Goal: Task Accomplishment & Management: Use online tool/utility

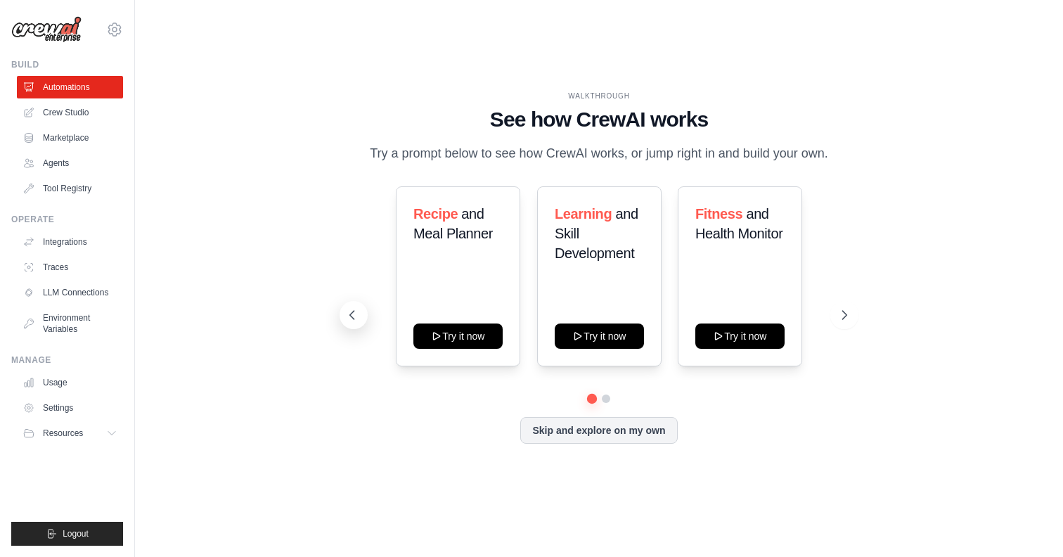
click at [352, 310] on icon at bounding box center [352, 315] width 14 height 14
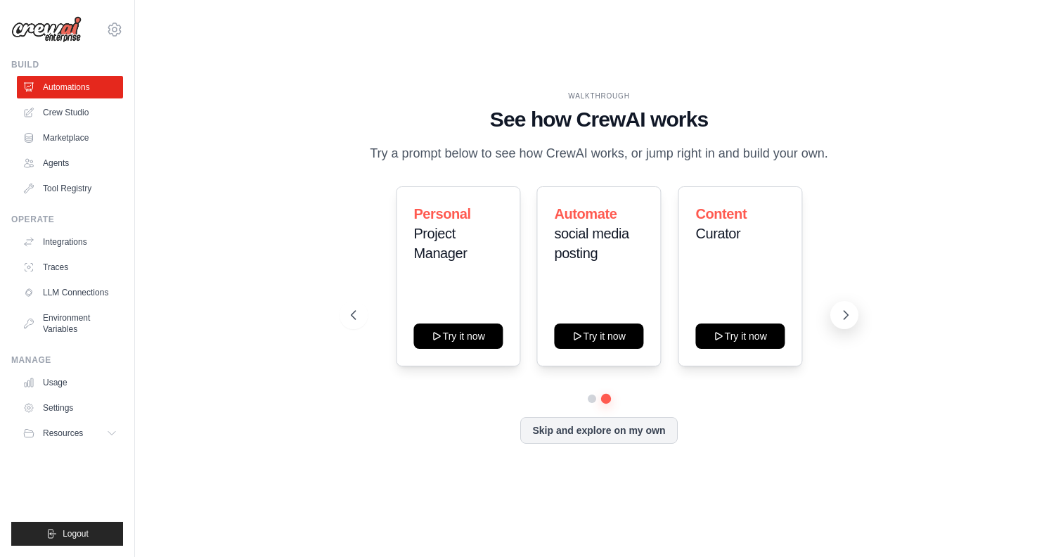
click at [840, 318] on icon at bounding box center [845, 315] width 14 height 14
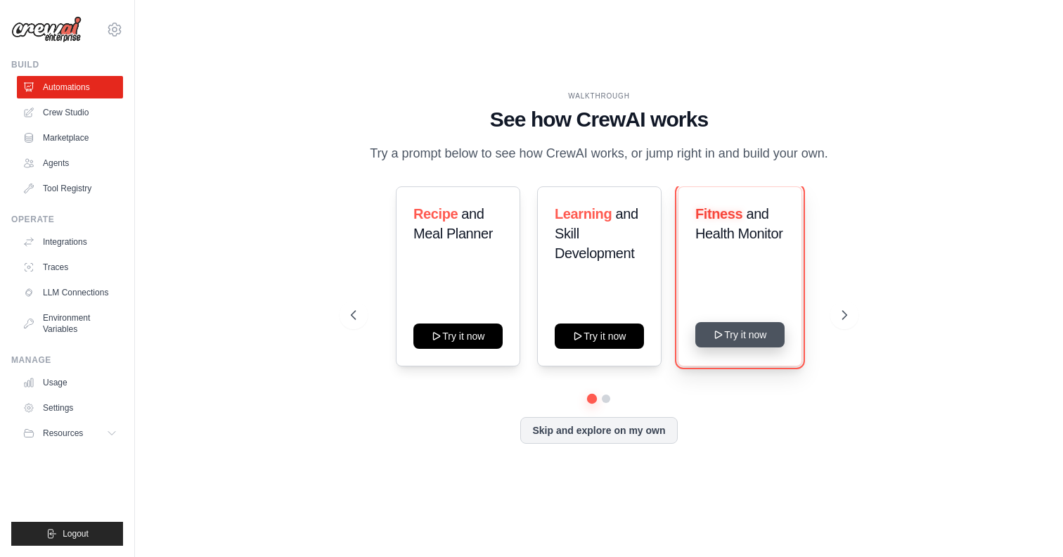
click at [737, 338] on button "Try it now" at bounding box center [739, 334] width 89 height 25
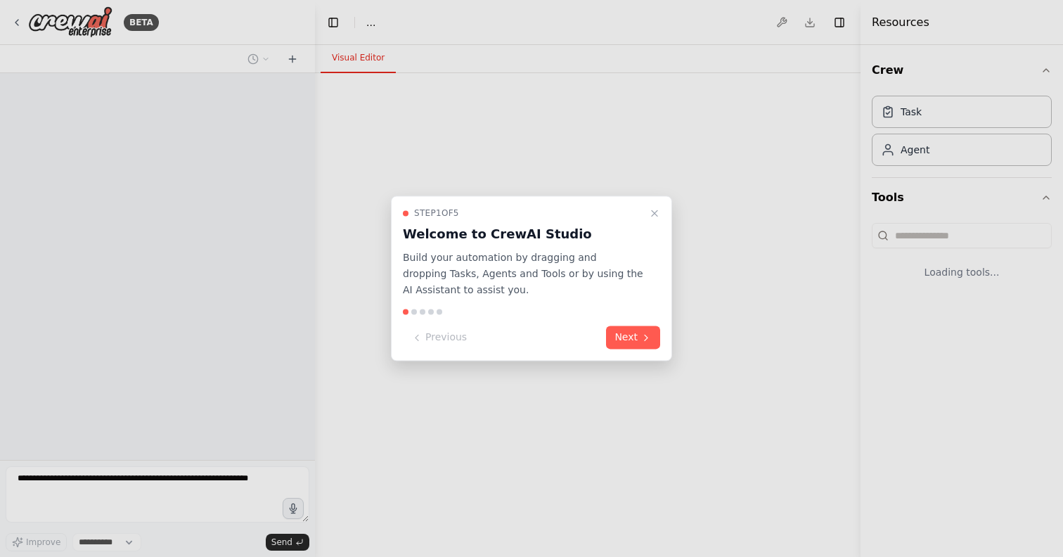
select select "****"
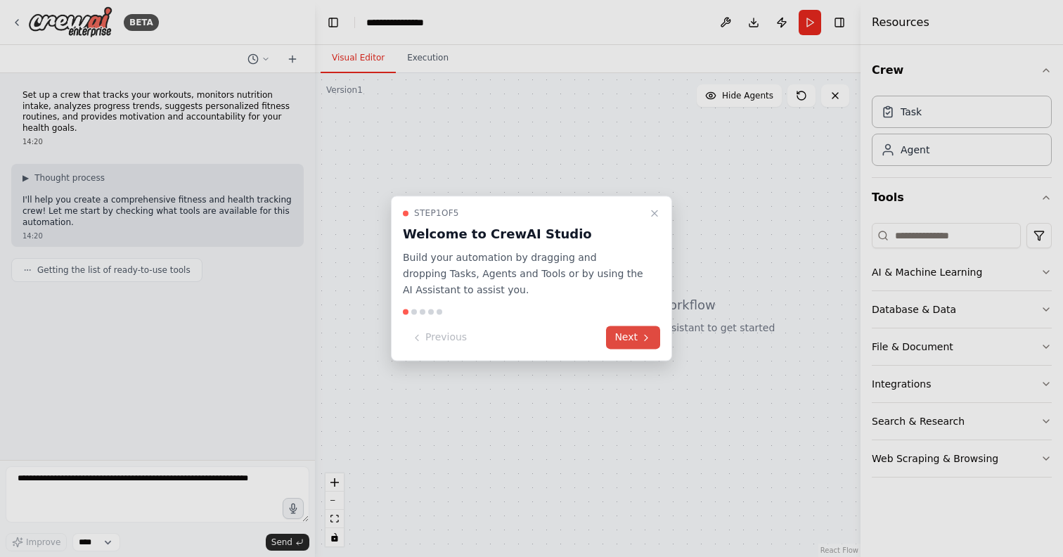
click at [654, 337] on button "Next" at bounding box center [633, 337] width 54 height 23
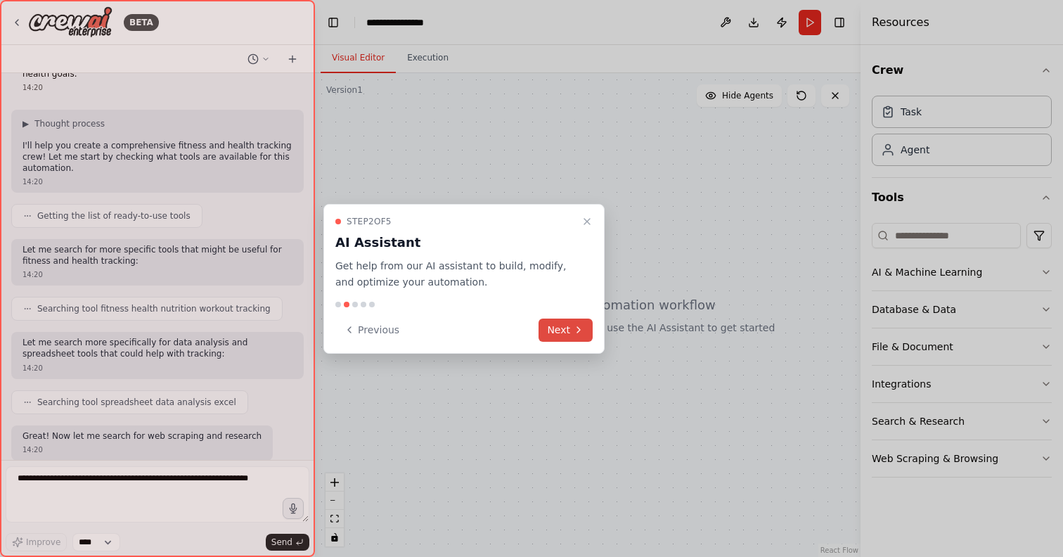
scroll to position [65, 0]
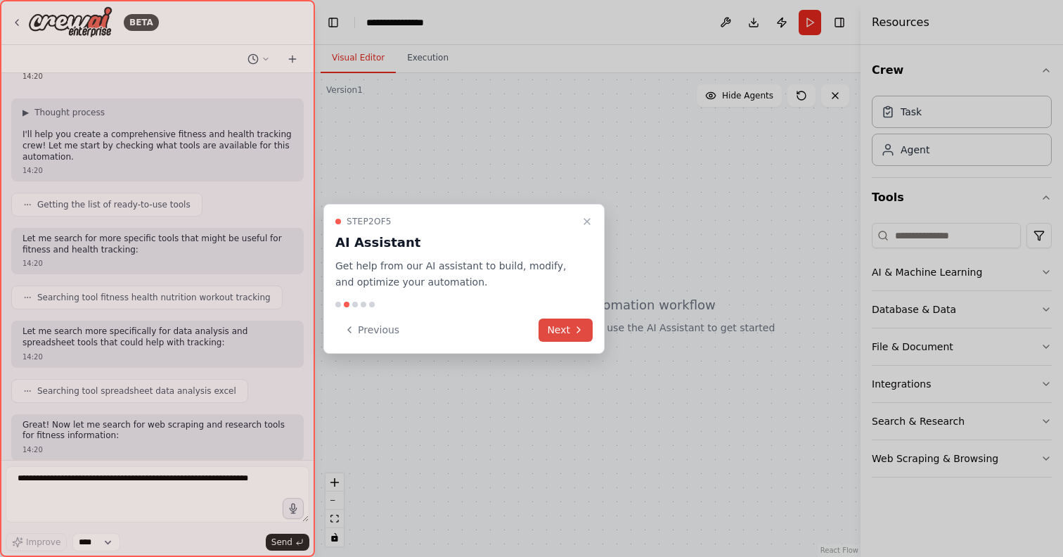
click at [584, 329] on button "Next" at bounding box center [565, 329] width 54 height 23
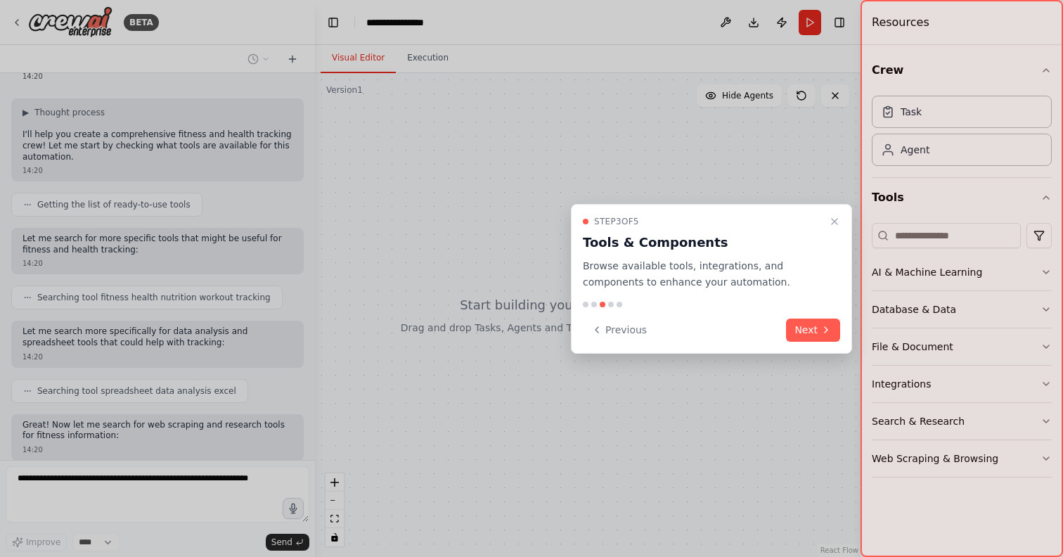
scroll to position [137, 0]
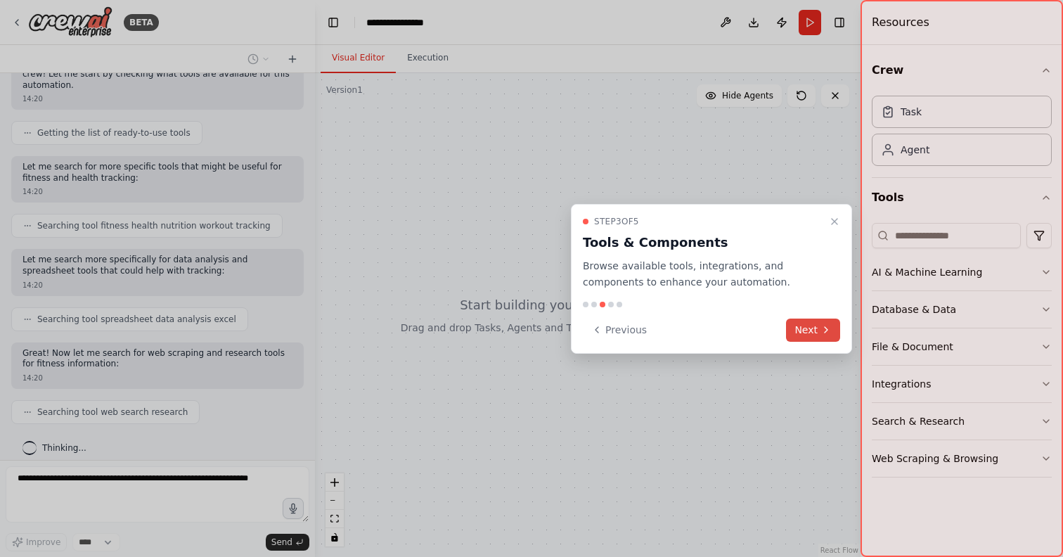
click at [824, 337] on button "Next" at bounding box center [813, 329] width 54 height 23
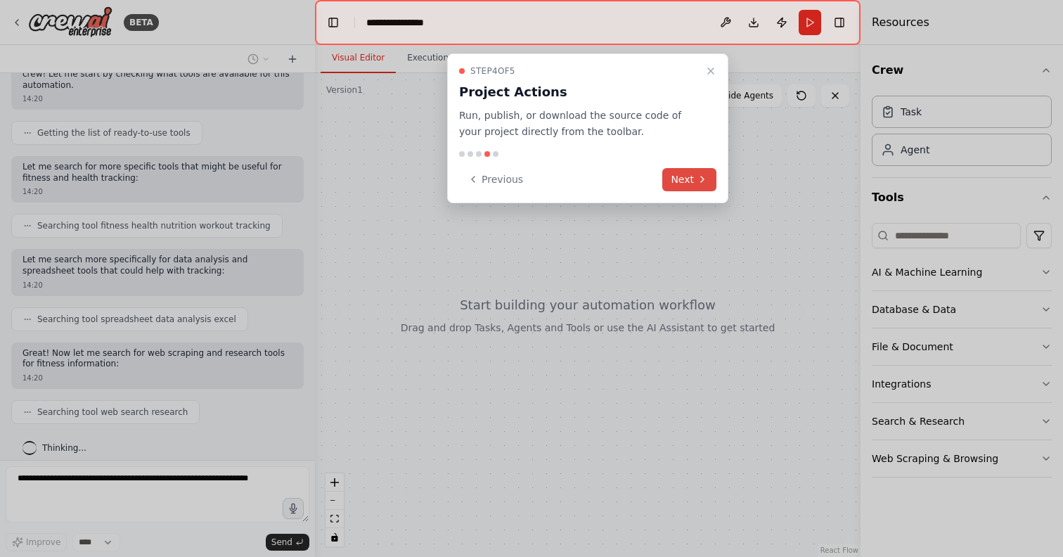
click at [683, 176] on button "Next" at bounding box center [689, 179] width 54 height 23
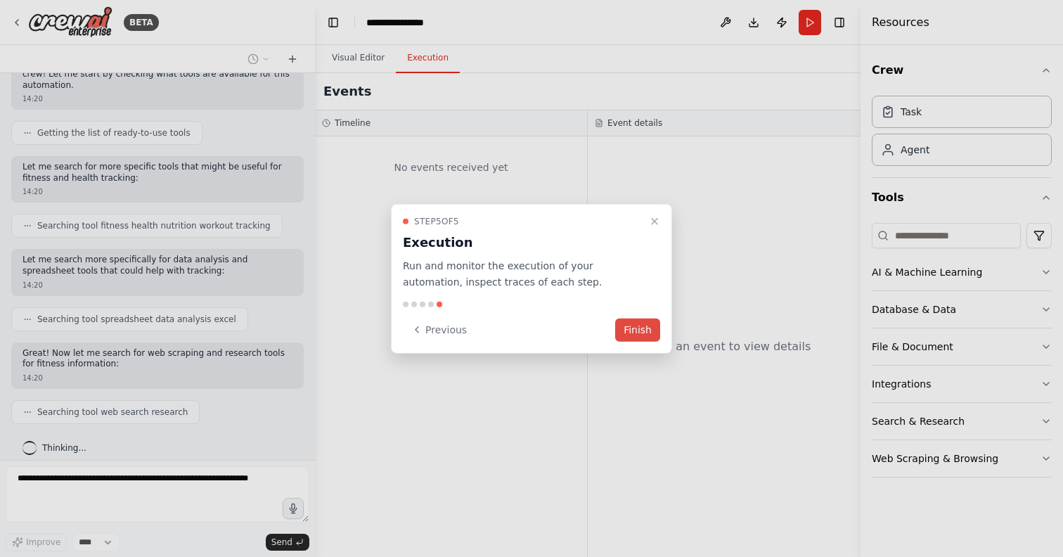
click at [639, 332] on button "Finish" at bounding box center [637, 329] width 45 height 23
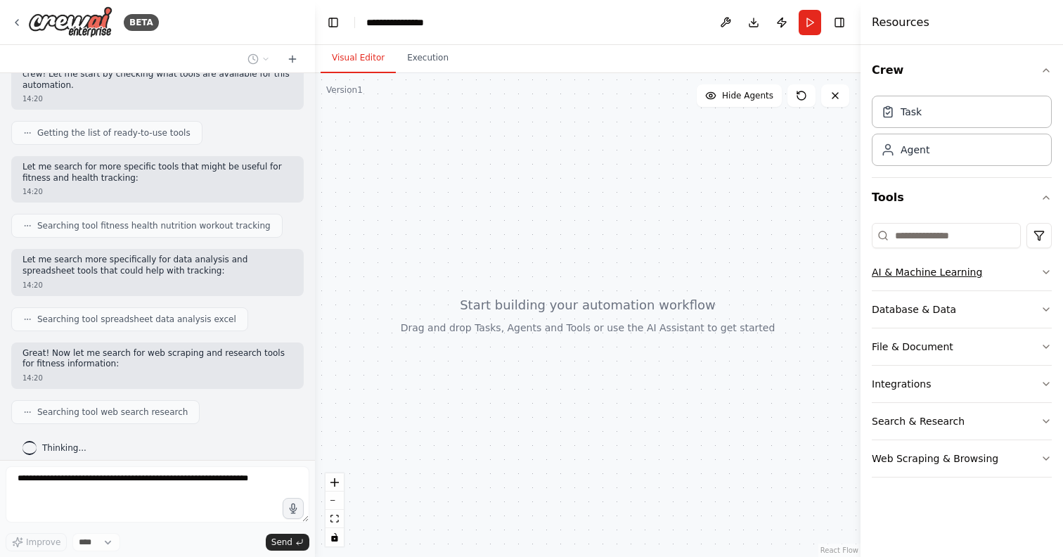
click at [956, 264] on button "AI & Machine Learning" at bounding box center [961, 272] width 180 height 37
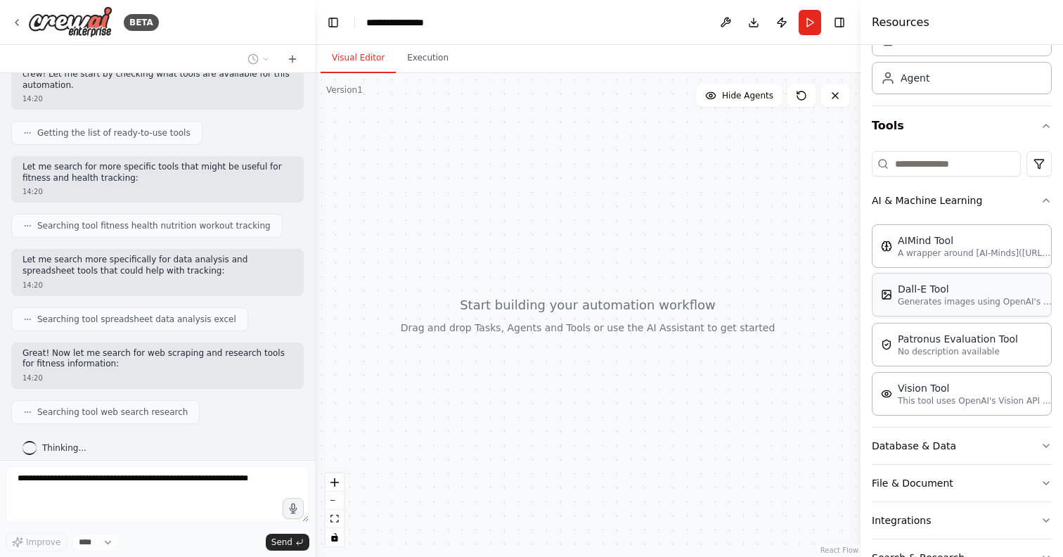
scroll to position [84, 0]
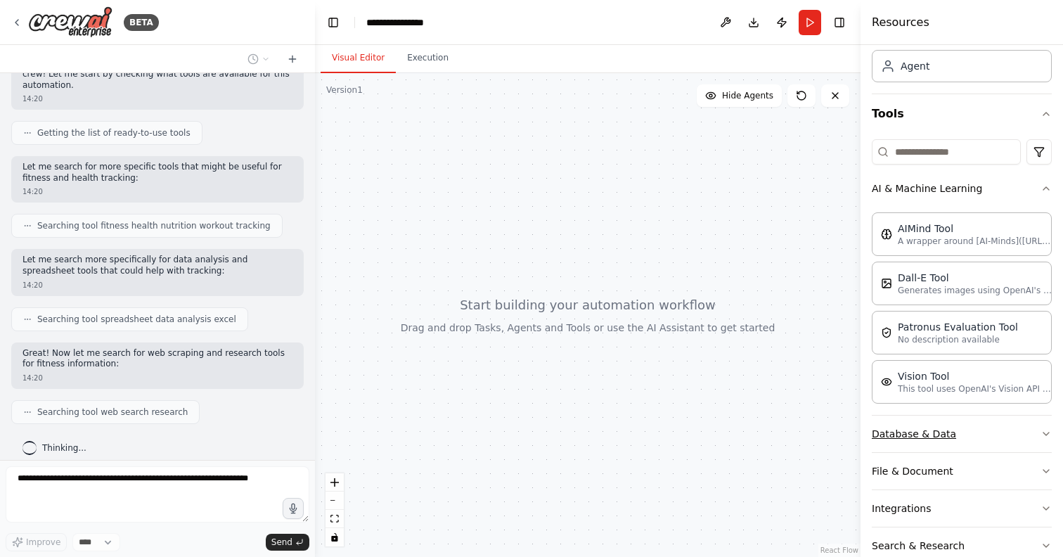
click at [985, 429] on button "Database & Data" at bounding box center [961, 433] width 180 height 37
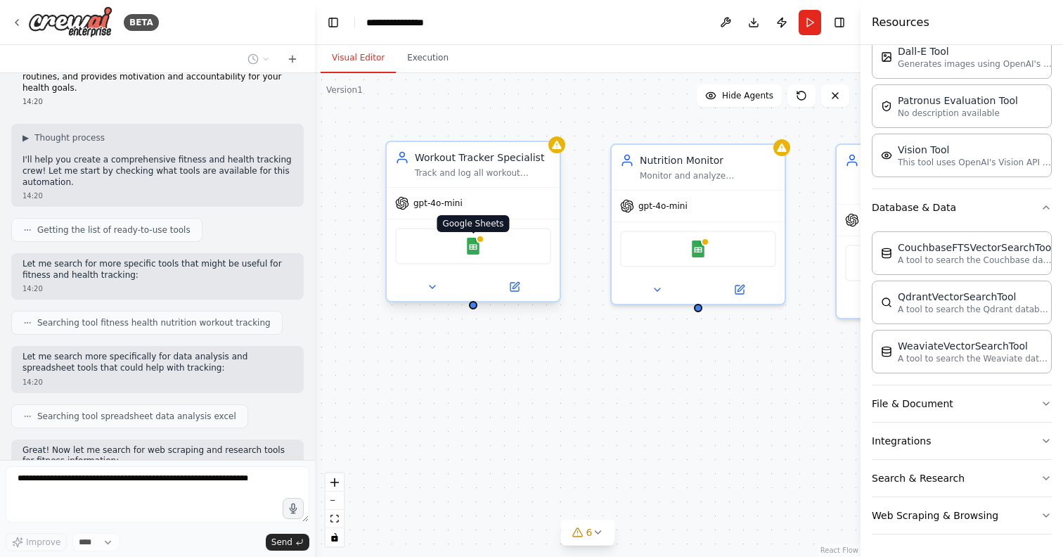
scroll to position [369, 0]
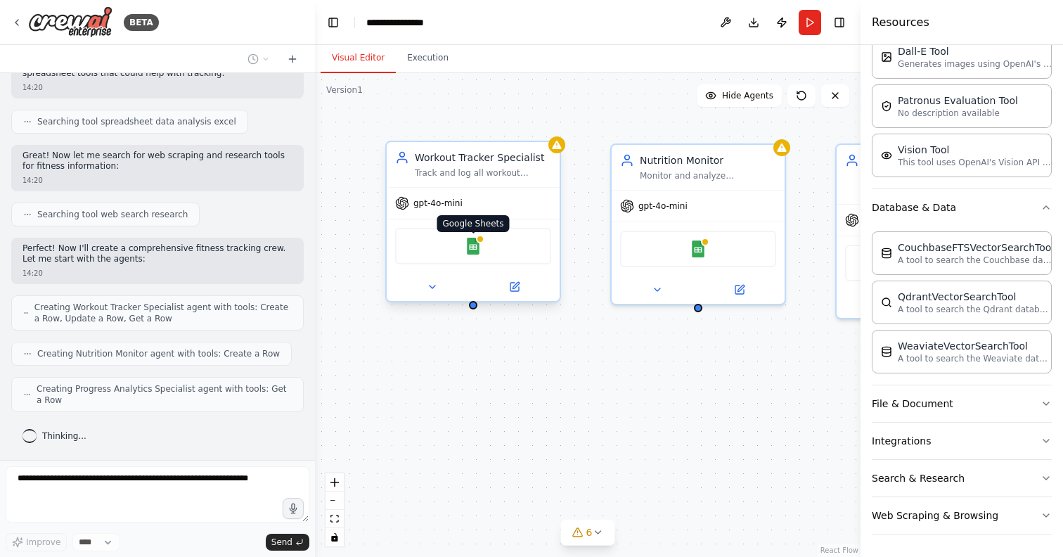
click at [481, 253] on img at bounding box center [473, 246] width 17 height 17
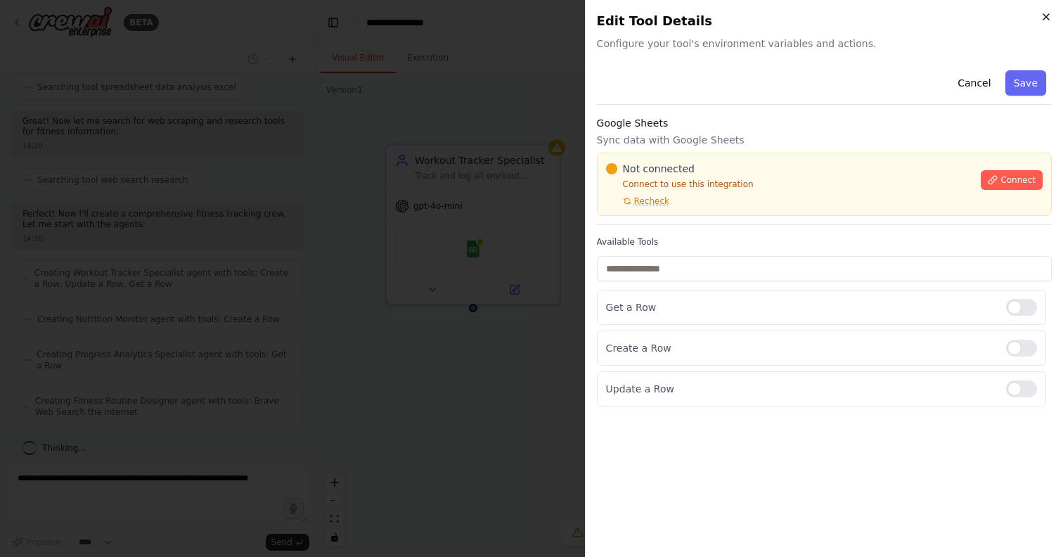
click at [1049, 14] on icon "button" at bounding box center [1045, 16] width 11 height 11
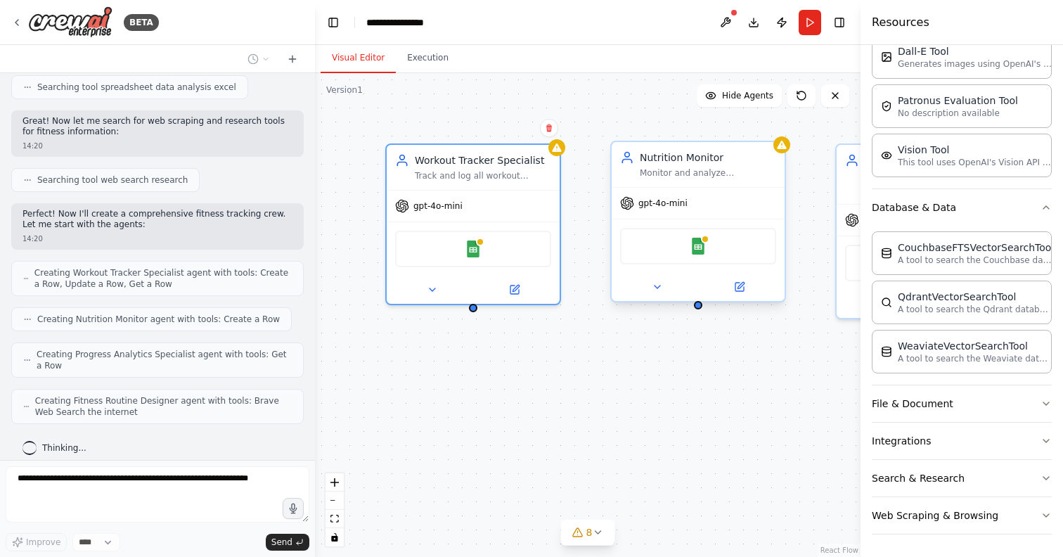
scroll to position [404, 0]
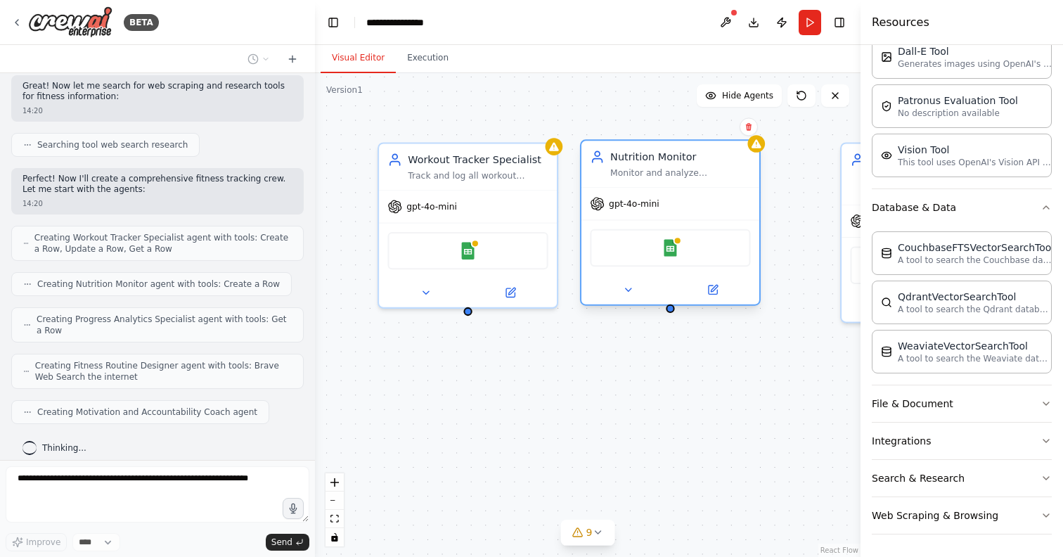
drag, startPoint x: 756, startPoint y: 214, endPoint x: 732, endPoint y: 216, distance: 24.7
click at [732, 216] on div "gpt-4o-mini" at bounding box center [670, 204] width 178 height 32
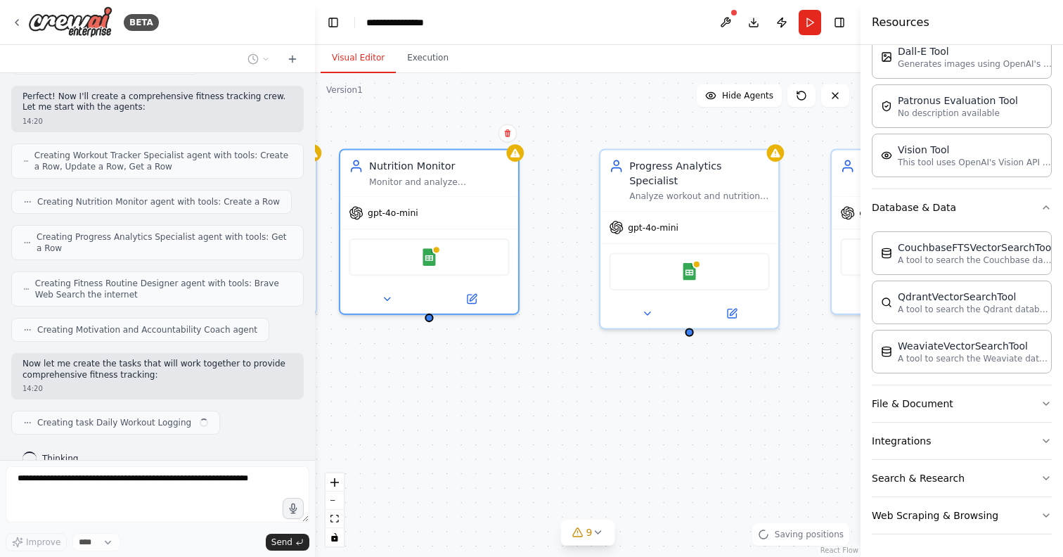
scroll to position [497, 0]
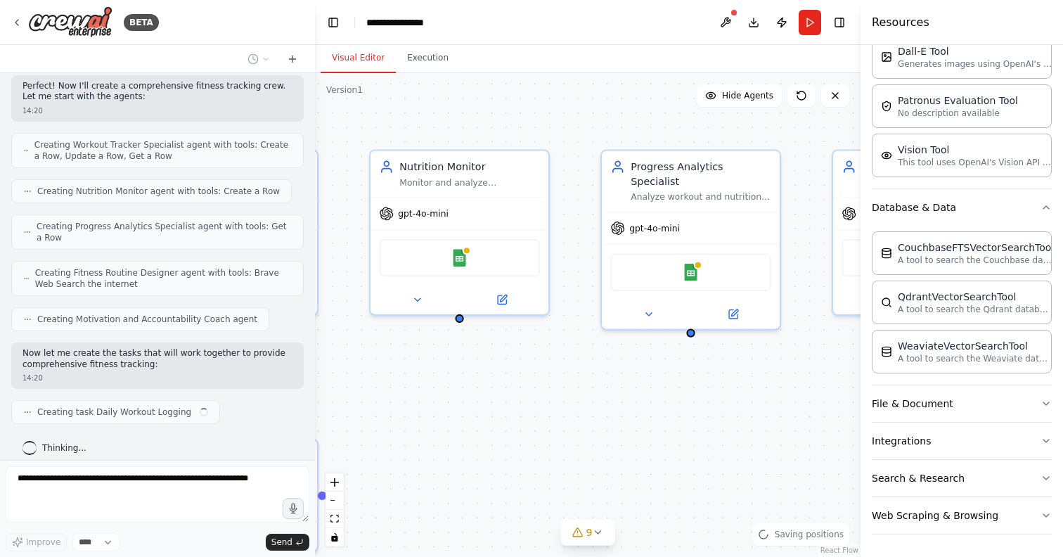
drag, startPoint x: 807, startPoint y: 334, endPoint x: 567, endPoint y: 341, distance: 239.7
click at [567, 341] on div ".deletable-edge-delete-btn { width: 20px; height: 20px; border: 0px solid #ffff…" at bounding box center [587, 314] width 545 height 483
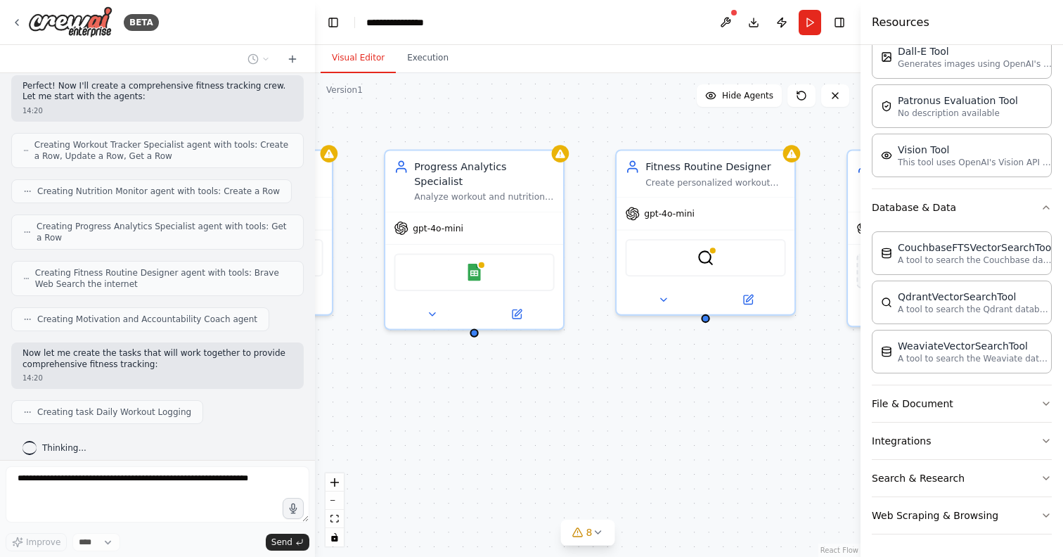
drag, startPoint x: 729, startPoint y: 351, endPoint x: 500, endPoint y: 352, distance: 229.1
click at [500, 351] on div ".deletable-edge-delete-btn { width: 20px; height: 20px; border: 0px solid #ffff…" at bounding box center [587, 314] width 545 height 483
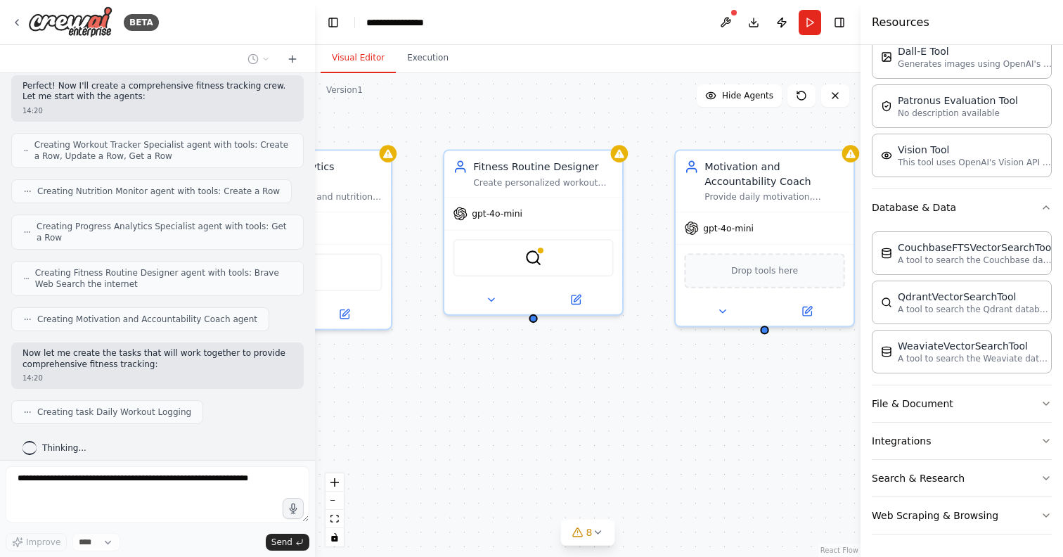
drag, startPoint x: 716, startPoint y: 372, endPoint x: 515, endPoint y: 370, distance: 201.0
click at [515, 370] on div ".deletable-edge-delete-btn { width: 20px; height: 20px; border: 0px solid #ffff…" at bounding box center [587, 314] width 545 height 483
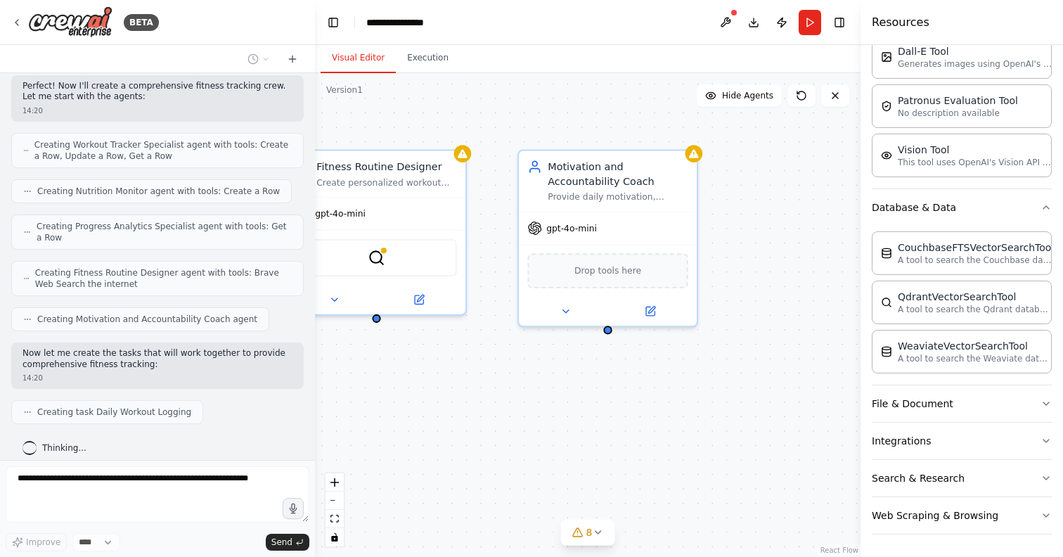
scroll to position [532, 0]
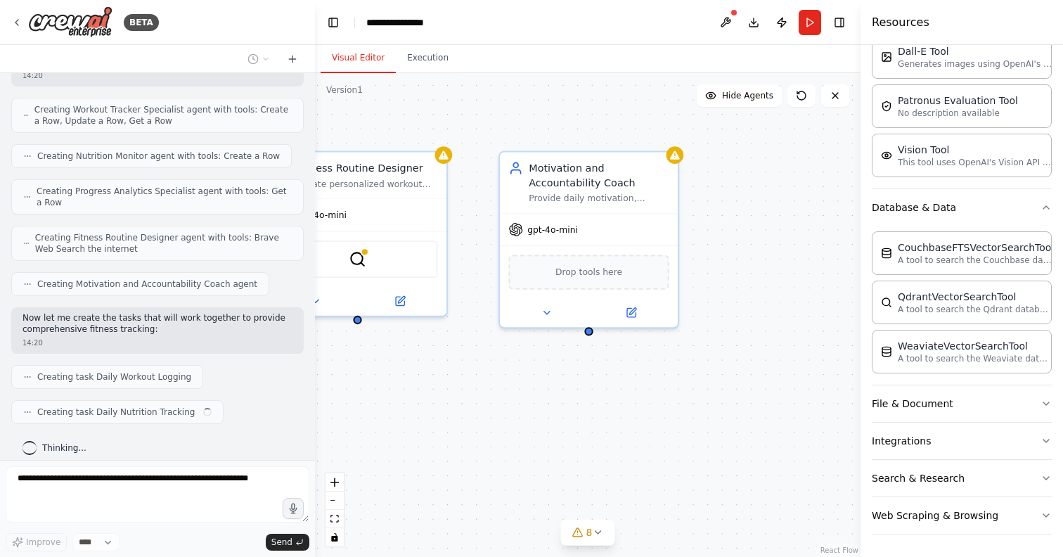
drag, startPoint x: 703, startPoint y: 366, endPoint x: 565, endPoint y: 370, distance: 138.5
click at [565, 370] on div ".deletable-edge-delete-btn { width: 20px; height: 20px; border: 0px solid #ffff…" at bounding box center [587, 314] width 545 height 483
click at [607, 280] on div "Drop tools here" at bounding box center [584, 269] width 160 height 34
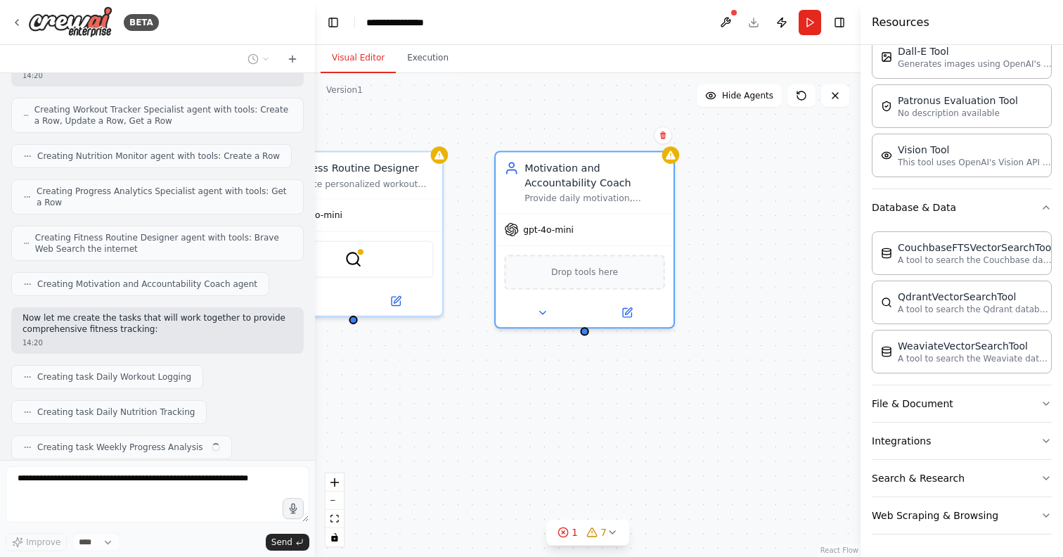
scroll to position [567, 0]
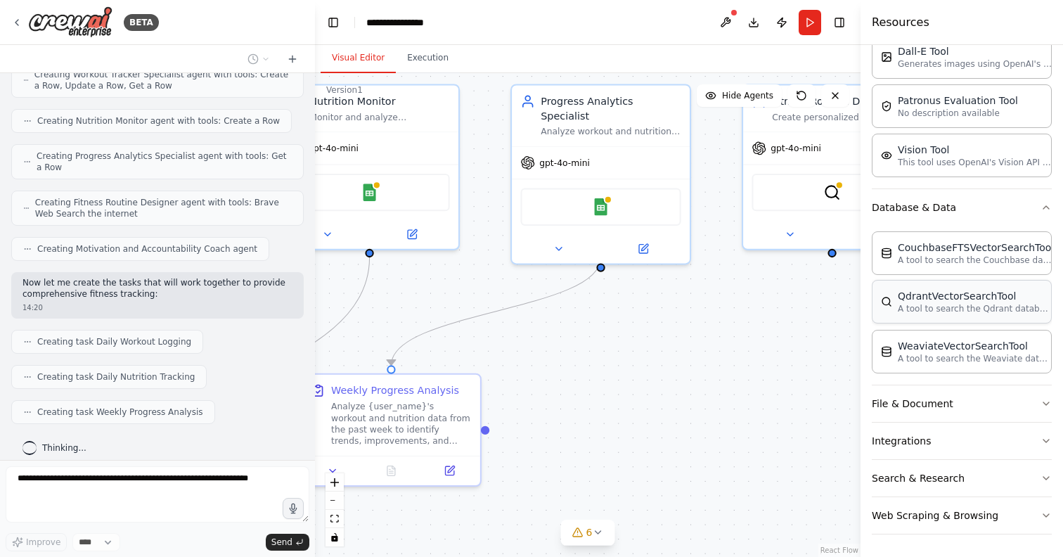
drag, startPoint x: 368, startPoint y: 382, endPoint x: 873, endPoint y: 282, distance: 515.0
click at [873, 284] on div "BETA Set up a crew that tracks your workouts, monitors nutrition intake, analyz…" at bounding box center [531, 278] width 1063 height 557
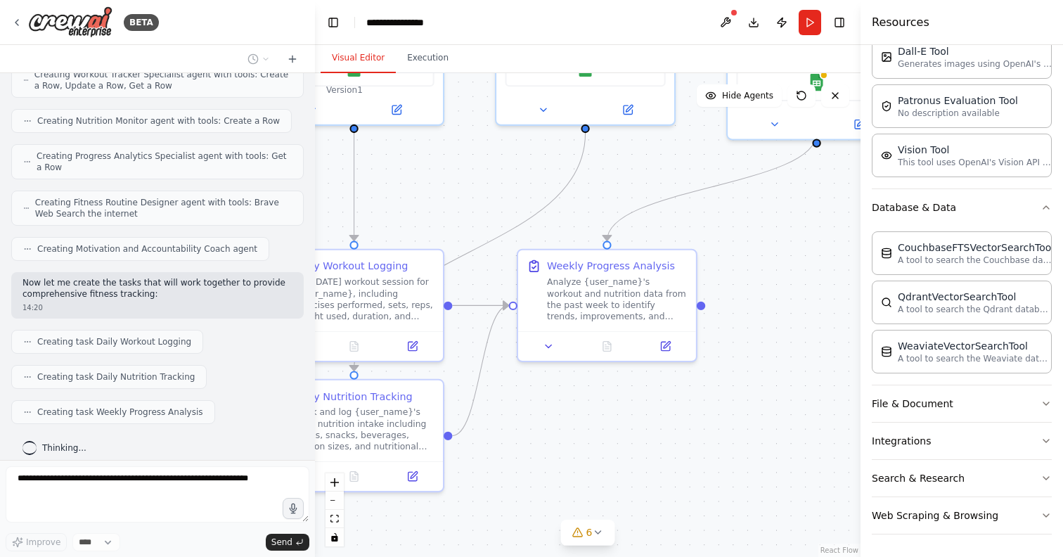
drag, startPoint x: 739, startPoint y: 379, endPoint x: 949, endPoint y: 275, distance: 234.5
click at [953, 275] on div "BETA Set up a crew that tracks your workouts, monitors nutrition intake, analyz…" at bounding box center [531, 278] width 1063 height 557
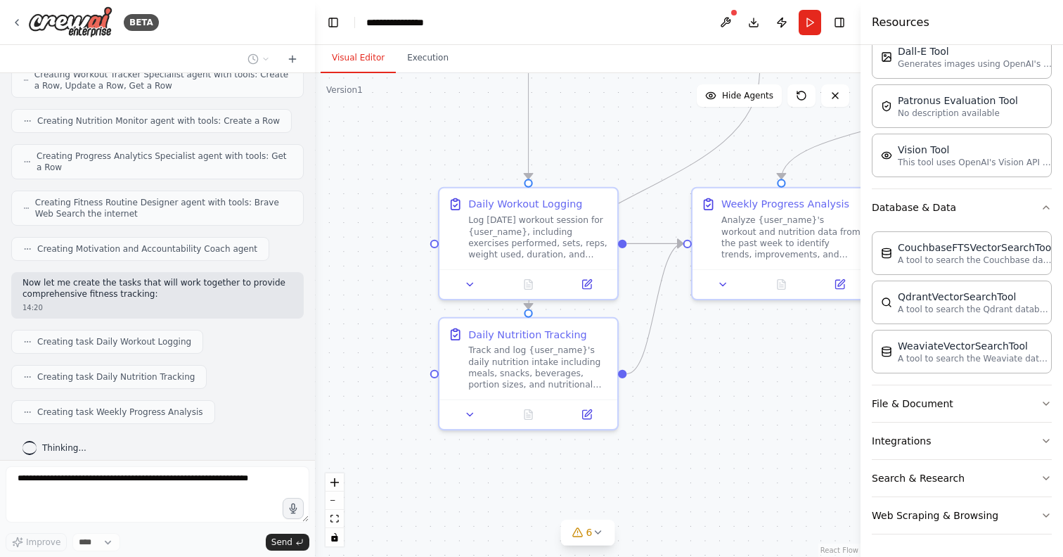
drag, startPoint x: 678, startPoint y: 426, endPoint x: 831, endPoint y: 373, distance: 161.3
click at [831, 373] on div ".deletable-edge-delete-btn { width: 20px; height: 20px; border: 0px solid #ffff…" at bounding box center [587, 314] width 545 height 483
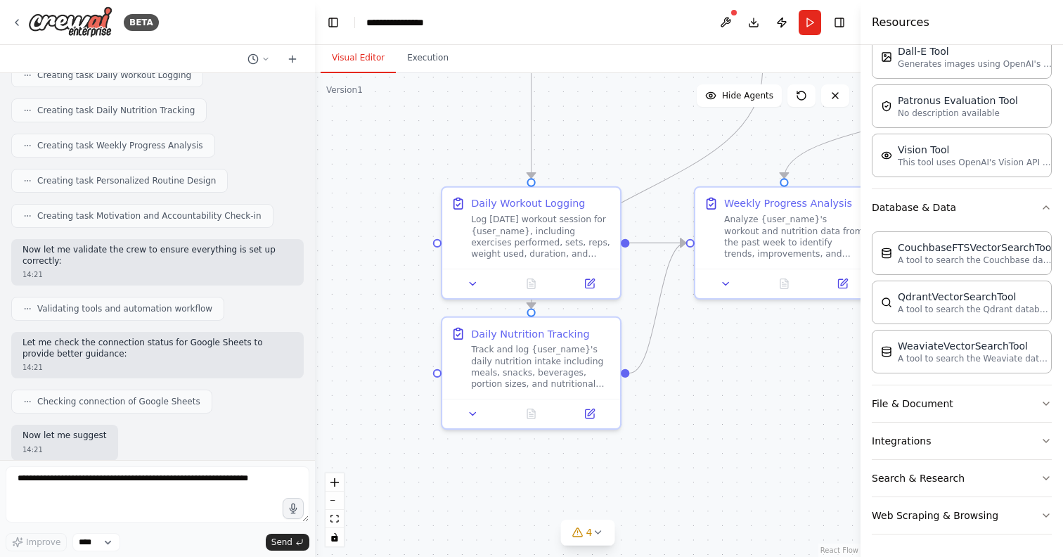
scroll to position [905, 0]
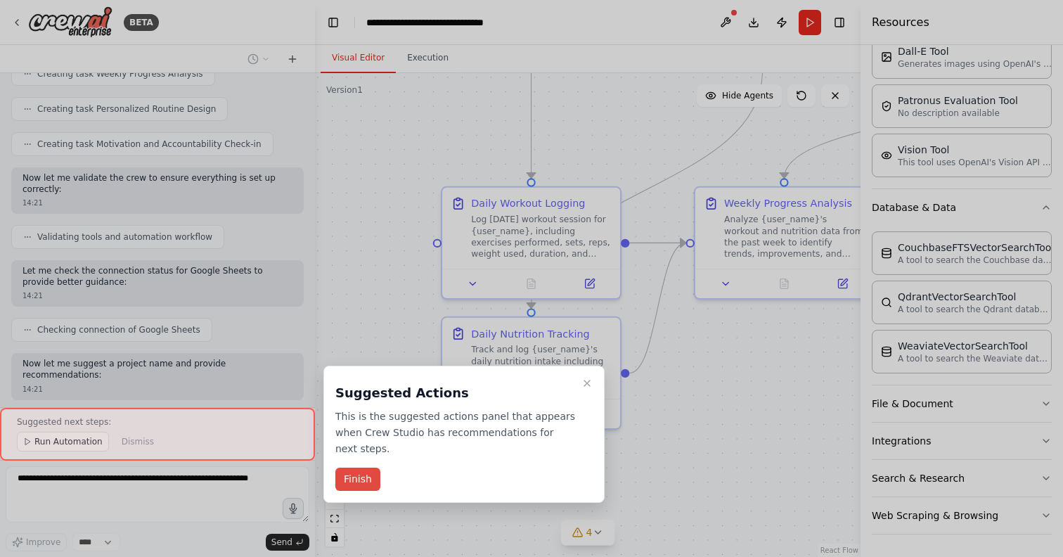
click at [370, 482] on button "Finish" at bounding box center [357, 478] width 45 height 23
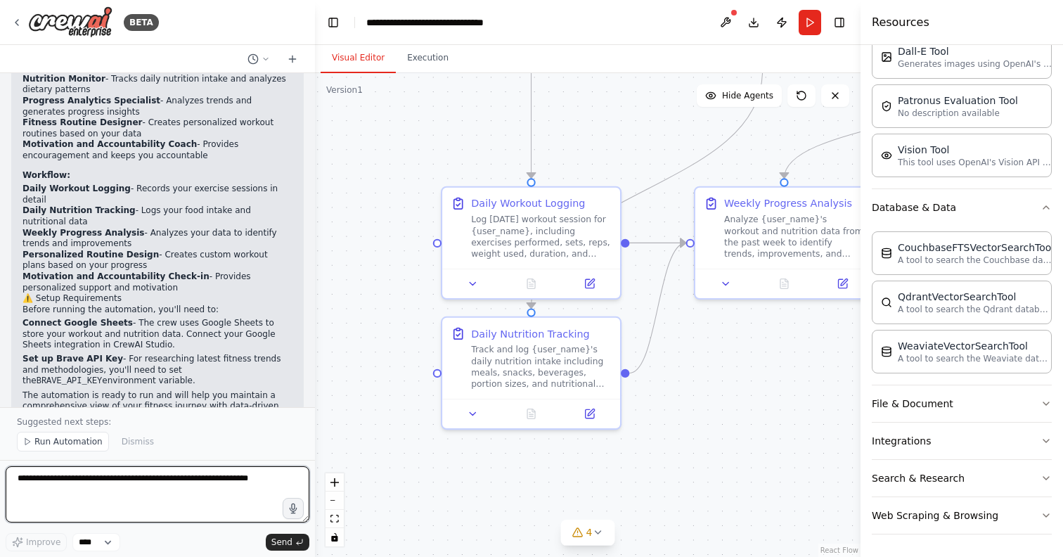
scroll to position [1367, 0]
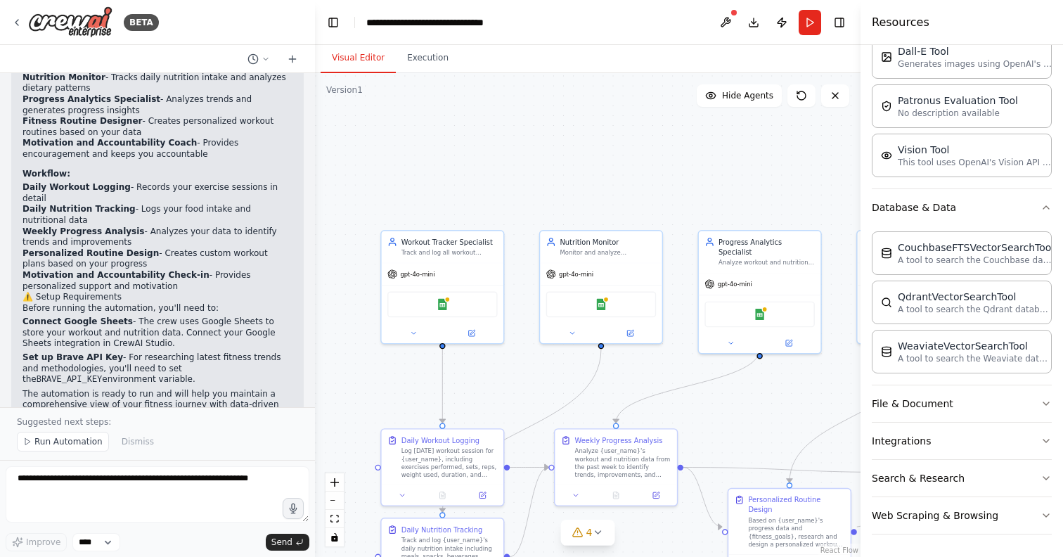
drag, startPoint x: 417, startPoint y: 177, endPoint x: 372, endPoint y: 400, distance: 227.3
click at [372, 400] on div ".deletable-edge-delete-btn { width: 20px; height: 20px; border: 0px solid #ffff…" at bounding box center [587, 314] width 545 height 483
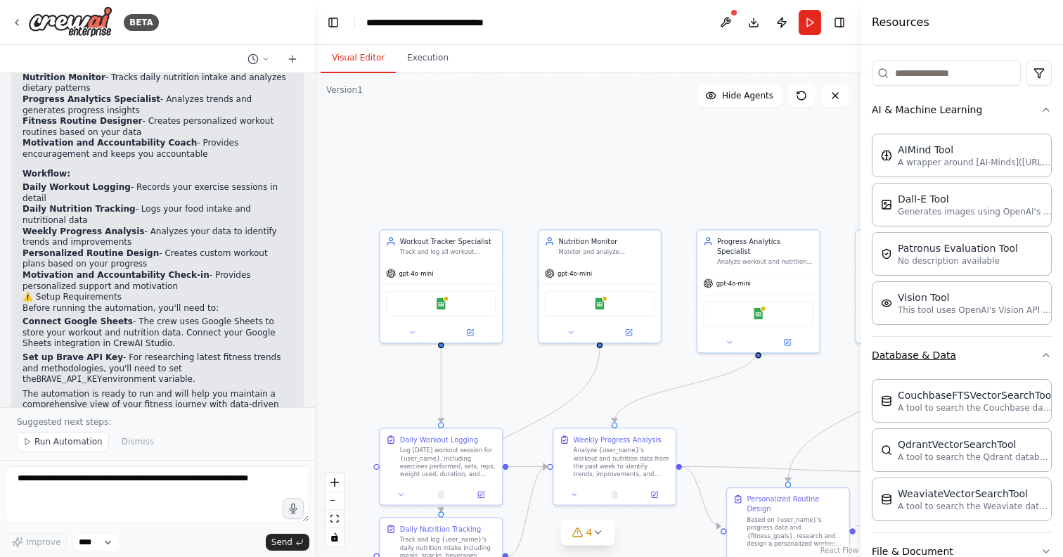
scroll to position [0, 0]
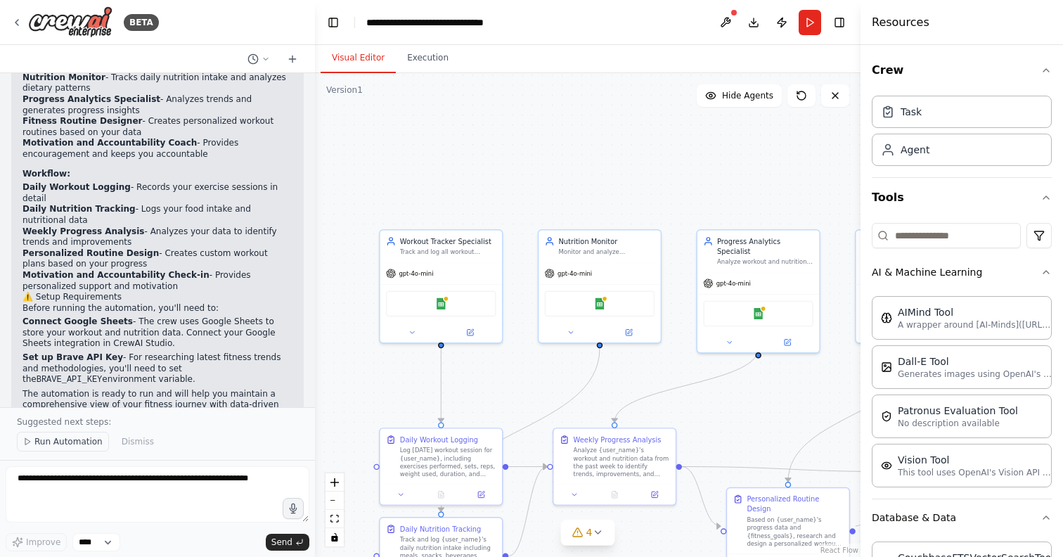
click at [67, 436] on button "Run Automation" at bounding box center [63, 441] width 92 height 20
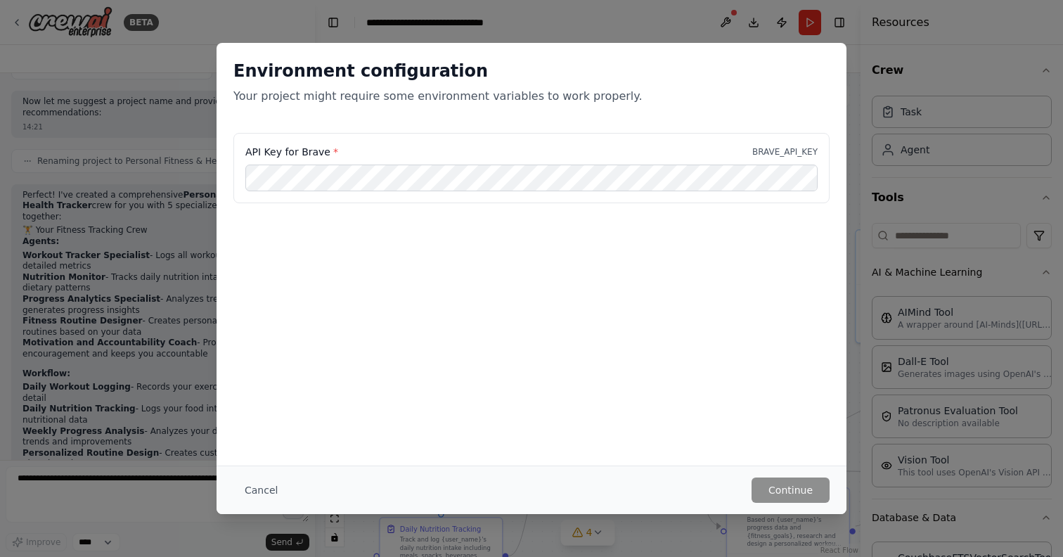
scroll to position [1155, 0]
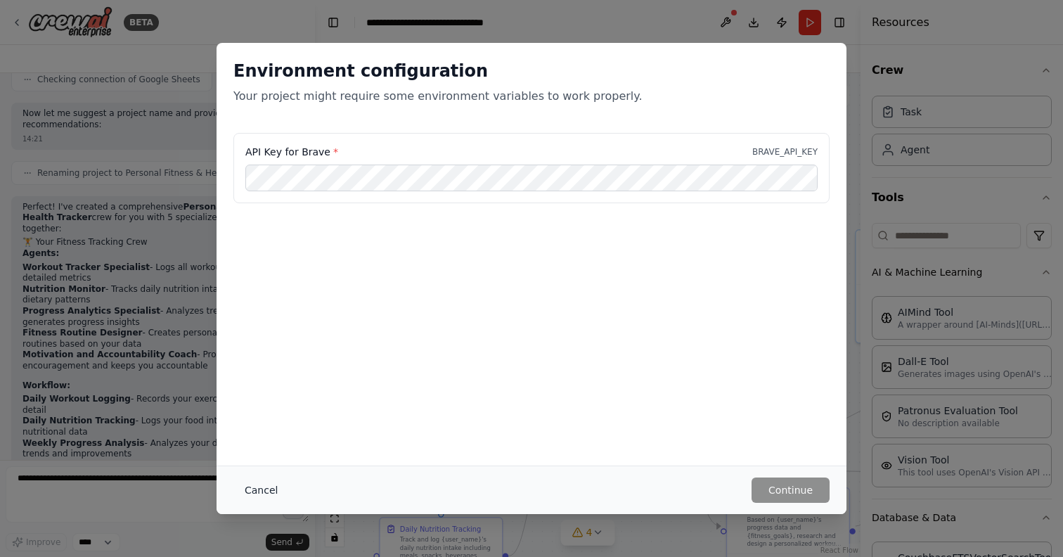
click at [242, 486] on button "Cancel" at bounding box center [261, 489] width 56 height 25
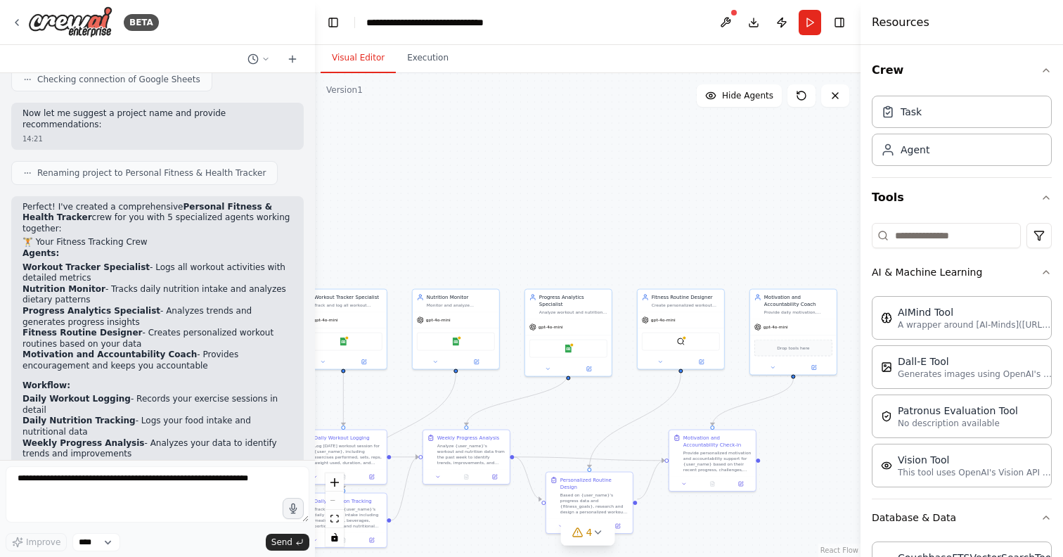
drag, startPoint x: 756, startPoint y: 426, endPoint x: 583, endPoint y: 433, distance: 173.7
click at [583, 433] on div ".deletable-edge-delete-btn { width: 20px; height: 20px; border: 0px solid #ffff…" at bounding box center [587, 314] width 545 height 483
click at [636, 410] on div ".deletable-edge-delete-btn { width: 20px; height: 20px; border: 0px solid #ffff…" at bounding box center [587, 314] width 545 height 483
click at [594, 530] on icon at bounding box center [597, 531] width 11 height 11
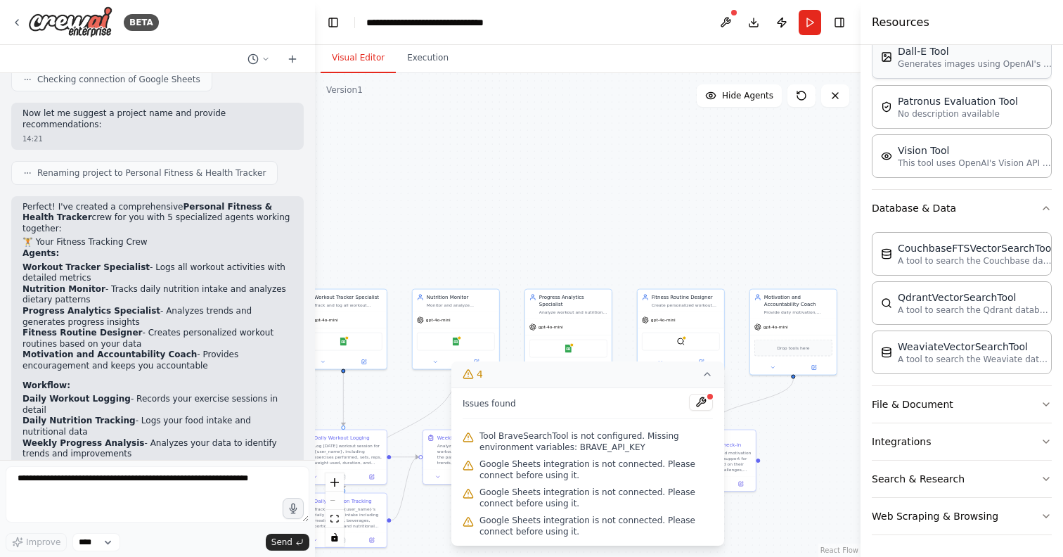
scroll to position [310, 0]
click at [960, 410] on button "File & Document" at bounding box center [961, 403] width 180 height 37
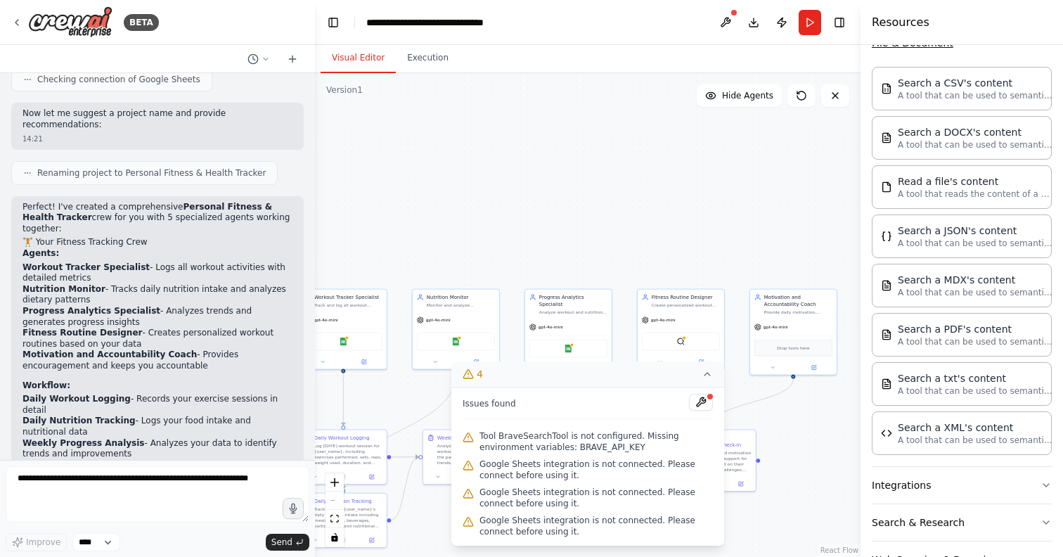
scroll to position [715, 0]
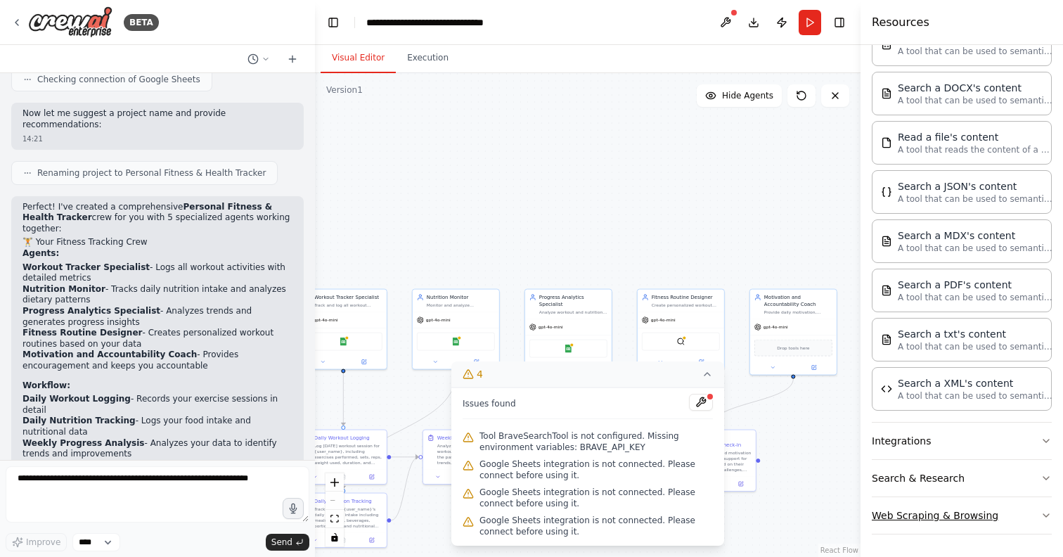
click at [953, 517] on button "Web Scraping & Browsing" at bounding box center [961, 515] width 180 height 37
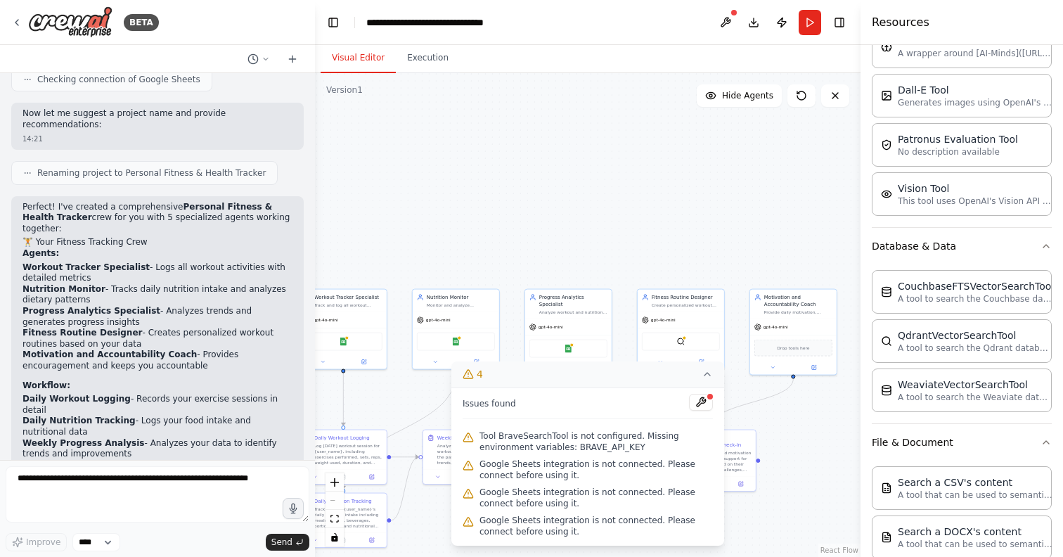
scroll to position [0, 0]
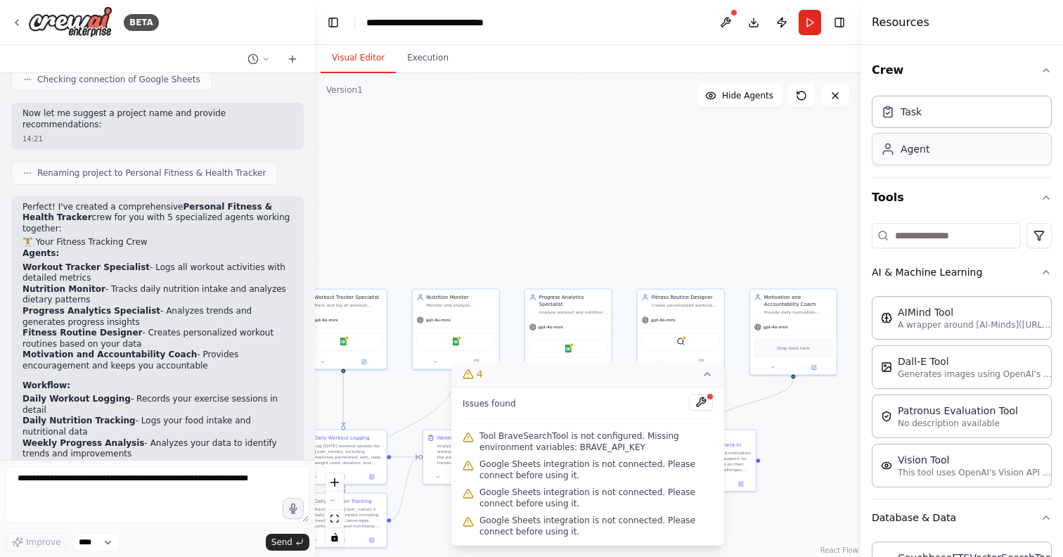
click at [1015, 156] on div "Agent" at bounding box center [961, 149] width 180 height 32
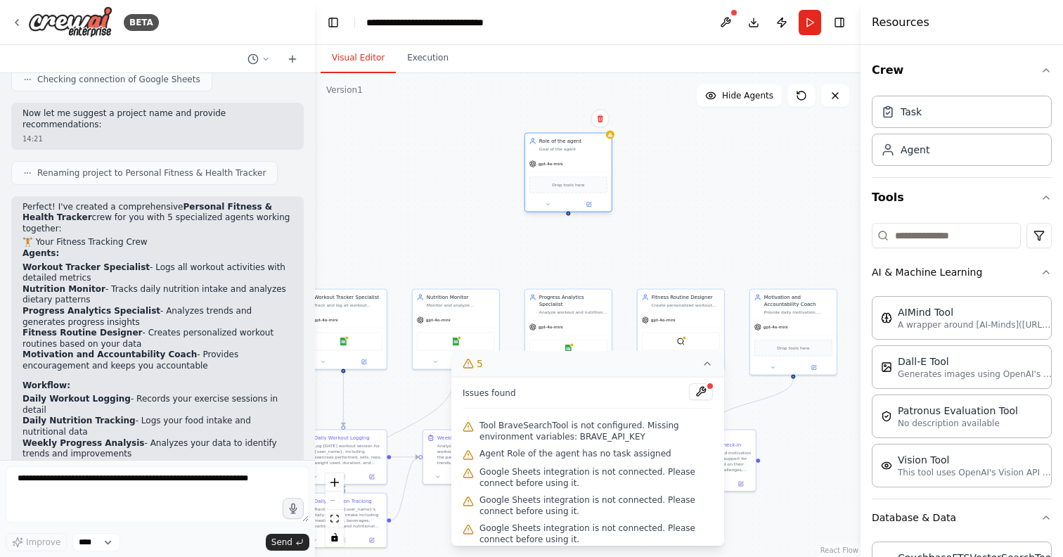
drag, startPoint x: 826, startPoint y: 234, endPoint x: 588, endPoint y: 152, distance: 251.1
click at [588, 152] on div "Role of the agent Goal of the agent" at bounding box center [568, 145] width 86 height 22
click at [567, 177] on div "Drop tools here" at bounding box center [568, 184] width 78 height 17
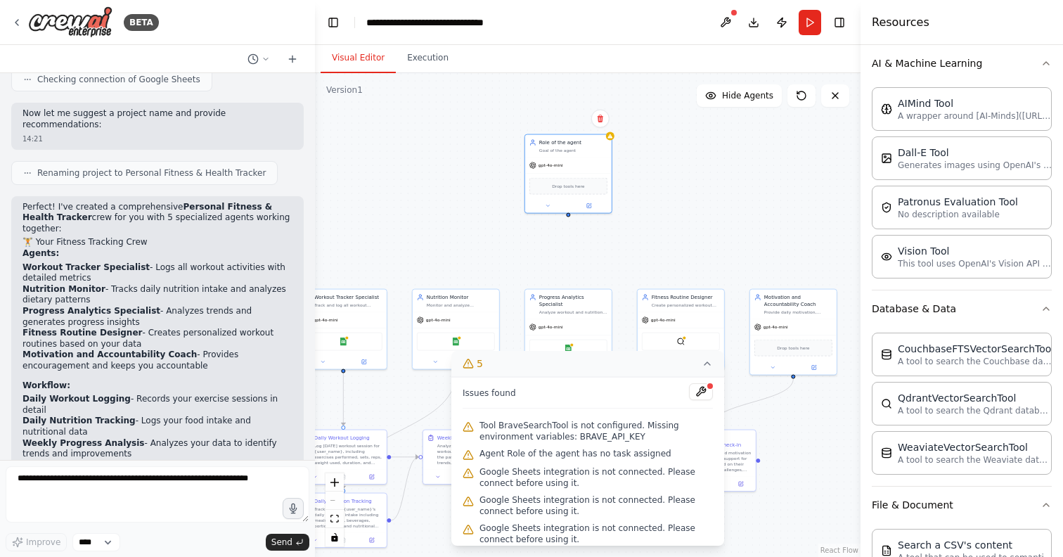
scroll to position [227, 0]
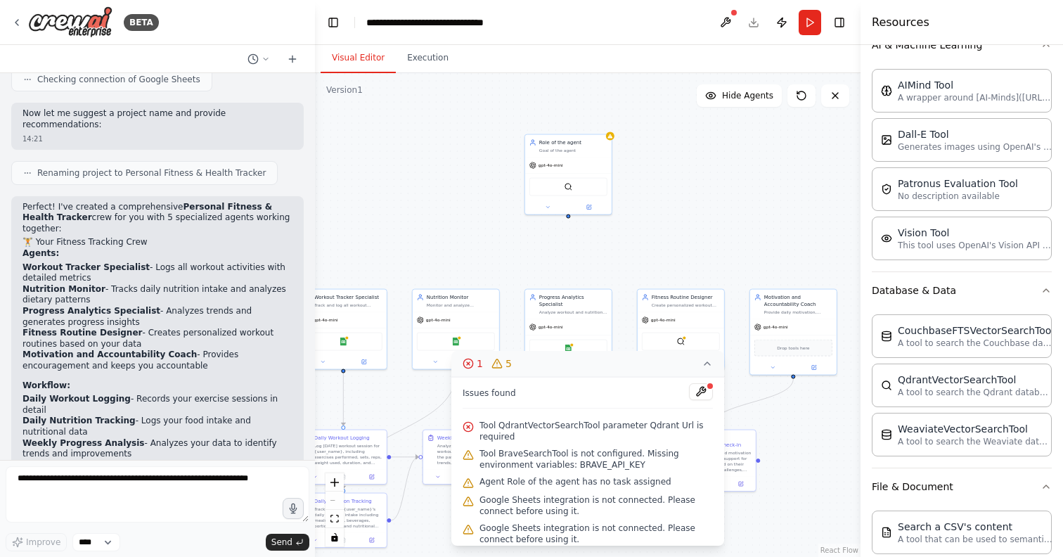
click at [471, 361] on icon at bounding box center [467, 363] width 11 height 11
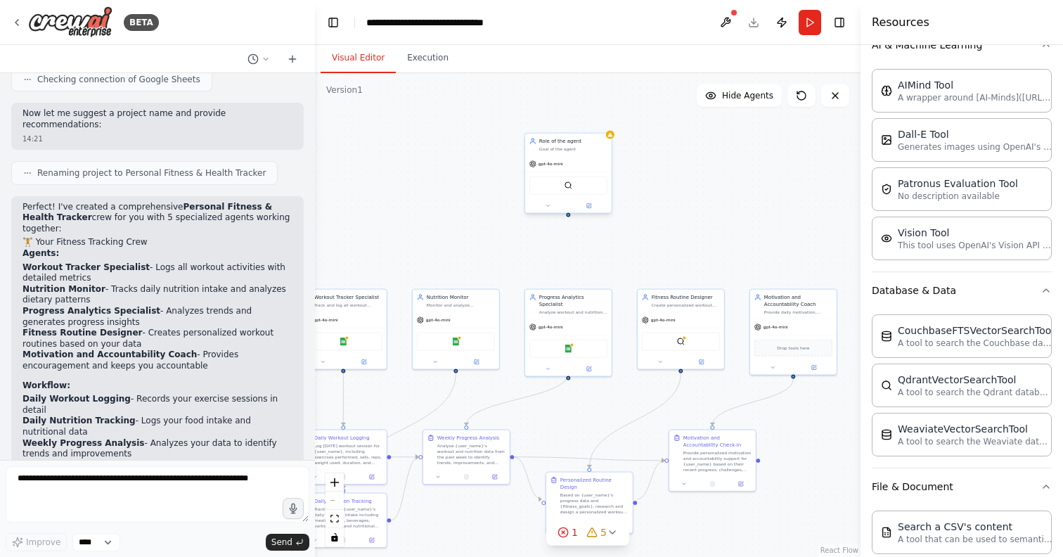
click at [559, 186] on div "QdrantVectorSearchTool" at bounding box center [568, 185] width 78 height 18
click at [583, 178] on div "QdrantVectorSearchTool" at bounding box center [568, 185] width 78 height 18
click at [602, 118] on icon at bounding box center [600, 118] width 6 height 8
click at [599, 115] on icon at bounding box center [600, 118] width 8 height 8
click at [566, 114] on button "Confirm" at bounding box center [560, 118] width 50 height 17
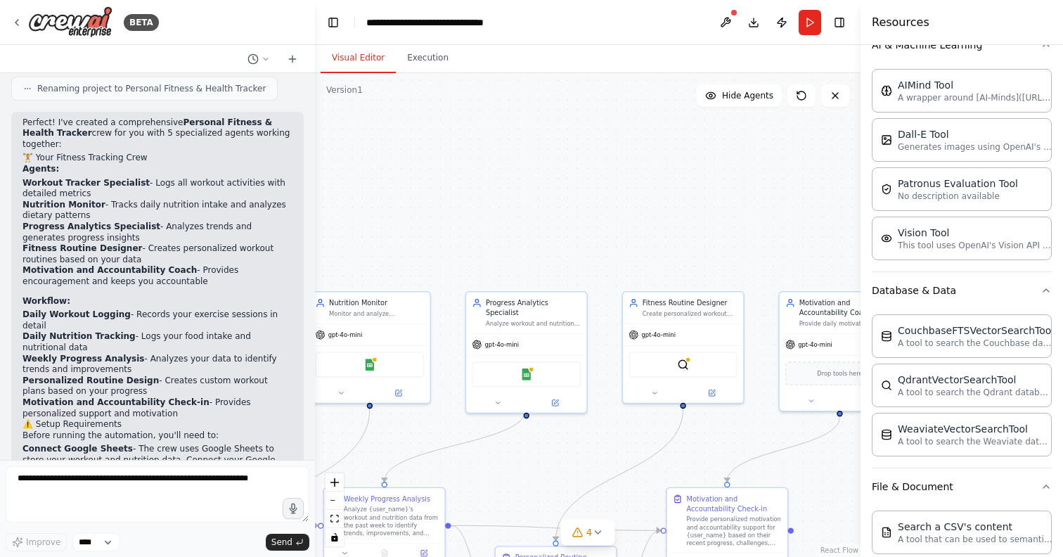
scroll to position [1239, 0]
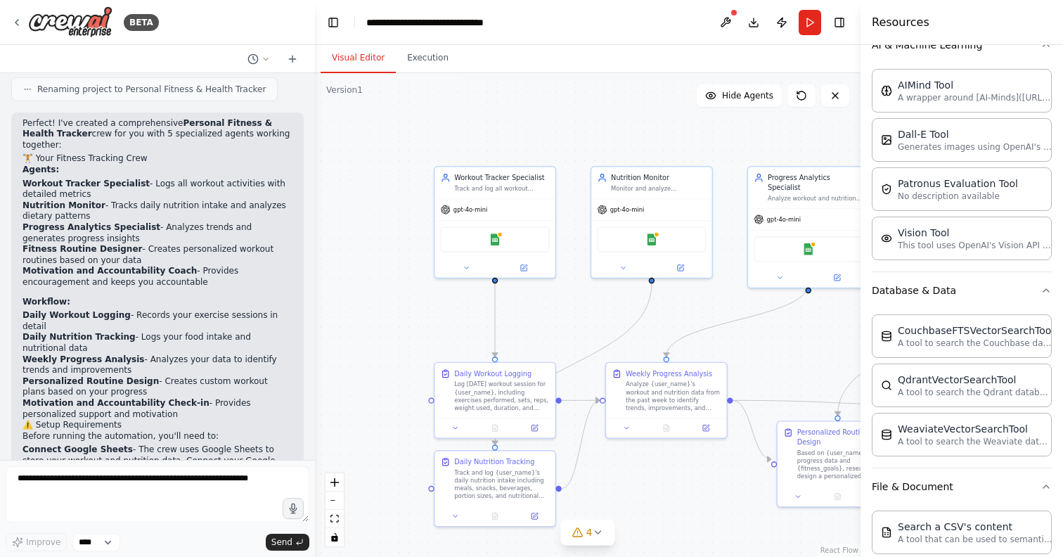
drag, startPoint x: 369, startPoint y: 214, endPoint x: 652, endPoint y: 87, distance: 310.5
click at [652, 87] on div ".deletable-edge-delete-btn { width: 20px; height: 20px; border: 0px solid #ffff…" at bounding box center [587, 314] width 545 height 483
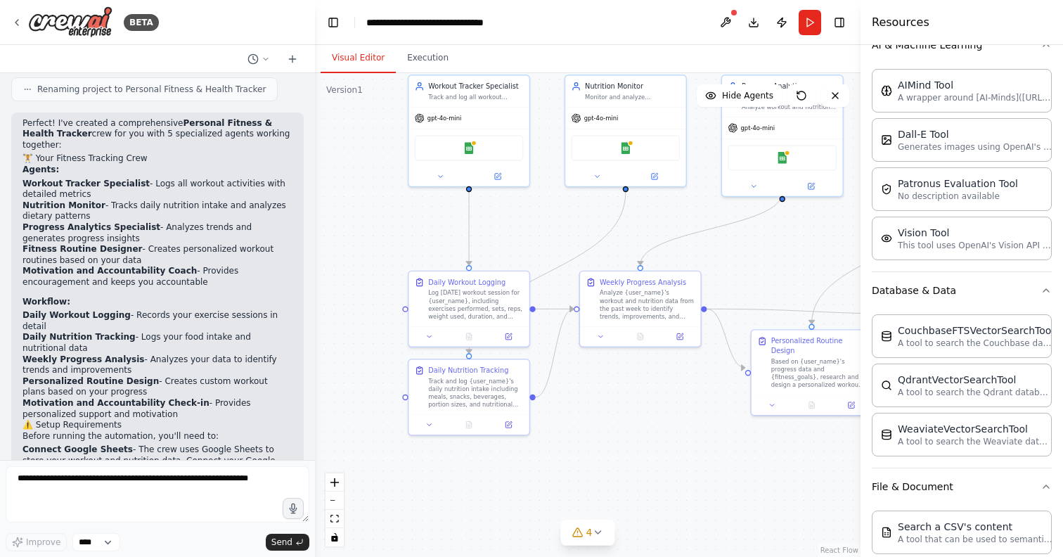
drag, startPoint x: 380, startPoint y: 323, endPoint x: 351, endPoint y: 234, distance: 93.8
click at [351, 234] on div ".deletable-edge-delete-btn { width: 20px; height: 20px; border: 0px solid #ffff…" at bounding box center [587, 314] width 545 height 483
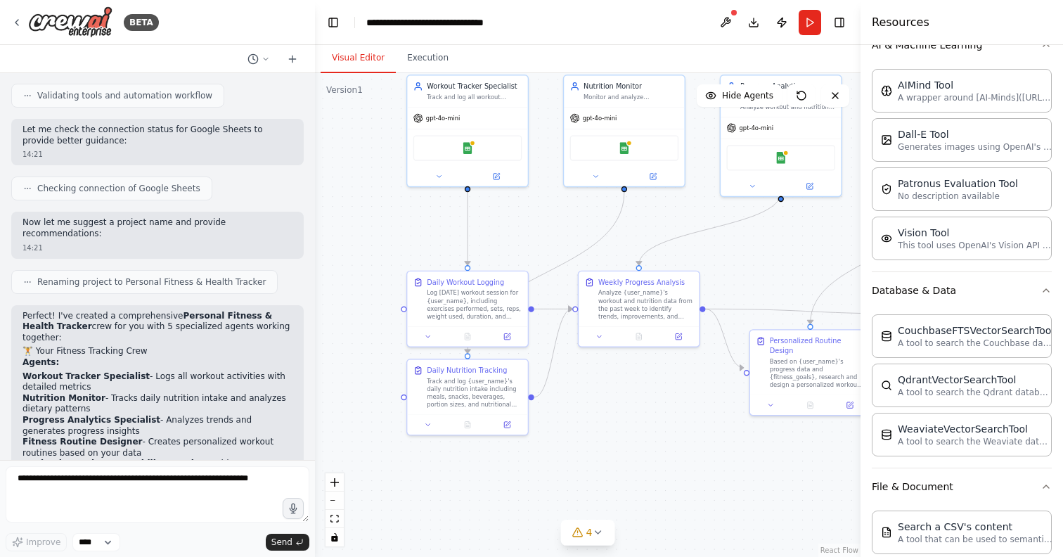
scroll to position [1036, 0]
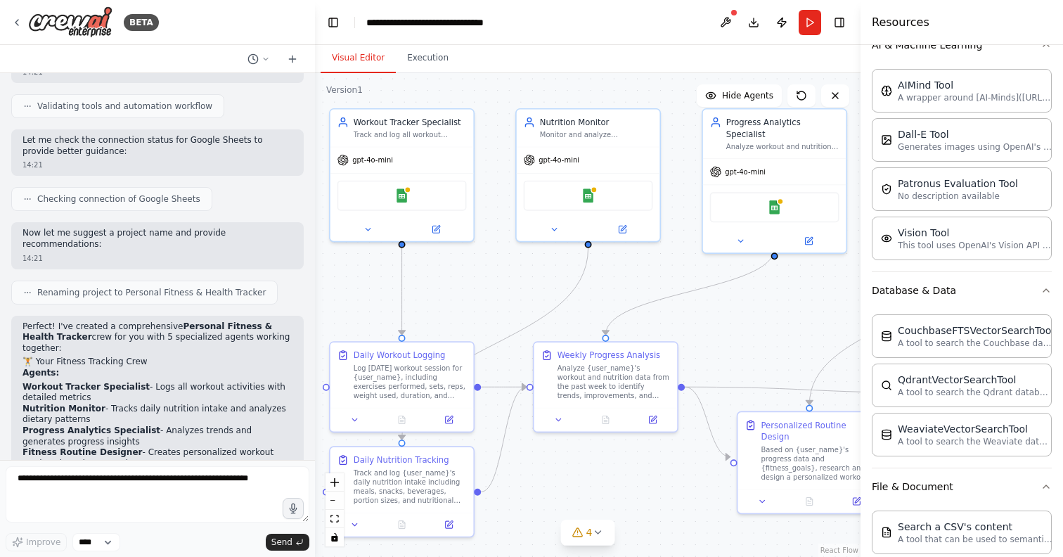
drag, startPoint x: 595, startPoint y: 214, endPoint x: 503, endPoint y: 287, distance: 117.5
click at [503, 287] on div ".deletable-edge-delete-btn { width: 20px; height: 20px; border: 0px solid #ffff…" at bounding box center [587, 314] width 545 height 483
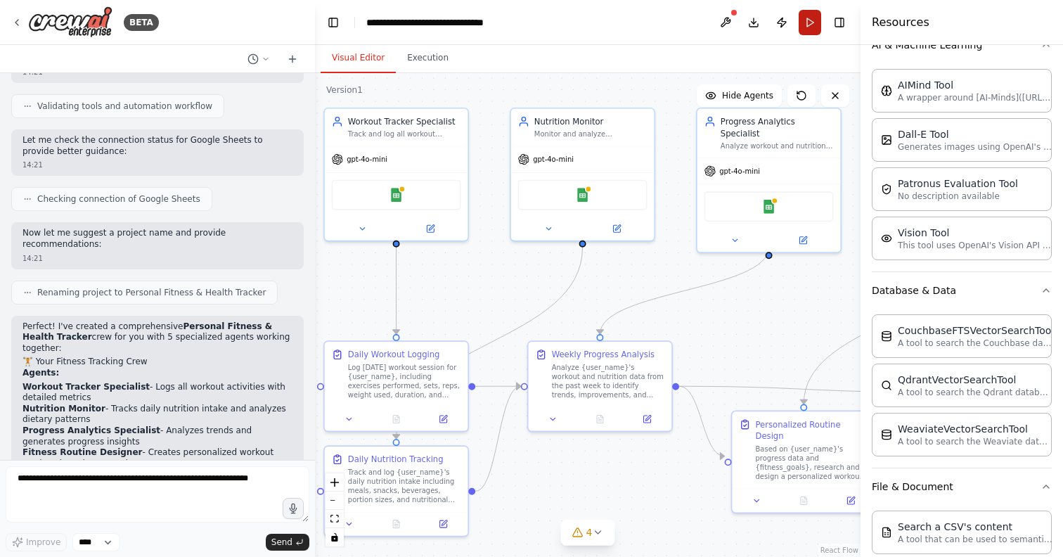
click at [805, 22] on button "Run" at bounding box center [809, 22] width 22 height 25
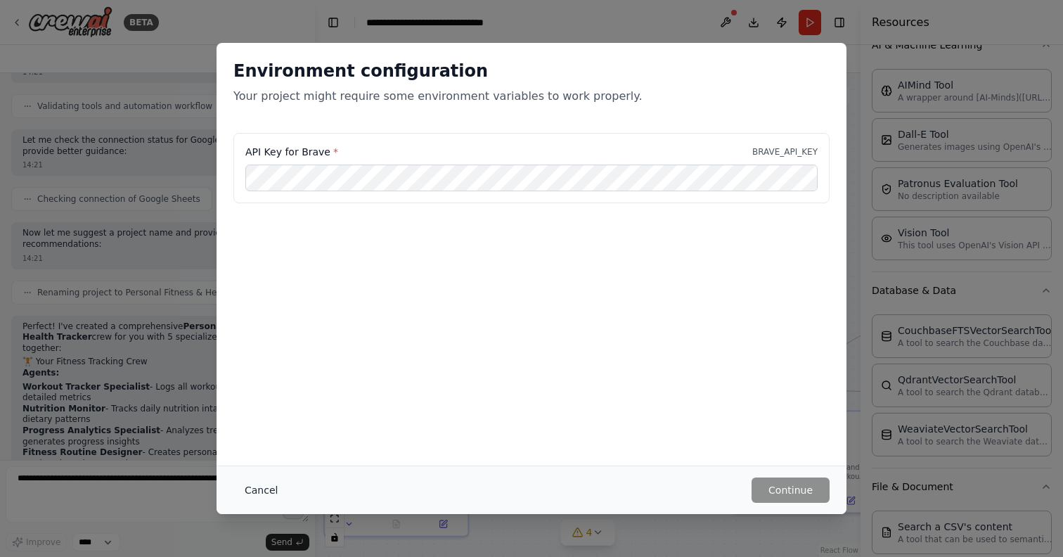
click at [266, 487] on button "Cancel" at bounding box center [261, 489] width 56 height 25
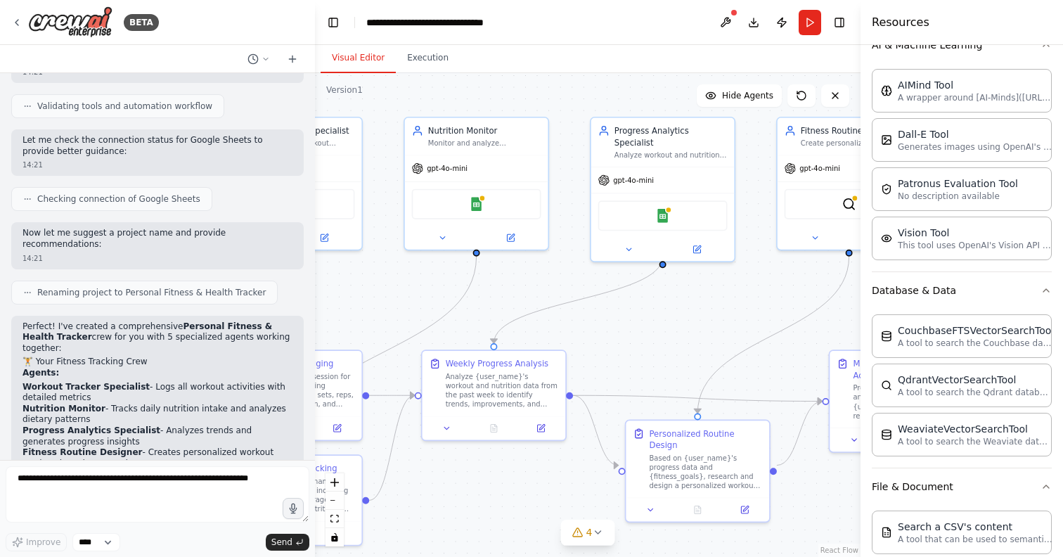
drag, startPoint x: 599, startPoint y: 291, endPoint x: 489, endPoint y: 292, distance: 109.6
click at [489, 292] on div ".deletable-edge-delete-btn { width: 20px; height: 20px; border: 0px solid #ffff…" at bounding box center [587, 314] width 545 height 483
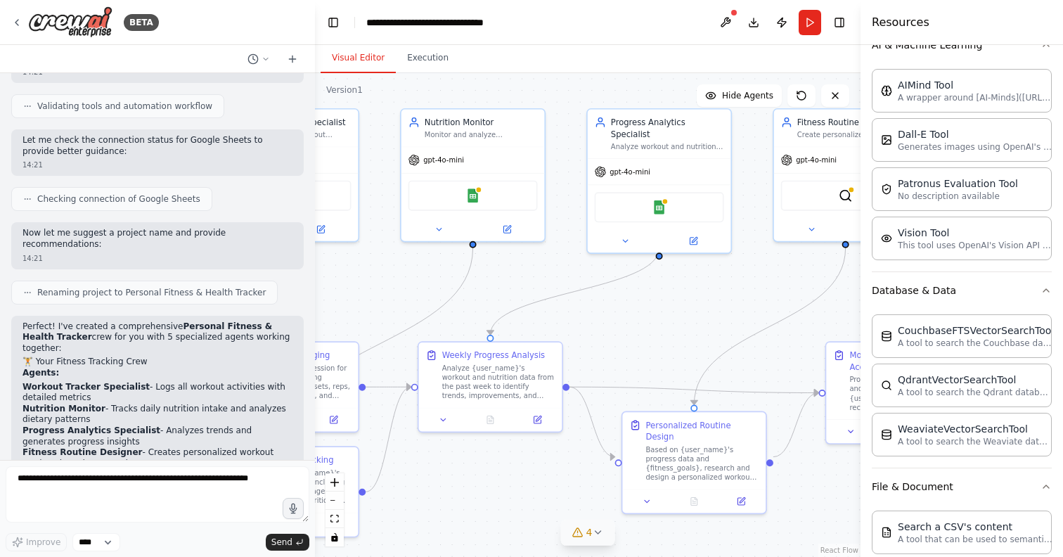
click at [573, 534] on icon at bounding box center [577, 532] width 9 height 8
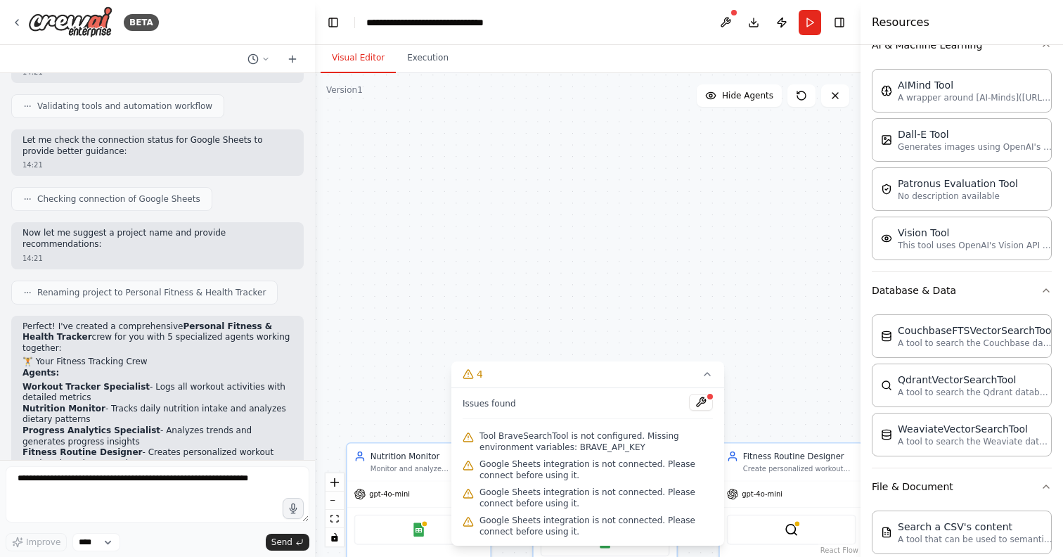
drag, startPoint x: 552, startPoint y: 98, endPoint x: 488, endPoint y: 441, distance: 349.5
click at [488, 441] on div "Version 1 Show Tools Hide Agents .deletable-edge-delete-btn { width: 20px; heig…" at bounding box center [587, 314] width 545 height 483
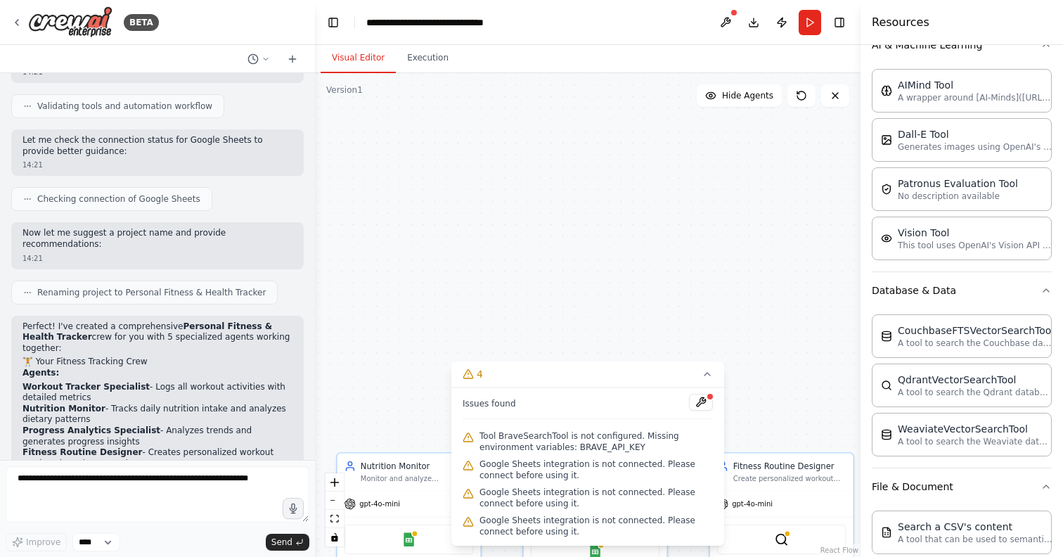
drag, startPoint x: 562, startPoint y: 341, endPoint x: 673, endPoint y: 220, distance: 163.7
click at [673, 220] on div ".deletable-edge-delete-btn { width: 20px; height: 20px; border: 0px solid #ffff…" at bounding box center [587, 314] width 545 height 483
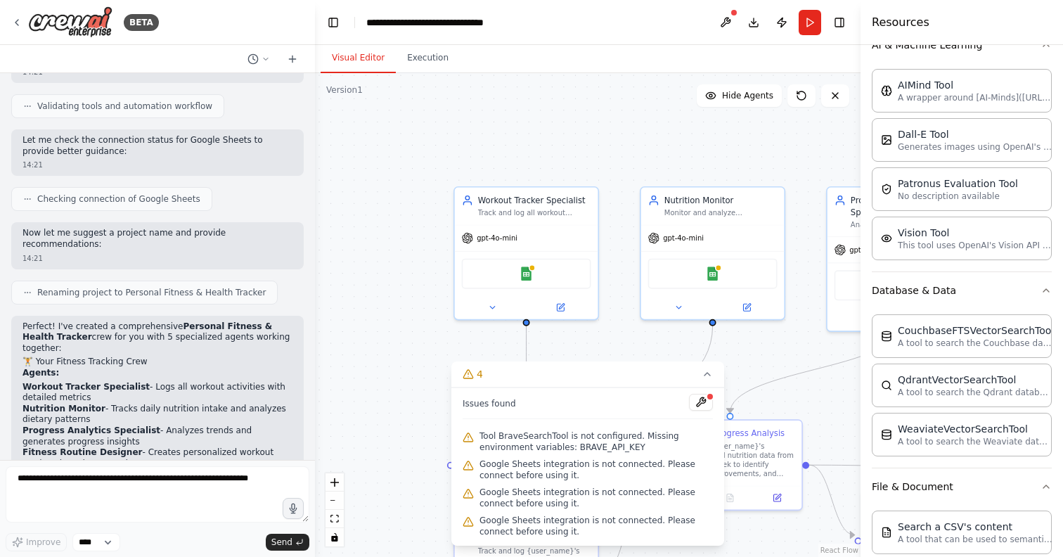
drag, startPoint x: 560, startPoint y: 214, endPoint x: 753, endPoint y: 69, distance: 241.5
click at [753, 69] on div "Visual Editor Execution Version 1 Show Tools Hide Agents .deletable-edge-delete…" at bounding box center [587, 301] width 545 height 512
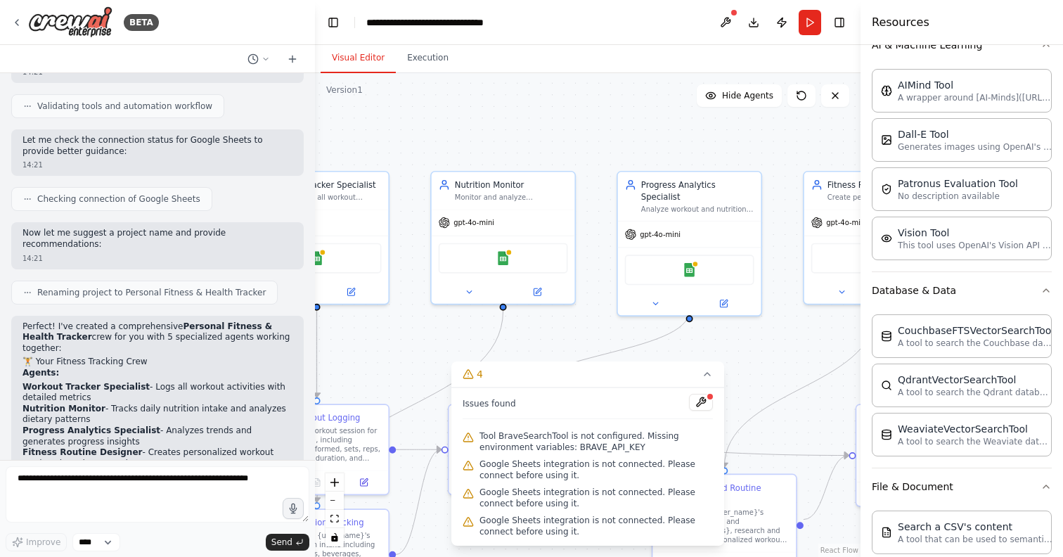
drag, startPoint x: 691, startPoint y: 129, endPoint x: 481, endPoint y: 114, distance: 210.0
click at [481, 114] on div ".deletable-edge-delete-btn { width: 20px; height: 20px; border: 0px solid #ffff…" at bounding box center [587, 314] width 545 height 483
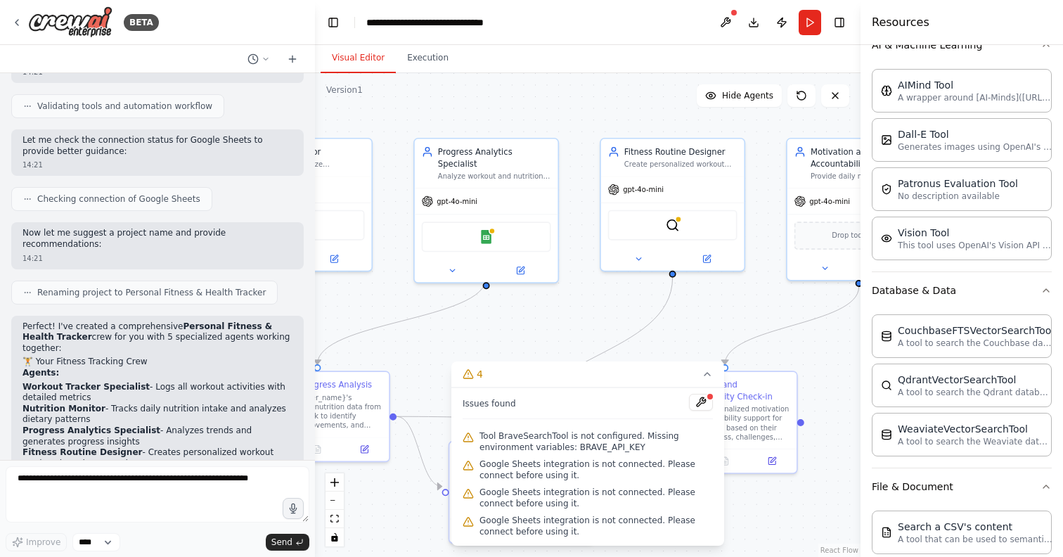
drag, startPoint x: 793, startPoint y: 323, endPoint x: 589, endPoint y: 287, distance: 206.8
click at [589, 287] on div ".deletable-edge-delete-btn { width: 20px; height: 20px; border: 0px solid #ffff…" at bounding box center [587, 314] width 545 height 483
click at [713, 261] on div at bounding box center [671, 253] width 143 height 23
click at [701, 252] on icon at bounding box center [705, 253] width 9 height 9
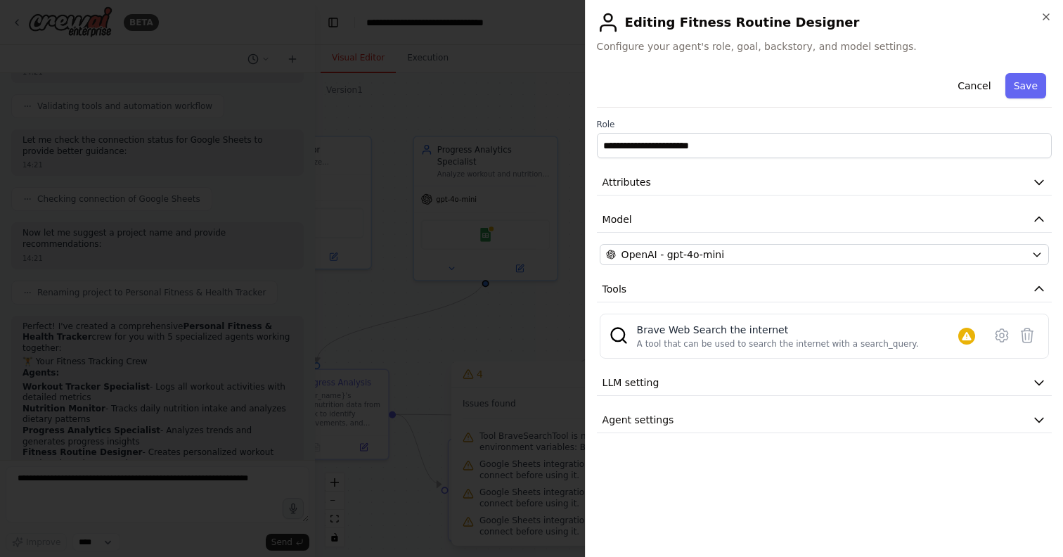
click at [1042, 23] on h2 "Editing Fitness Routine Designer" at bounding box center [824, 22] width 455 height 22
click at [1043, 19] on icon "button" at bounding box center [1046, 17] width 6 height 6
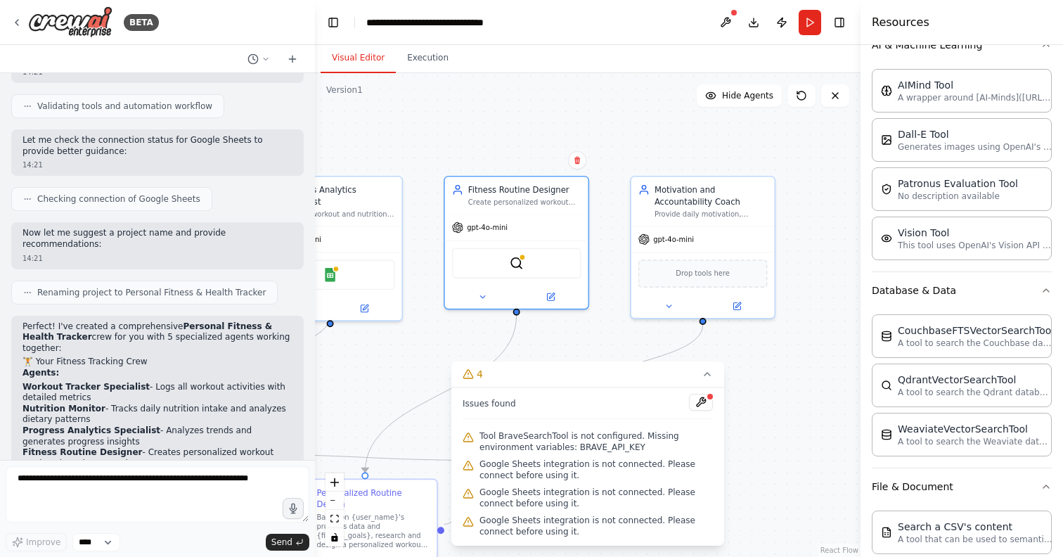
drag, startPoint x: 777, startPoint y: 299, endPoint x: 621, endPoint y: 339, distance: 160.4
click at [621, 339] on div ".deletable-edge-delete-btn { width: 20px; height: 20px; border: 0px solid #ffff…" at bounding box center [587, 314] width 545 height 483
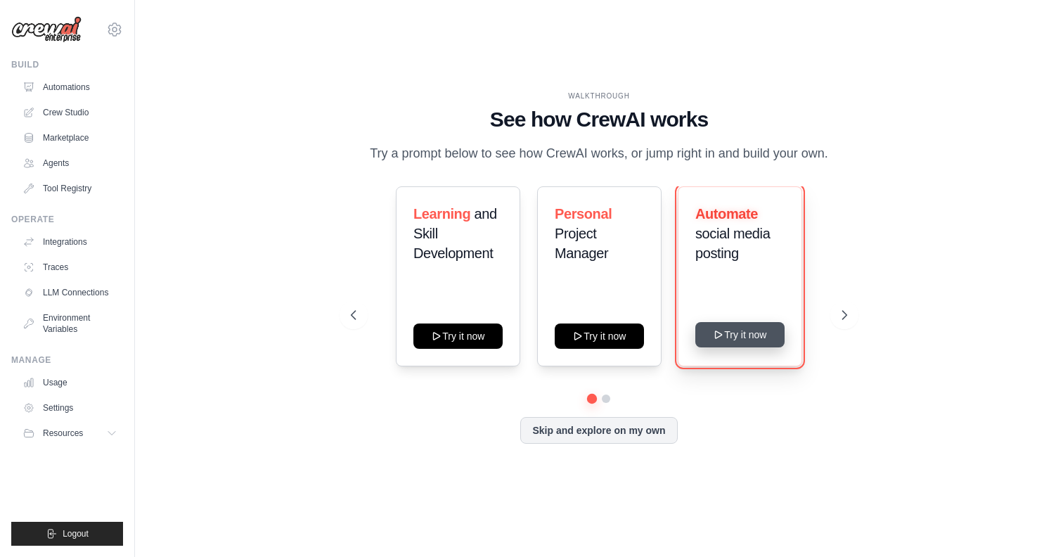
click at [759, 331] on button "Try it now" at bounding box center [739, 334] width 89 height 25
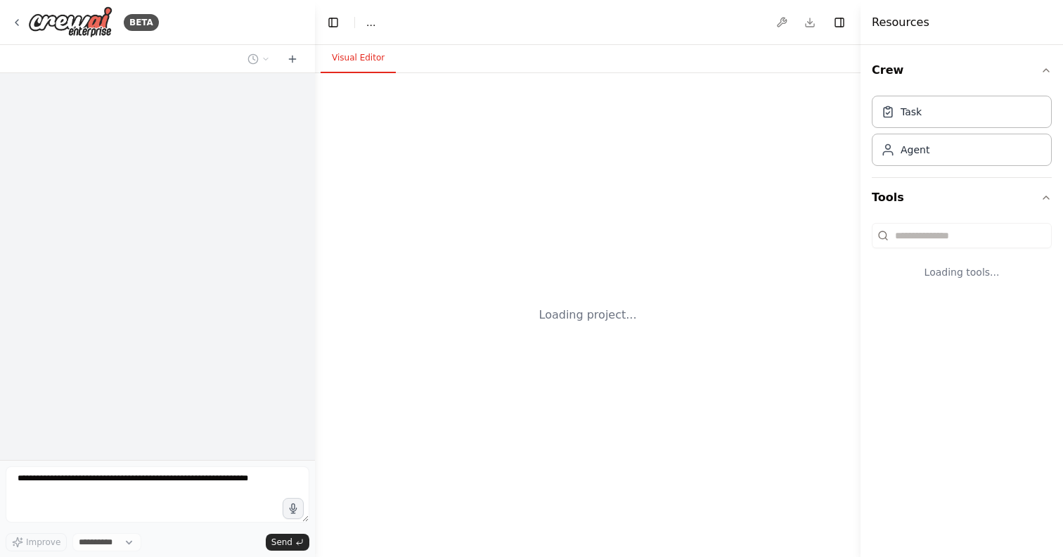
select select "****"
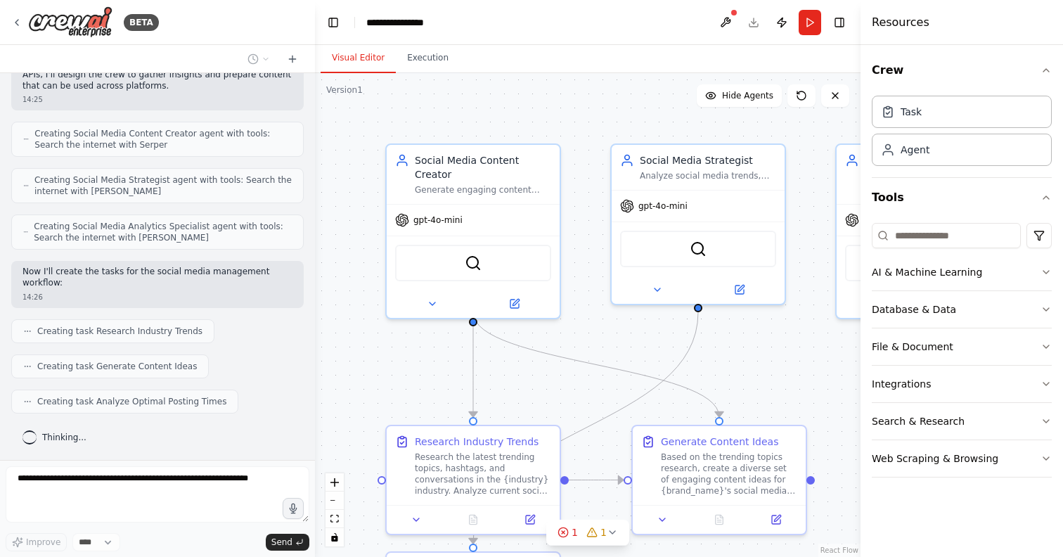
scroll to position [531, 0]
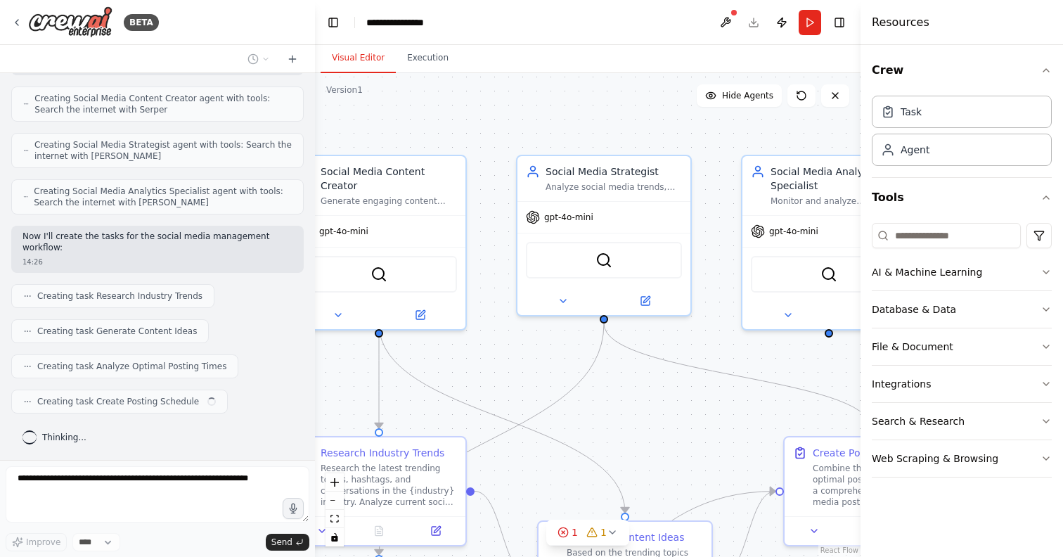
drag, startPoint x: 466, startPoint y: 116, endPoint x: 371, endPoint y: 127, distance: 95.5
click at [371, 127] on div ".deletable-edge-delete-btn { width: 20px; height: 20px; border: 0px solid #ffff…" at bounding box center [587, 314] width 545 height 483
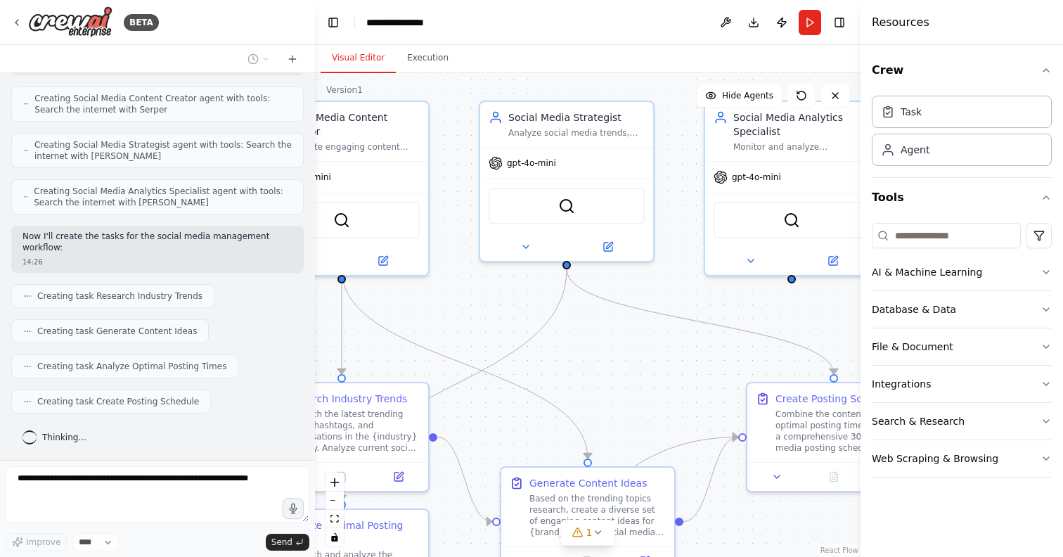
drag, startPoint x: 617, startPoint y: 126, endPoint x: 580, endPoint y: 72, distance: 65.3
click at [580, 72] on div "Visual Editor Execution Version 1 Show Tools Hide Agents .deletable-edge-delete…" at bounding box center [587, 301] width 545 height 512
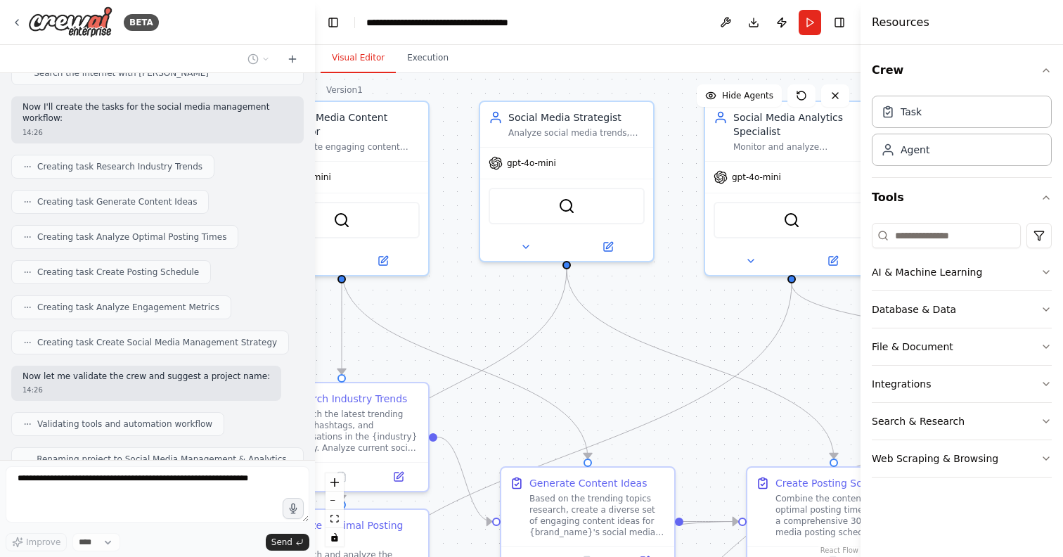
scroll to position [729, 0]
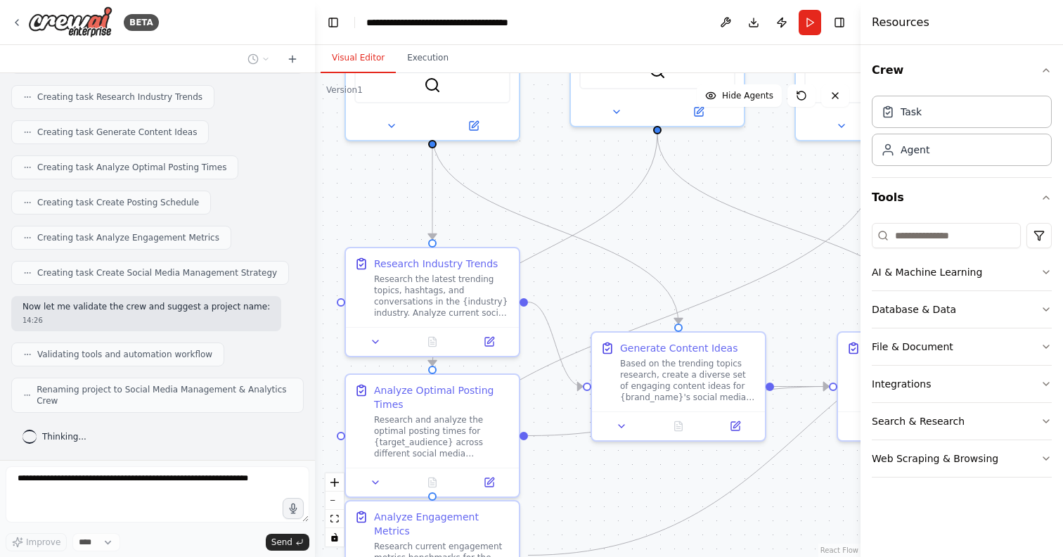
drag, startPoint x: 625, startPoint y: 322, endPoint x: 715, endPoint y: 186, distance: 162.7
click at [715, 186] on div ".deletable-edge-delete-btn { width: 20px; height: 20px; border: 0px solid #ffff…" at bounding box center [587, 314] width 545 height 483
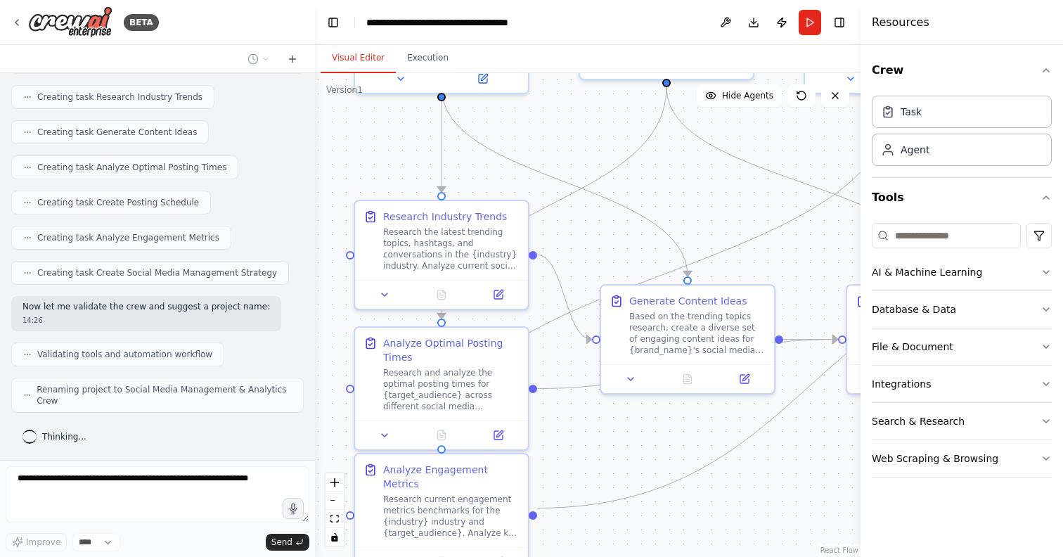
drag, startPoint x: 674, startPoint y: 257, endPoint x: 687, endPoint y: 200, distance: 57.6
click at [687, 200] on div ".deletable-edge-delete-btn { width: 20px; height: 20px; border: 0px solid #ffff…" at bounding box center [587, 314] width 545 height 483
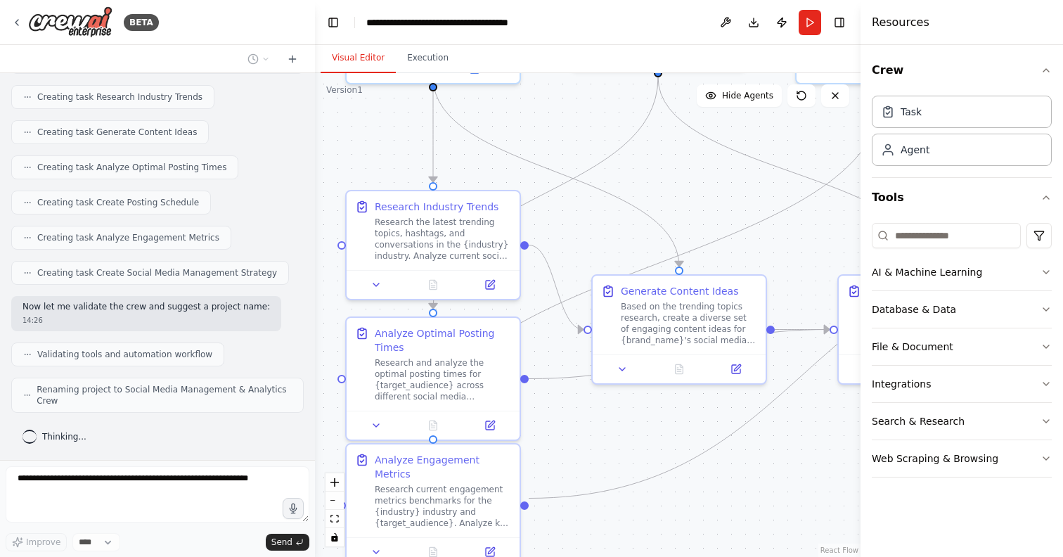
drag, startPoint x: 625, startPoint y: 467, endPoint x: 502, endPoint y: 463, distance: 123.7
click at [502, 463] on div ".deletable-edge-delete-btn { width: 20px; height: 20px; border: 0px solid #ffff…" at bounding box center [587, 314] width 545 height 483
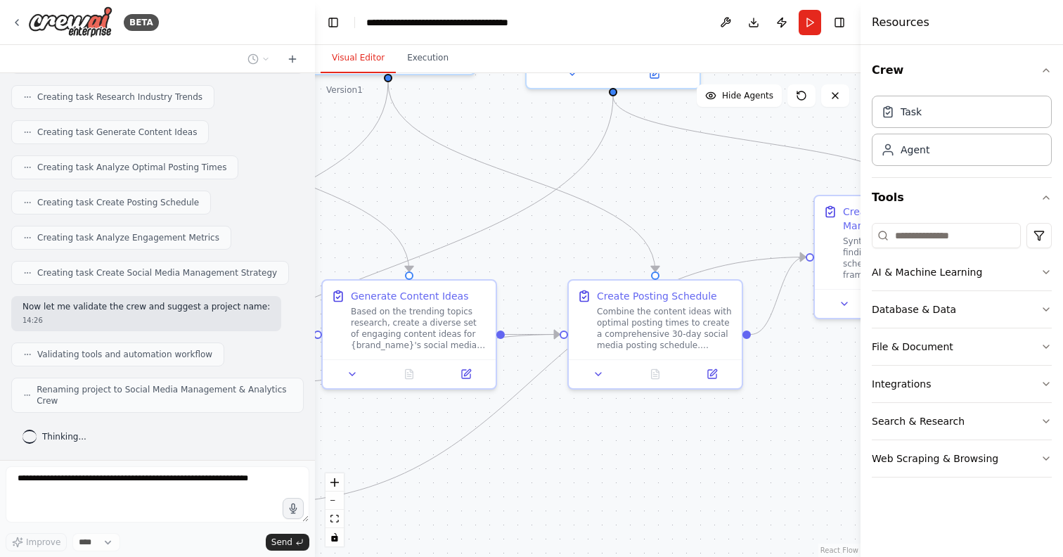
drag, startPoint x: 753, startPoint y: 459, endPoint x: 596, endPoint y: 467, distance: 157.6
click at [596, 467] on div ".deletable-edge-delete-btn { width: 20px; height: 20px; border: 0px solid #ffff…" at bounding box center [587, 314] width 545 height 483
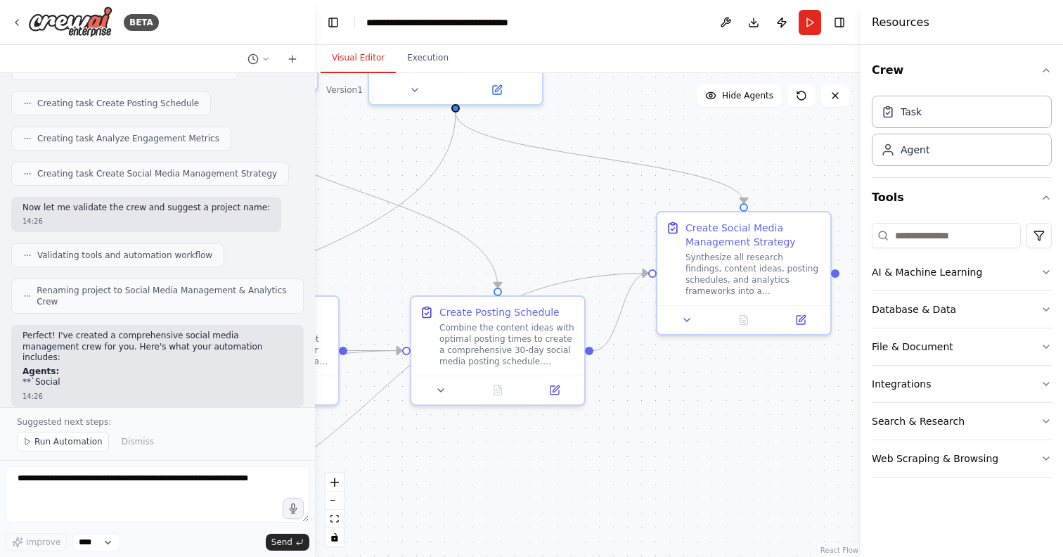
drag, startPoint x: 724, startPoint y: 455, endPoint x: 557, endPoint y: 474, distance: 167.7
click at [557, 474] on div ".deletable-edge-delete-btn { width: 20px; height: 20px; border: 0px solid #ffff…" at bounding box center [587, 314] width 545 height 483
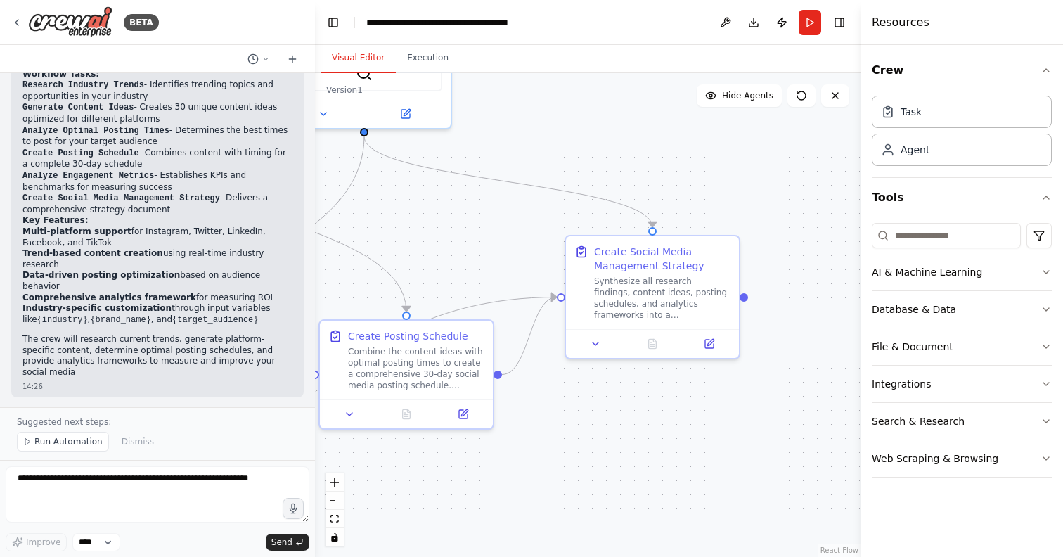
scroll to position [1226, 0]
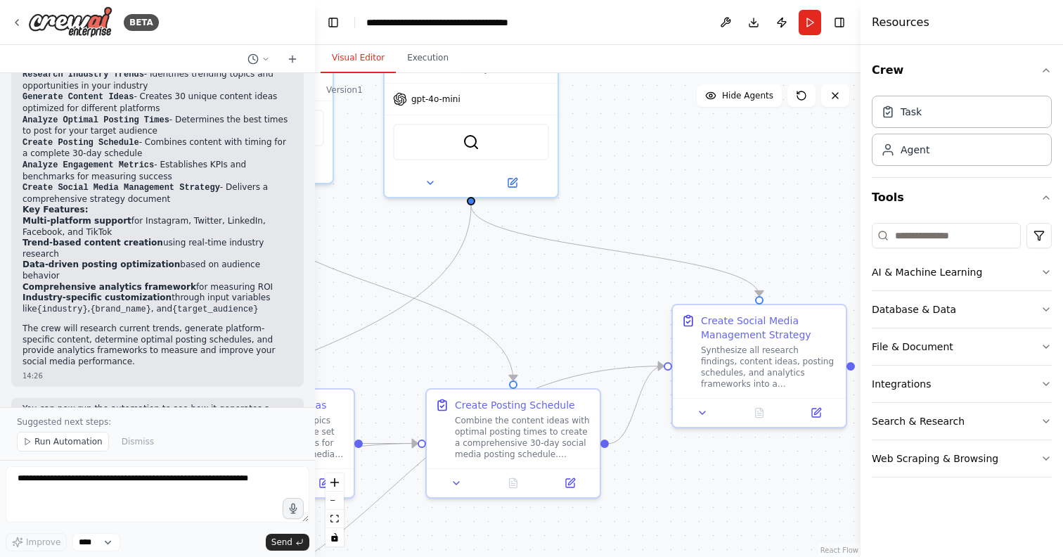
drag, startPoint x: 693, startPoint y: 433, endPoint x: 738, endPoint y: 549, distance: 124.4
click at [738, 549] on div ".deletable-edge-delete-btn { width: 20px; height: 20px; border: 0px solid #ffff…" at bounding box center [587, 314] width 545 height 483
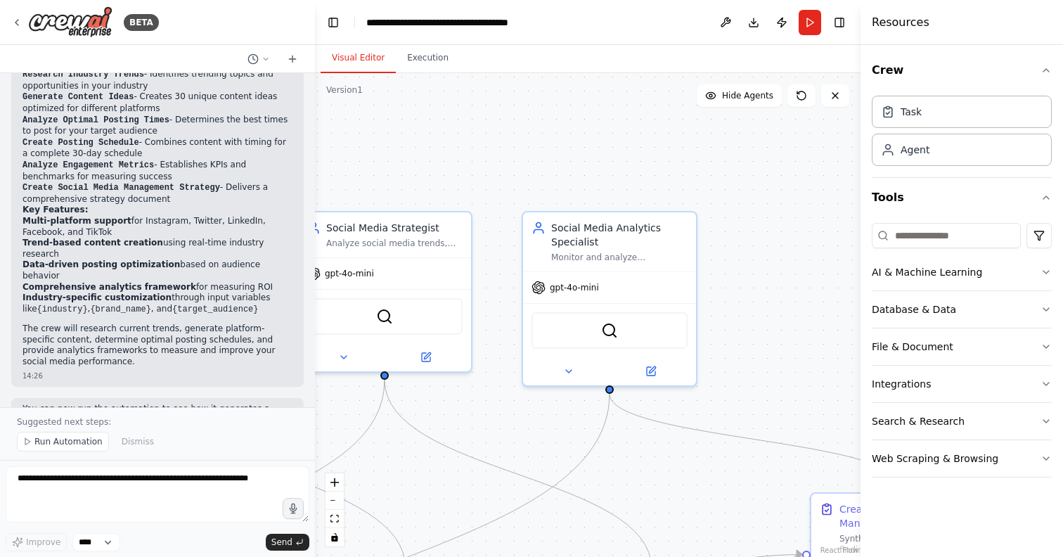
drag, startPoint x: 691, startPoint y: 219, endPoint x: 857, endPoint y: 365, distance: 220.6
click at [857, 365] on div "BETA Create a crew that schedules and publishes social media content across mul…" at bounding box center [531, 278] width 1063 height 557
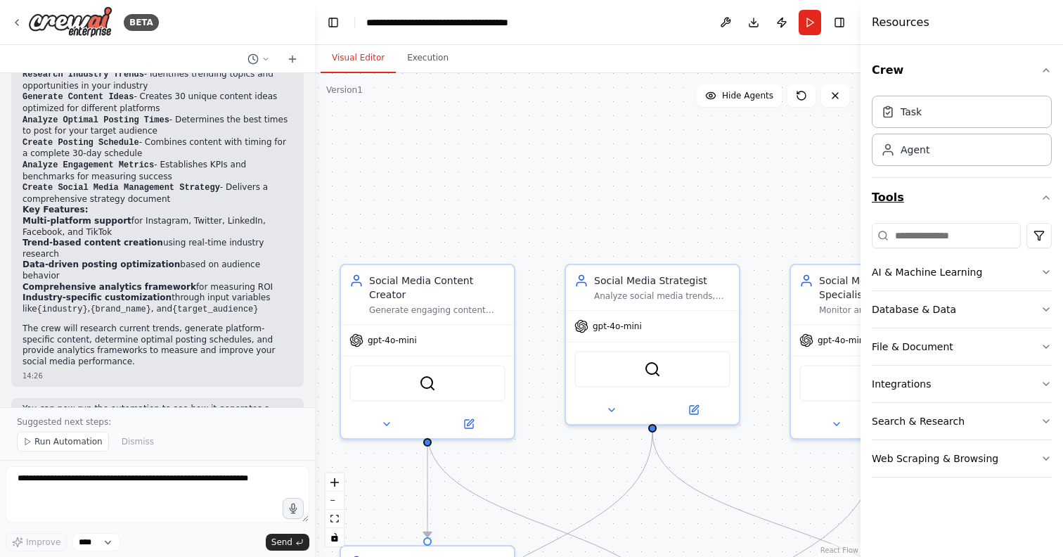
drag, startPoint x: 642, startPoint y: 141, endPoint x: 882, endPoint y: 207, distance: 249.3
click at [882, 208] on div "BETA Create a crew that schedules and publishes social media content across mul…" at bounding box center [531, 278] width 1063 height 557
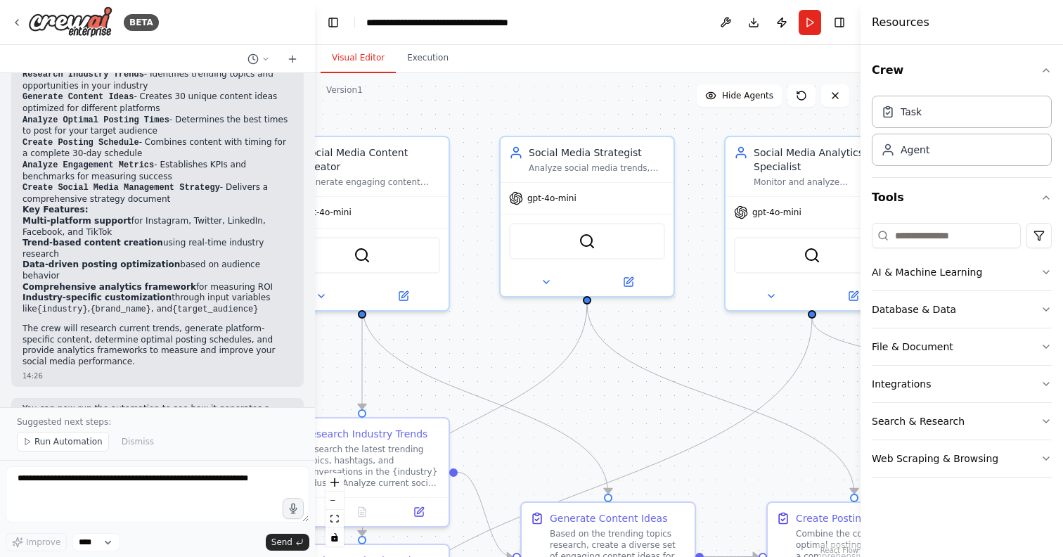
drag, startPoint x: 611, startPoint y: 186, endPoint x: 525, endPoint y: 60, distance: 152.2
click at [525, 60] on div "Visual Editor Execution Version 1 Show Tools Hide Agents .deletable-edge-delete…" at bounding box center [587, 301] width 545 height 512
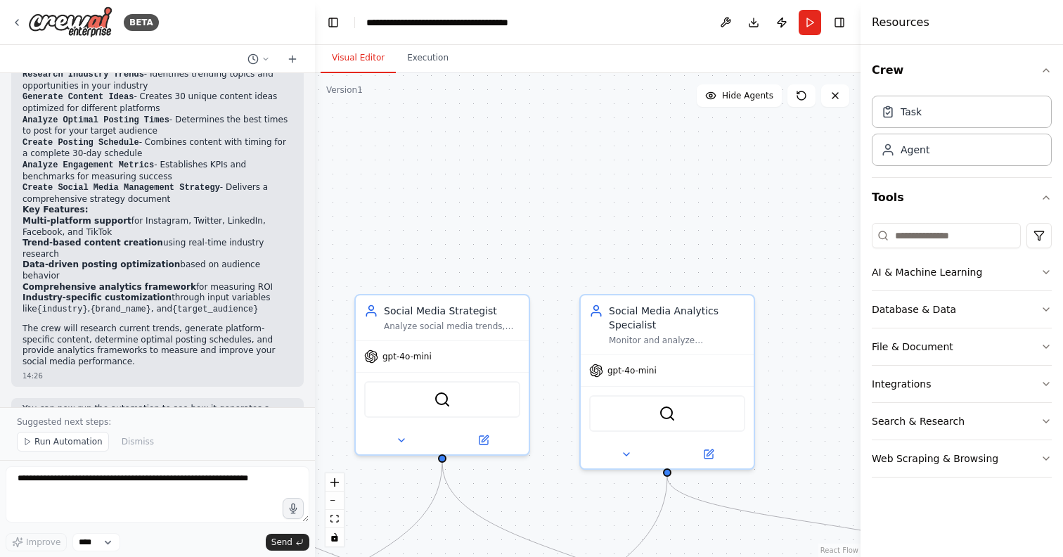
drag, startPoint x: 580, startPoint y: 397, endPoint x: 430, endPoint y: 550, distance: 213.7
click at [434, 552] on div ".deletable-edge-delete-btn { width: 20px; height: 20px; border: 0px solid #ffff…" at bounding box center [587, 314] width 545 height 483
click at [63, 447] on span "Run Automation" at bounding box center [68, 441] width 68 height 11
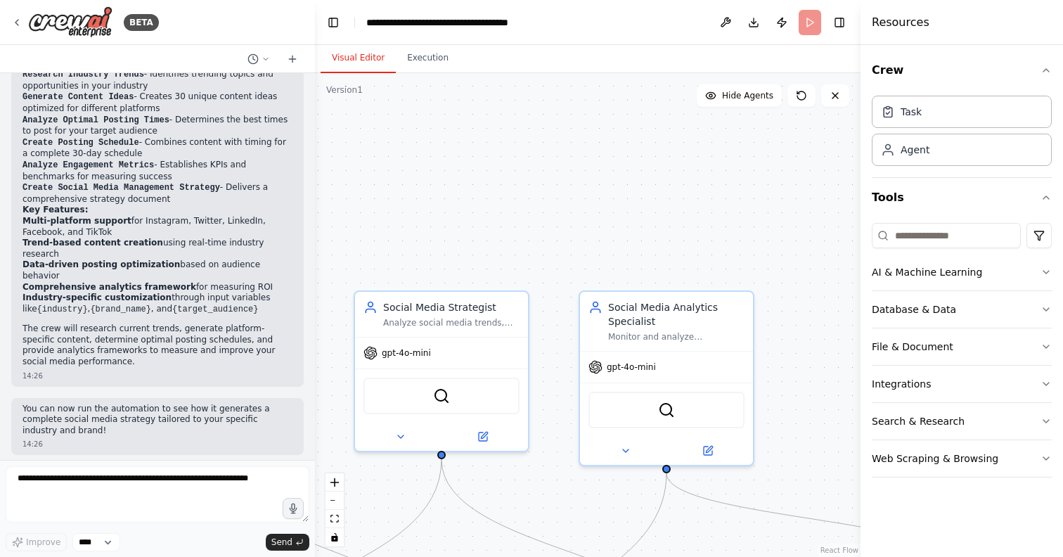
scroll to position [1174, 0]
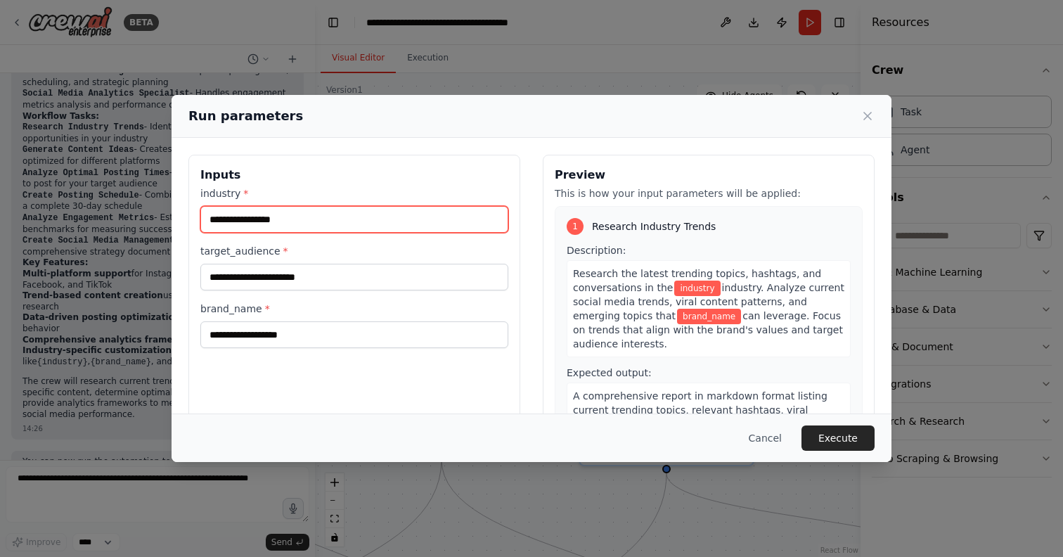
click at [419, 216] on input "industry *" at bounding box center [354, 219] width 308 height 27
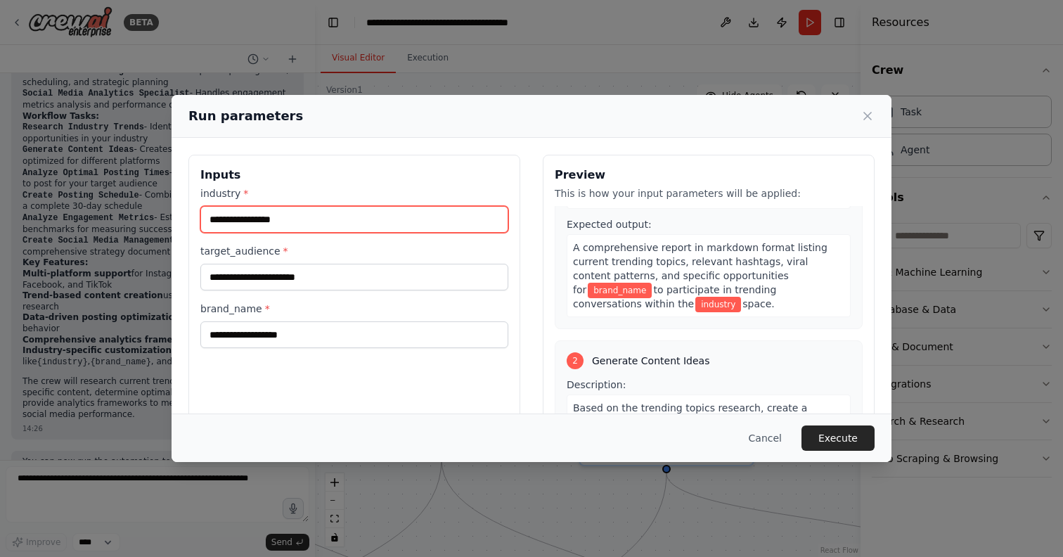
scroll to position [155, 0]
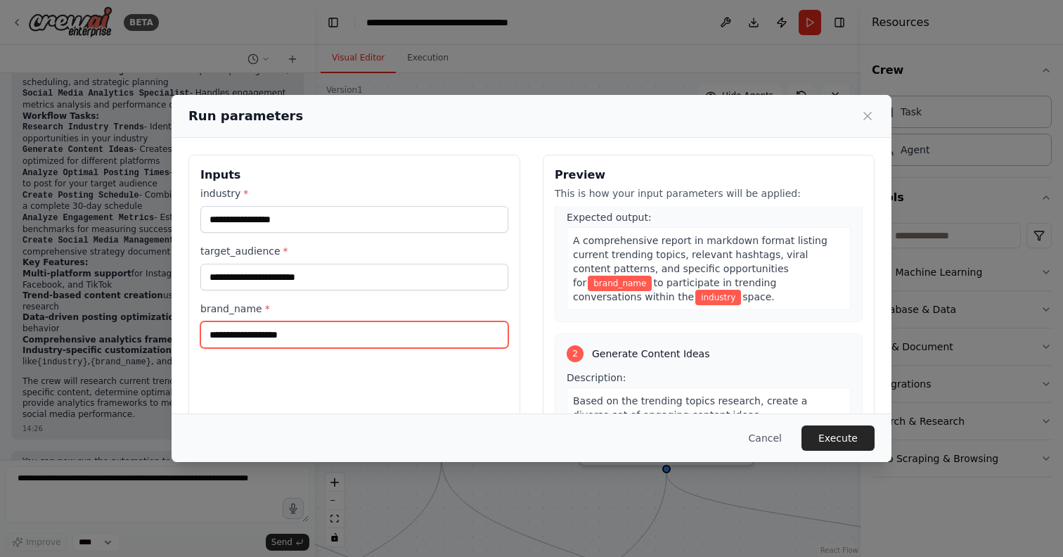
click at [440, 337] on input "brand_name *" at bounding box center [354, 334] width 308 height 27
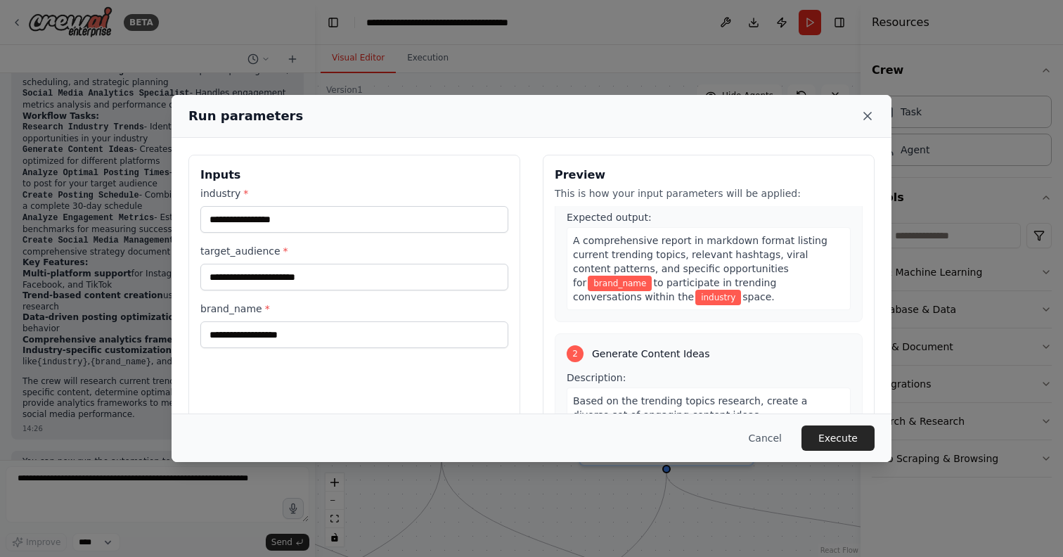
click at [868, 120] on icon at bounding box center [867, 116] width 14 height 14
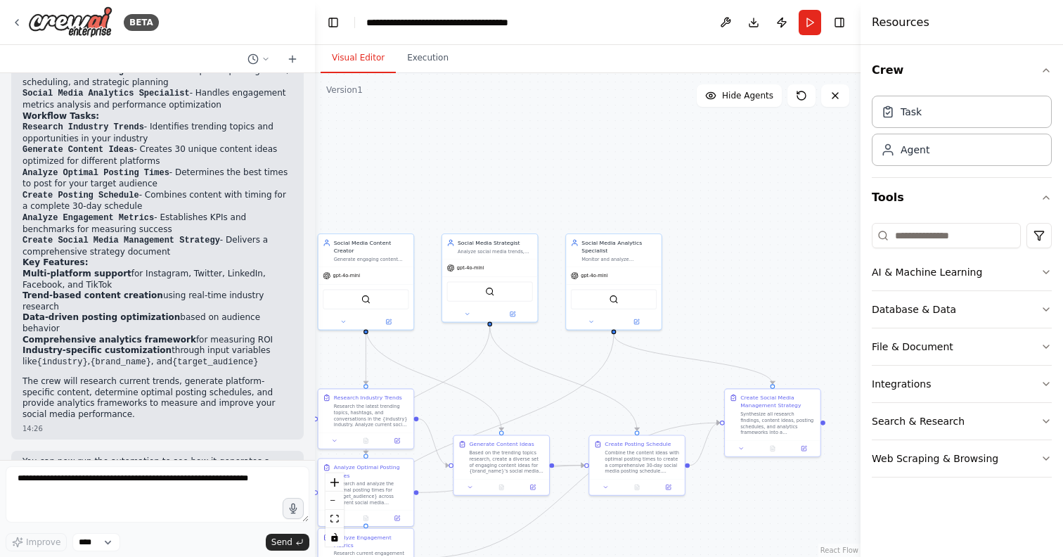
drag, startPoint x: 524, startPoint y: 446, endPoint x: 526, endPoint y: 292, distance: 153.2
click at [526, 292] on div ".deletable-edge-delete-btn { width: 20px; height: 20px; border: 0px solid #ffff…" at bounding box center [587, 314] width 545 height 483
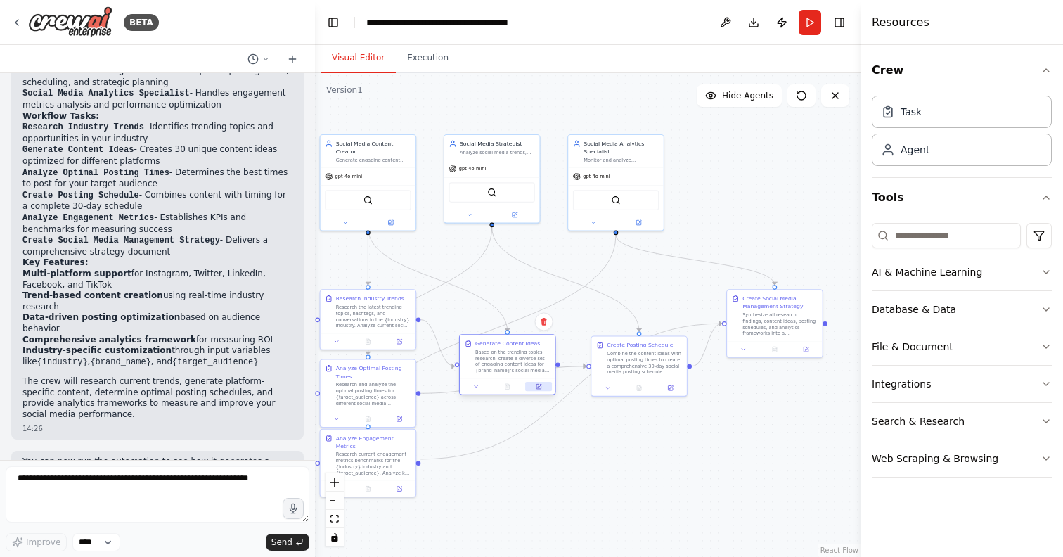
click at [534, 387] on button at bounding box center [538, 386] width 27 height 9
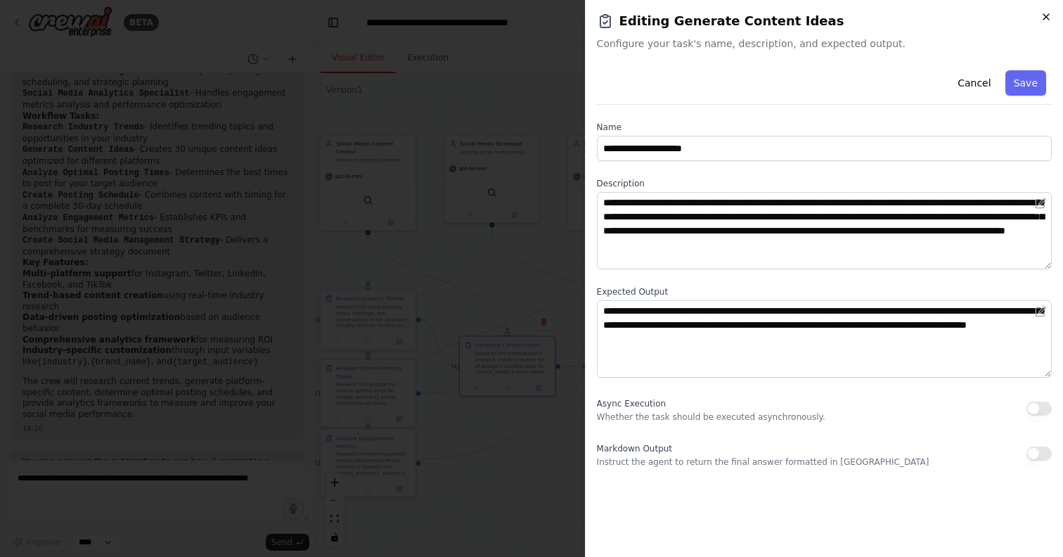
click at [1047, 13] on icon "button" at bounding box center [1045, 16] width 11 height 11
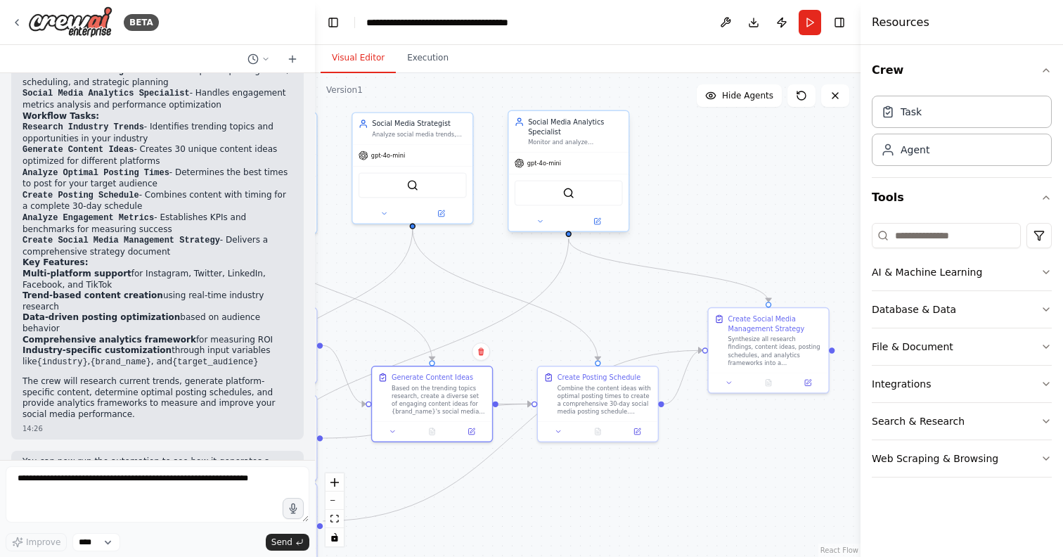
click at [565, 167] on div "gpt-4o-mini" at bounding box center [568, 163] width 120 height 22
click at [915, 275] on button "AI & Machine Learning" at bounding box center [961, 272] width 180 height 37
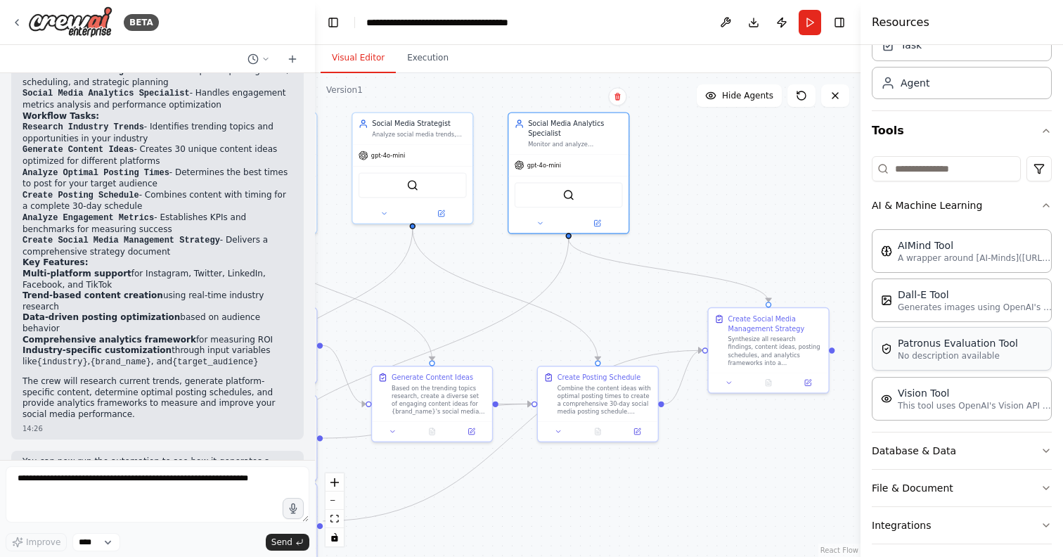
scroll to position [84, 0]
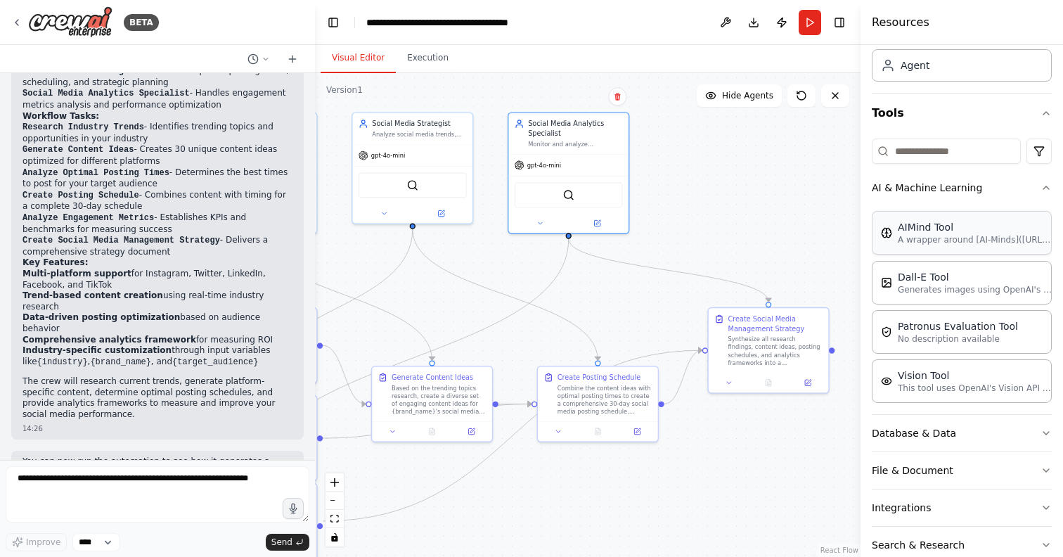
click at [985, 238] on p "A wrapper around [AI-Minds](https://mindsdb.com/minds). Useful for when you nee…" at bounding box center [974, 239] width 155 height 11
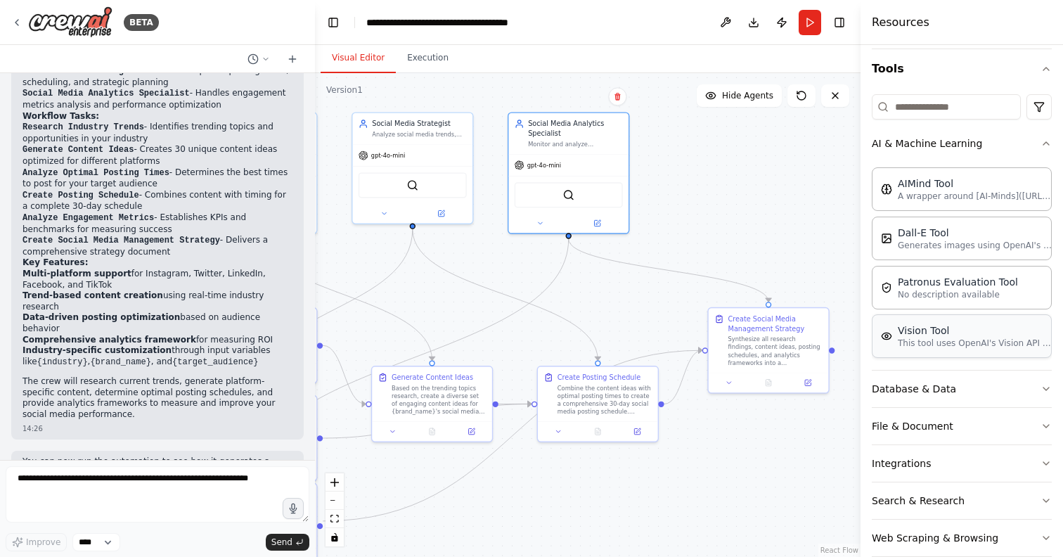
scroll to position [151, 0]
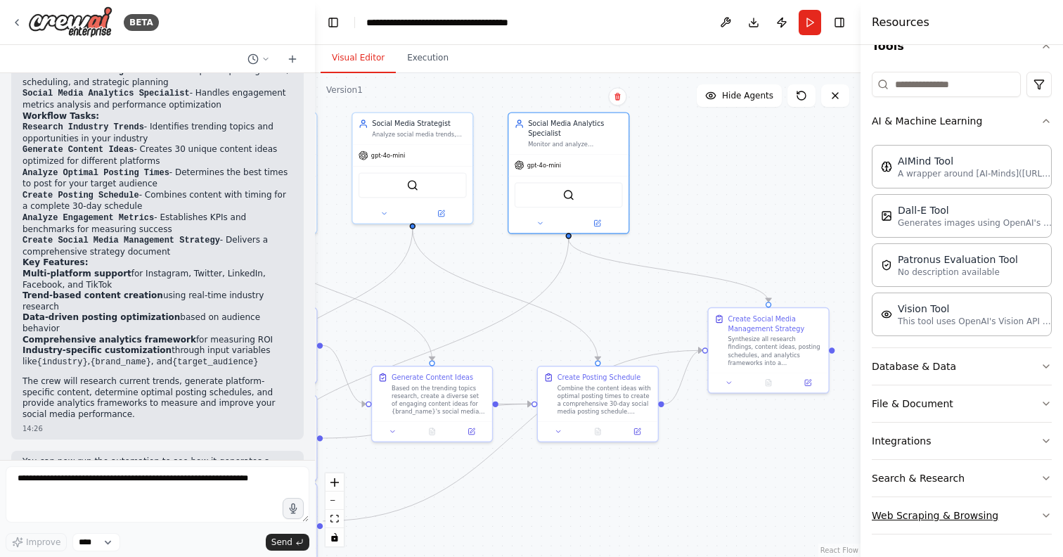
click at [970, 514] on button "Web Scraping & Browsing" at bounding box center [961, 515] width 180 height 37
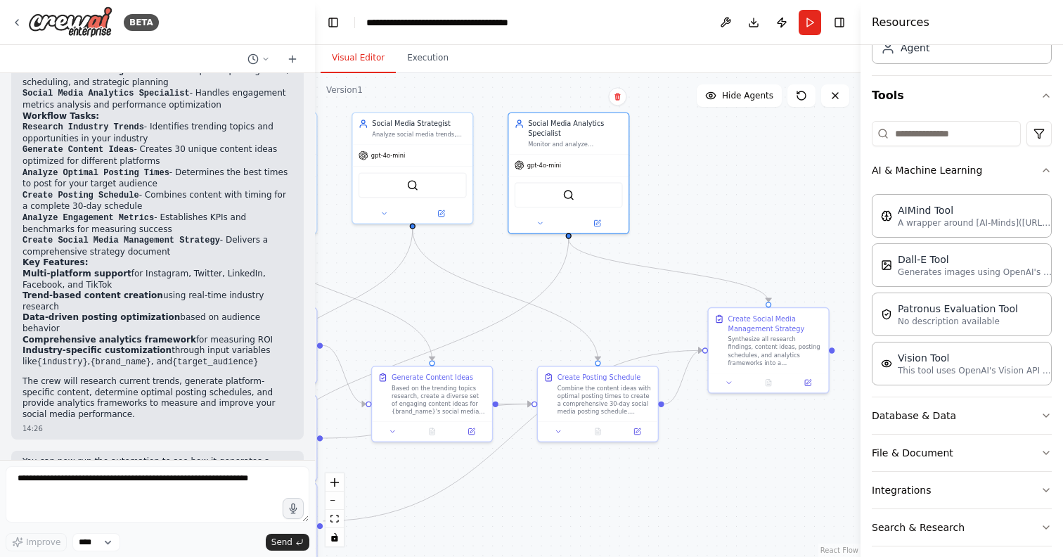
scroll to position [101, 0]
click at [957, 330] on div "Patronus Evaluation Tool No description available" at bounding box center [961, 314] width 180 height 44
click at [957, 285] on div "Dall-E Tool Generates images using OpenAI's Dall-E model." at bounding box center [961, 265] width 180 height 44
click at [955, 276] on p "Generates images using OpenAI's Dall-E model." at bounding box center [974, 271] width 155 height 11
click at [922, 213] on div "AIMind Tool" at bounding box center [974, 210] width 155 height 14
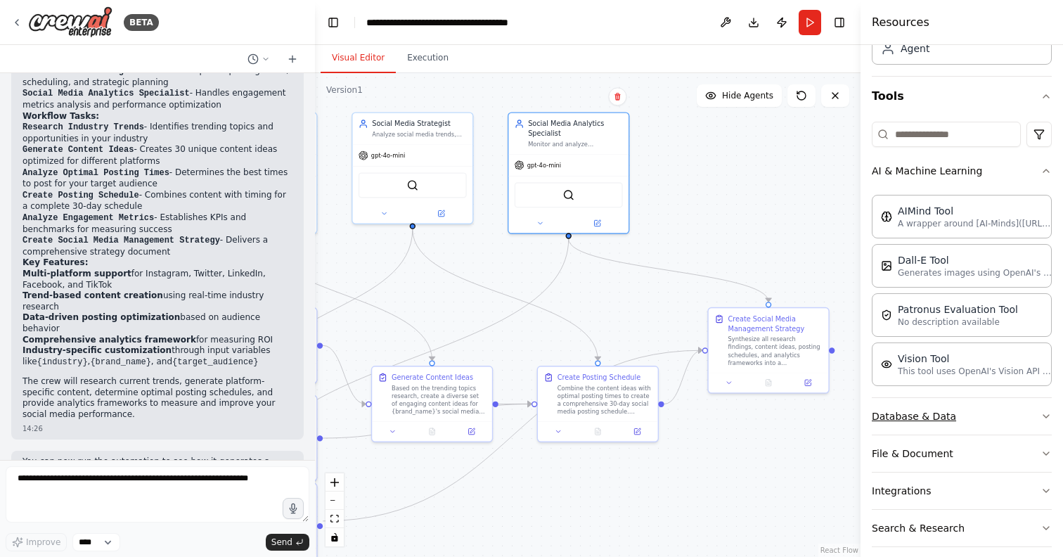
click at [914, 418] on button "Database & Data" at bounding box center [961, 416] width 180 height 37
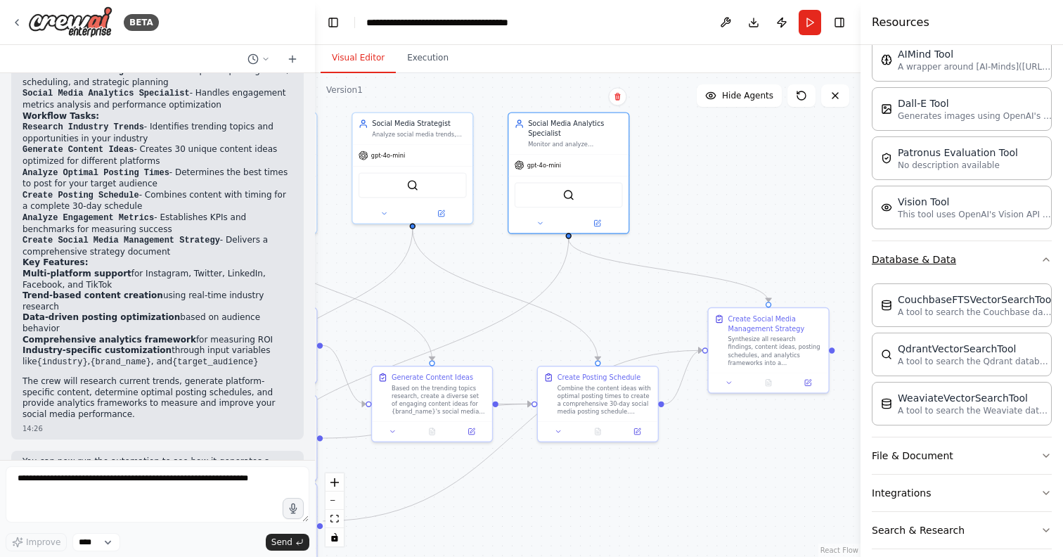
scroll to position [327, 0]
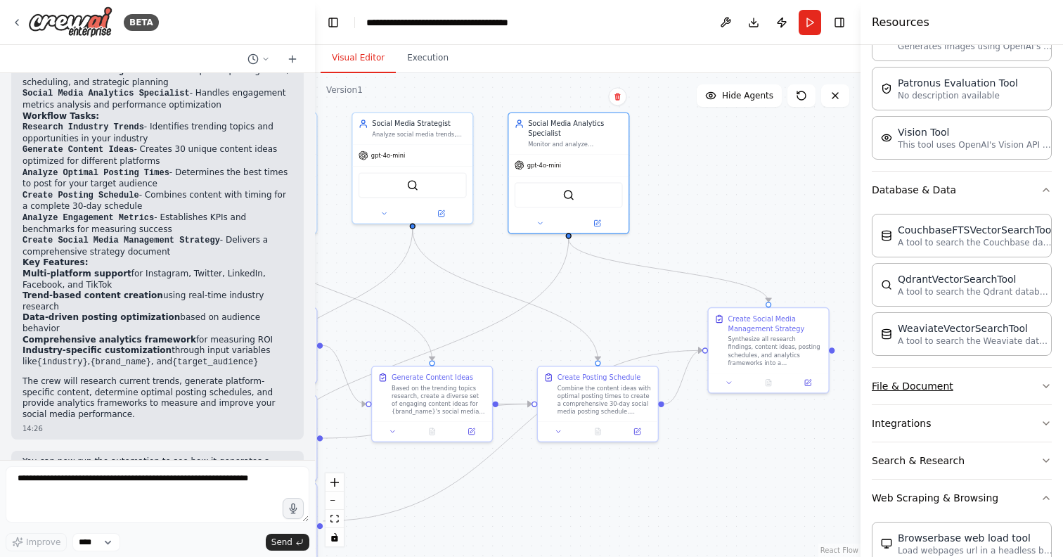
click at [968, 398] on button "File & Document" at bounding box center [961, 386] width 180 height 37
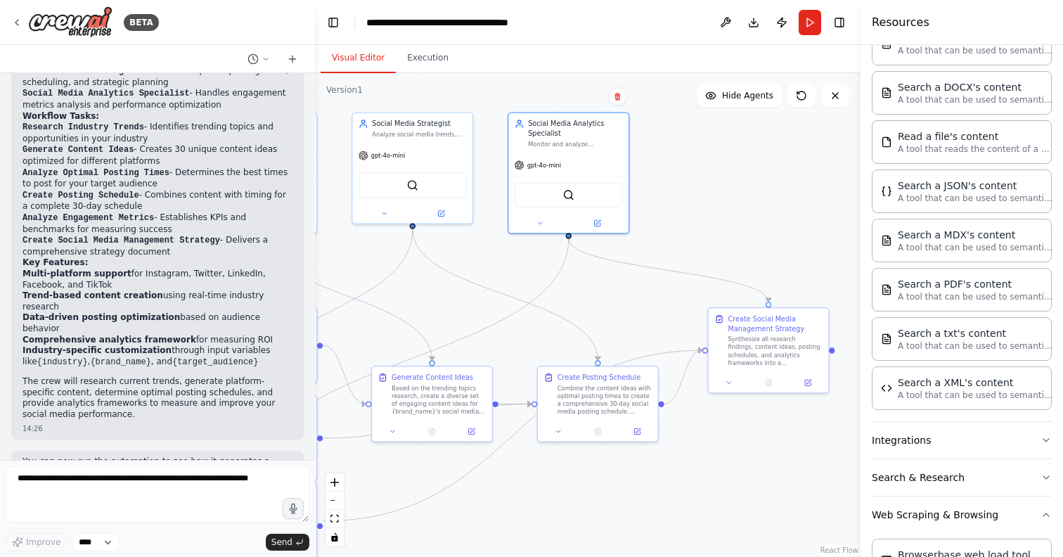
scroll to position [717, 0]
click at [963, 435] on button "Integrations" at bounding box center [961, 438] width 180 height 37
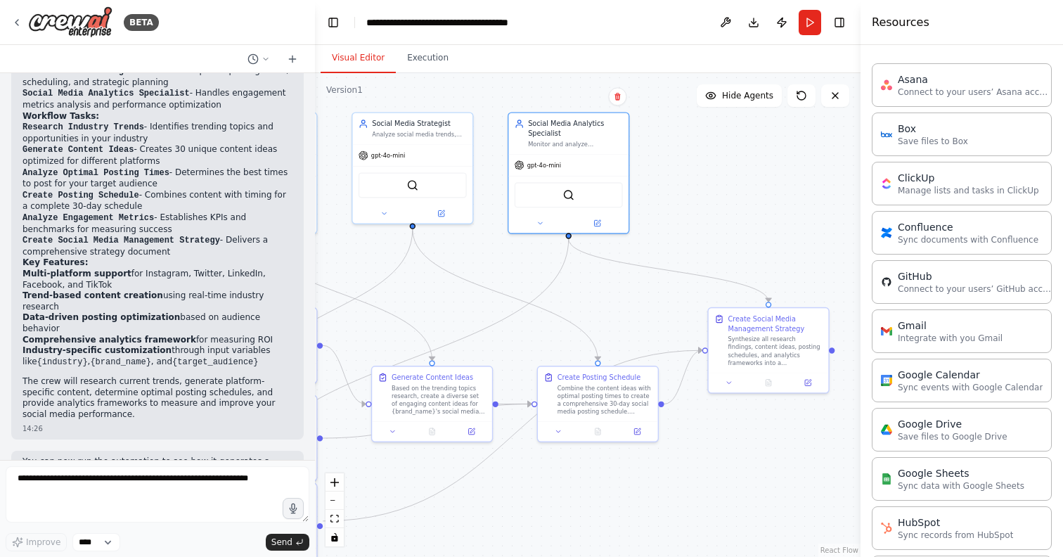
scroll to position [1142, 0]
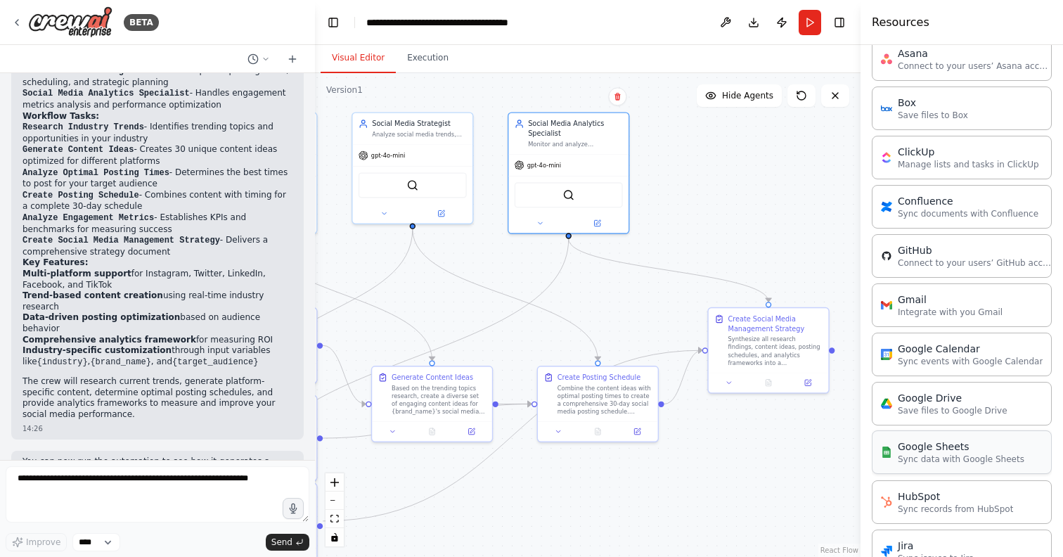
click at [952, 447] on div "Google Sheets" at bounding box center [960, 446] width 126 height 14
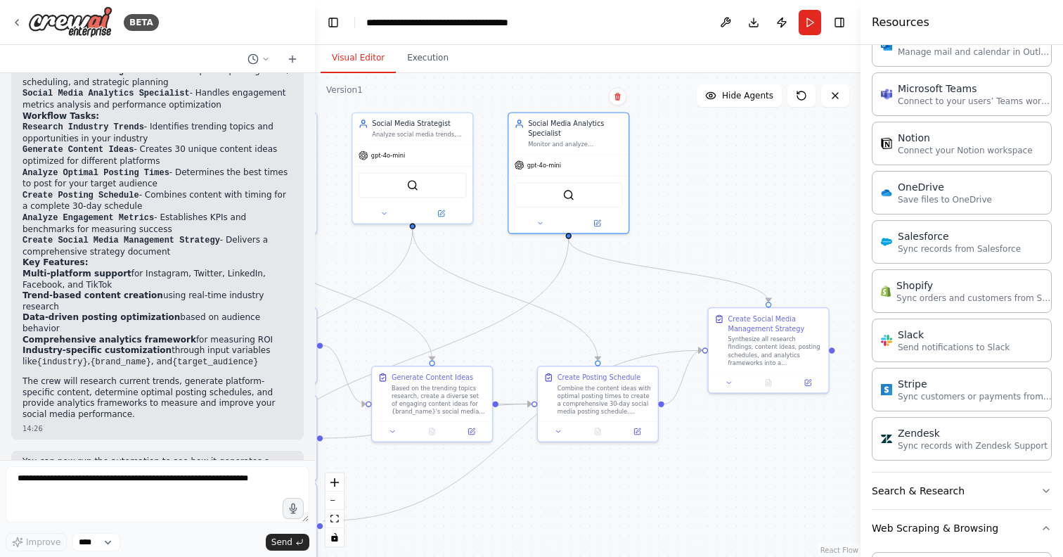
scroll to position [1758, 0]
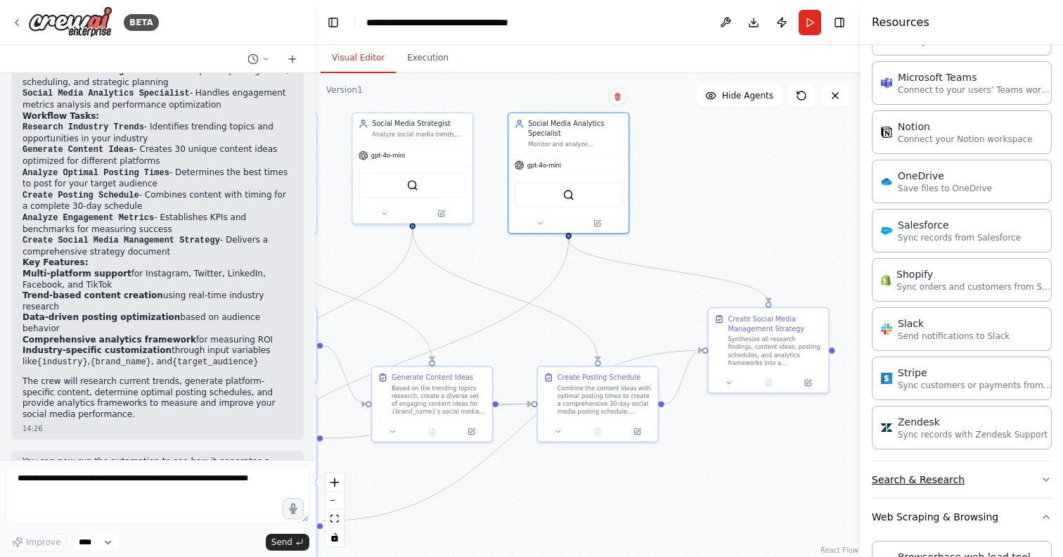
click at [937, 479] on button "Search & Research" at bounding box center [961, 479] width 180 height 37
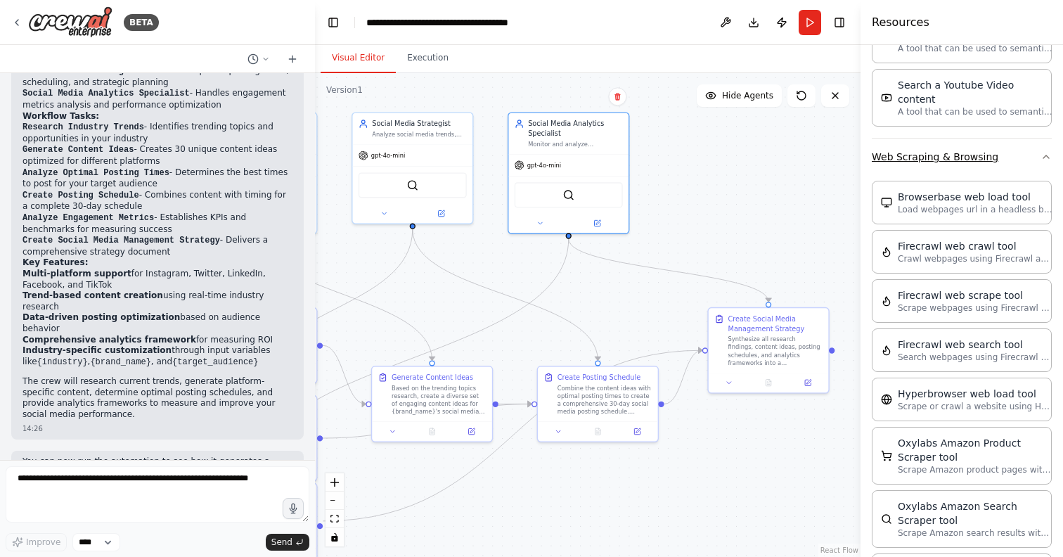
scroll to position [2860, 0]
click at [194, 491] on div "14:26" at bounding box center [157, 496] width 270 height 11
click at [808, 22] on button "Run" at bounding box center [809, 22] width 22 height 25
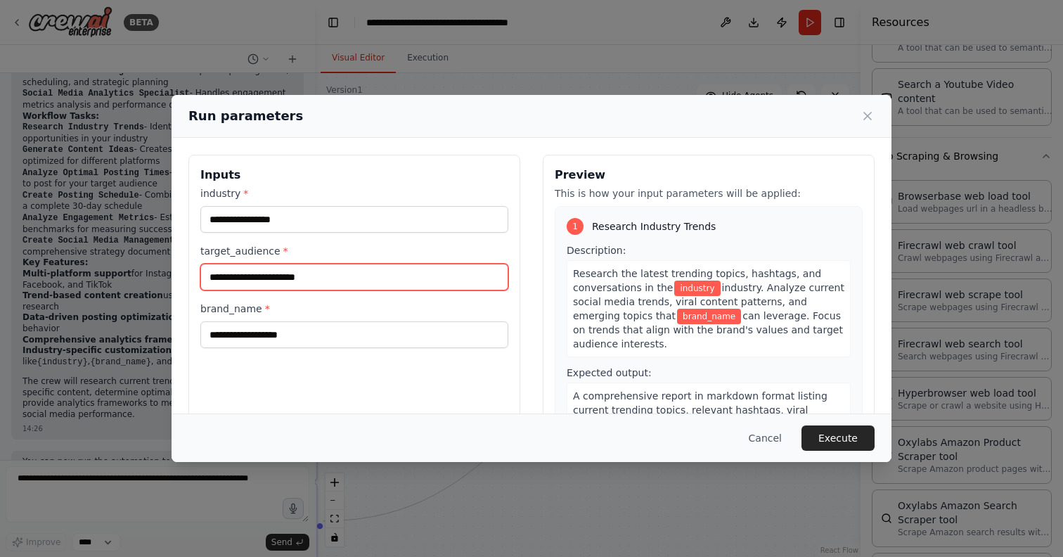
click at [349, 273] on input "target_audience *" at bounding box center [354, 277] width 308 height 27
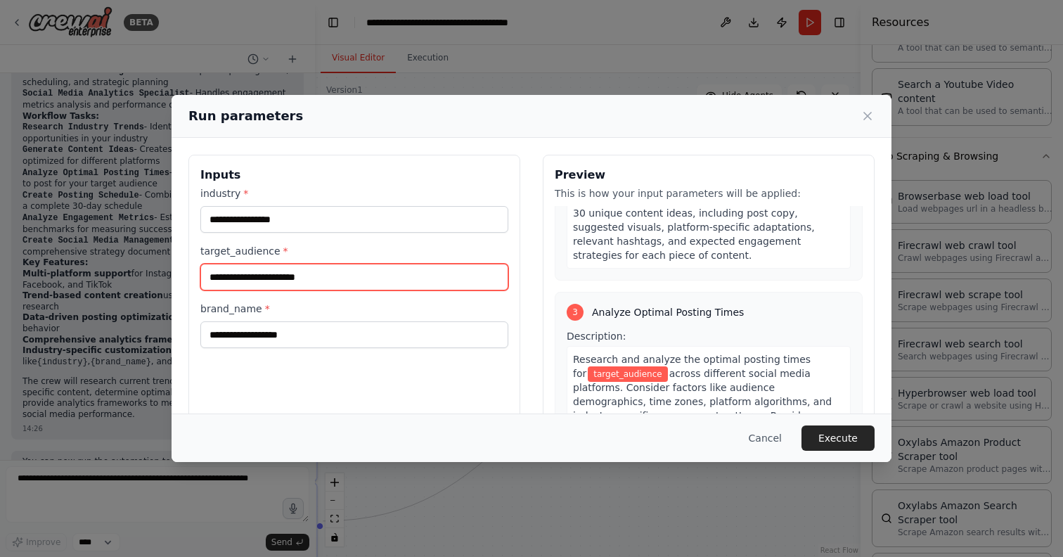
scroll to position [512, 0]
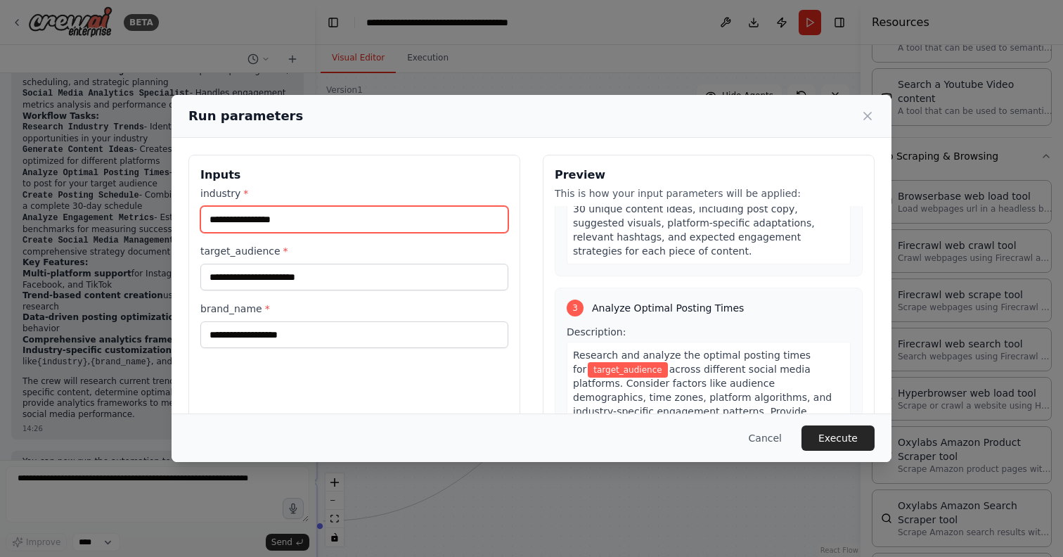
click at [478, 215] on input "industry *" at bounding box center [354, 219] width 308 height 27
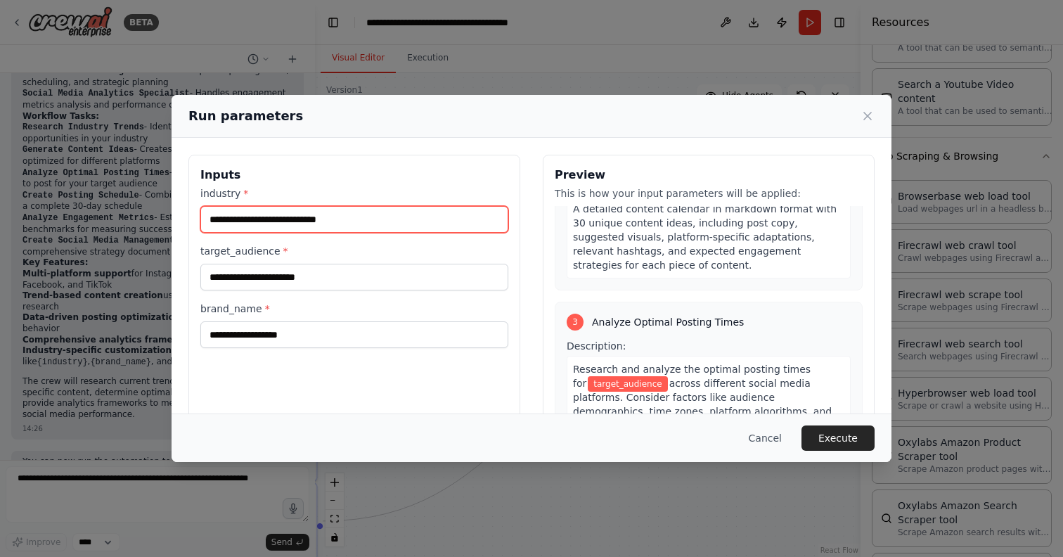
type input "**********"
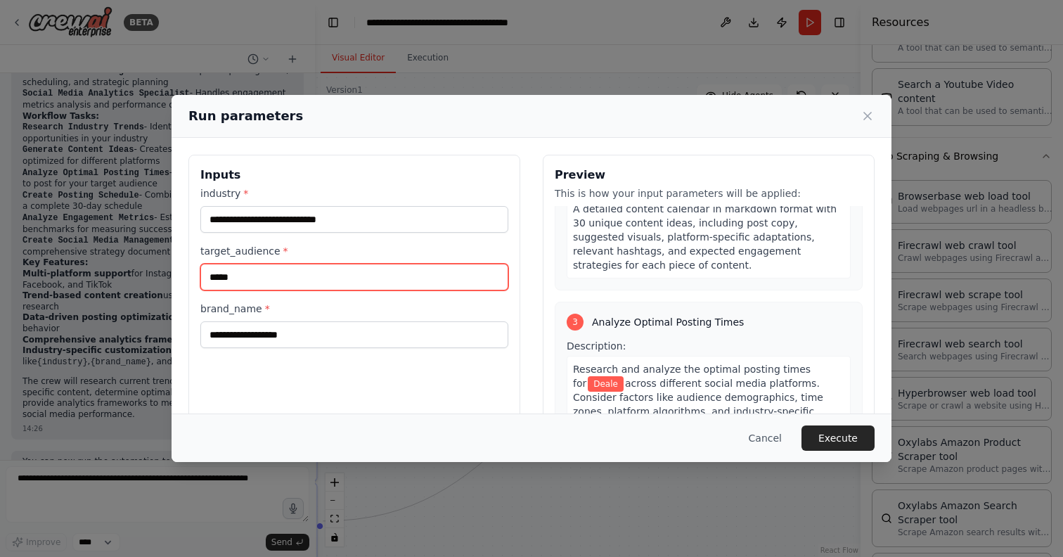
scroll to position [0, 0]
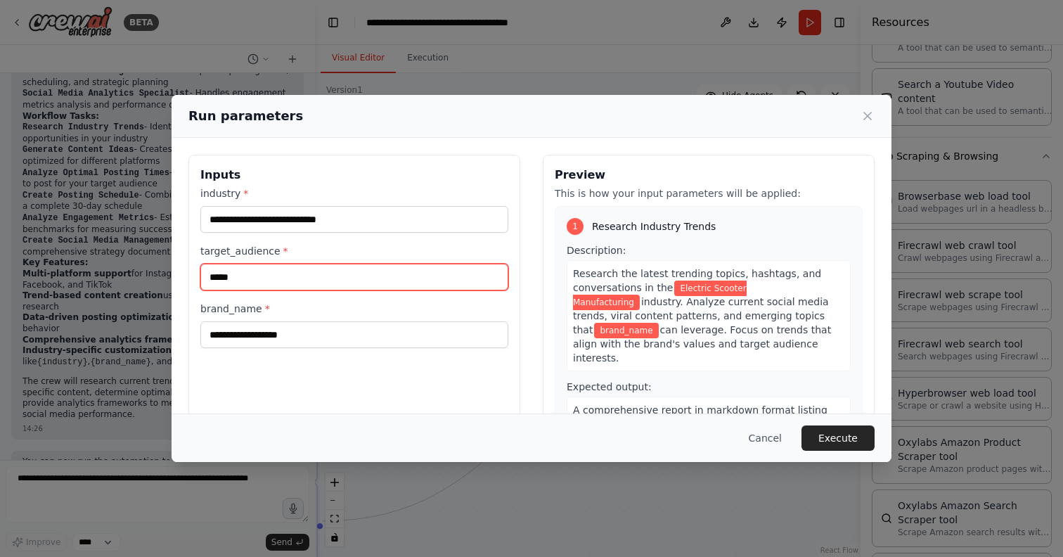
type input "*****"
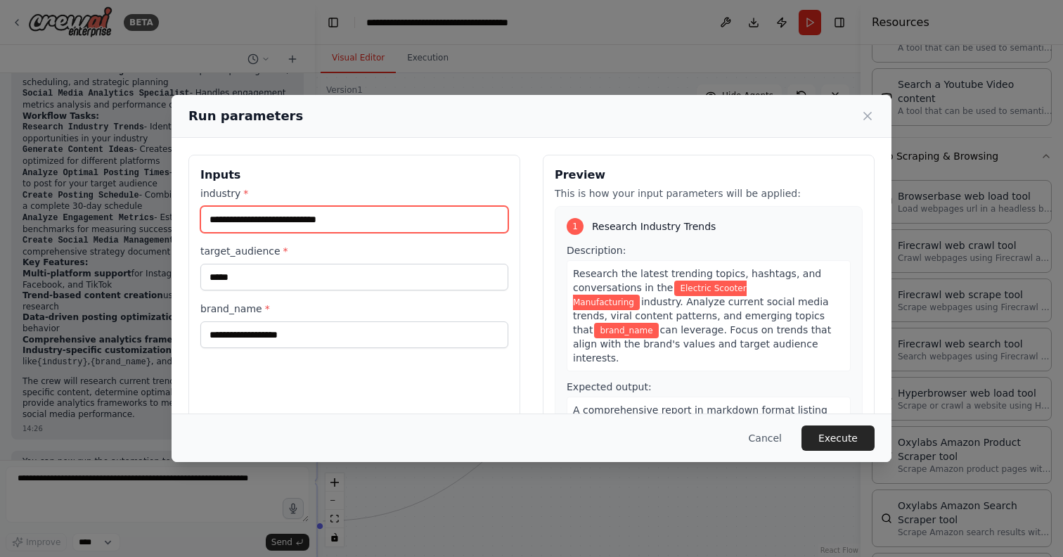
click at [465, 227] on input "**********" at bounding box center [354, 219] width 308 height 27
type input "**********"
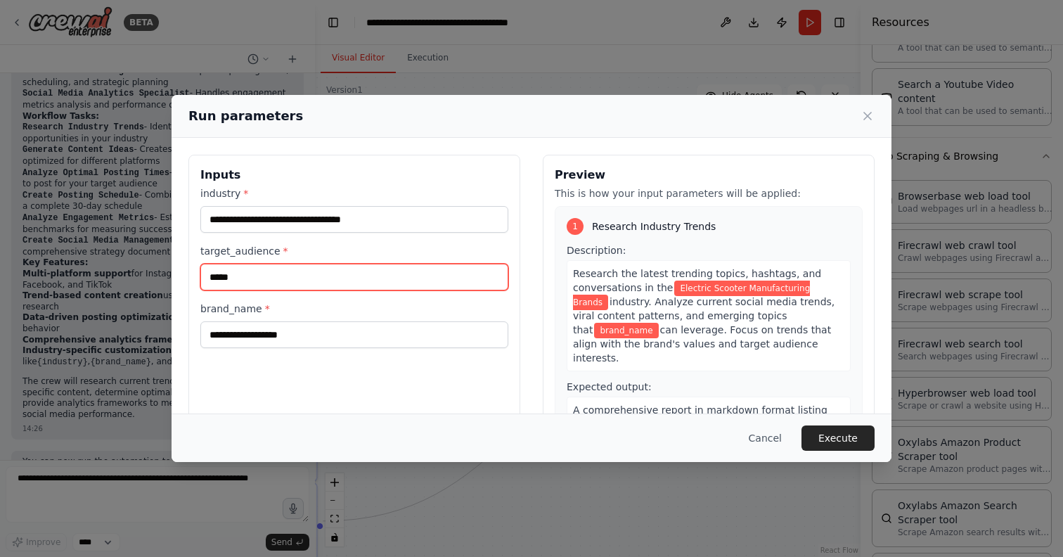
click at [448, 273] on input "*****" at bounding box center [354, 277] width 308 height 27
click at [323, 278] on input "**********" at bounding box center [354, 277] width 308 height 27
click at [207, 277] on input "**********" at bounding box center [354, 277] width 308 height 27
click at [353, 278] on input "**********" at bounding box center [354, 277] width 308 height 27
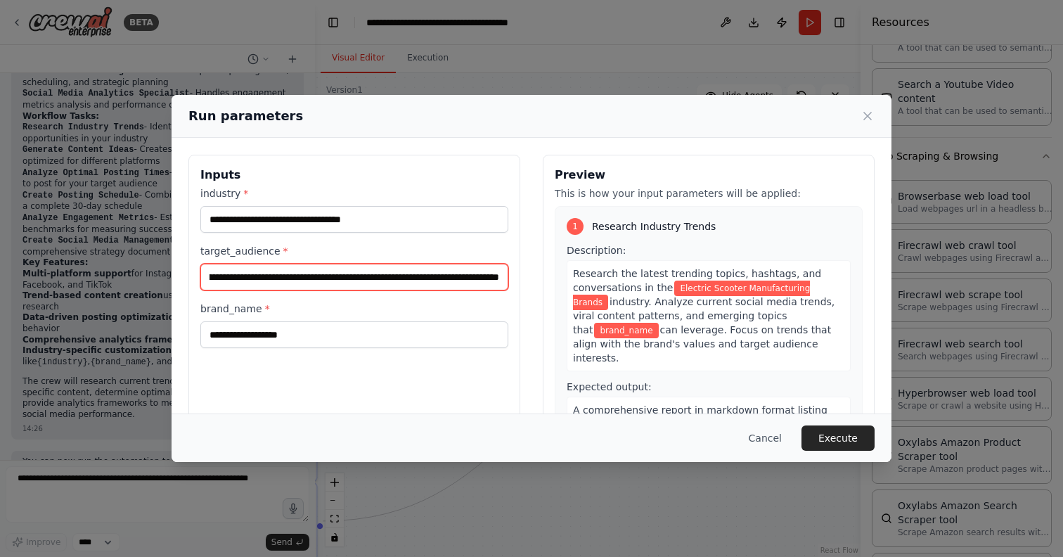
type input "**********"
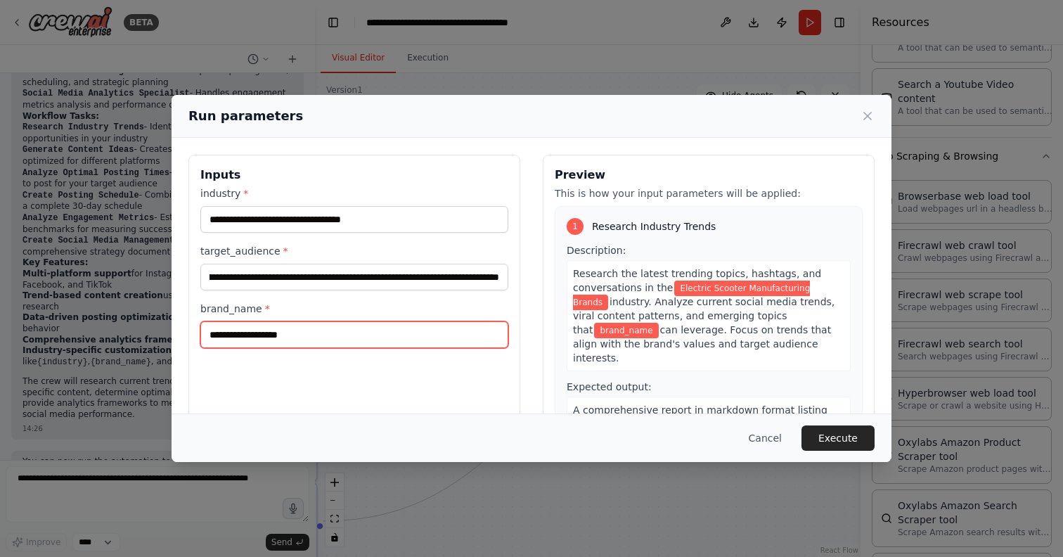
scroll to position [0, 0]
click at [417, 325] on input "brand_name *" at bounding box center [354, 334] width 308 height 27
type input "**********"
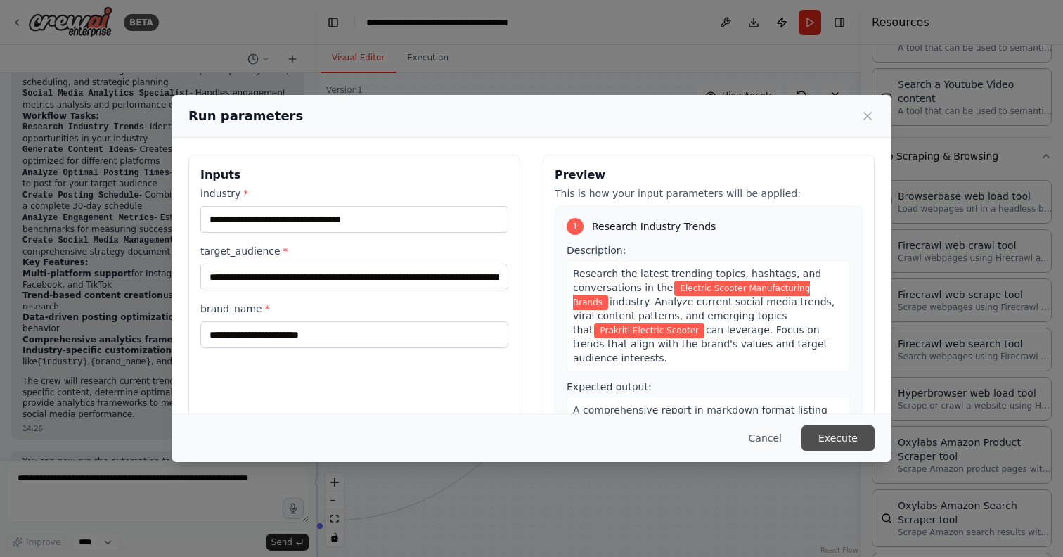
click at [850, 443] on button "Execute" at bounding box center [837, 437] width 73 height 25
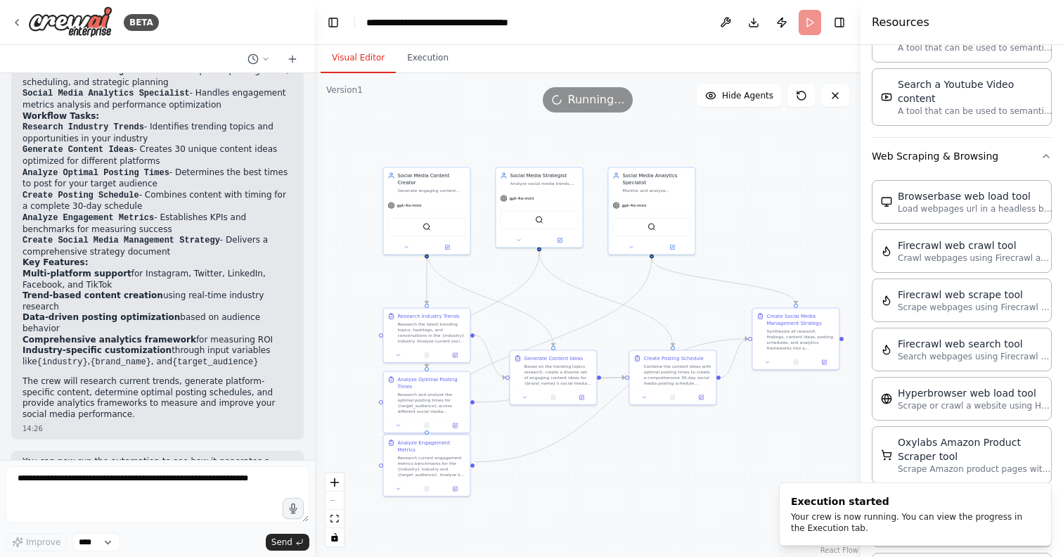
drag, startPoint x: 547, startPoint y: 503, endPoint x: 642, endPoint y: 490, distance: 95.8
click at [642, 491] on div ".deletable-edge-delete-btn { width: 20px; height: 20px; border: 0px solid #ffff…" at bounding box center [587, 314] width 545 height 483
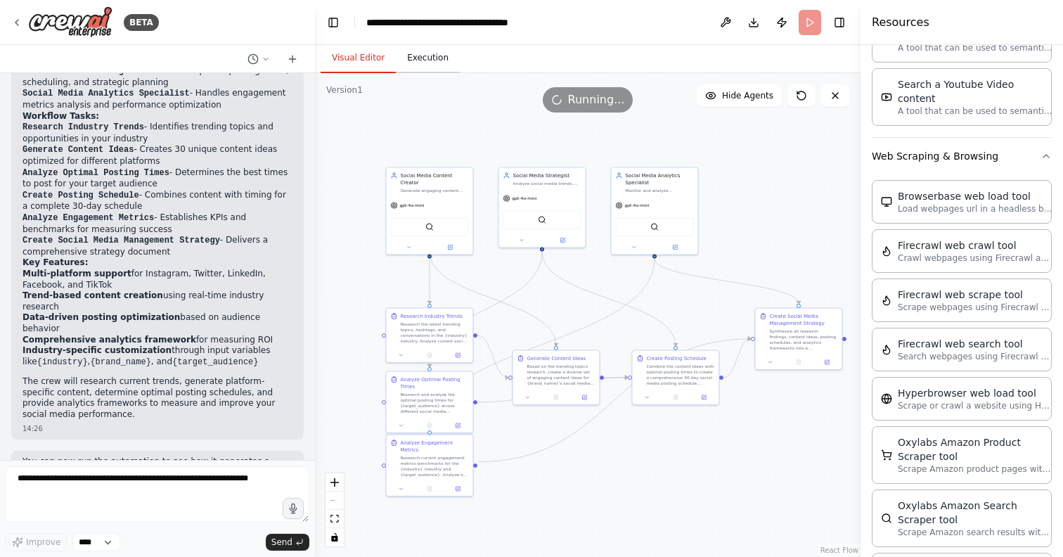
click at [429, 58] on button "Execution" at bounding box center [428, 59] width 64 height 30
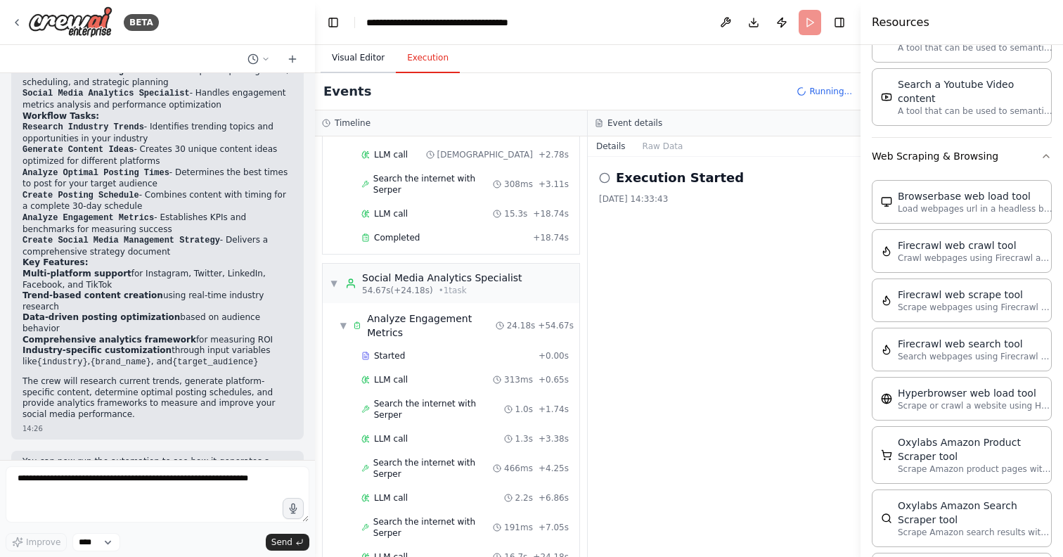
scroll to position [448, 0]
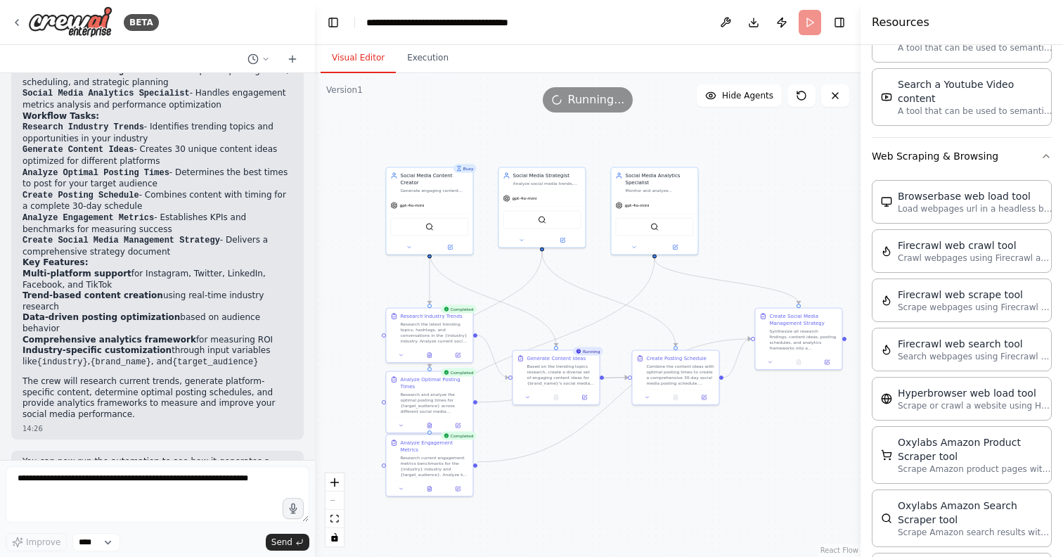
click at [376, 57] on button "Visual Editor" at bounding box center [357, 59] width 75 height 30
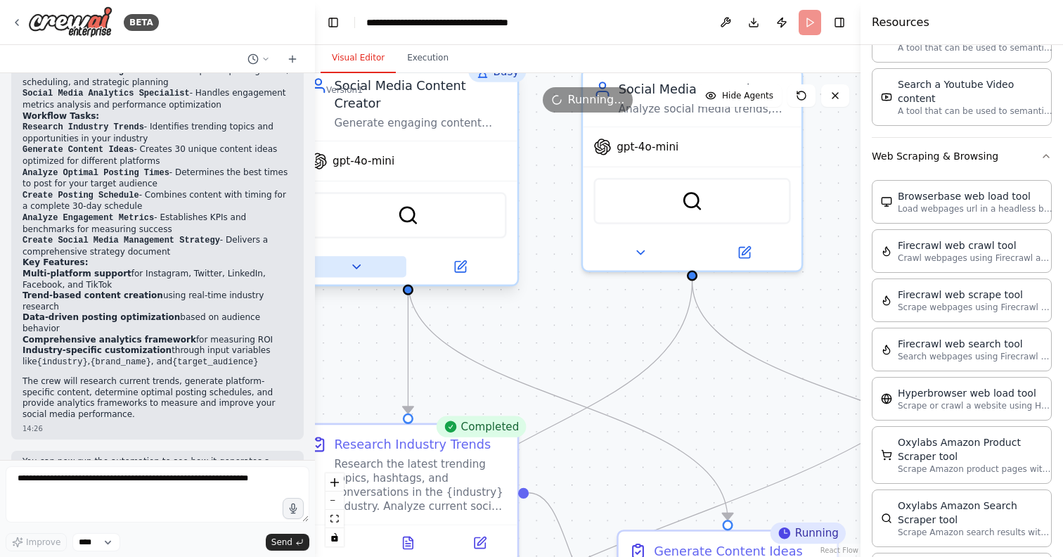
click at [366, 256] on button at bounding box center [356, 266] width 100 height 21
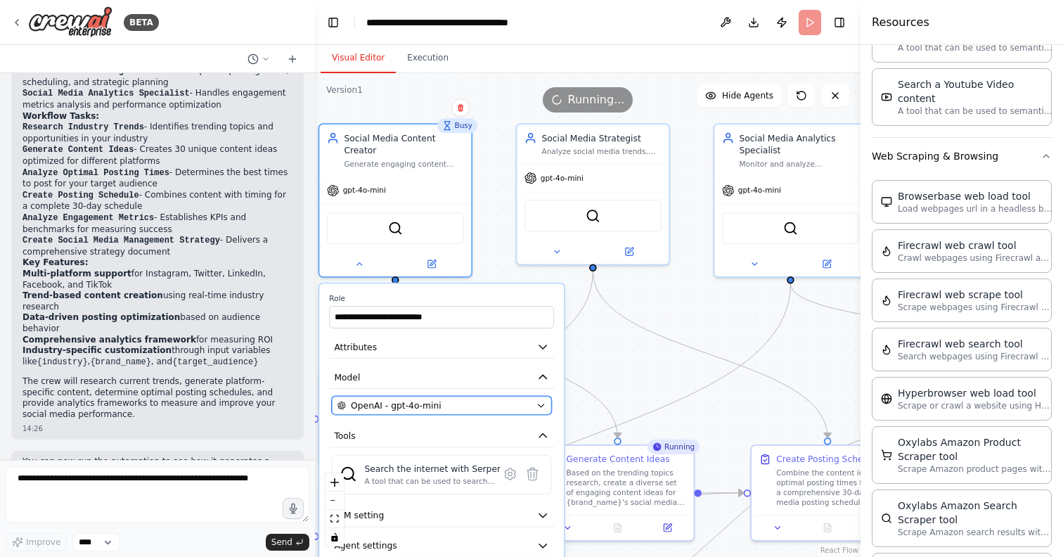
click at [439, 399] on div "OpenAI - gpt-4o-mini" at bounding box center [434, 405] width 194 height 13
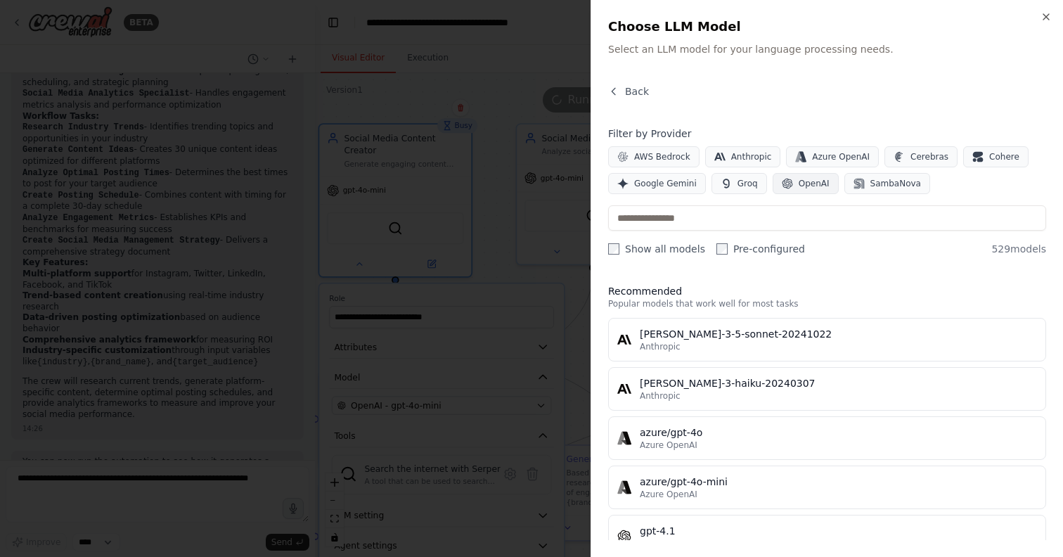
click at [791, 180] on button "OpenAI" at bounding box center [805, 183] width 66 height 21
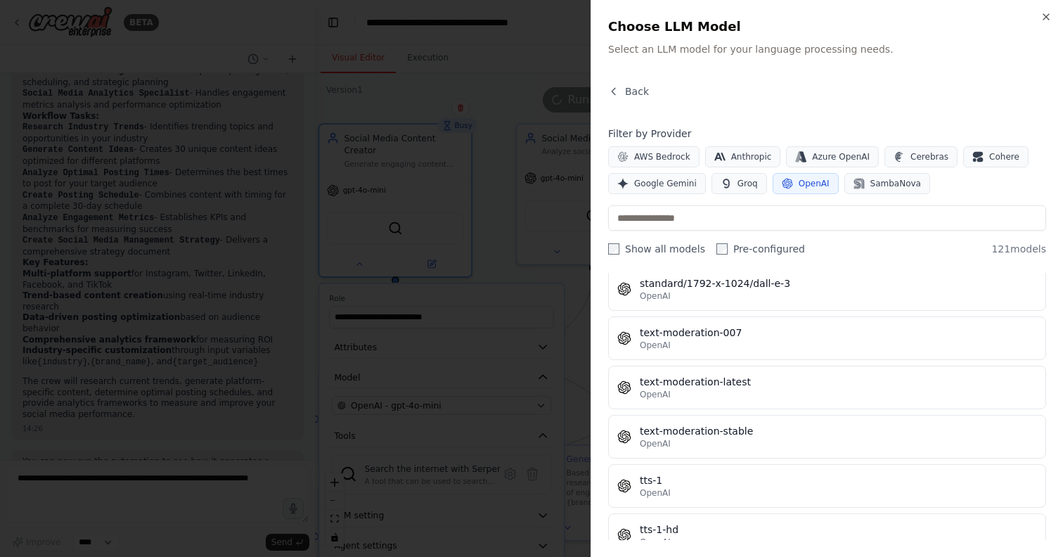
scroll to position [5781, 0]
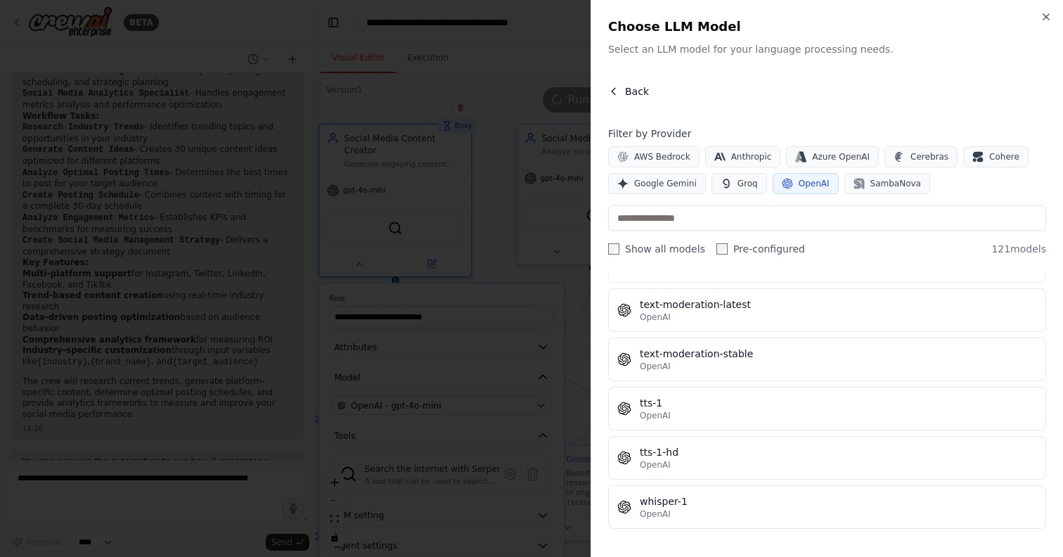
click at [633, 89] on span "Back" at bounding box center [637, 91] width 24 height 14
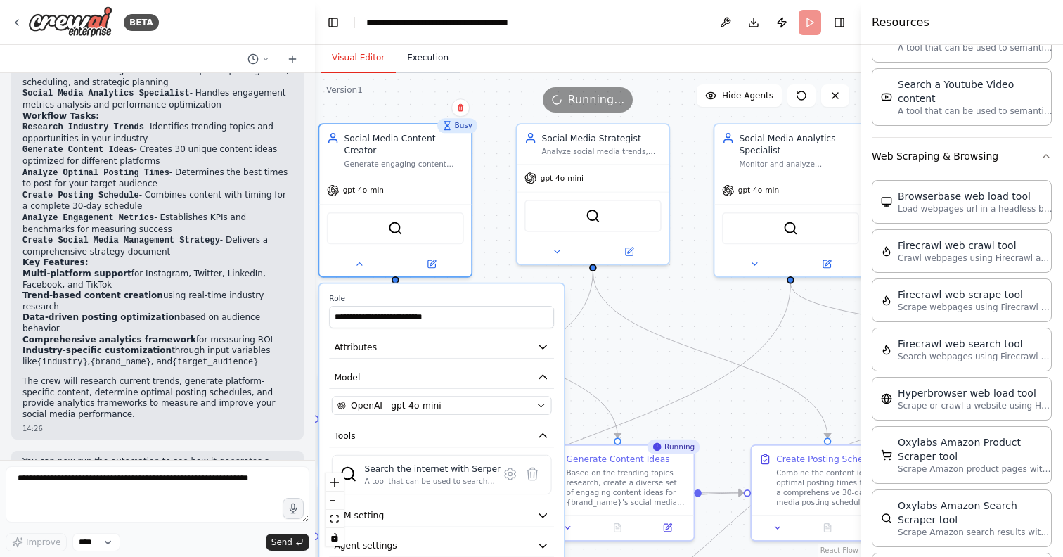
click at [441, 61] on button "Execution" at bounding box center [428, 59] width 64 height 30
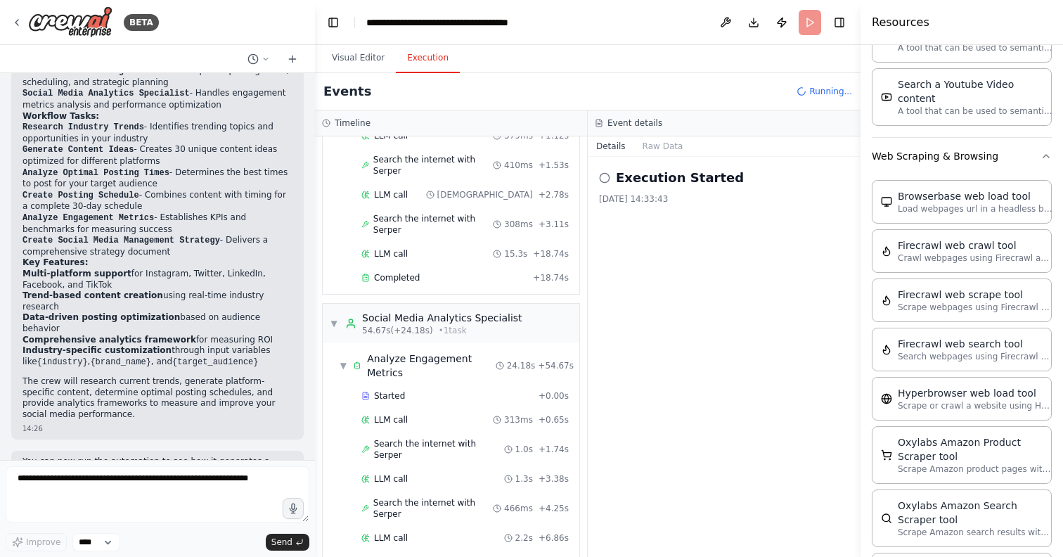
scroll to position [496, 0]
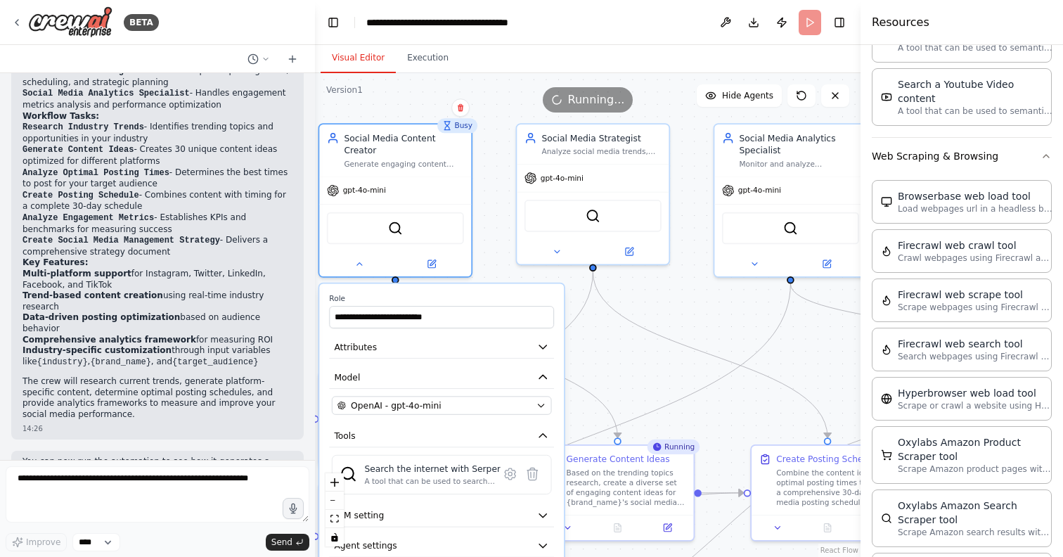
click at [373, 56] on button "Visual Editor" at bounding box center [357, 59] width 75 height 30
click at [434, 58] on button "Execution" at bounding box center [428, 59] width 64 height 30
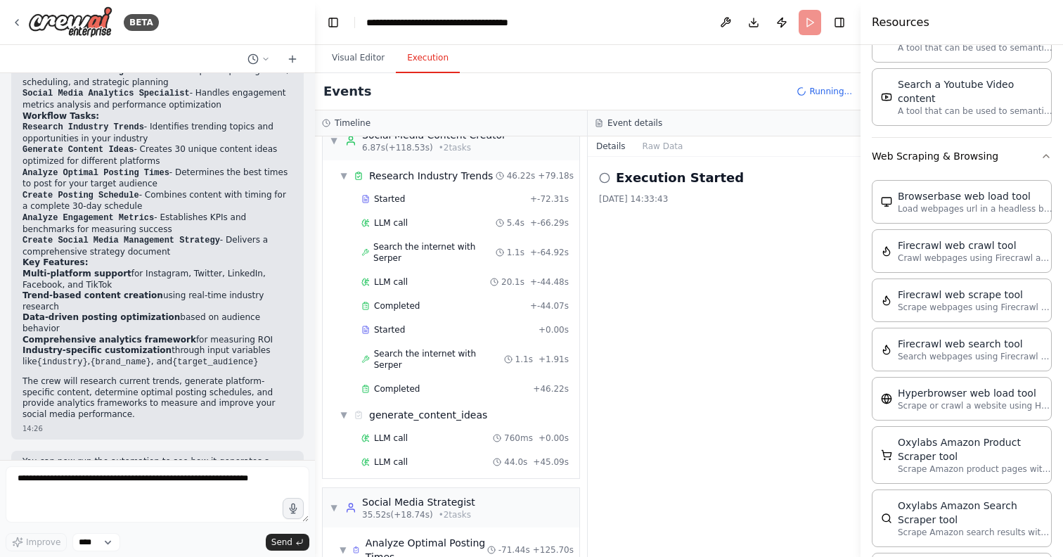
scroll to position [0, 0]
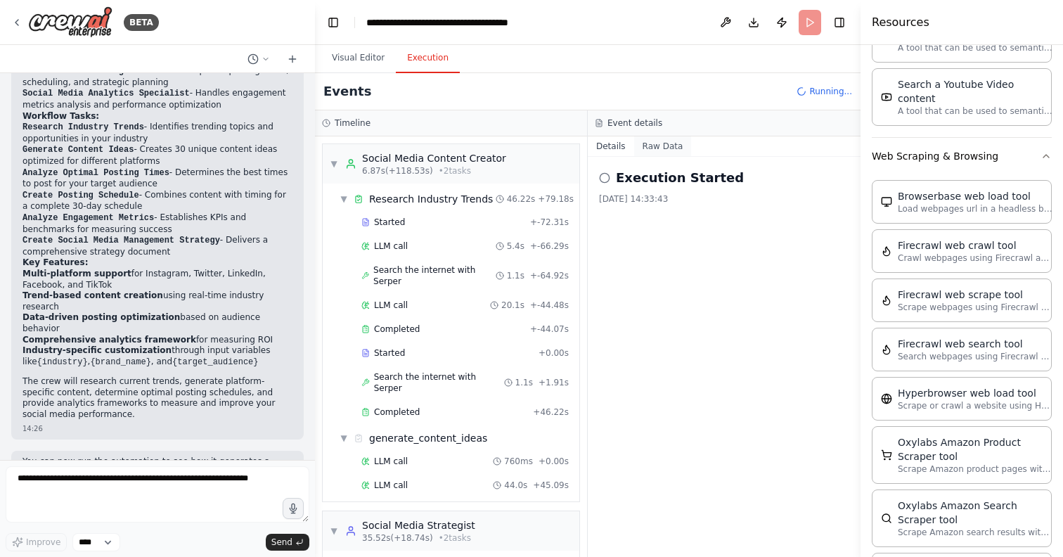
click at [662, 143] on button "Raw Data" at bounding box center [663, 146] width 58 height 20
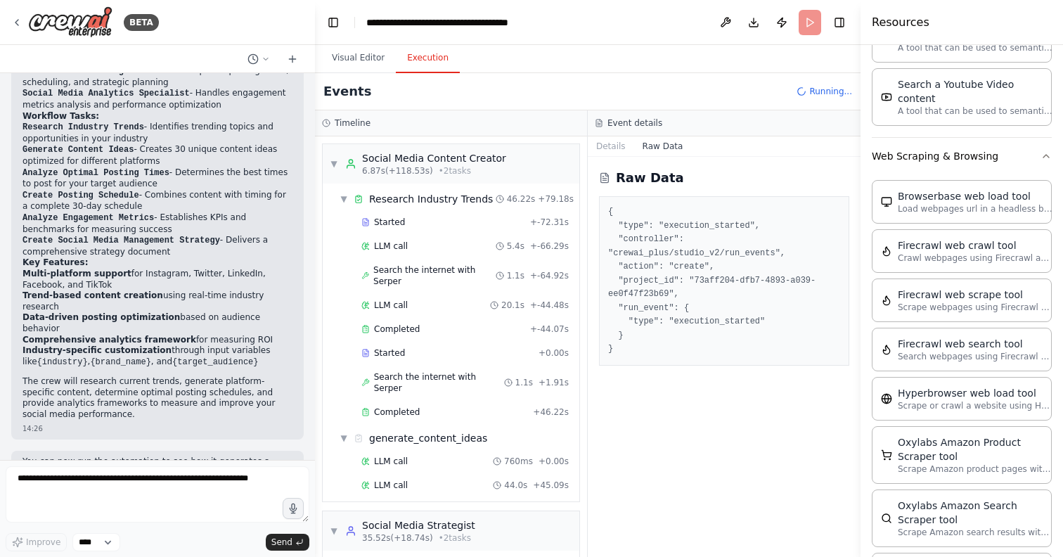
click at [701, 298] on pre "{ "type": "execution_started", "controller": "crewai_plus/studio_v2/run_events"…" at bounding box center [724, 280] width 232 height 151
click at [675, 257] on pre "{ "type": "execution_started", "controller": "crewai_plus/studio_v2/run_events"…" at bounding box center [724, 280] width 232 height 151
click at [674, 467] on div "Raw Data { "type": "execution_started", "controller": "crewai_plus/studio_v2/ru…" at bounding box center [723, 357] width 273 height 400
click at [437, 156] on div "Social Media Content Creator" at bounding box center [434, 158] width 144 height 14
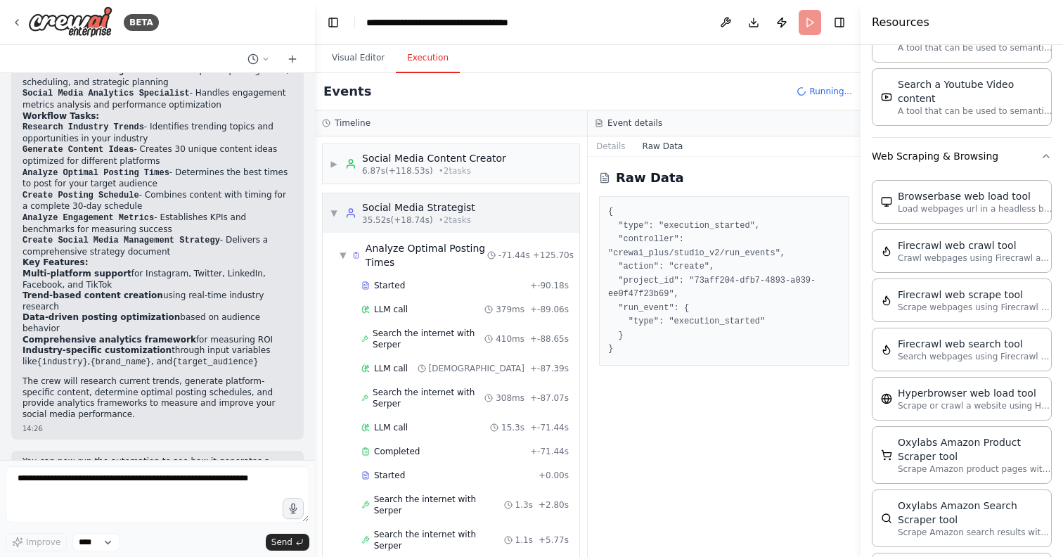
click at [457, 204] on div "Social Media Strategist" at bounding box center [418, 207] width 113 height 14
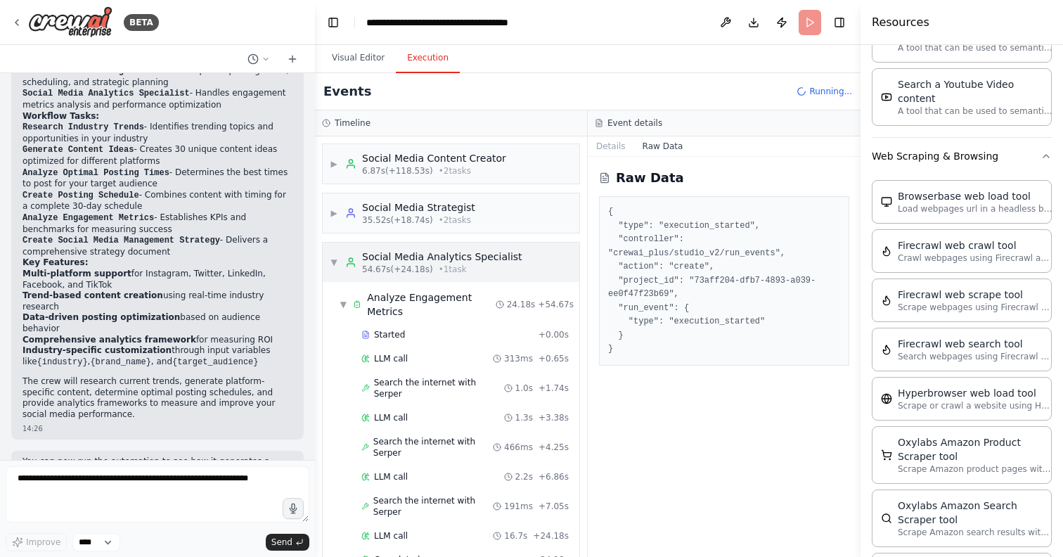
click at [447, 247] on div "▼ Social Media Analytics Specialist 54.67s (+24.18s) • 1 task" at bounding box center [451, 261] width 257 height 39
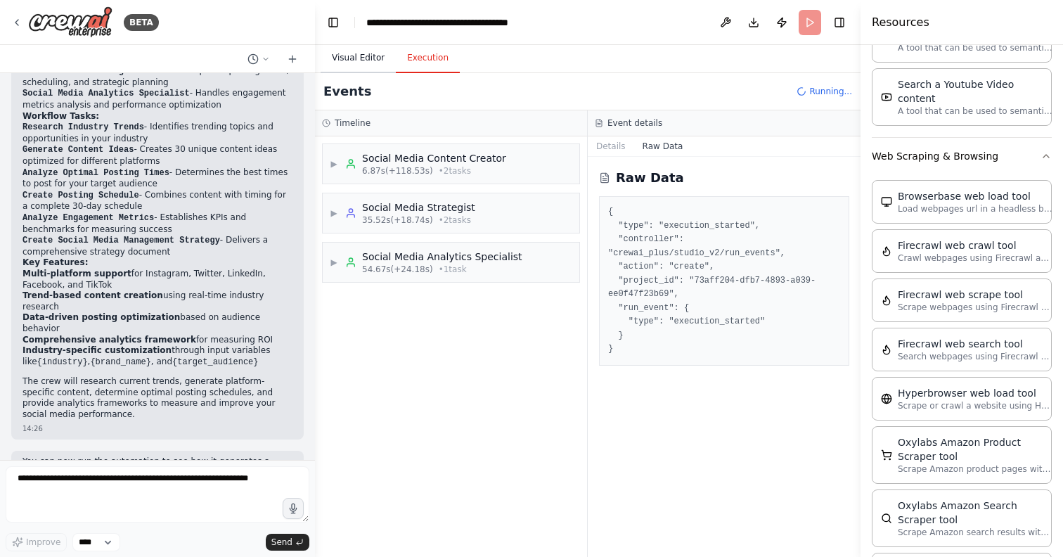
click at [370, 62] on button "Visual Editor" at bounding box center [357, 59] width 75 height 30
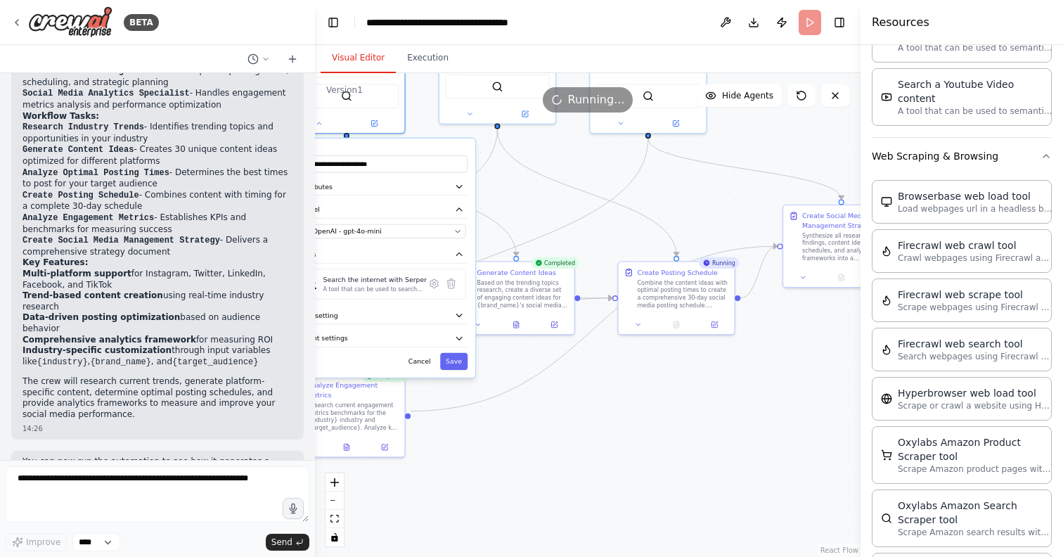
drag, startPoint x: 677, startPoint y: 500, endPoint x: 593, endPoint y: 358, distance: 165.7
click at [593, 358] on div ".deletable-edge-delete-btn { width: 20px; height: 20px; border: 0px solid #ffff…" at bounding box center [587, 314] width 545 height 483
click at [427, 353] on button "Cancel" at bounding box center [420, 361] width 34 height 17
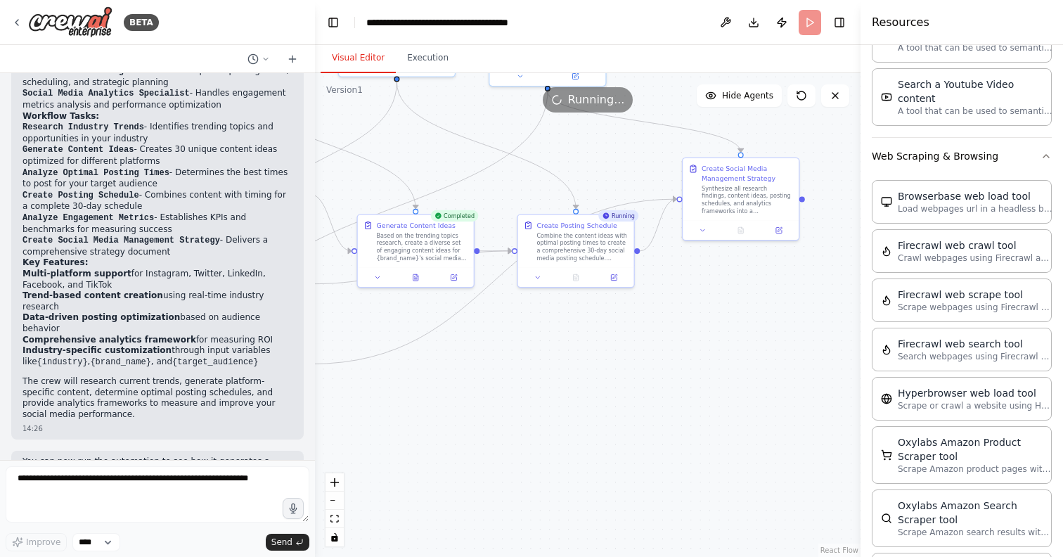
drag, startPoint x: 649, startPoint y: 384, endPoint x: 549, endPoint y: 337, distance: 111.0
click at [549, 337] on div ".deletable-edge-delete-btn { width: 20px; height: 20px; border: 0px solid #ffff…" at bounding box center [587, 314] width 545 height 483
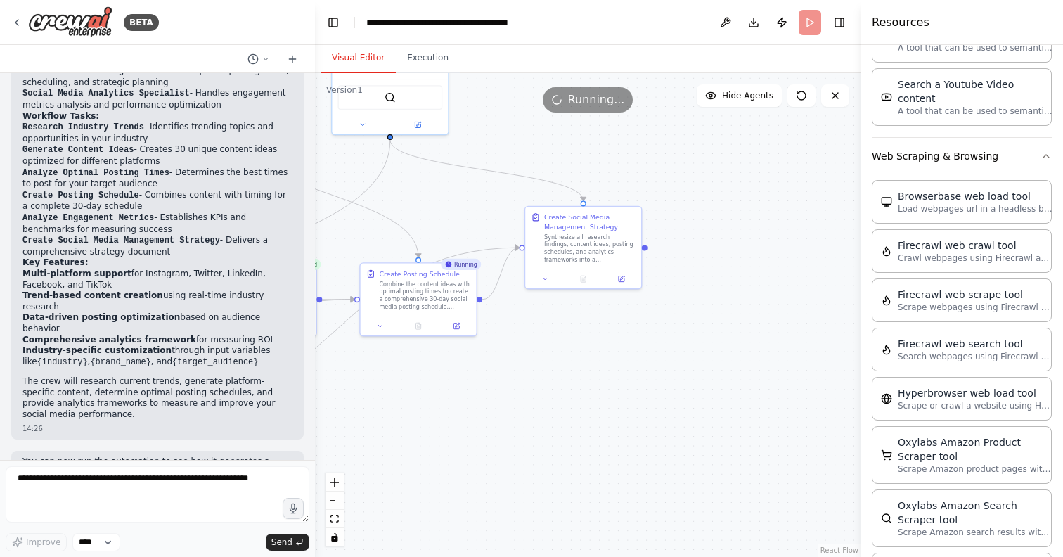
drag, startPoint x: 688, startPoint y: 335, endPoint x: 517, endPoint y: 397, distance: 182.5
click at [517, 397] on div ".deletable-edge-delete-btn { width: 20px; height: 20px; border: 0px solid #ffff…" at bounding box center [587, 314] width 545 height 483
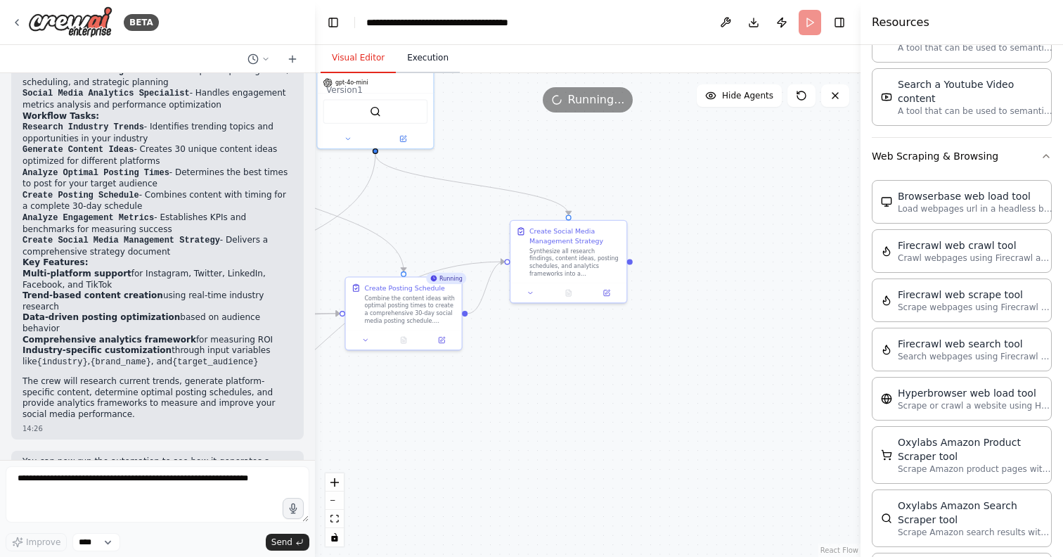
click at [426, 65] on button "Execution" at bounding box center [428, 59] width 64 height 30
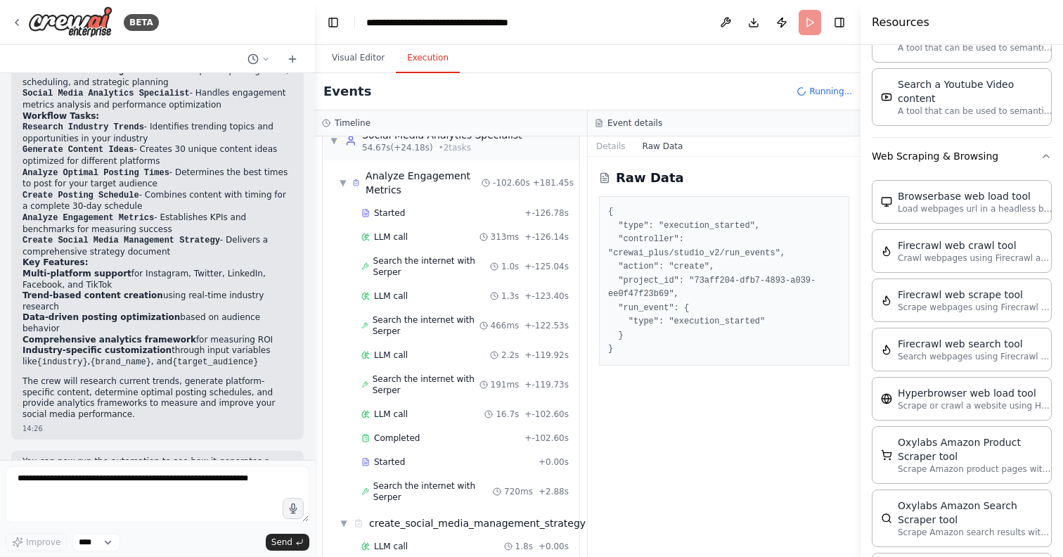
scroll to position [890, 0]
click at [367, 65] on button "Visual Editor" at bounding box center [357, 59] width 75 height 30
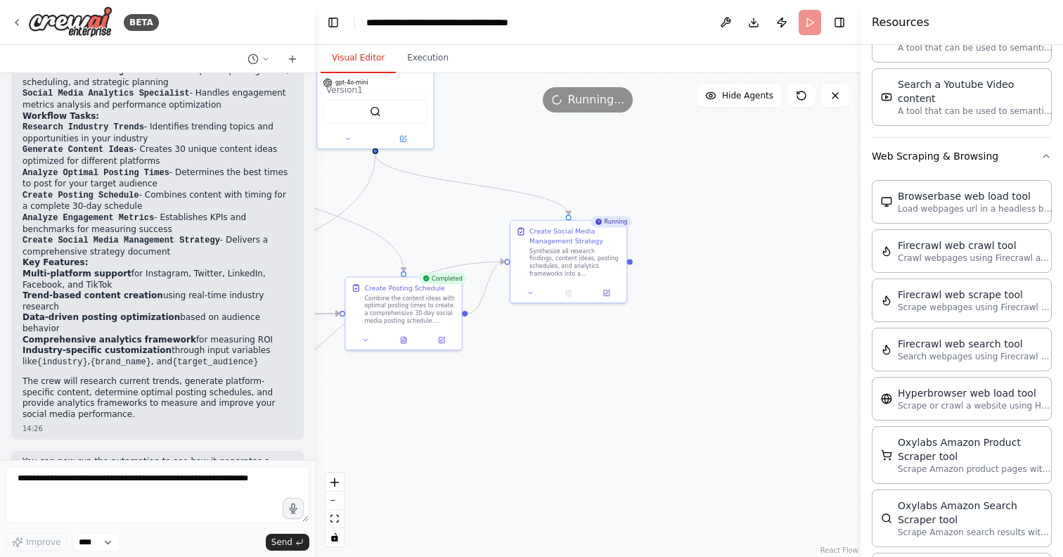
scroll to position [1226, 0]
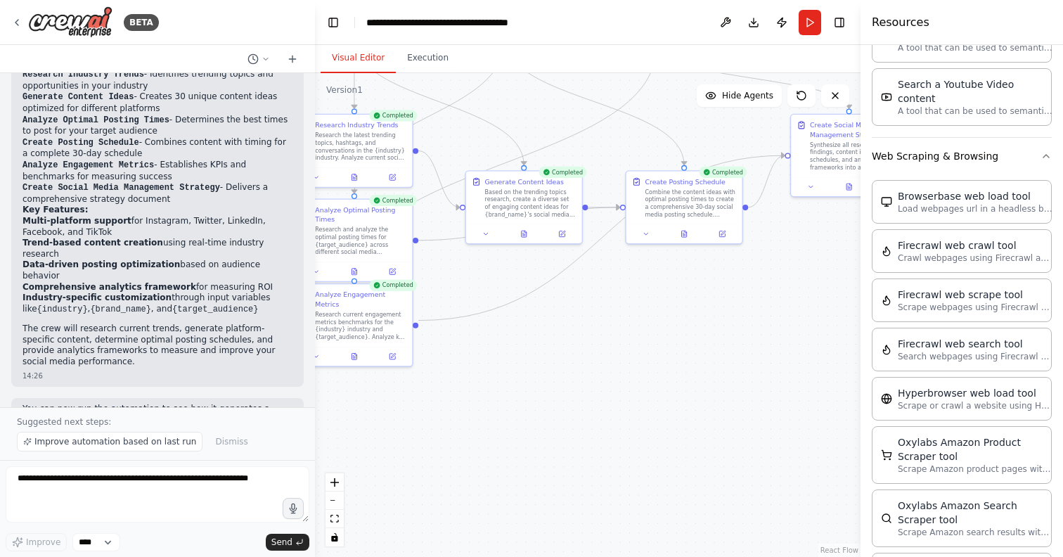
drag, startPoint x: 491, startPoint y: 423, endPoint x: 777, endPoint y: 311, distance: 307.3
click at [777, 311] on div ".deletable-edge-delete-btn { width: 20px; height: 20px; border: 0px solid #ffff…" at bounding box center [587, 314] width 545 height 483
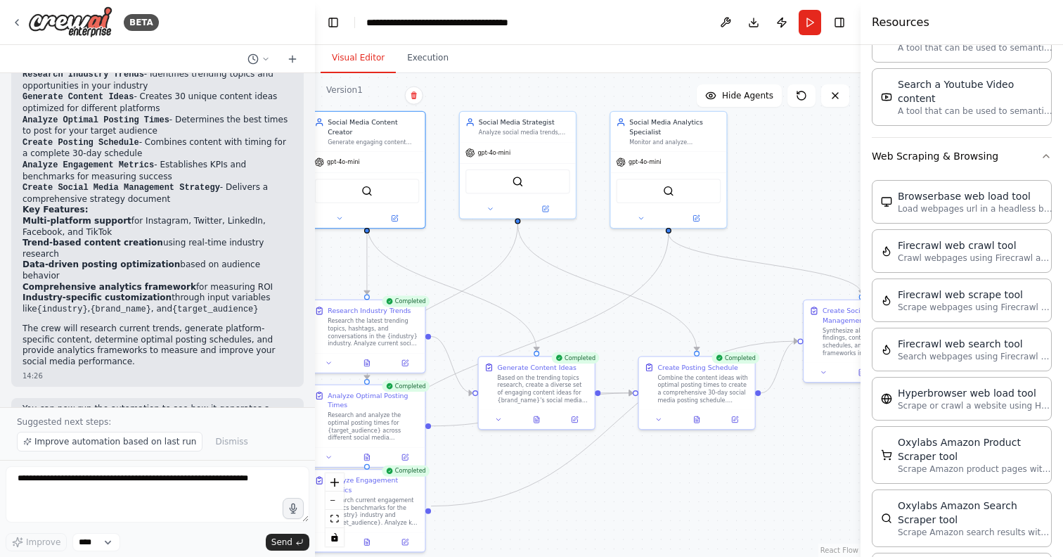
drag, startPoint x: 587, startPoint y: 359, endPoint x: 576, endPoint y: 553, distance: 194.3
click at [576, 553] on div ".deletable-edge-delete-btn { width: 20px; height: 20px; border: 0px solid #ffff…" at bounding box center [587, 314] width 545 height 483
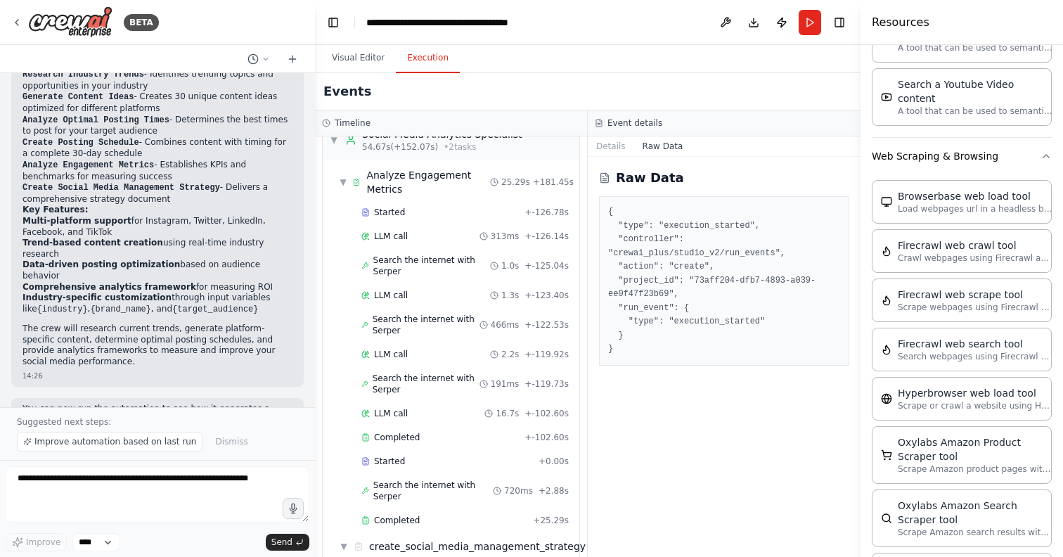
click at [435, 62] on button "Execution" at bounding box center [428, 59] width 64 height 30
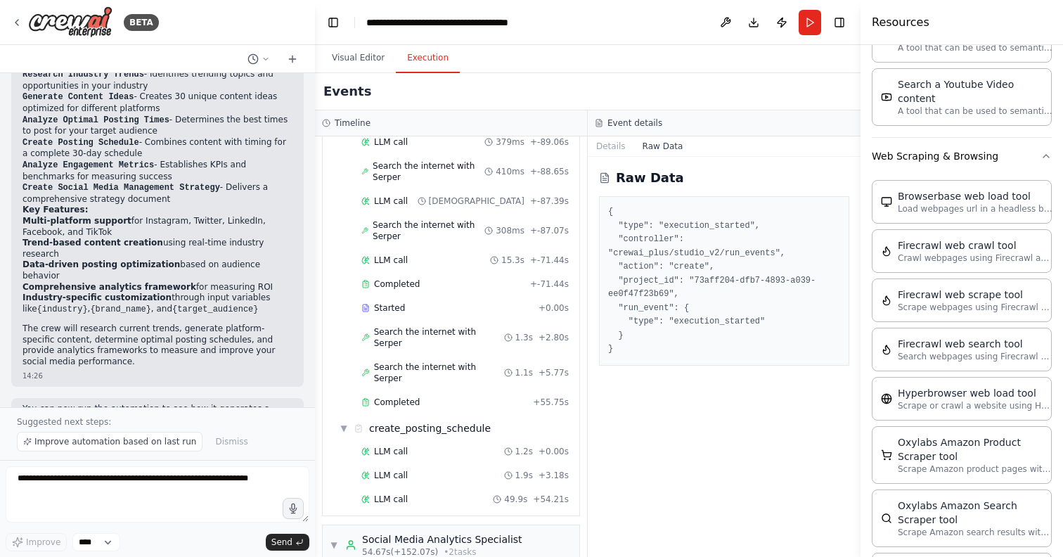
scroll to position [0, 0]
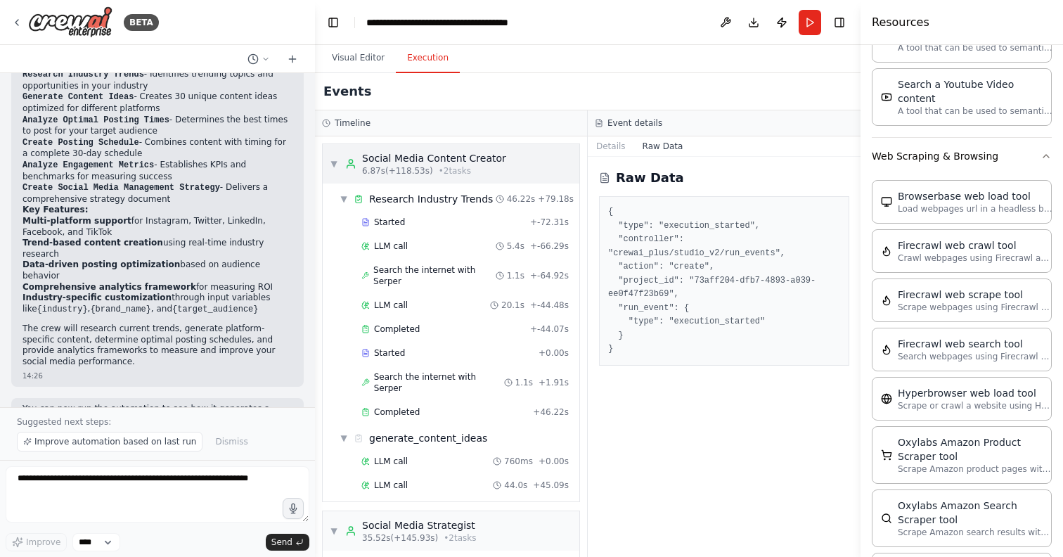
click at [405, 155] on div "Social Media Content Creator" at bounding box center [434, 158] width 144 height 14
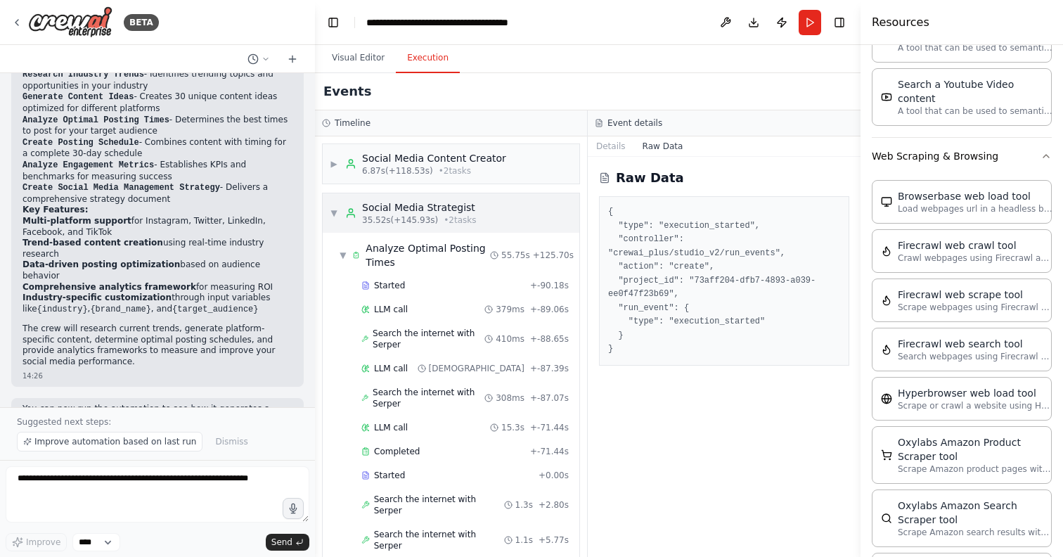
click at [413, 195] on div "▼ Social Media Strategist 35.52s (+145.93s) • 2 task s" at bounding box center [451, 212] width 257 height 39
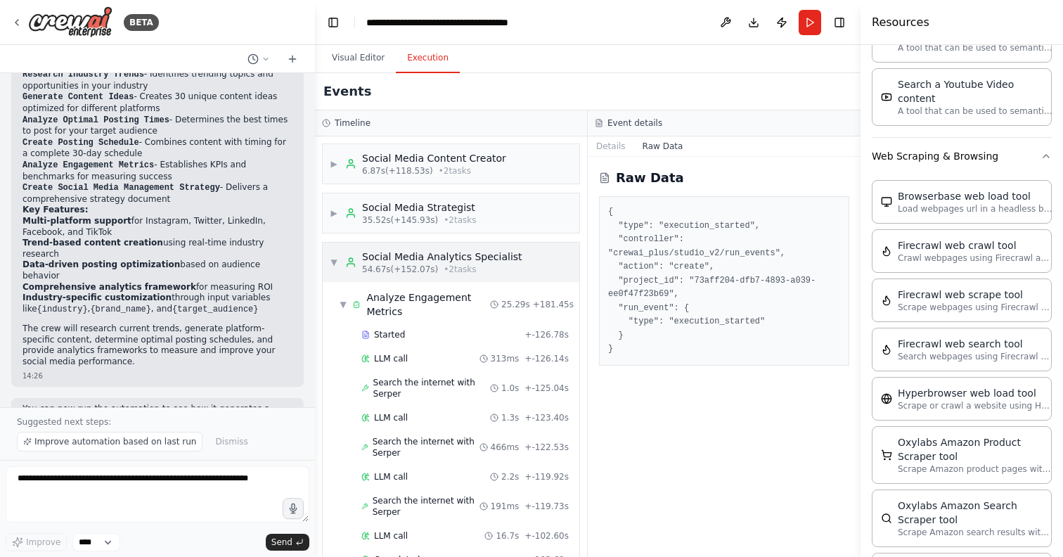
click at [453, 255] on div "Social Media Analytics Specialist" at bounding box center [442, 256] width 160 height 14
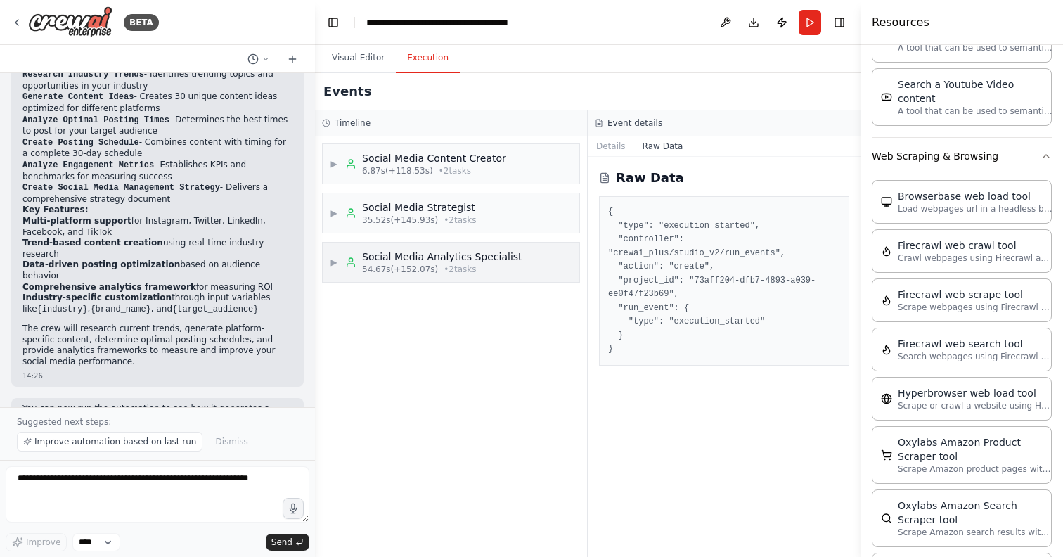
click at [453, 255] on div "Social Media Analytics Specialist" at bounding box center [442, 256] width 160 height 14
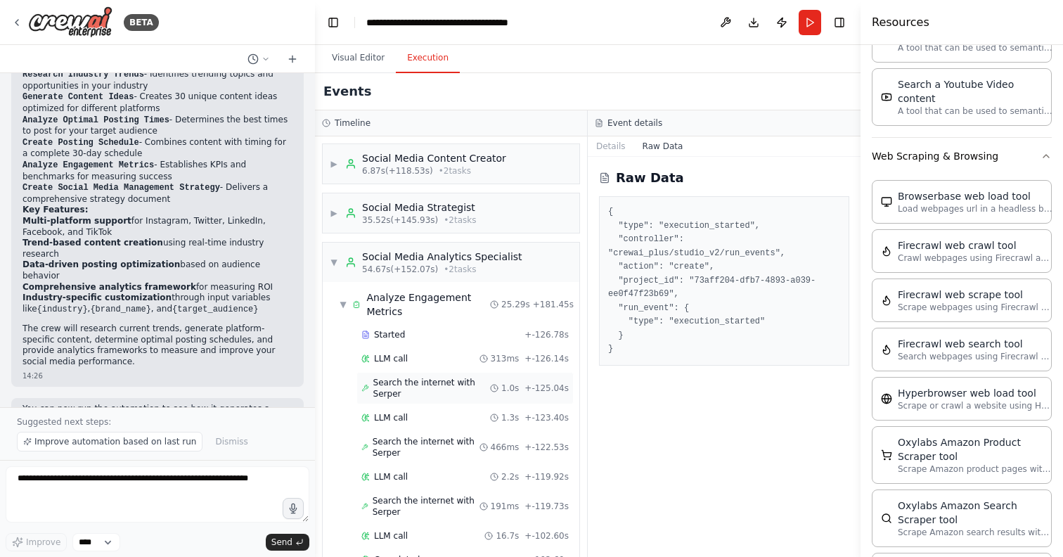
click at [405, 380] on span "Search the internet with Serper" at bounding box center [431, 388] width 117 height 22
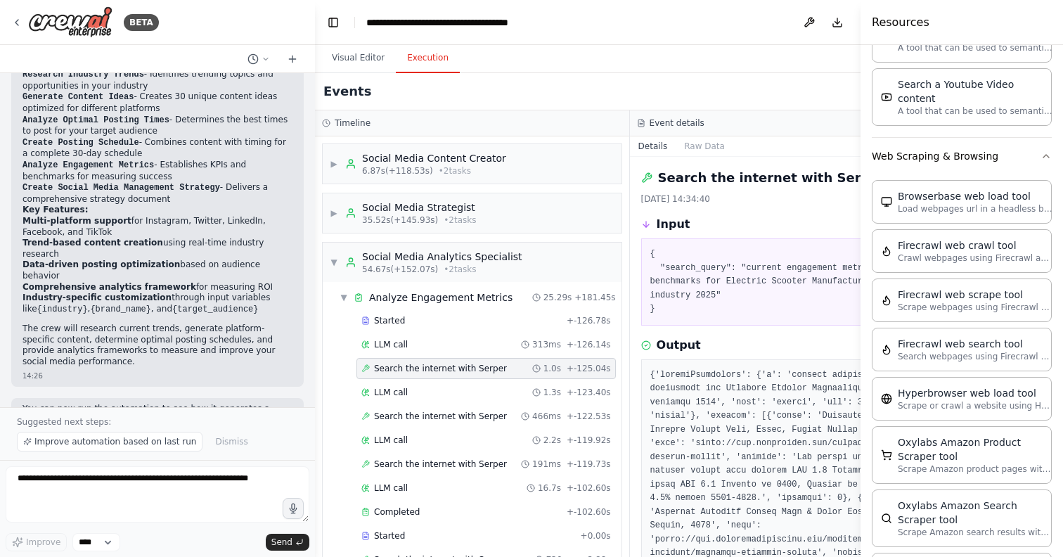
drag, startPoint x: 793, startPoint y: 297, endPoint x: 744, endPoint y: 295, distance: 48.5
click at [744, 295] on pre "{ "search_query": "current engagement metrics benchmarks for Electric Scooter M…" at bounding box center [787, 281] width 274 height 69
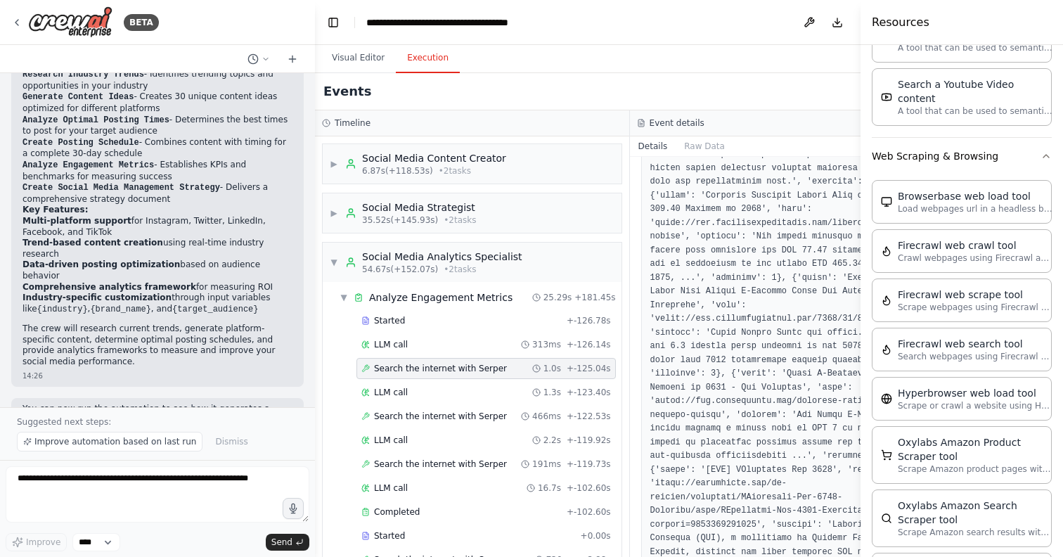
scroll to position [902, 0]
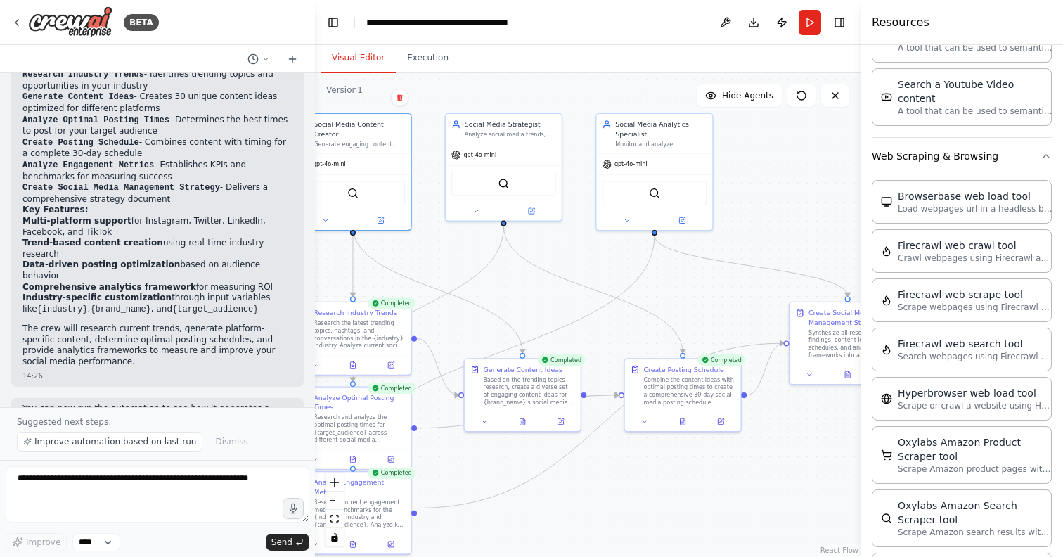
click at [359, 53] on button "Visual Editor" at bounding box center [357, 59] width 75 height 30
click at [523, 429] on div at bounding box center [523, 419] width 116 height 19
click at [524, 427] on div at bounding box center [523, 419] width 116 height 19
click at [484, 427] on div at bounding box center [523, 419] width 116 height 19
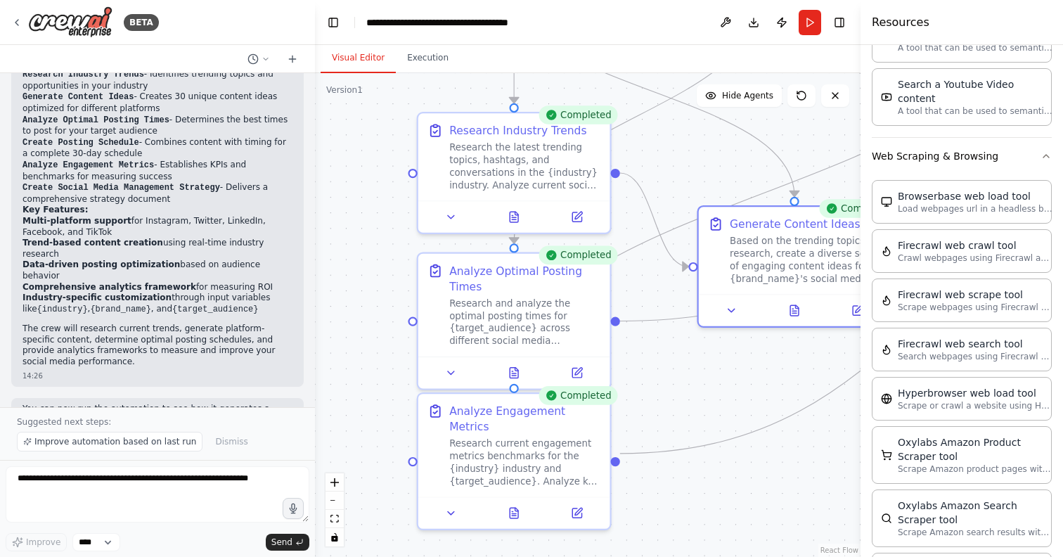
drag, startPoint x: 448, startPoint y: 422, endPoint x: 741, endPoint y: 365, distance: 298.0
click at [742, 365] on div ".deletable-edge-delete-btn { width: 20px; height: 20px; border: 0px solid #ffff…" at bounding box center [587, 314] width 545 height 483
click at [522, 433] on div "Research current engagement metrics benchmarks for the {industry} industry and …" at bounding box center [523, 458] width 151 height 50
click at [575, 398] on div "Completed" at bounding box center [577, 393] width 79 height 19
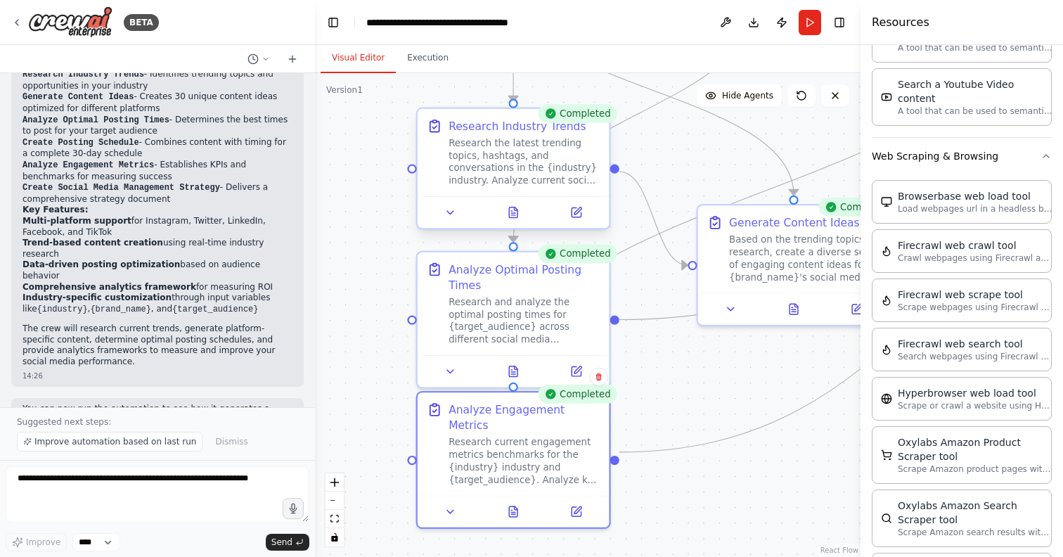
click at [410, 171] on div at bounding box center [411, 168] width 9 height 9
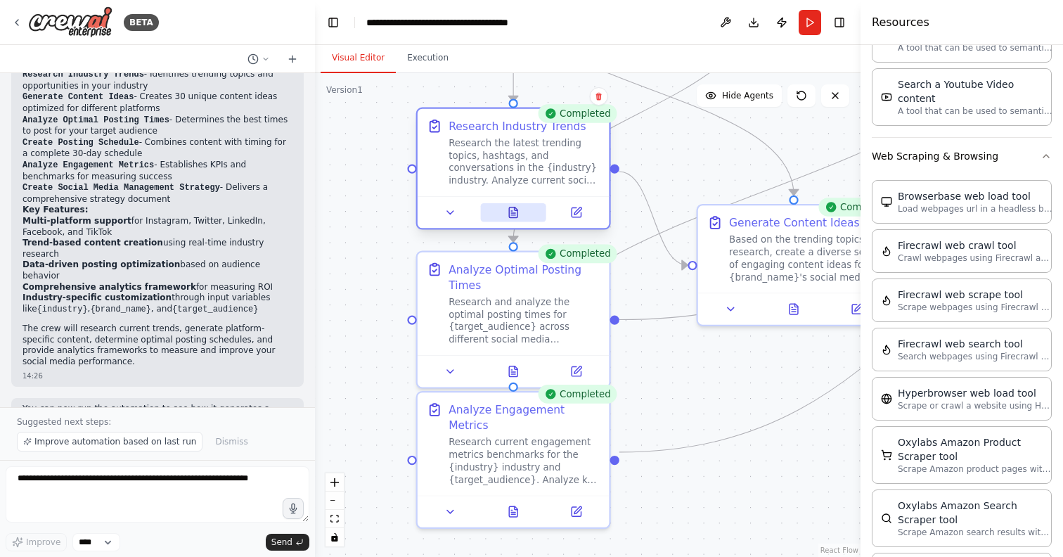
click at [515, 213] on icon at bounding box center [513, 213] width 4 height 0
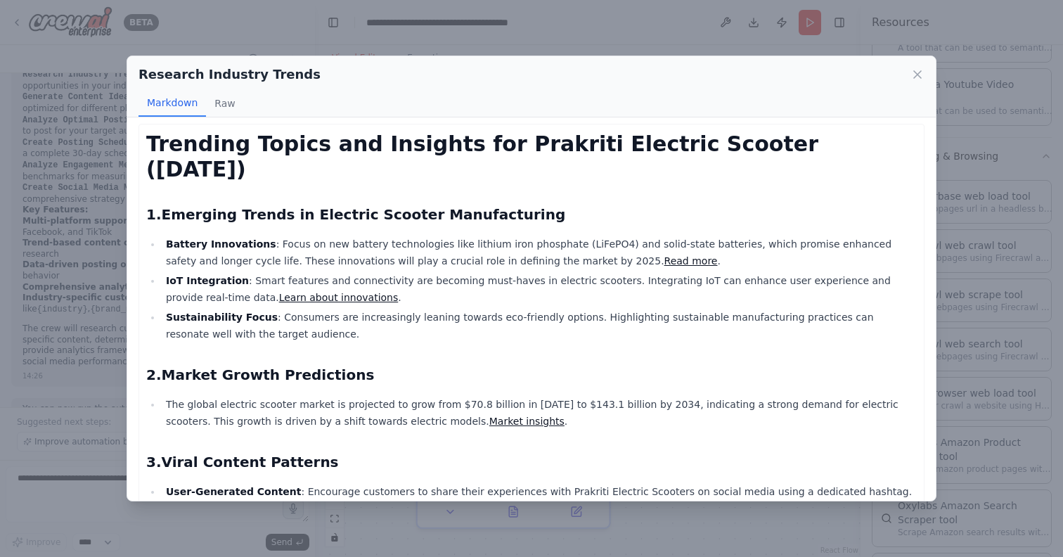
scroll to position [0, 0]
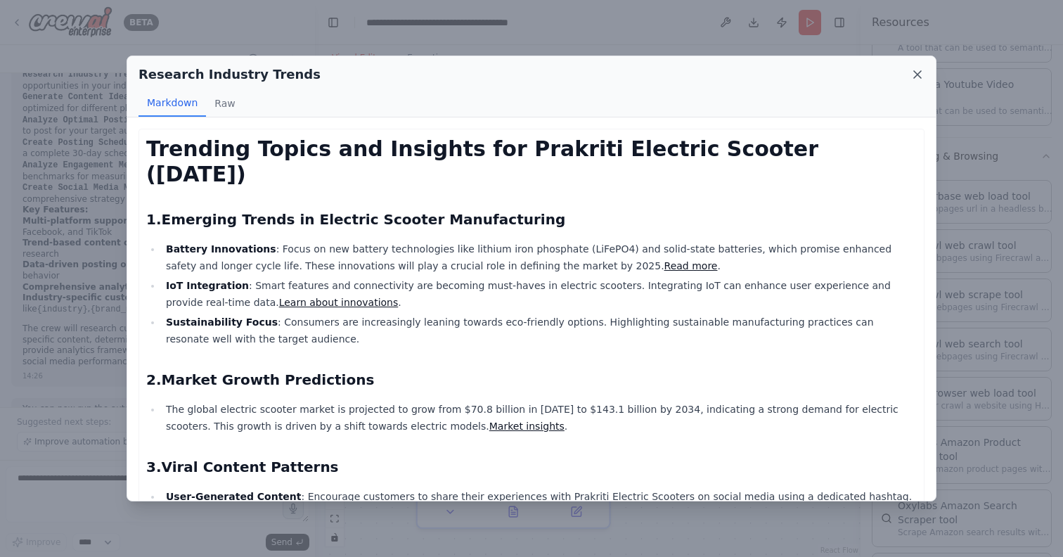
click at [910, 77] on icon at bounding box center [917, 74] width 14 height 14
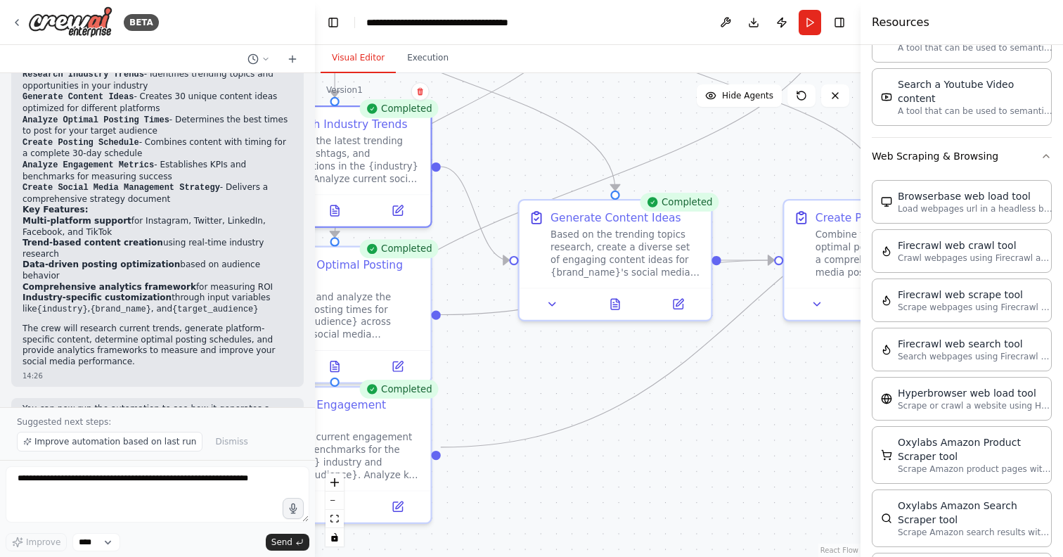
drag, startPoint x: 700, startPoint y: 393, endPoint x: 506, endPoint y: 387, distance: 194.1
click at [506, 387] on div ".deletable-edge-delete-btn { width: 20px; height: 20px; border: 0px solid #ffff…" at bounding box center [587, 314] width 545 height 483
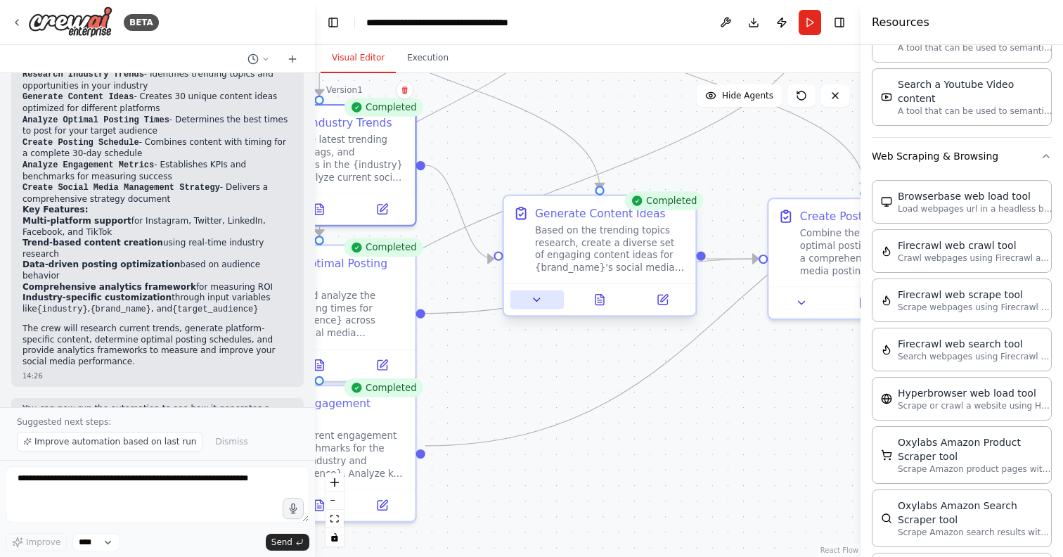
click at [546, 298] on button at bounding box center [536, 299] width 53 height 19
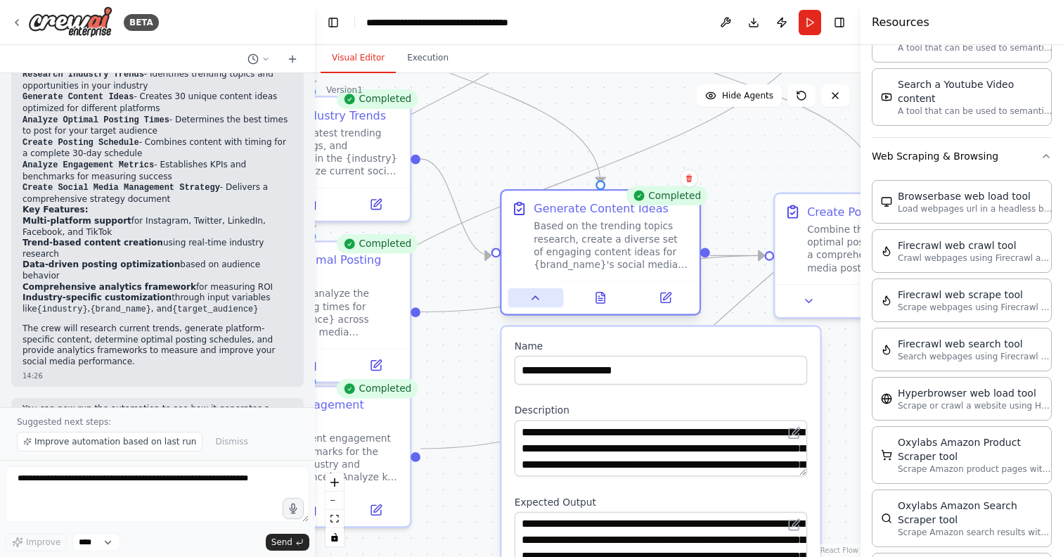
click at [538, 301] on icon at bounding box center [535, 297] width 13 height 13
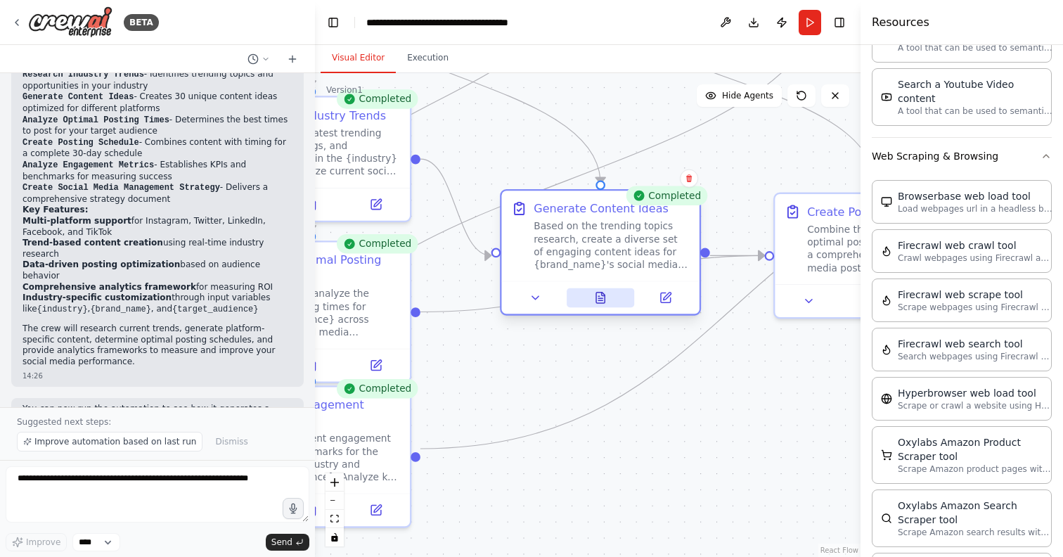
click at [606, 303] on icon at bounding box center [600, 297] width 13 height 13
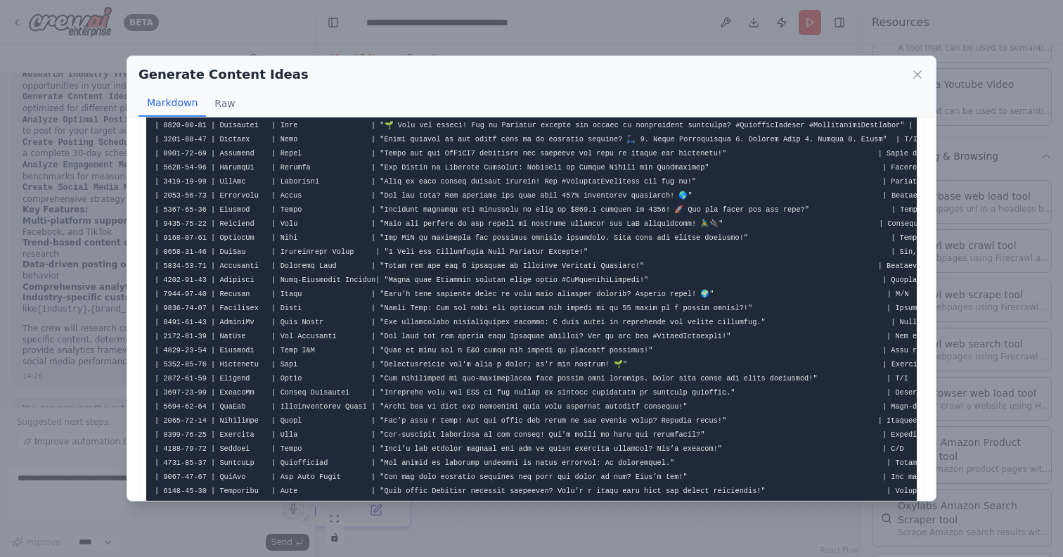
scroll to position [92, 0]
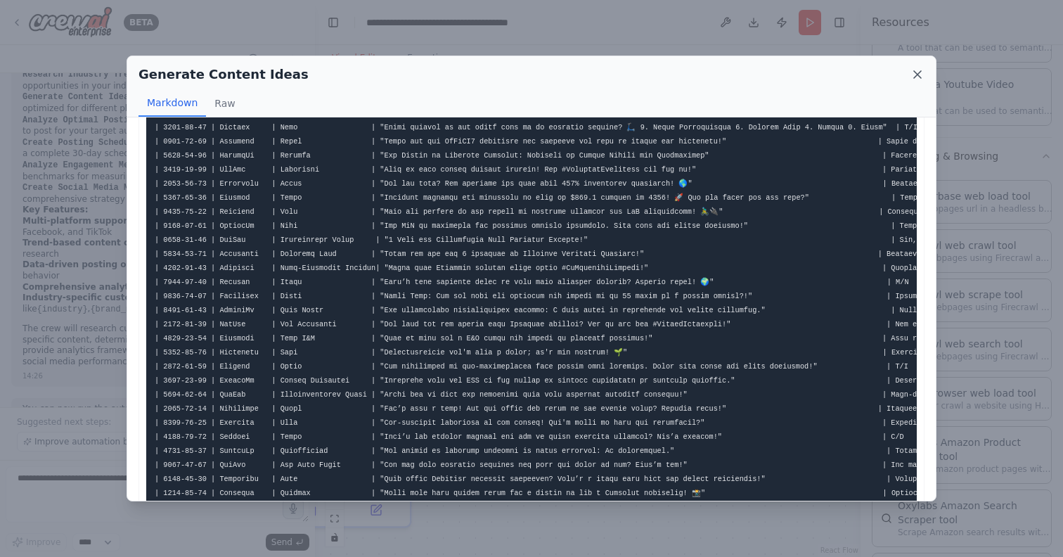
click at [916, 73] on icon at bounding box center [917, 74] width 14 height 14
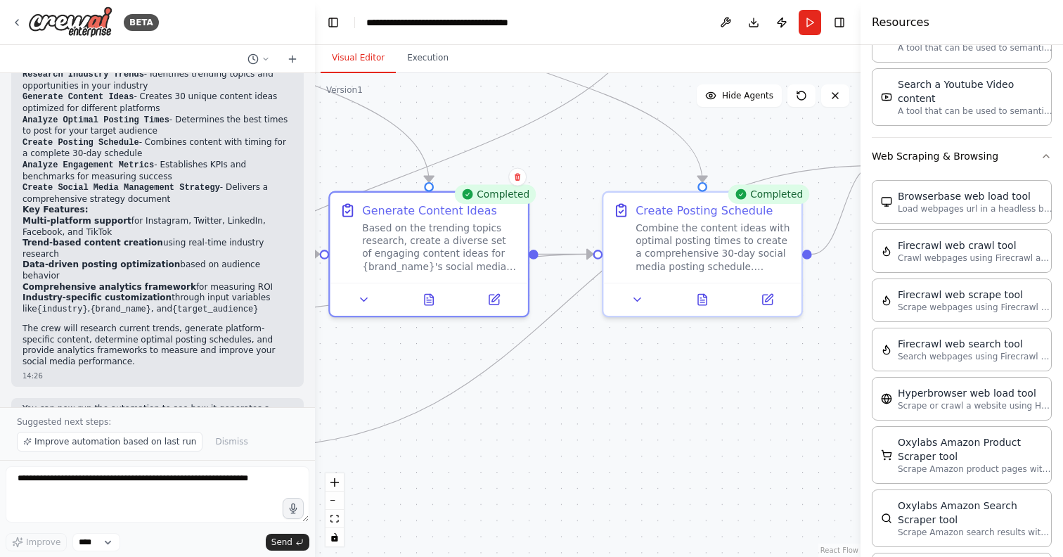
drag, startPoint x: 732, startPoint y: 333, endPoint x: 539, endPoint y: 335, distance: 193.3
click at [540, 335] on div ".deletable-edge-delete-btn { width: 20px; height: 20px; border: 0px solid #ffff…" at bounding box center [587, 314] width 545 height 483
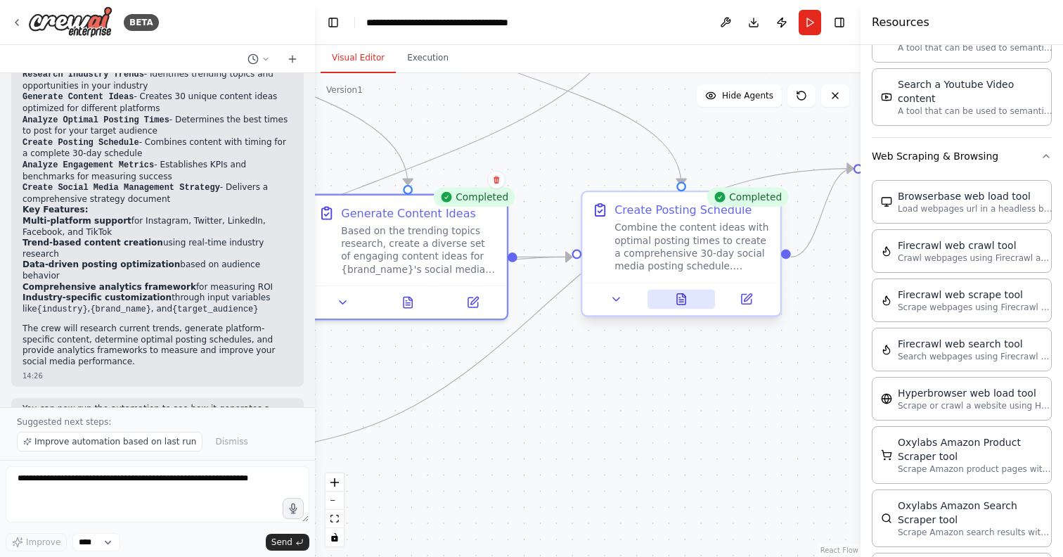
click at [675, 292] on icon at bounding box center [681, 298] width 13 height 13
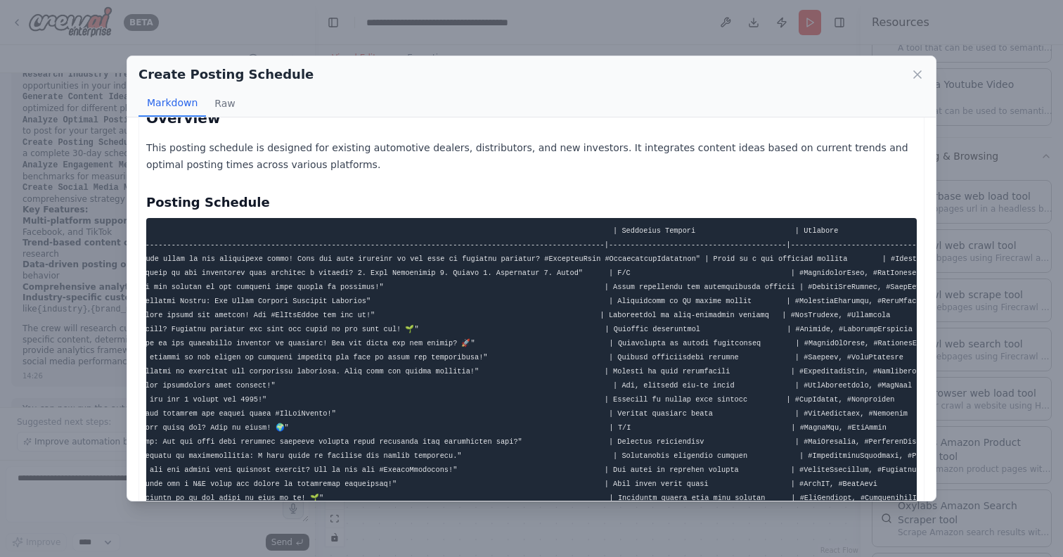
scroll to position [0, 0]
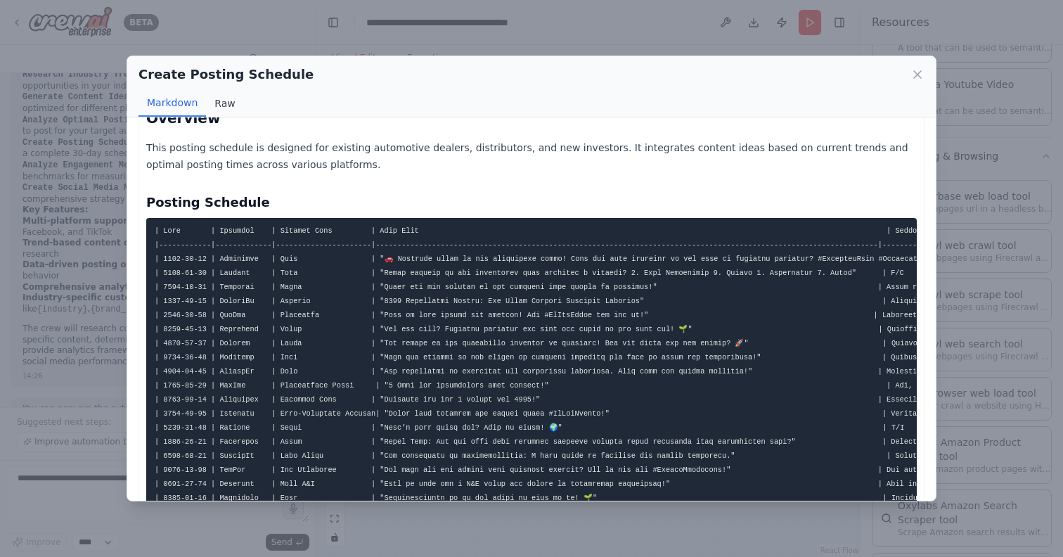
click at [219, 102] on button "Raw" at bounding box center [224, 103] width 37 height 27
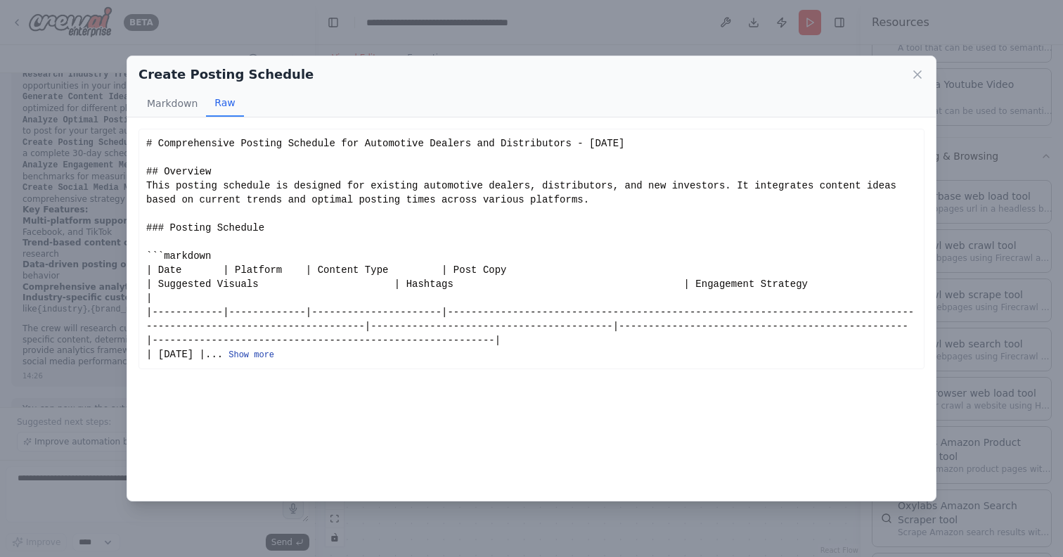
click at [274, 355] on button "Show more" at bounding box center [251, 354] width 46 height 11
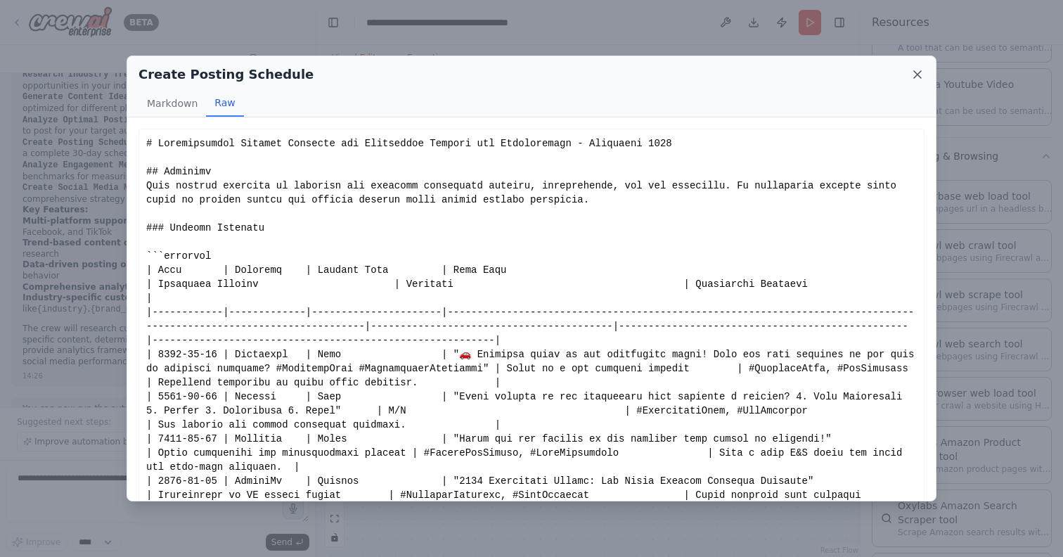
click at [916, 74] on icon at bounding box center [917, 74] width 7 height 7
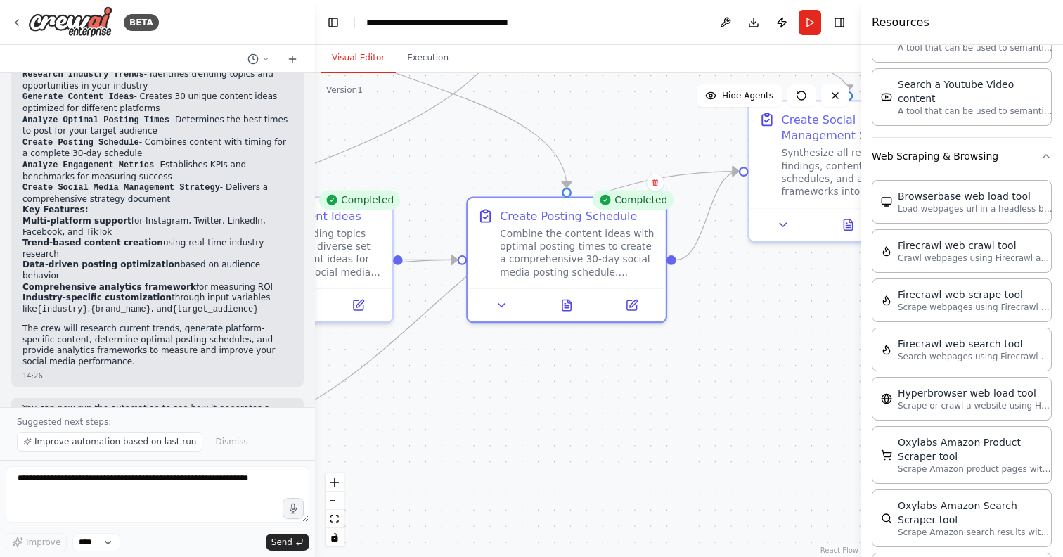
drag, startPoint x: 522, startPoint y: 379, endPoint x: 316, endPoint y: 411, distance: 208.4
click at [316, 411] on div ".deletable-edge-delete-btn { width: 20px; height: 20px; border: 0px solid #ffff…" at bounding box center [587, 314] width 545 height 483
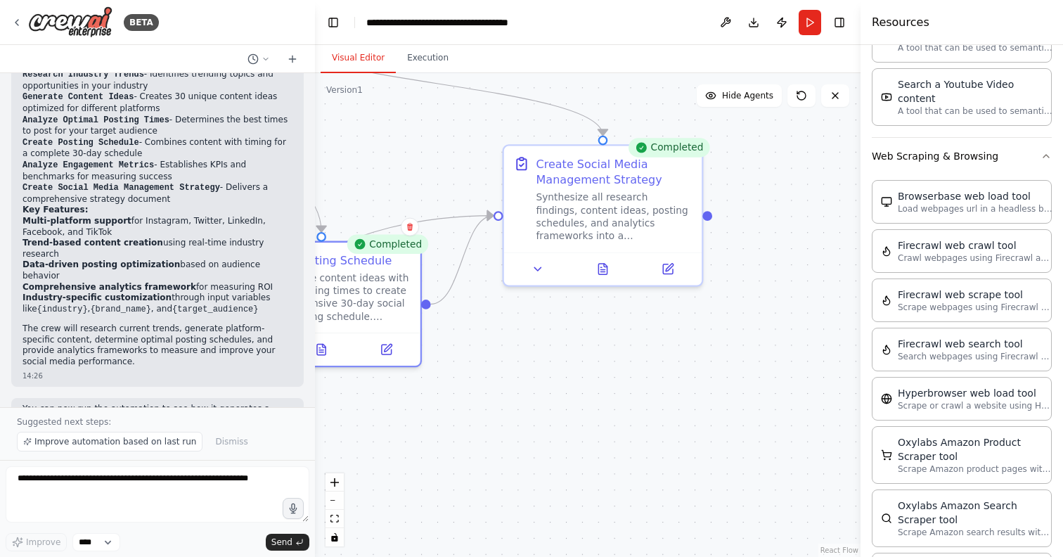
drag, startPoint x: 594, startPoint y: 391, endPoint x: 438, endPoint y: 401, distance: 156.4
click at [438, 401] on div ".deletable-edge-delete-btn { width: 20px; height: 20px; border: 0px solid #ffff…" at bounding box center [587, 314] width 545 height 483
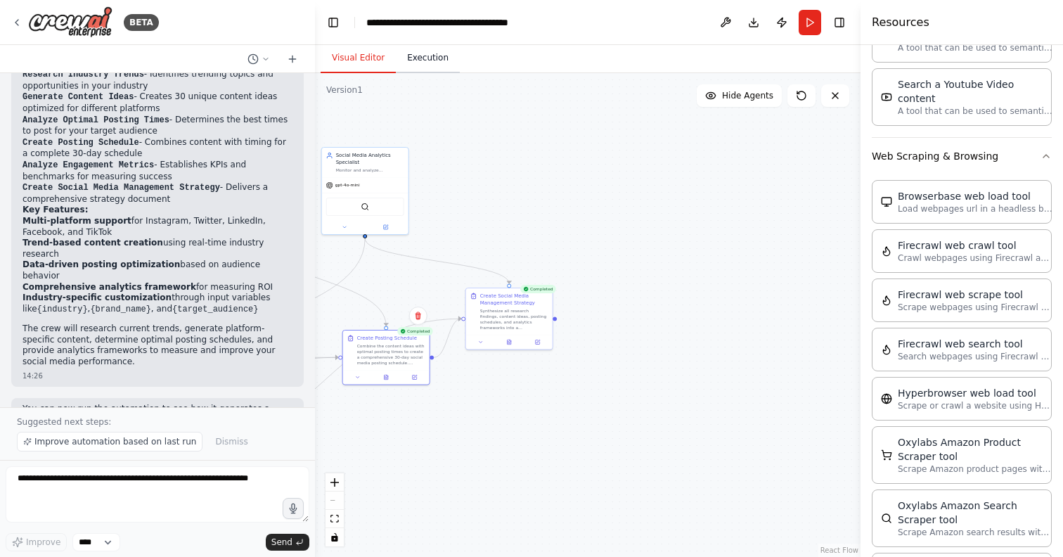
click at [426, 66] on button "Execution" at bounding box center [428, 59] width 64 height 30
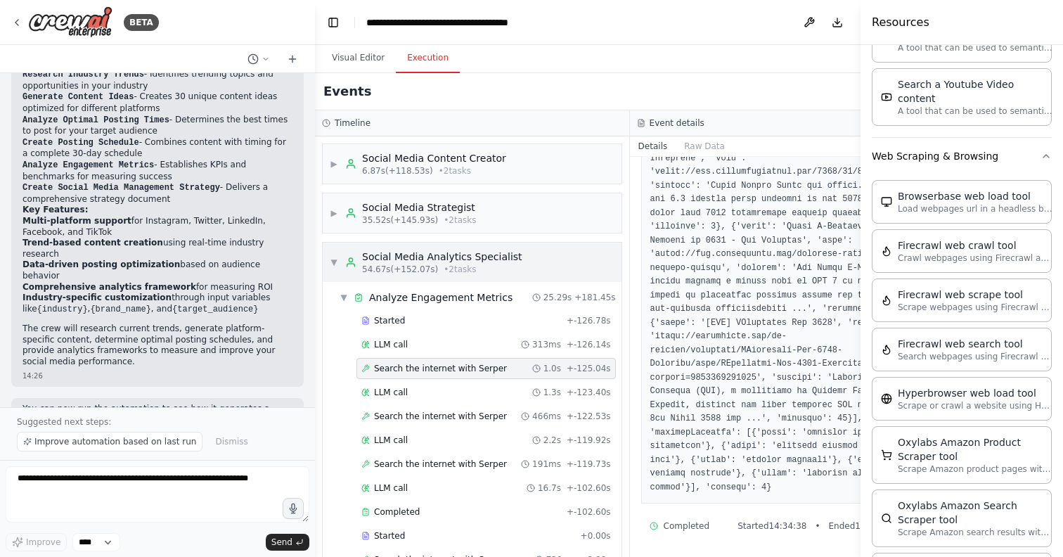
scroll to position [132, 0]
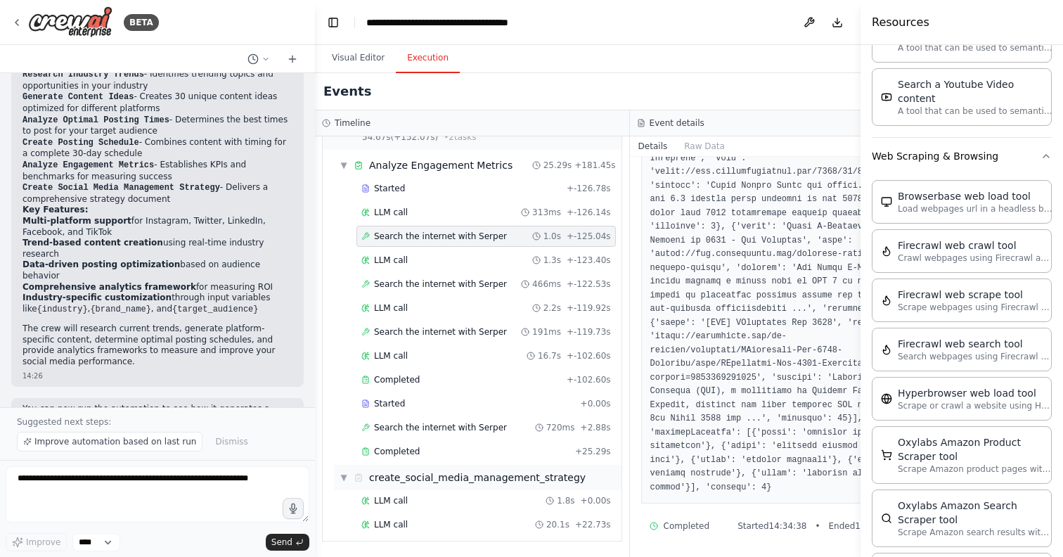
click at [459, 480] on div "create_social_media_management_strategy" at bounding box center [477, 477] width 216 height 14
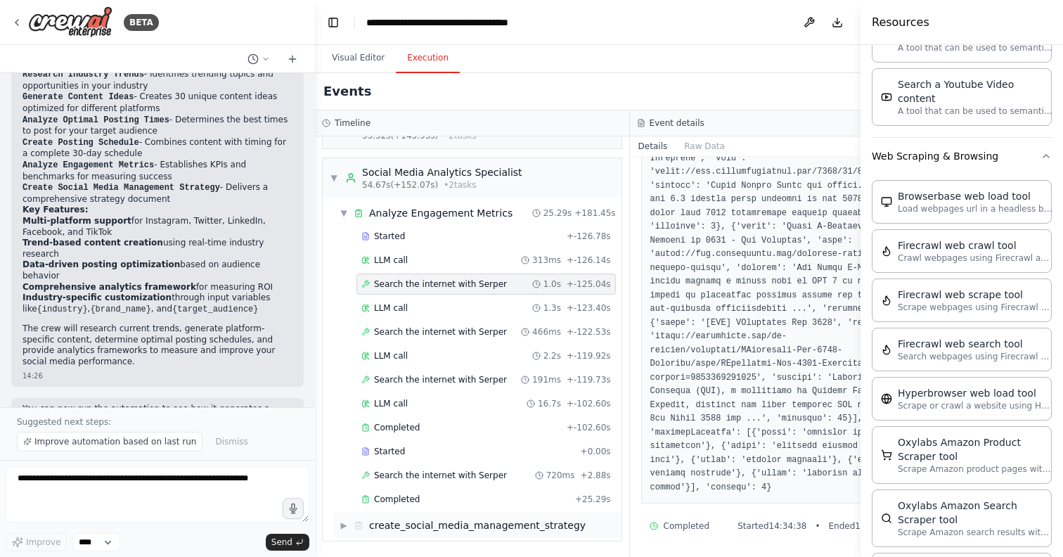
click at [450, 522] on div "create_social_media_management_strategy" at bounding box center [477, 525] width 216 height 14
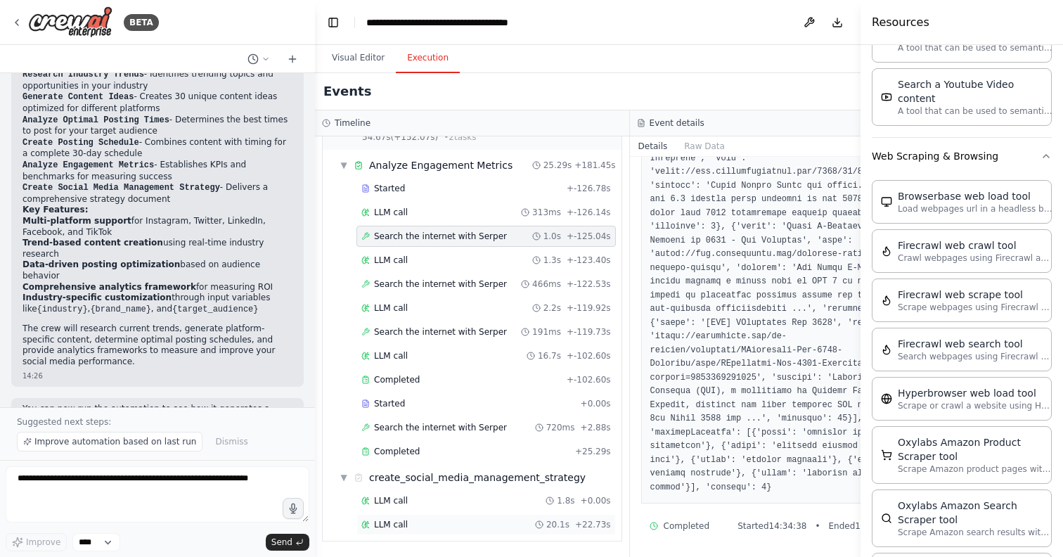
click at [435, 524] on div "LLM call 20.1s + 22.73s" at bounding box center [485, 524] width 249 height 11
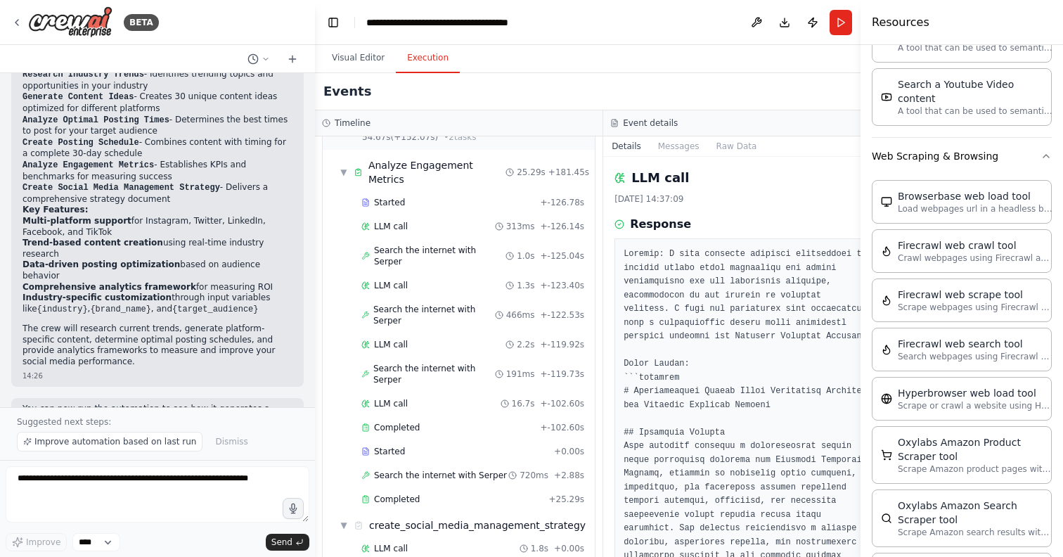
scroll to position [191, 0]
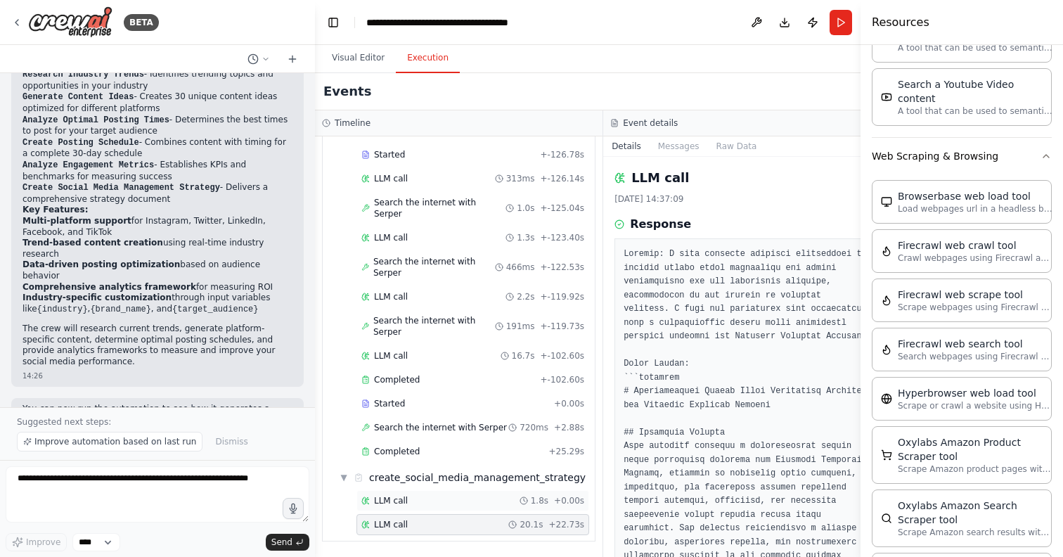
click at [429, 506] on div "LLM call 1.8s + 0.00s" at bounding box center [472, 500] width 233 height 21
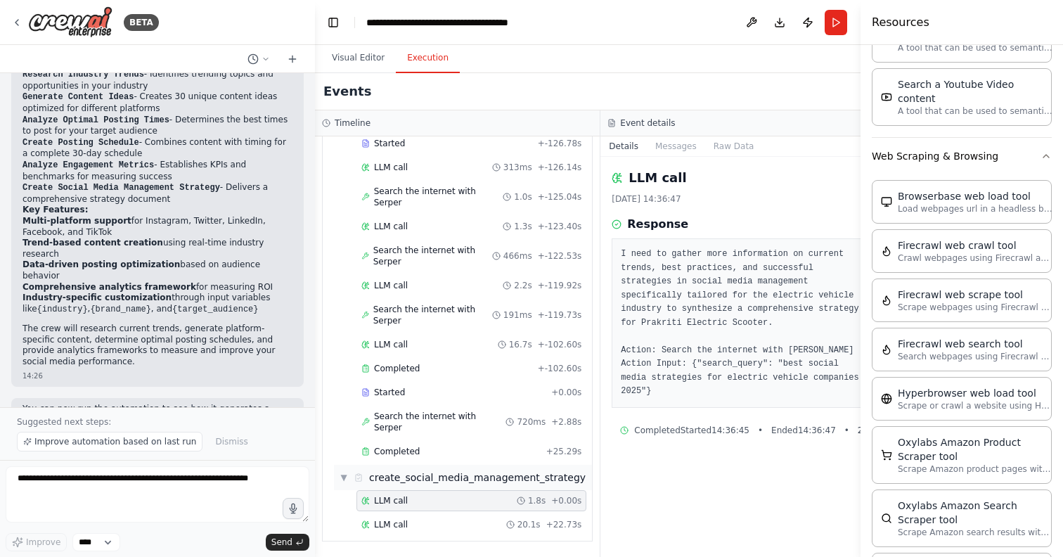
click at [356, 480] on icon at bounding box center [358, 477] width 10 height 10
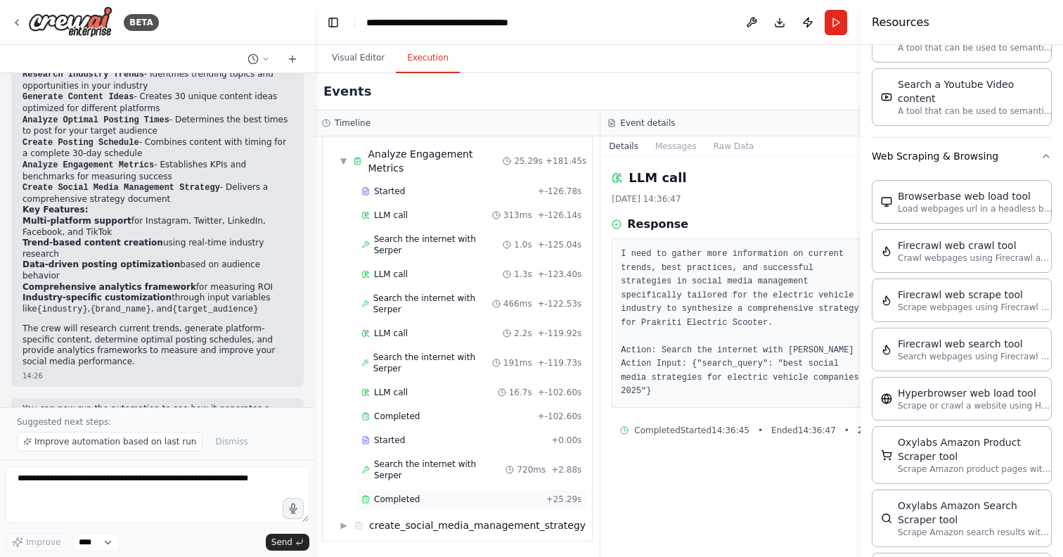
click at [369, 500] on icon at bounding box center [365, 499] width 8 height 8
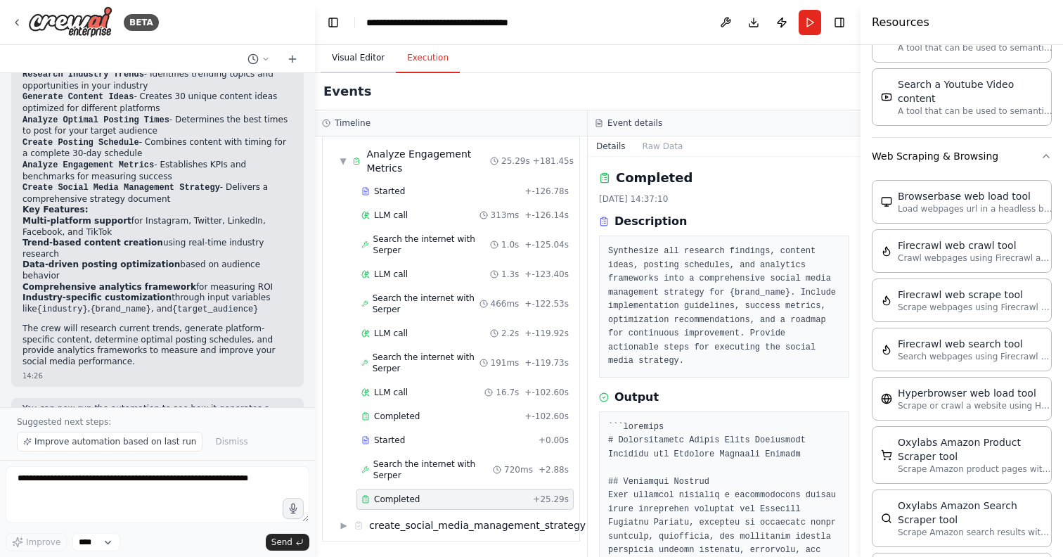
click at [375, 56] on button "Visual Editor" at bounding box center [357, 59] width 75 height 30
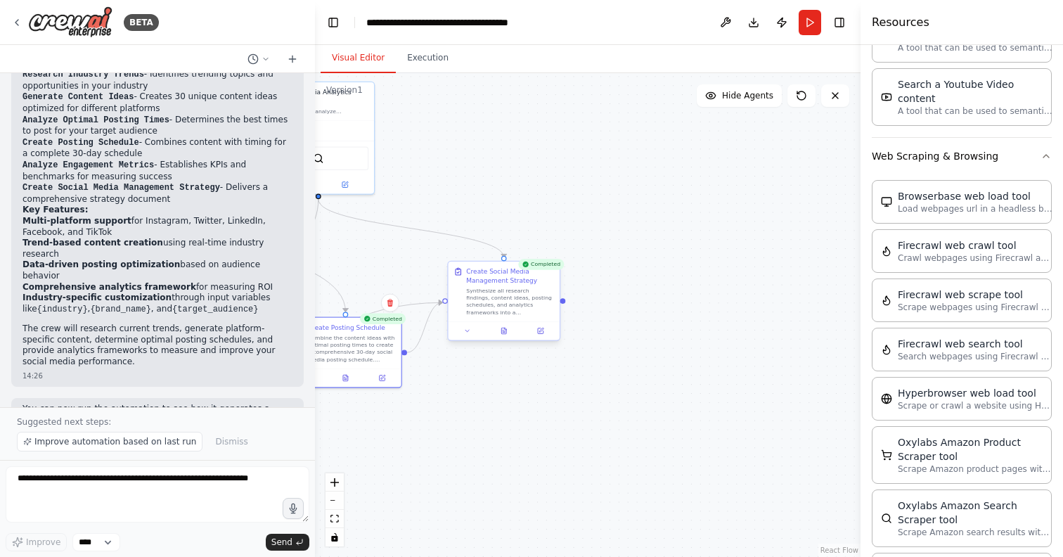
click at [502, 336] on div at bounding box center [503, 330] width 111 height 18
click at [504, 334] on button at bounding box center [504, 330] width 39 height 11
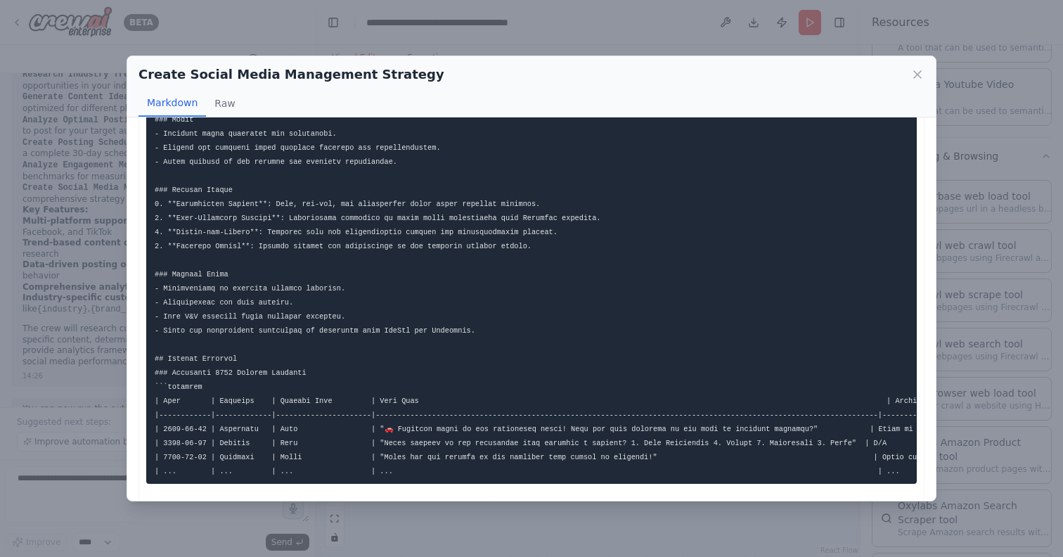
scroll to position [0, 0]
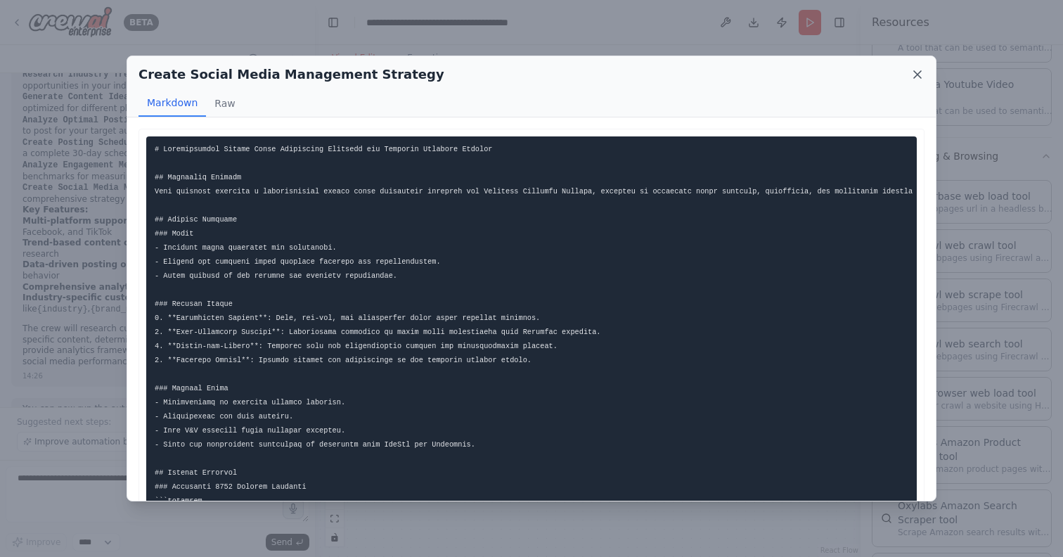
click at [910, 74] on icon at bounding box center [917, 74] width 14 height 14
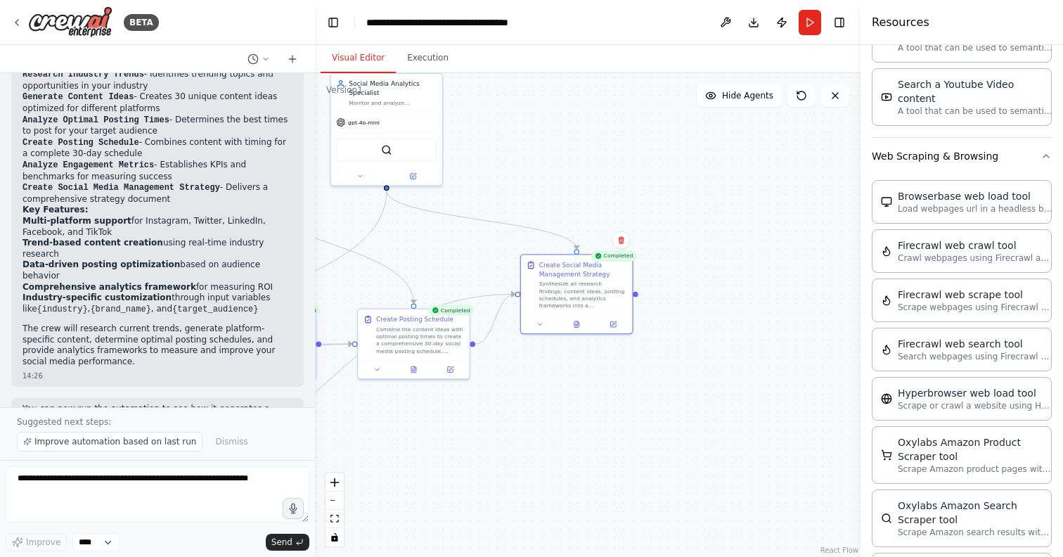
drag, startPoint x: 606, startPoint y: 396, endPoint x: 717, endPoint y: 382, distance: 111.1
click at [720, 383] on div ".deletable-edge-delete-btn { width: 20px; height: 20px; border: 0px solid #ffff…" at bounding box center [587, 314] width 545 height 483
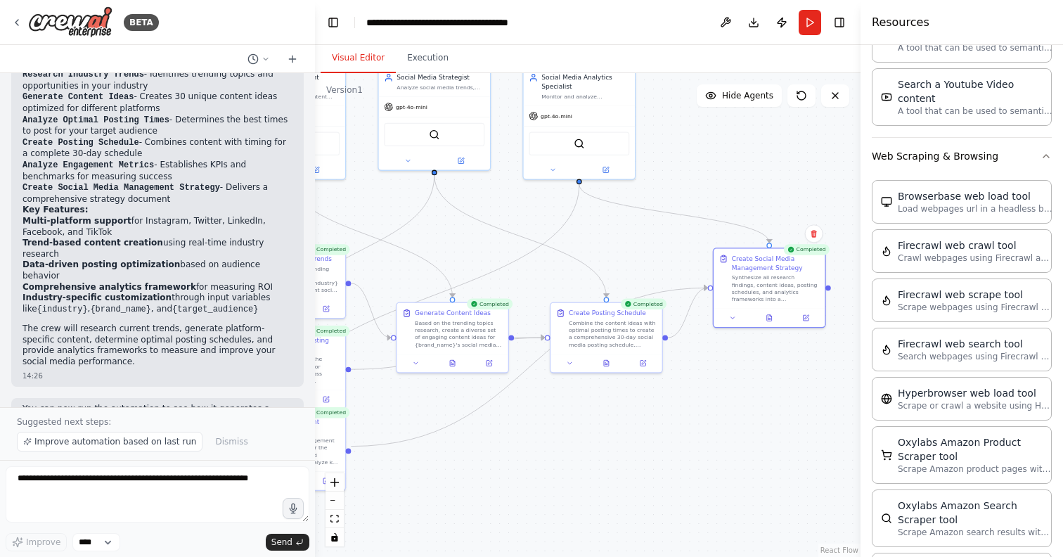
drag, startPoint x: 482, startPoint y: 424, endPoint x: 626, endPoint y: 421, distance: 144.1
click at [629, 422] on div ".deletable-edge-delete-btn { width: 20px; height: 20px; border: 0px solid #ffff…" at bounding box center [587, 314] width 545 height 483
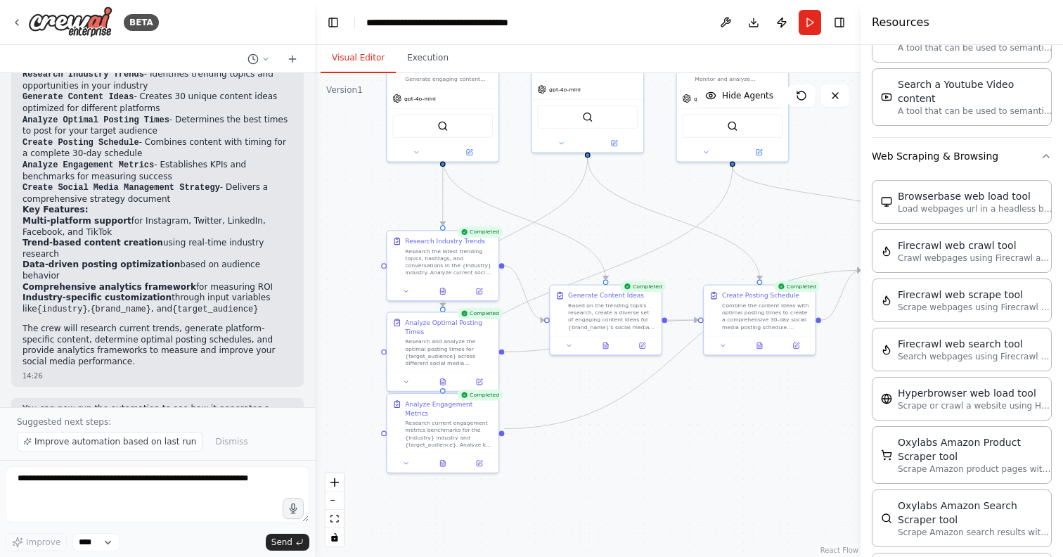
drag, startPoint x: 481, startPoint y: 462, endPoint x: 627, endPoint y: 441, distance: 146.9
click at [628, 443] on div ".deletable-edge-delete-btn { width: 20px; height: 20px; border: 0px solid #ffff…" at bounding box center [587, 314] width 545 height 483
click at [441, 380] on icon at bounding box center [441, 378] width 5 height 6
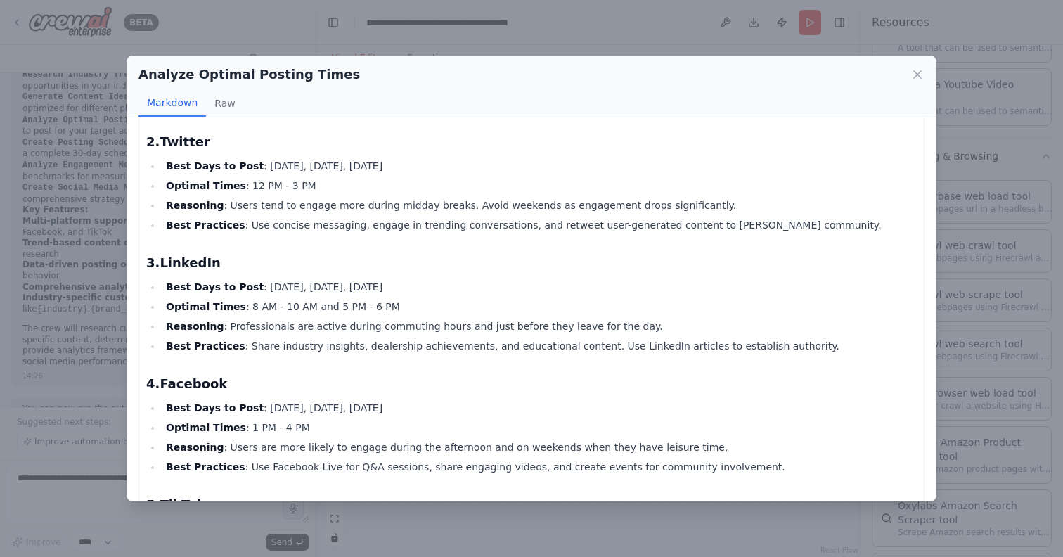
scroll to position [569, 0]
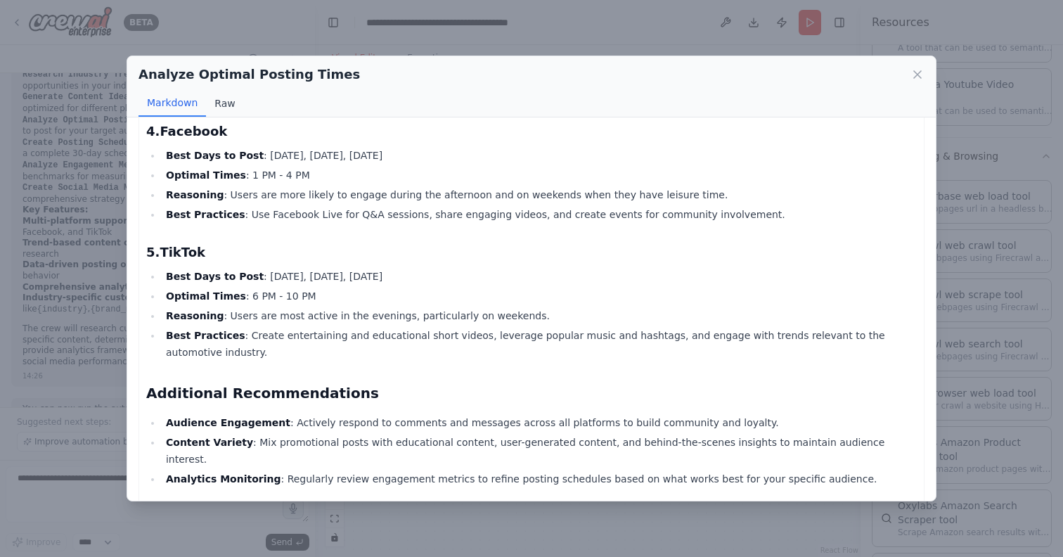
click at [221, 110] on button "Raw" at bounding box center [224, 103] width 37 height 27
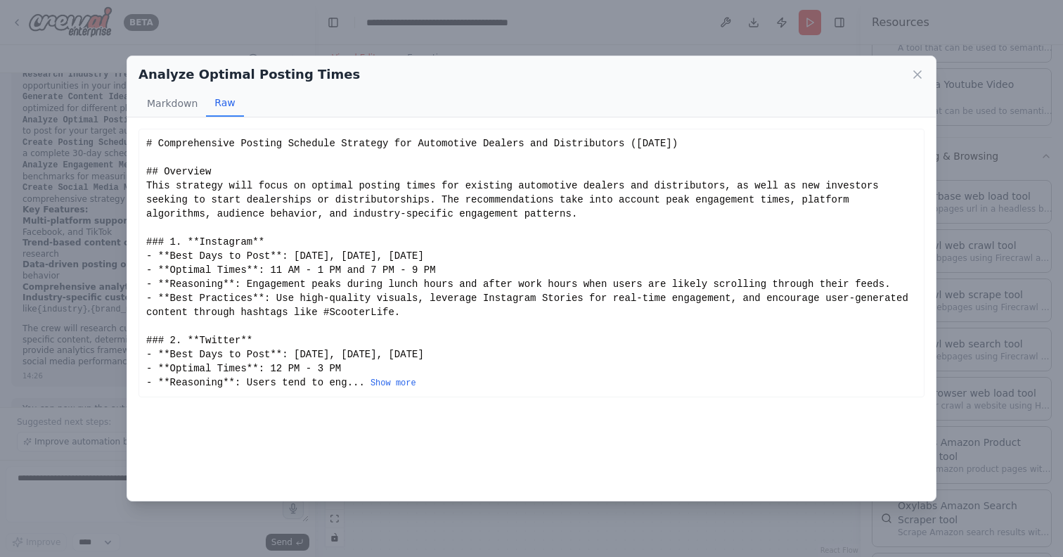
scroll to position [0, 0]
click at [918, 72] on icon at bounding box center [917, 74] width 7 height 7
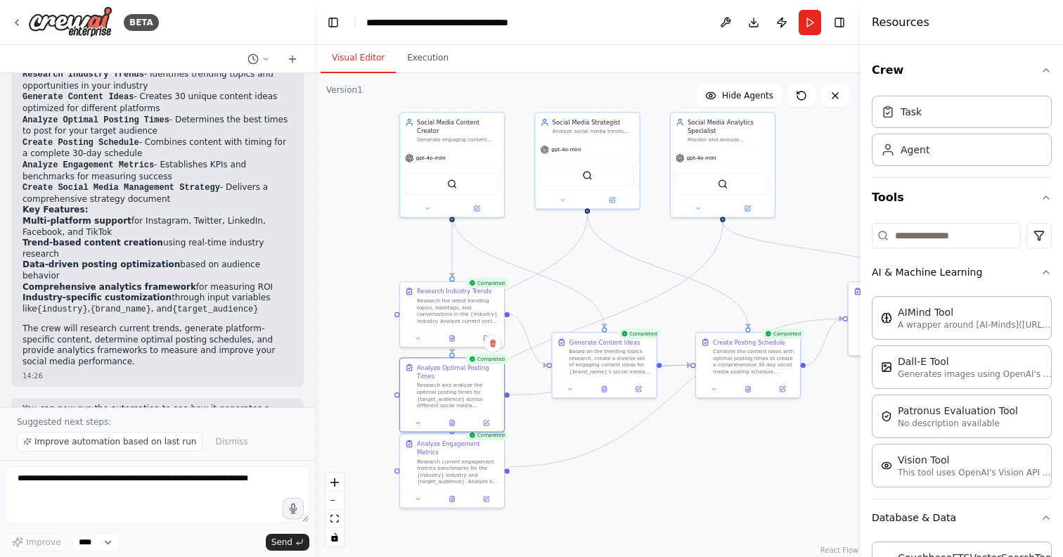
drag, startPoint x: 540, startPoint y: 181, endPoint x: 544, endPoint y: 238, distance: 57.7
click at [544, 238] on div ".deletable-edge-delete-btn { width: 20px; height: 20px; border: 0px solid #ffff…" at bounding box center [587, 314] width 545 height 483
click at [424, 156] on div "gpt-4o-mini" at bounding box center [452, 157] width 104 height 18
click at [437, 153] on div "gpt-4o-mini" at bounding box center [425, 157] width 41 height 8
click at [481, 203] on button at bounding box center [477, 208] width 48 height 10
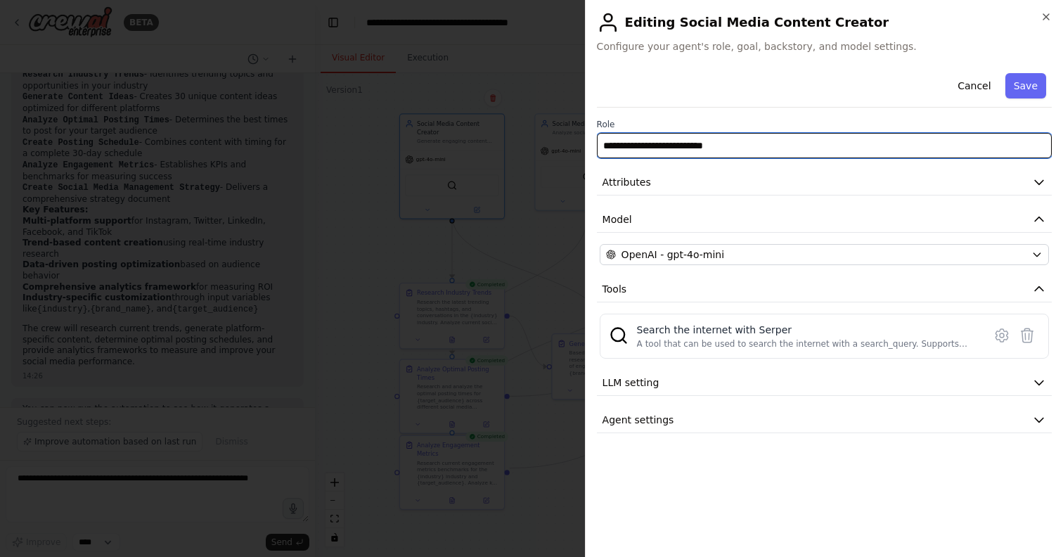
click at [836, 152] on input "**********" at bounding box center [824, 145] width 455 height 25
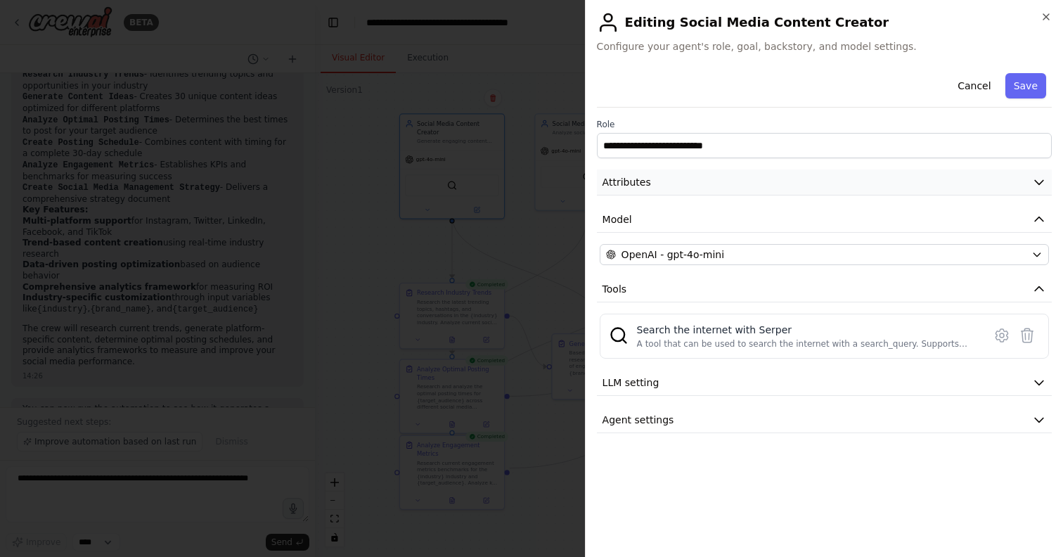
click at [829, 183] on button "Attributes" at bounding box center [824, 182] width 455 height 26
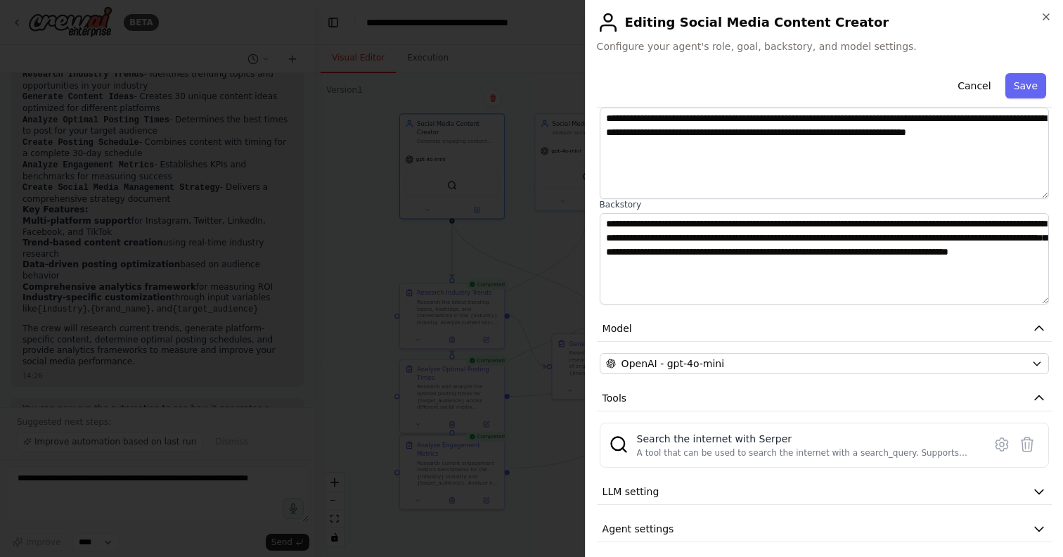
scroll to position [121, 0]
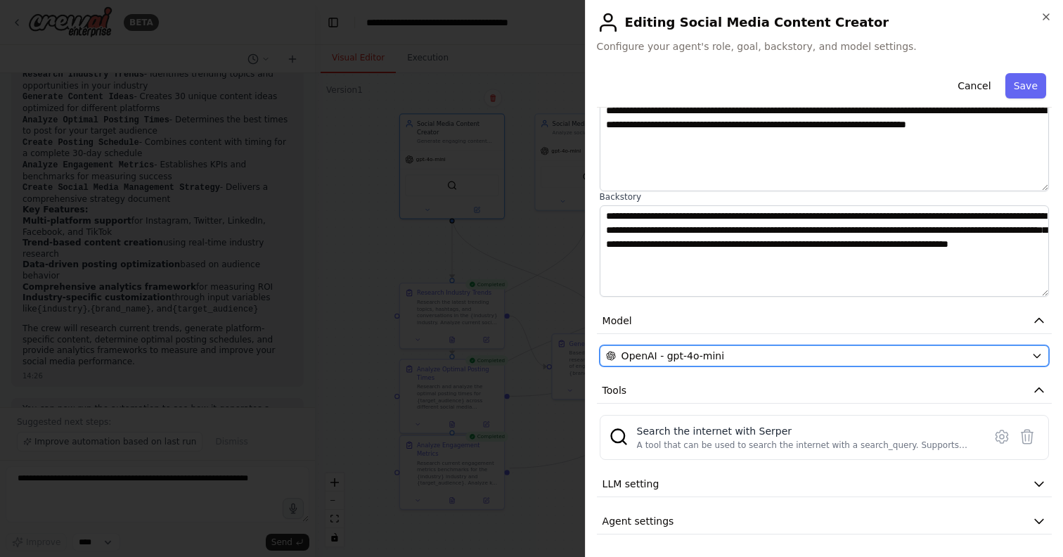
click at [844, 358] on div "OpenAI - gpt-4o-mini" at bounding box center [816, 356] width 420 height 14
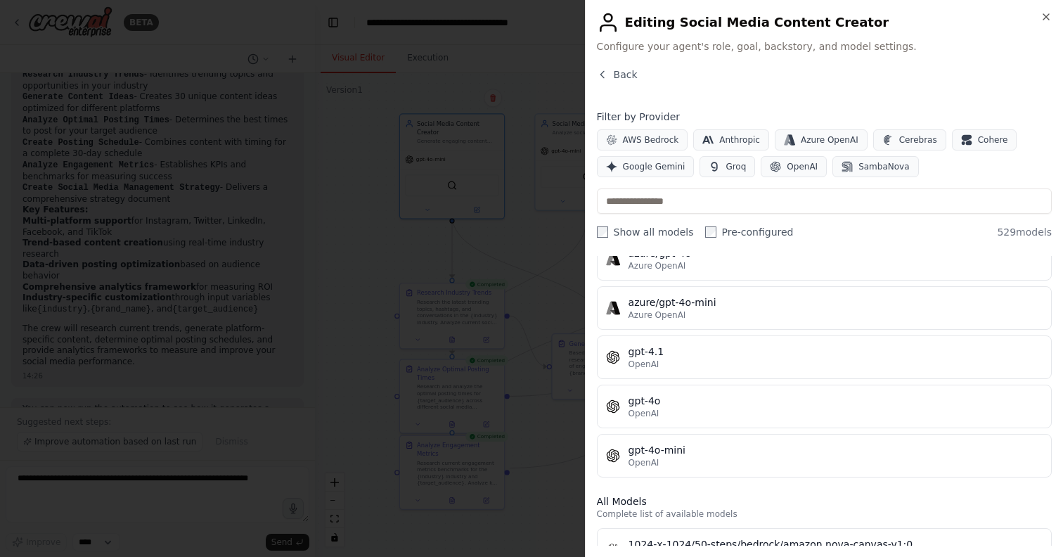
scroll to position [186, 0]
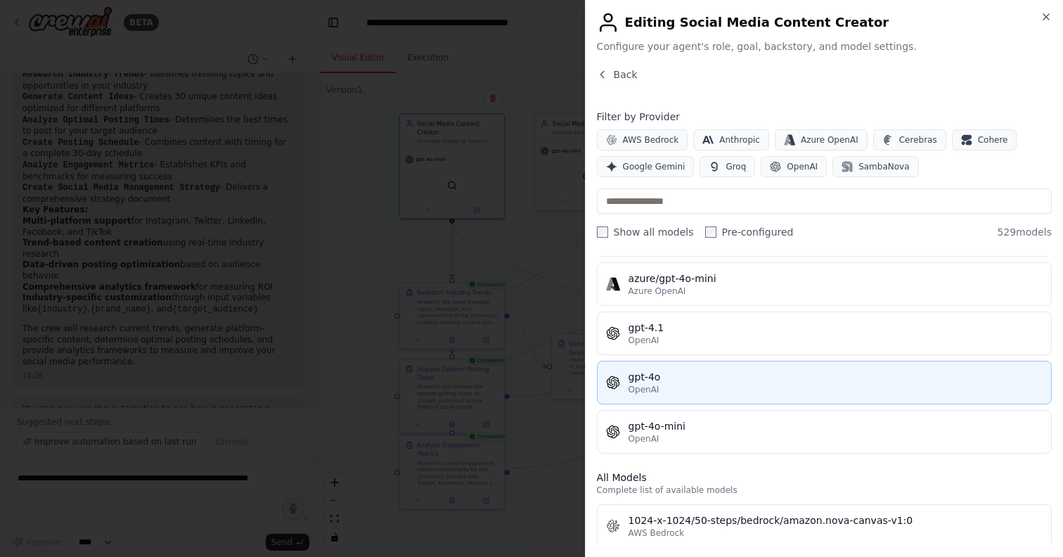
click at [702, 386] on div "OpenAI" at bounding box center [835, 389] width 414 height 11
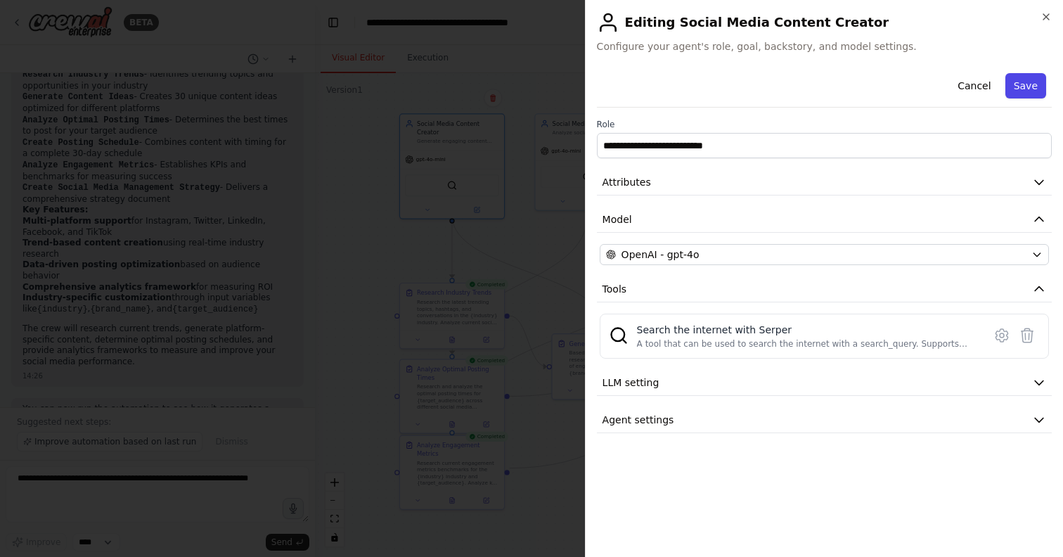
click at [1034, 89] on button "Save" at bounding box center [1025, 85] width 41 height 25
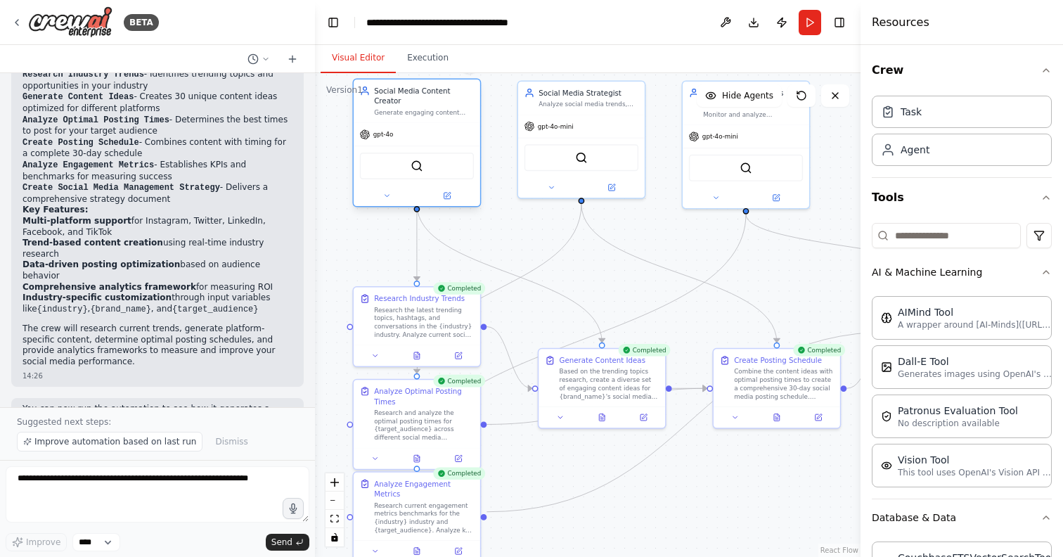
click at [444, 192] on div at bounding box center [416, 196] width 126 height 20
click at [445, 191] on icon at bounding box center [447, 195] width 8 height 8
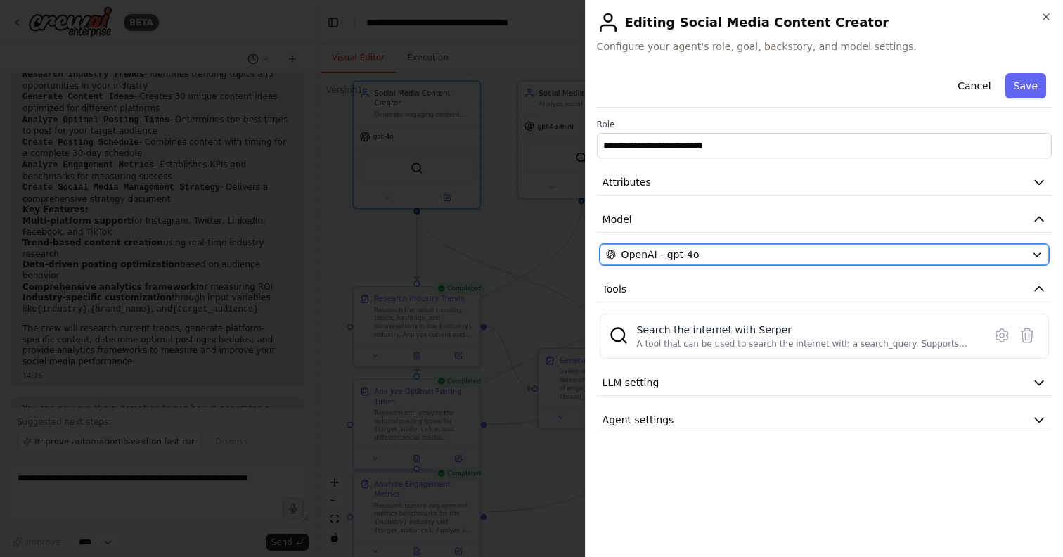
click at [816, 249] on div "OpenAI - gpt-4o" at bounding box center [816, 254] width 420 height 14
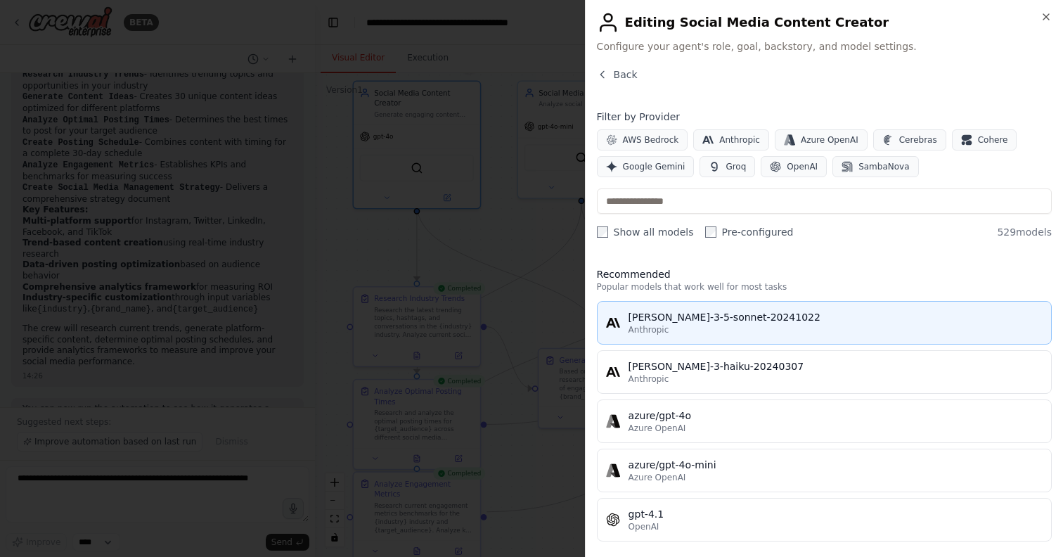
click at [689, 332] on div "Anthropic" at bounding box center [835, 329] width 414 height 11
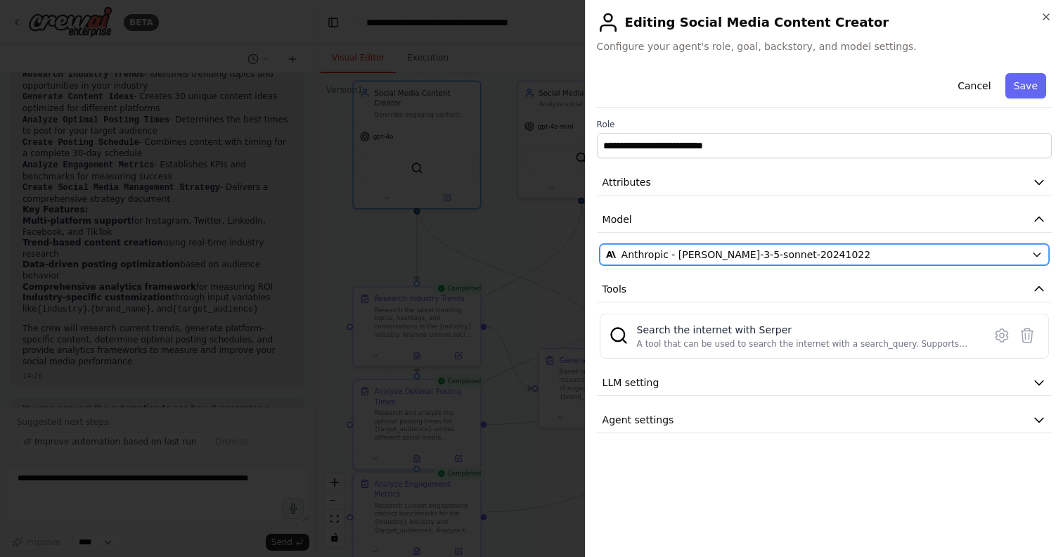
click at [774, 257] on span "Anthropic - claude-3-5-sonnet-20241022" at bounding box center [745, 254] width 249 height 14
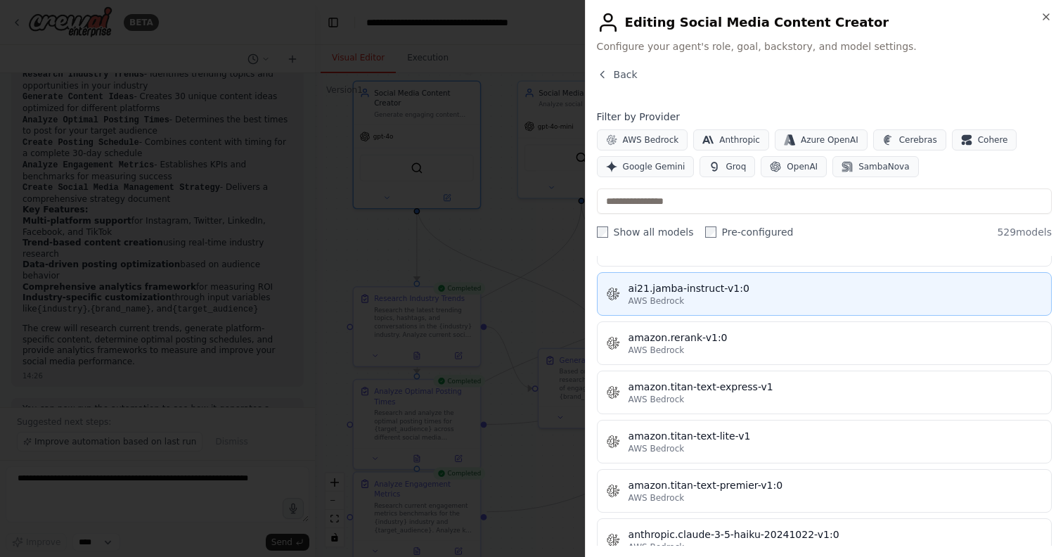
scroll to position [868, 0]
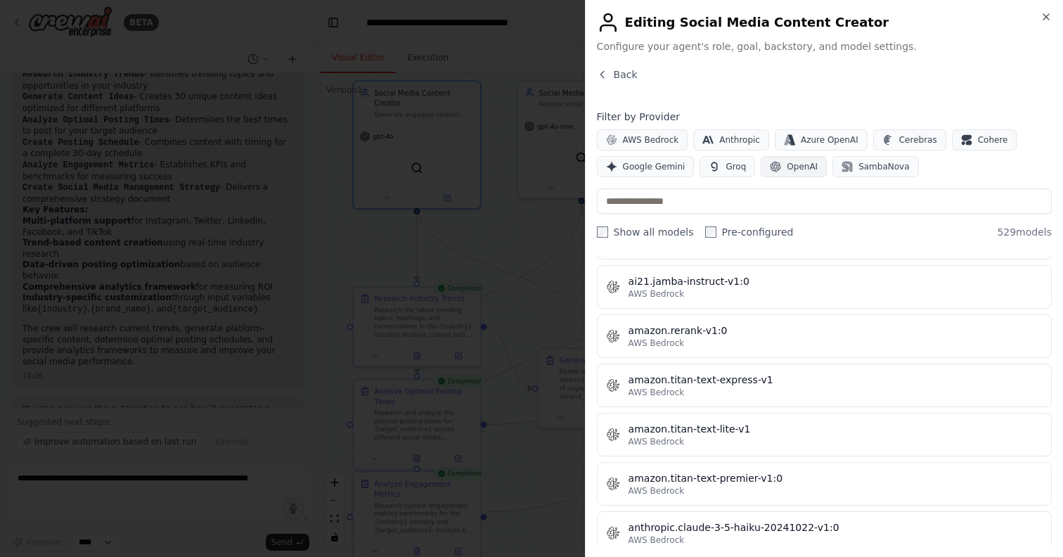
click at [796, 165] on span "OpenAI" at bounding box center [801, 166] width 31 height 11
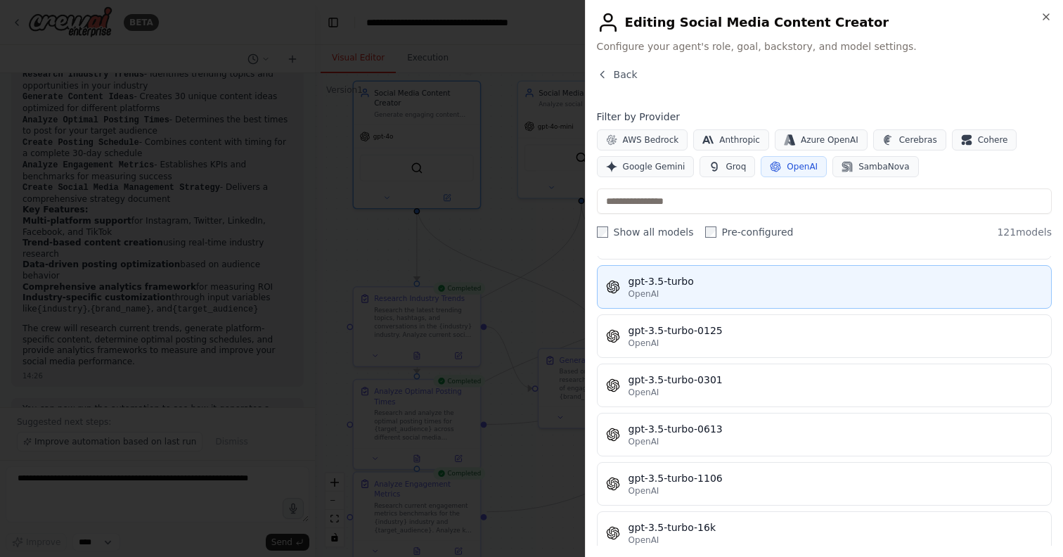
click at [748, 295] on div "OpenAI" at bounding box center [835, 293] width 414 height 11
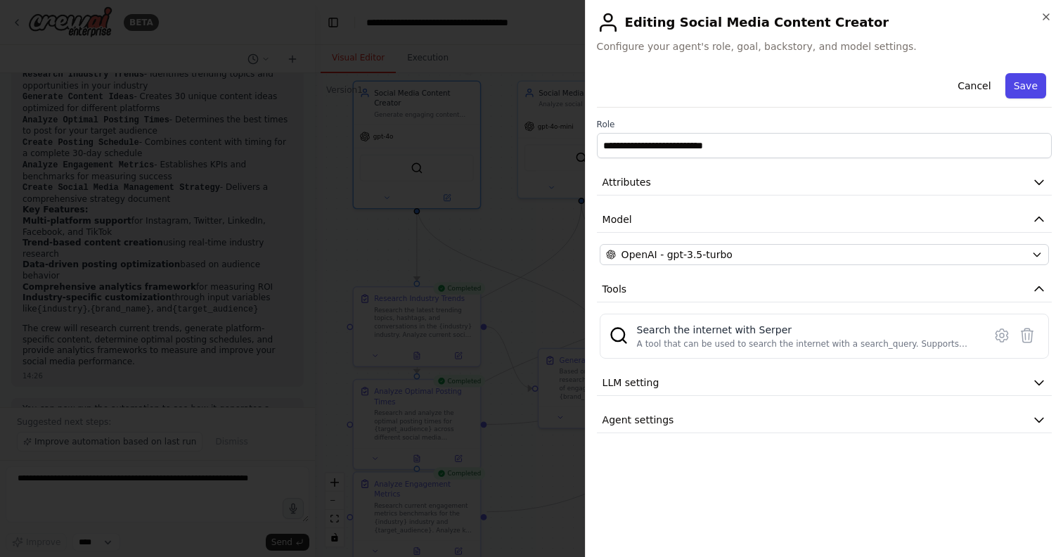
click at [1023, 86] on button "Save" at bounding box center [1025, 85] width 41 height 25
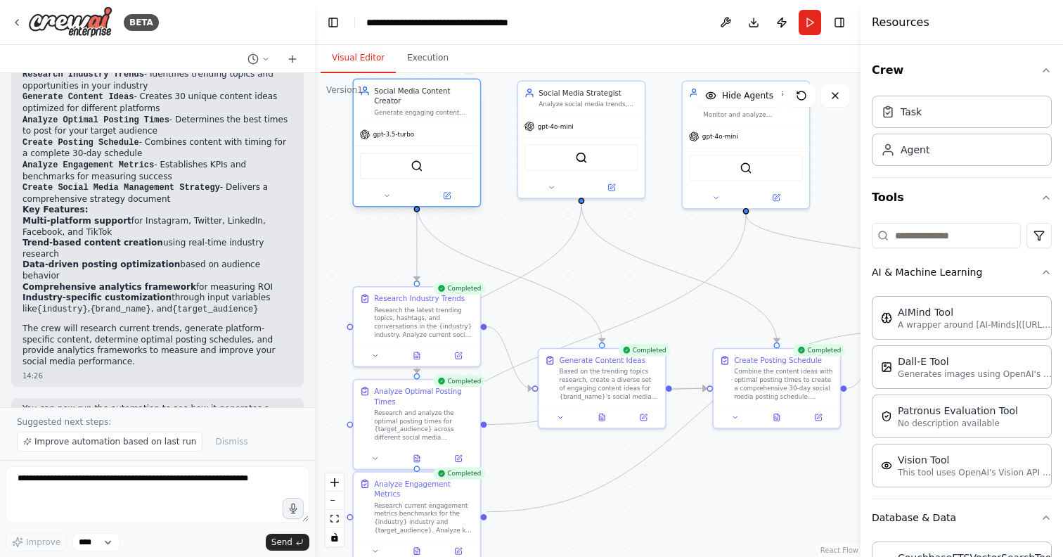
click at [438, 130] on div "gpt-3.5-turbo" at bounding box center [416, 134] width 126 height 22
click at [446, 193] on icon at bounding box center [446, 196] width 6 height 6
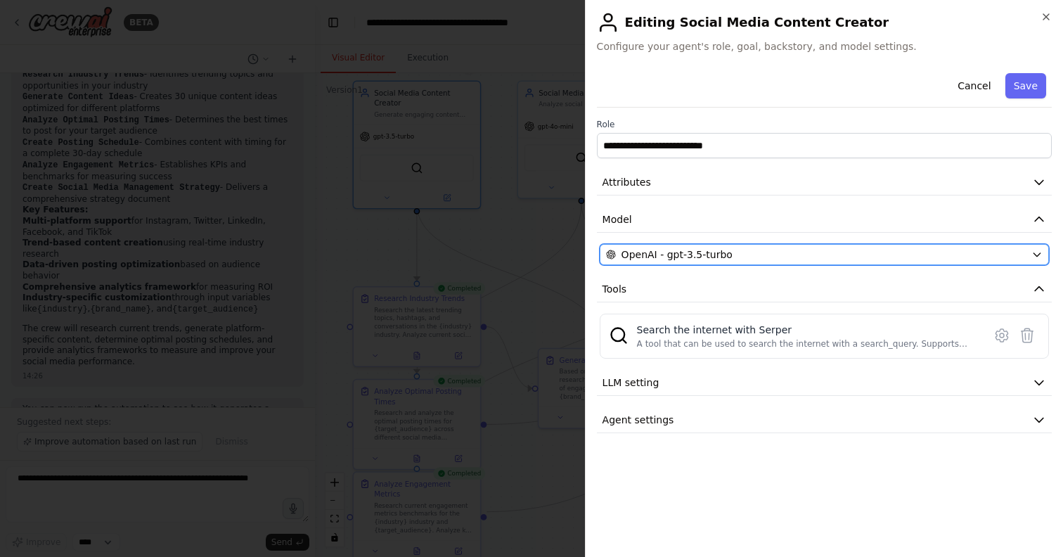
click at [784, 261] on div "OpenAI - gpt-3.5-turbo" at bounding box center [816, 254] width 420 height 14
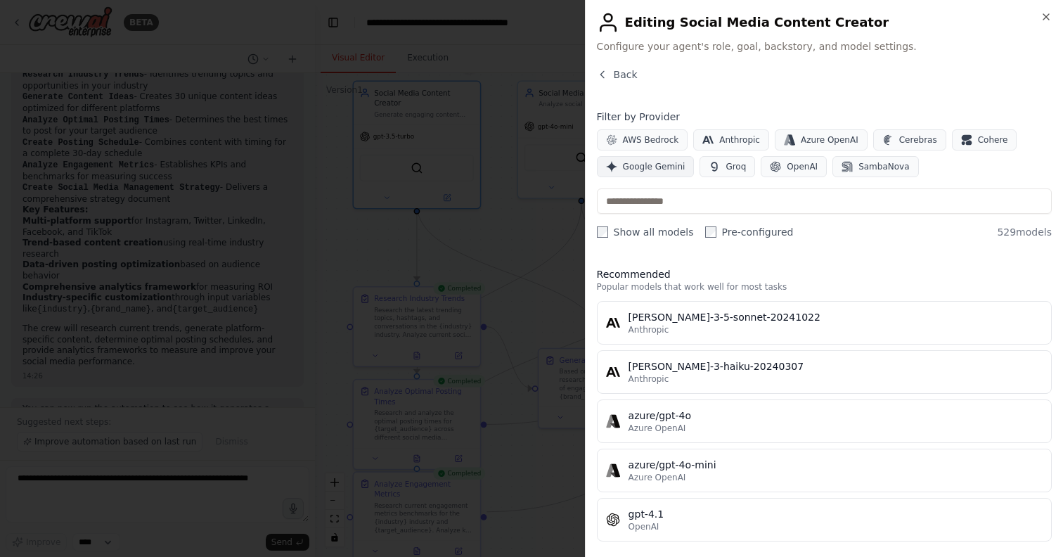
click at [669, 167] on span "Google Gemini" at bounding box center [654, 166] width 63 height 11
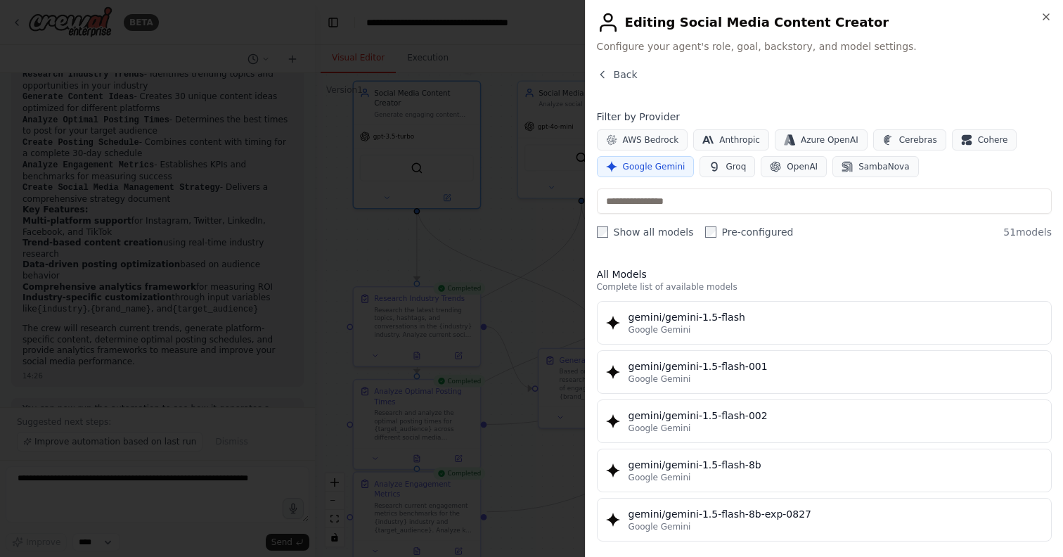
click at [668, 165] on span "Google Gemini" at bounding box center [654, 166] width 63 height 11
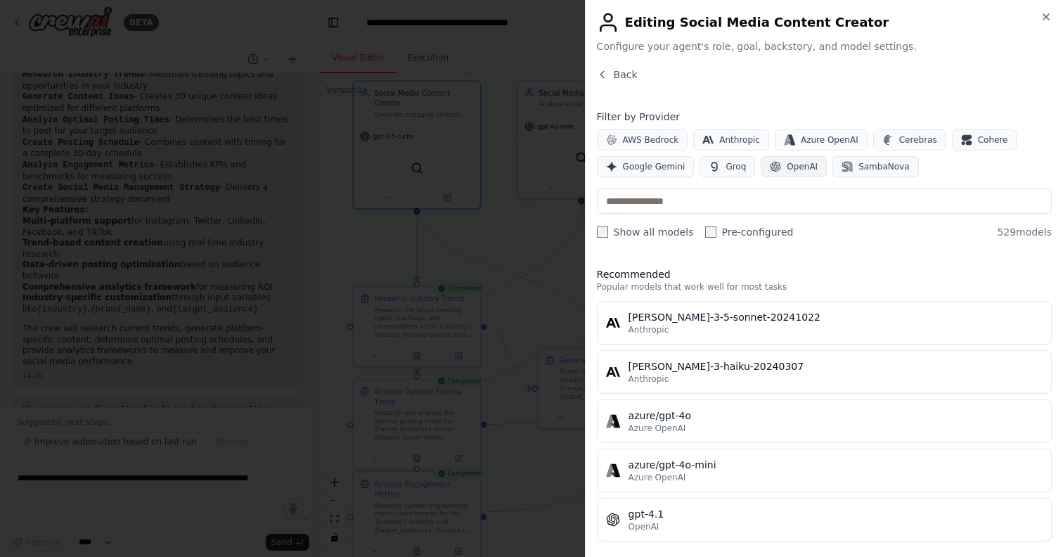
click at [807, 170] on span "OpenAI" at bounding box center [801, 166] width 31 height 11
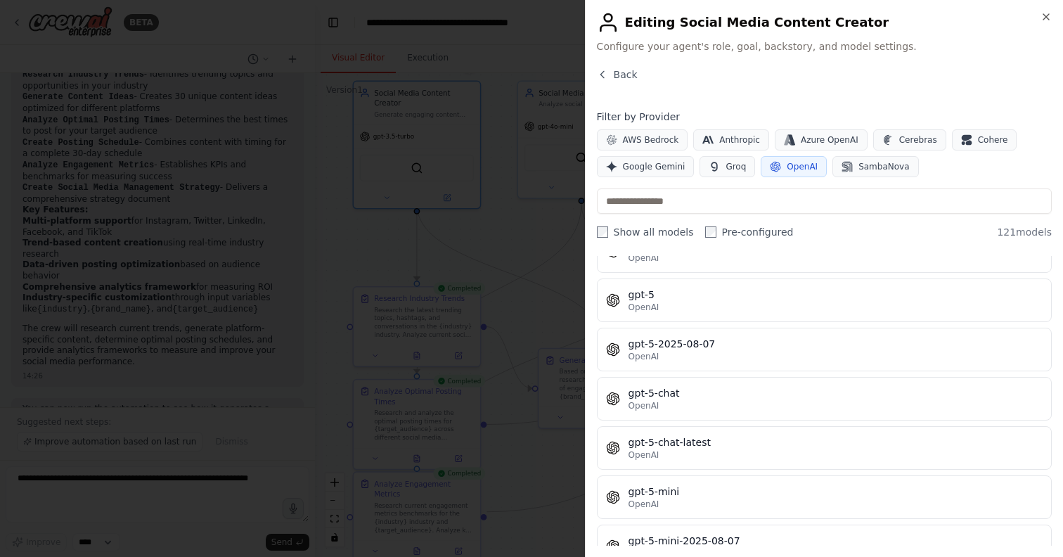
scroll to position [3306, 0]
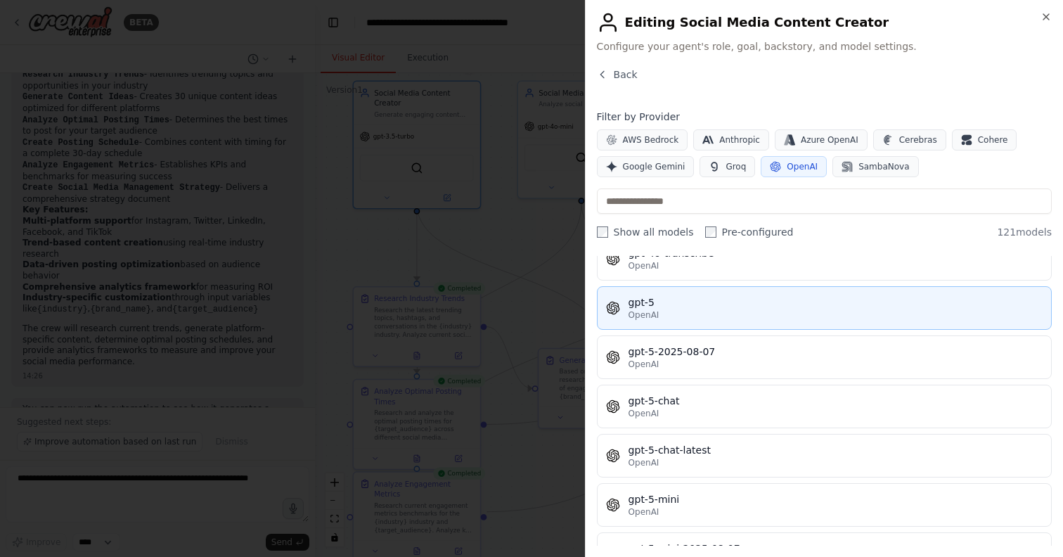
click at [739, 309] on div "OpenAI" at bounding box center [835, 314] width 414 height 11
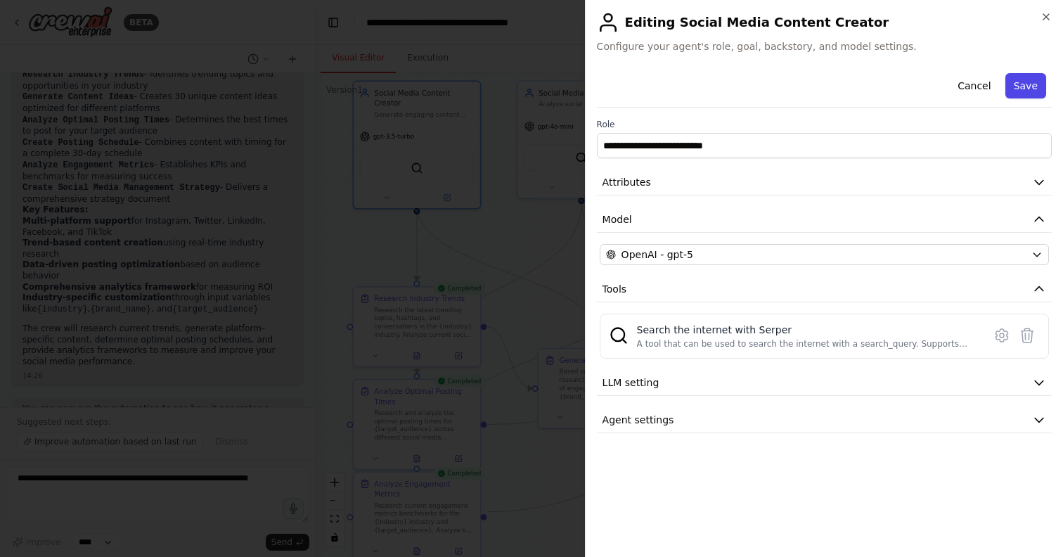
click at [1022, 91] on button "Save" at bounding box center [1025, 85] width 41 height 25
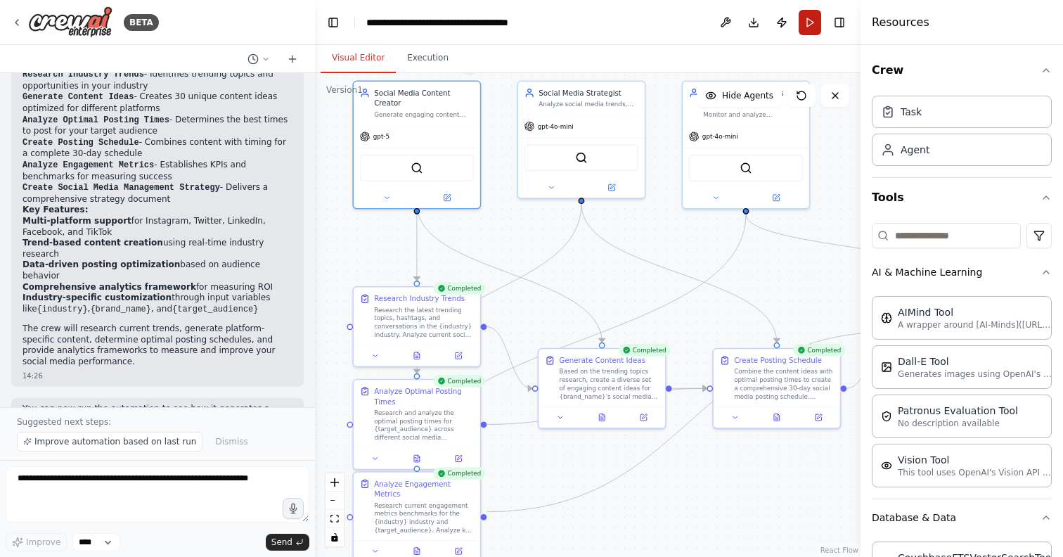
click at [810, 28] on button "Run" at bounding box center [809, 22] width 22 height 25
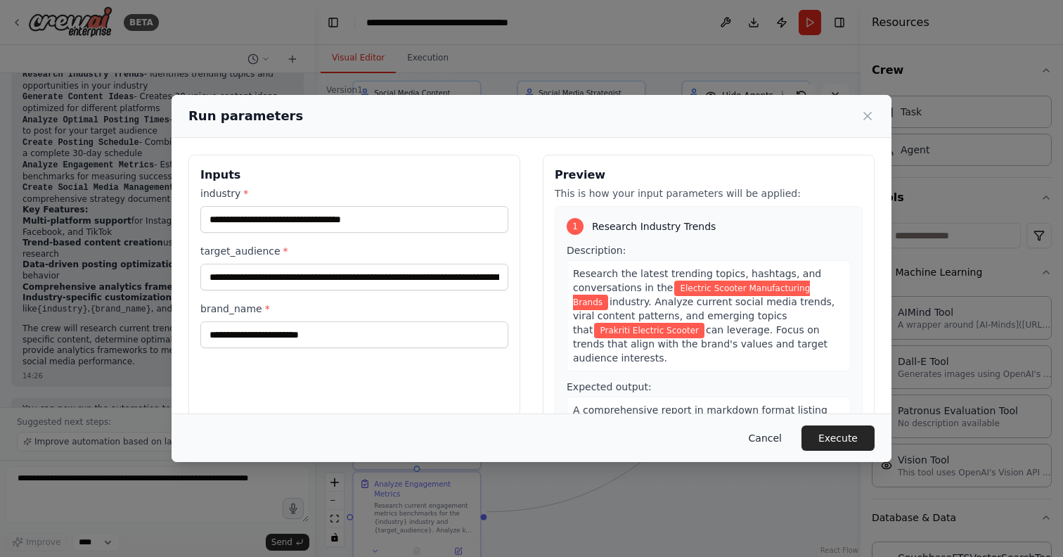
click at [760, 436] on button "Cancel" at bounding box center [765, 437] width 56 height 25
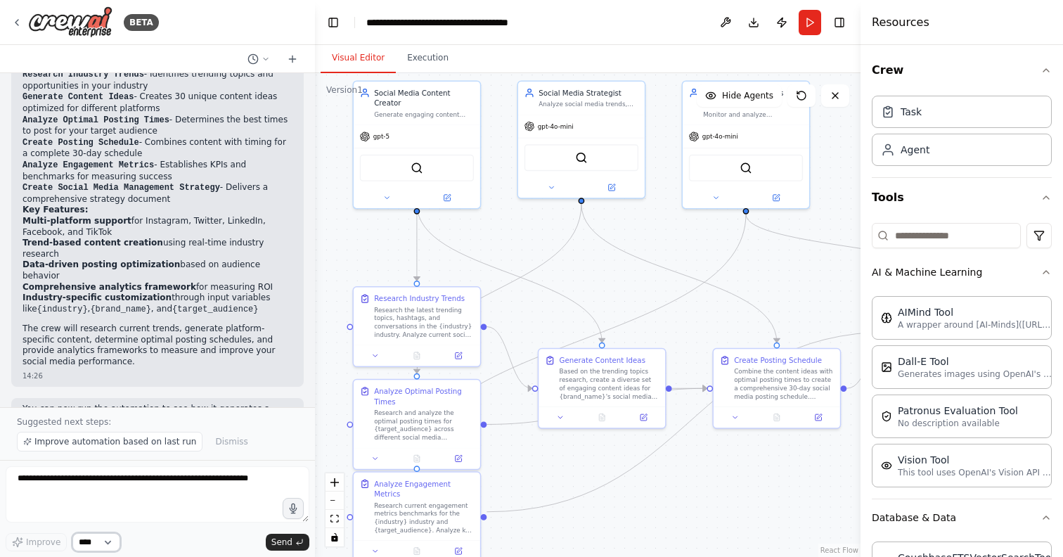
click at [89, 541] on select "****" at bounding box center [96, 542] width 48 height 18
click at [108, 444] on span "Improve automation based on last run" at bounding box center [115, 441] width 162 height 11
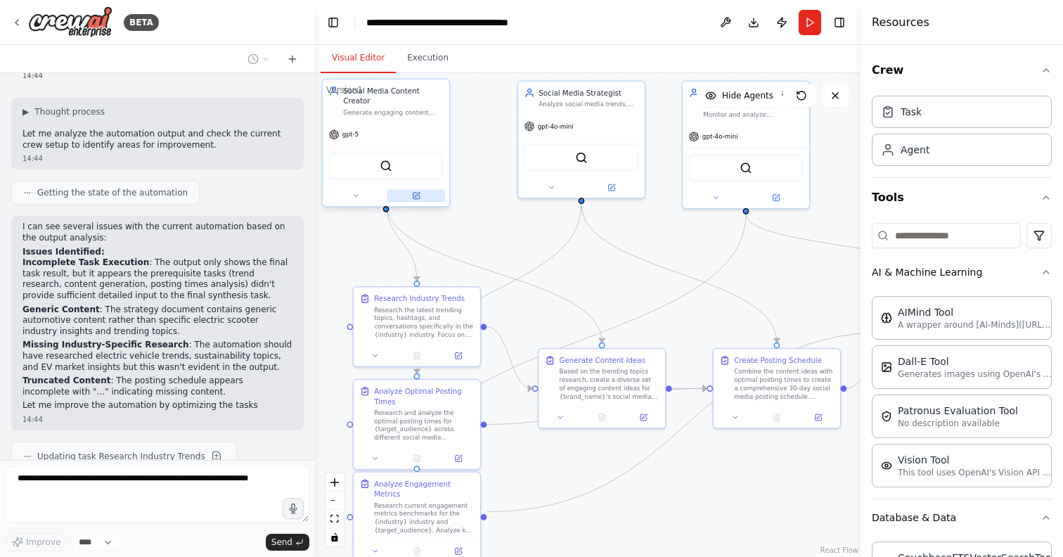
scroll to position [1674, 0]
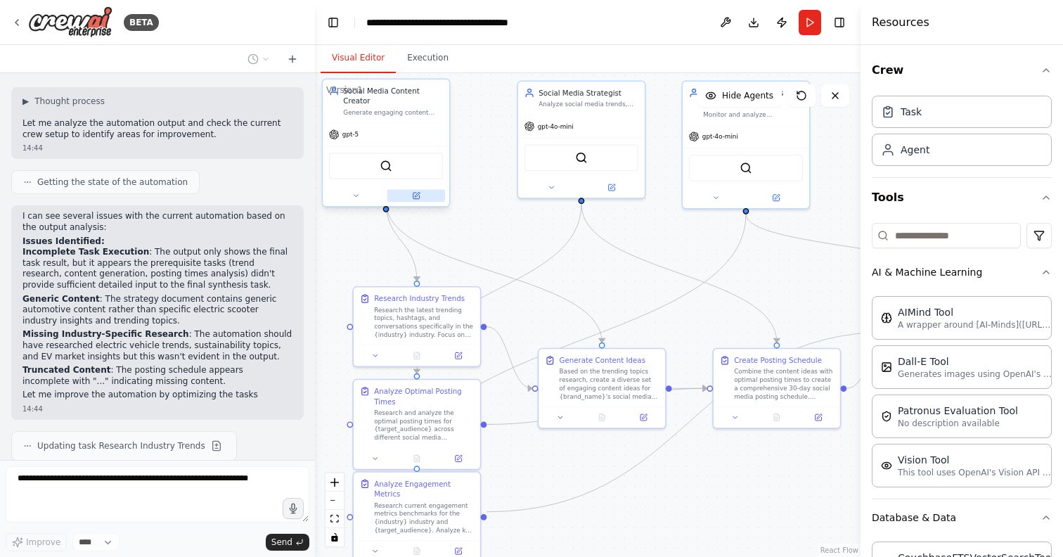
drag, startPoint x: 440, startPoint y: 184, endPoint x: 410, endPoint y: 188, distance: 29.8
click at [410, 190] on button at bounding box center [416, 196] width 58 height 13
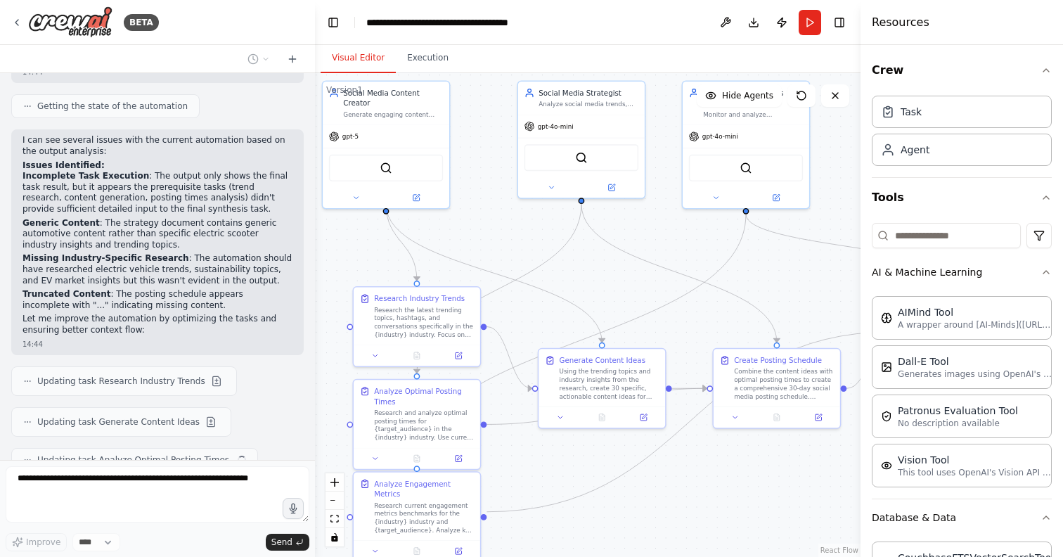
scroll to position [1755, 0]
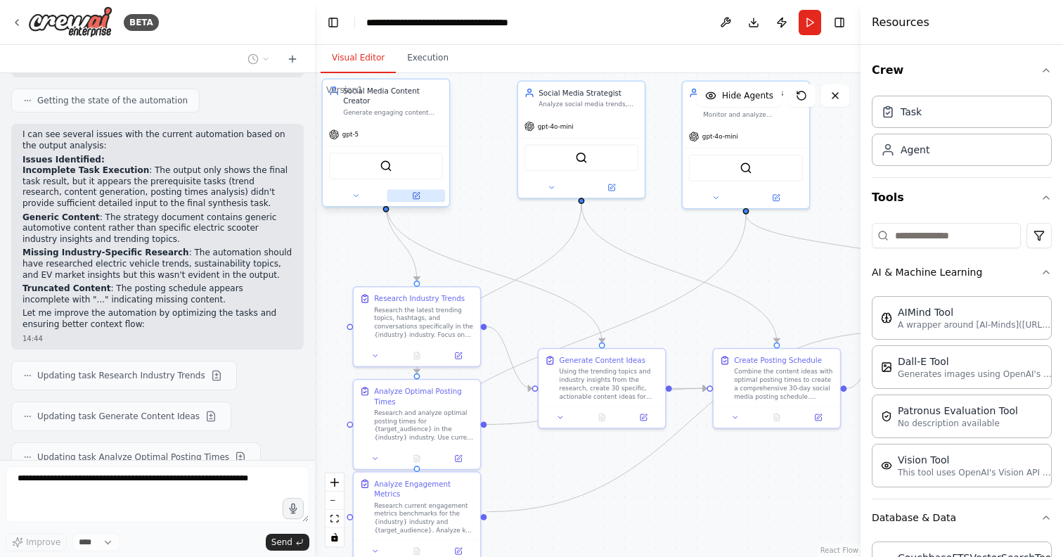
click at [413, 190] on button at bounding box center [416, 196] width 58 height 13
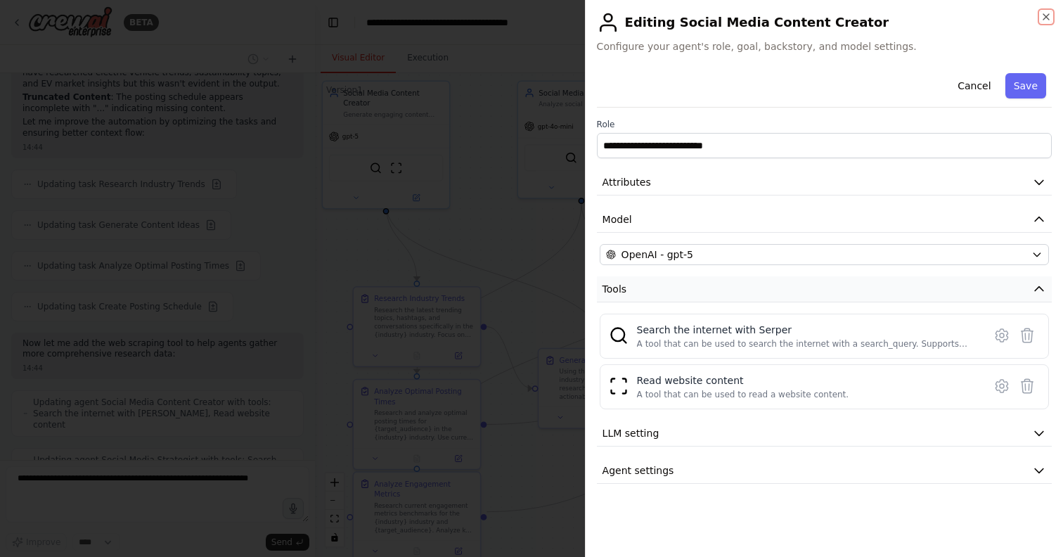
scroll to position [1982, 0]
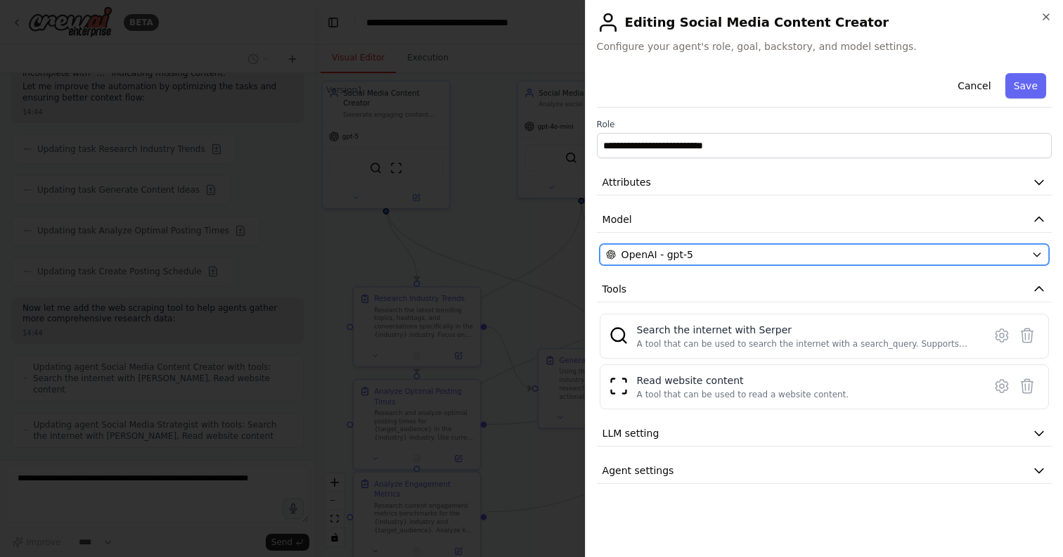
click at [862, 257] on div "OpenAI - gpt-5" at bounding box center [816, 254] width 420 height 14
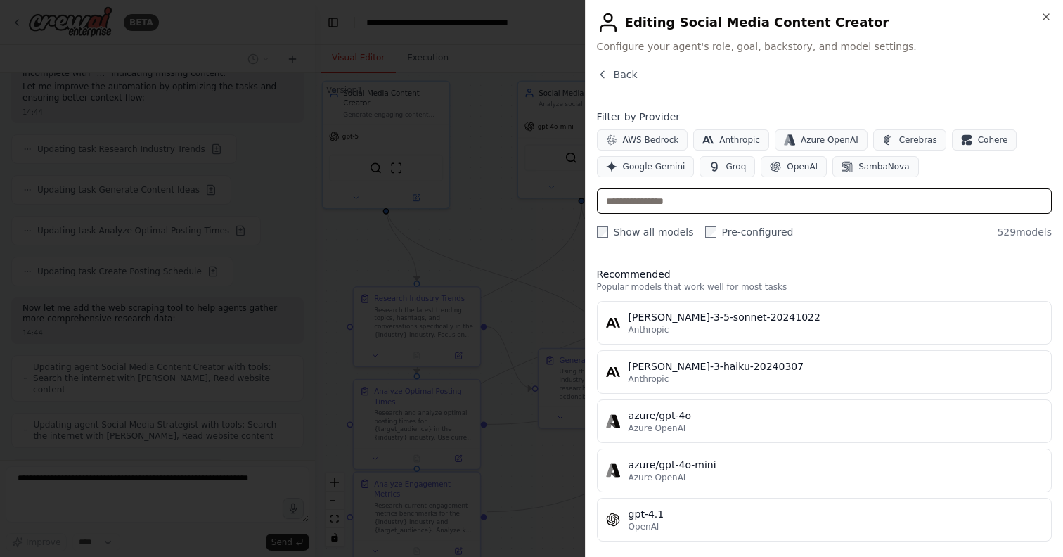
click at [797, 197] on input "text" at bounding box center [824, 200] width 455 height 25
click at [663, 229] on label "Show all models" at bounding box center [645, 232] width 97 height 14
click at [726, 231] on label "Pre-configured" at bounding box center [749, 232] width 89 height 14
click at [632, 231] on label "Show all models" at bounding box center [645, 232] width 97 height 14
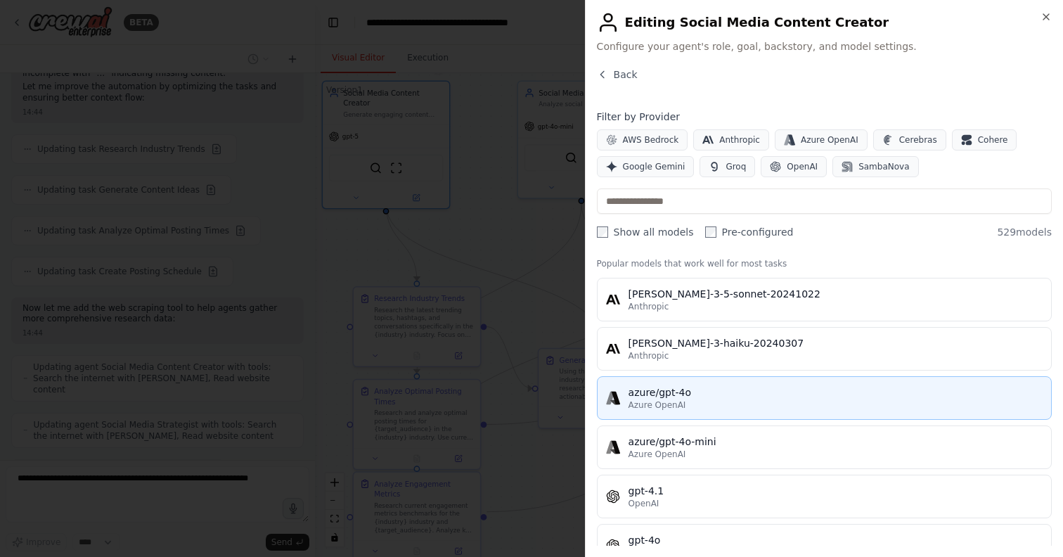
scroll to position [0, 0]
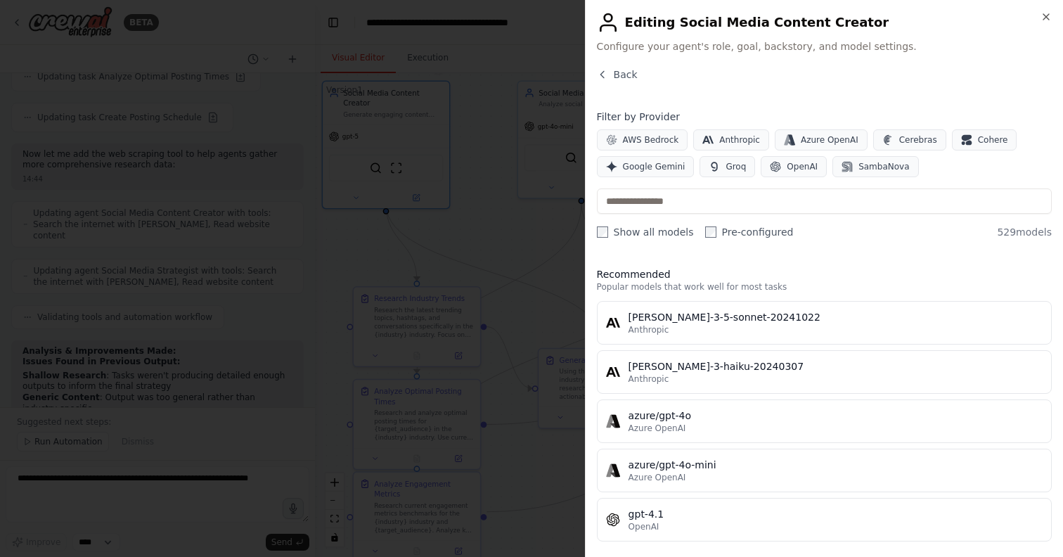
click at [501, 398] on div at bounding box center [531, 278] width 1063 height 557
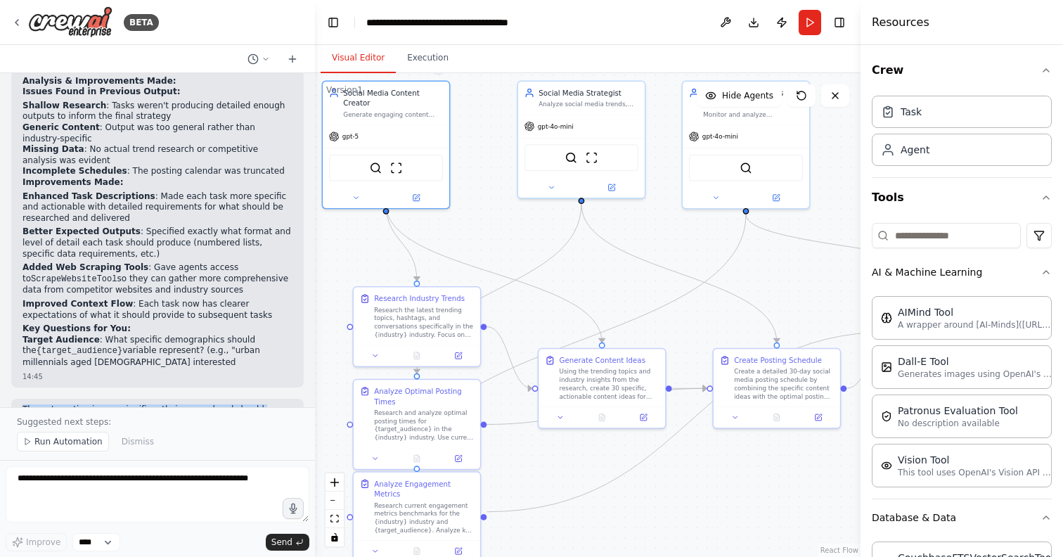
click at [195, 346] on div "Create a crew that schedules and publishes social media content across multiple…" at bounding box center [157, 240] width 315 height 334
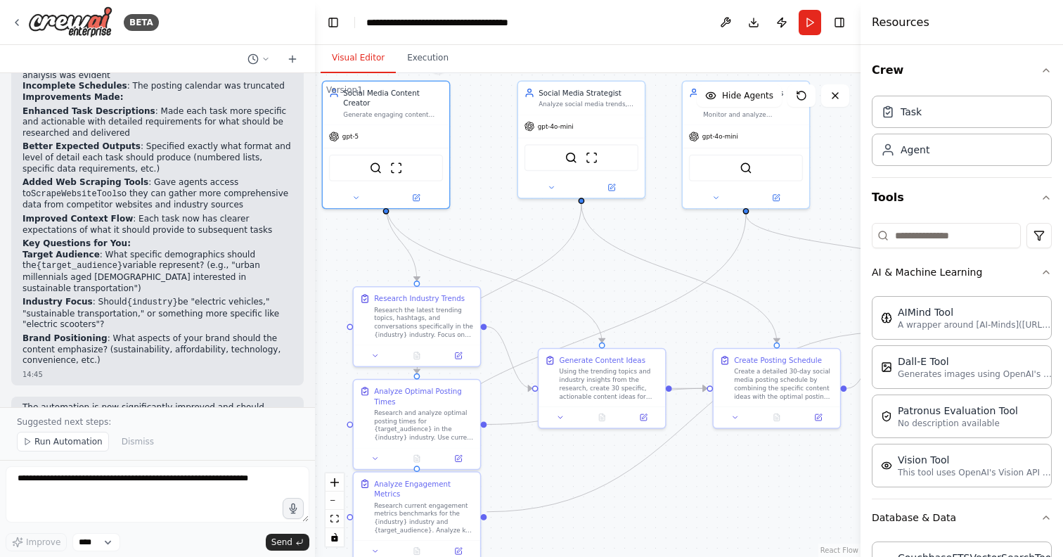
click at [202, 369] on div "14:45" at bounding box center [157, 374] width 270 height 11
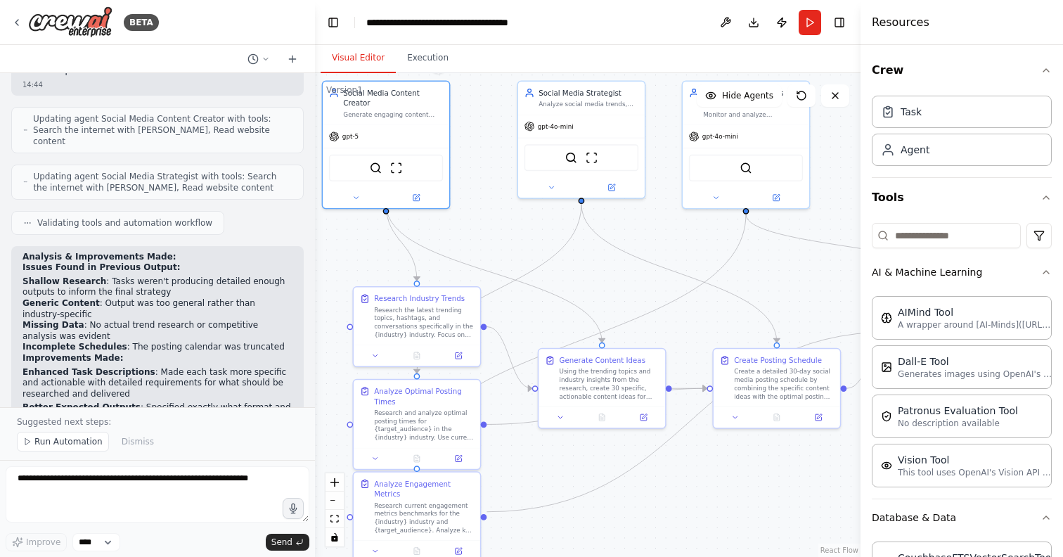
scroll to position [2229, 0]
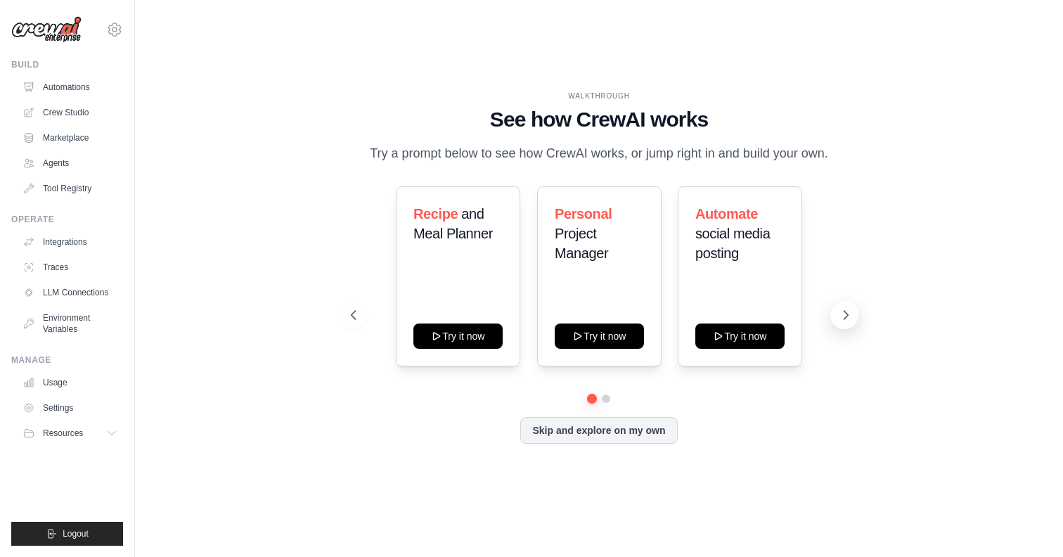
click at [843, 307] on button at bounding box center [844, 315] width 28 height 28
click at [843, 308] on icon at bounding box center [845, 315] width 14 height 14
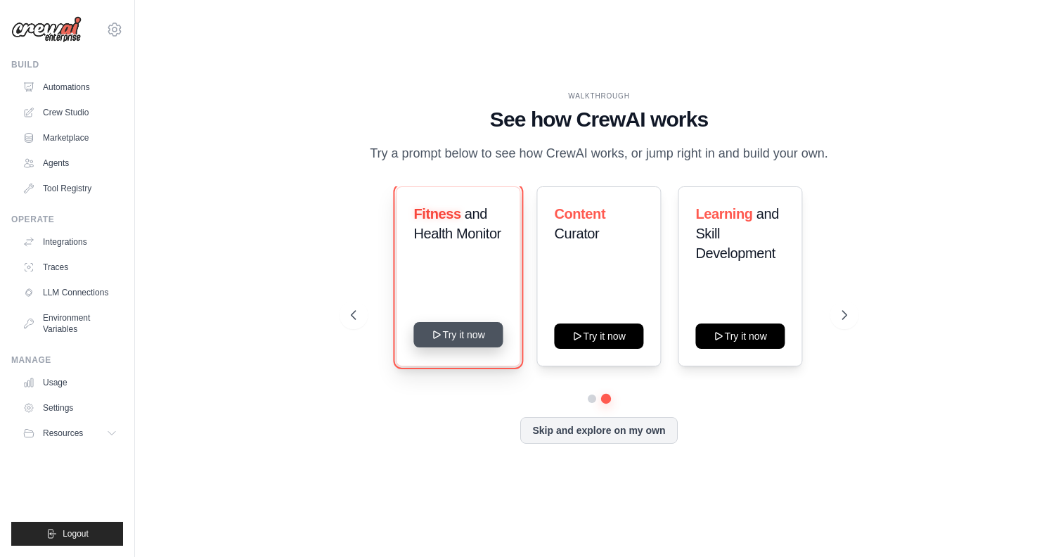
click at [456, 334] on button "Try it now" at bounding box center [457, 334] width 89 height 25
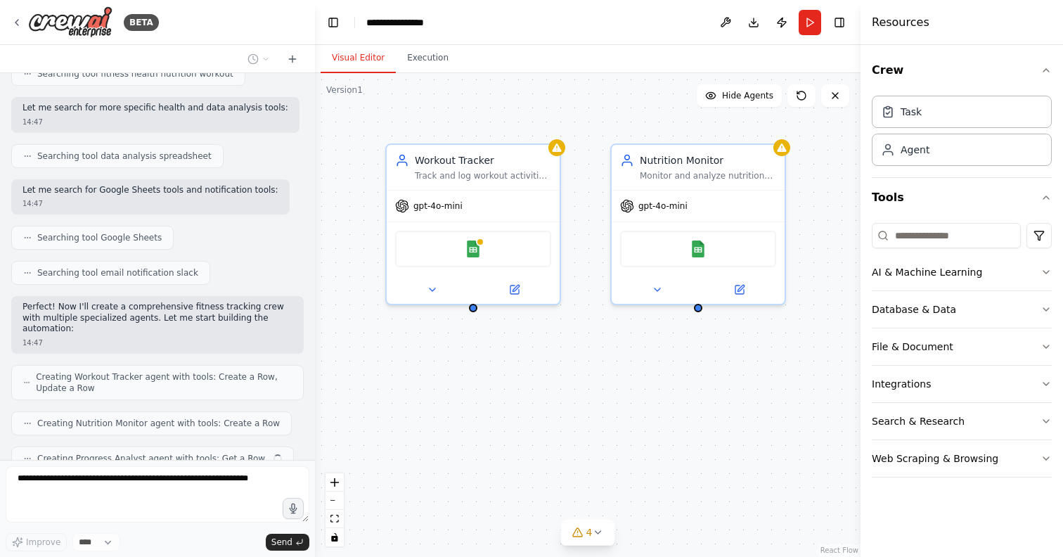
scroll to position [406, 0]
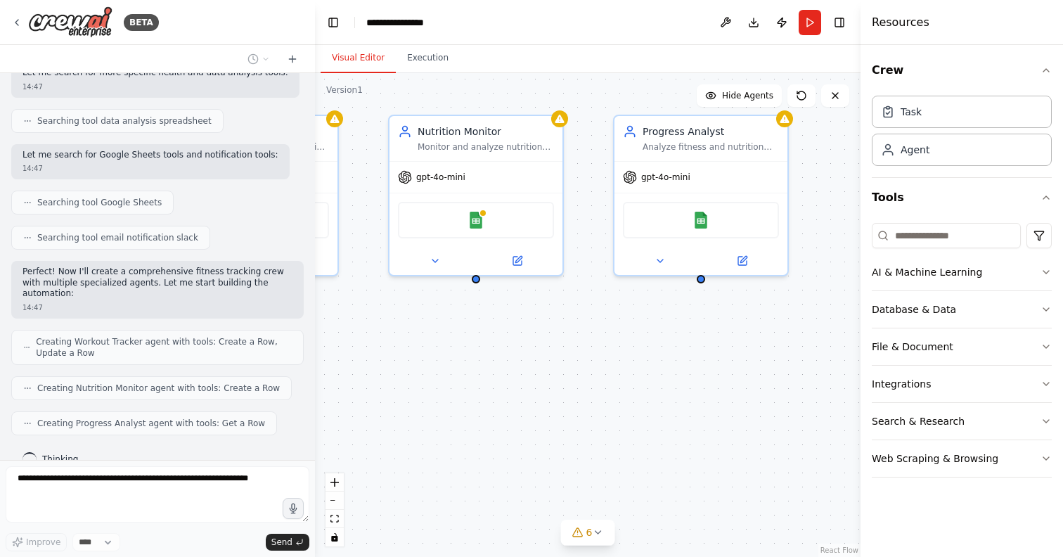
drag, startPoint x: 637, startPoint y: 427, endPoint x: 415, endPoint y: 398, distance: 223.9
click at [415, 398] on div "Workout Tracker Track and log workout activities, including exercise types, dur…" at bounding box center [587, 314] width 545 height 483
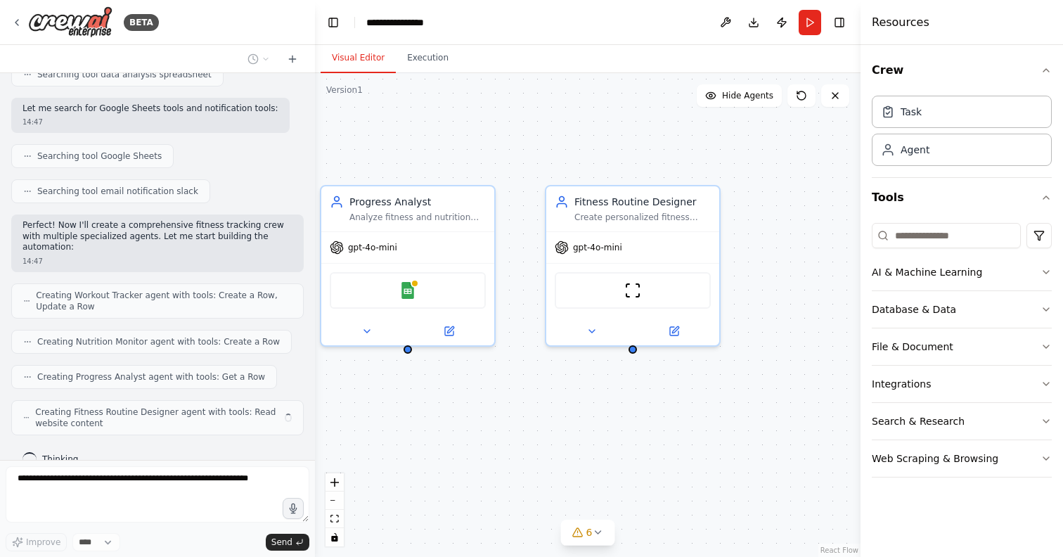
drag, startPoint x: 750, startPoint y: 336, endPoint x: 450, endPoint y: 409, distance: 308.8
click at [450, 409] on div "Workout Tracker Track and log workout activities, including exercise types, dur…" at bounding box center [587, 314] width 545 height 483
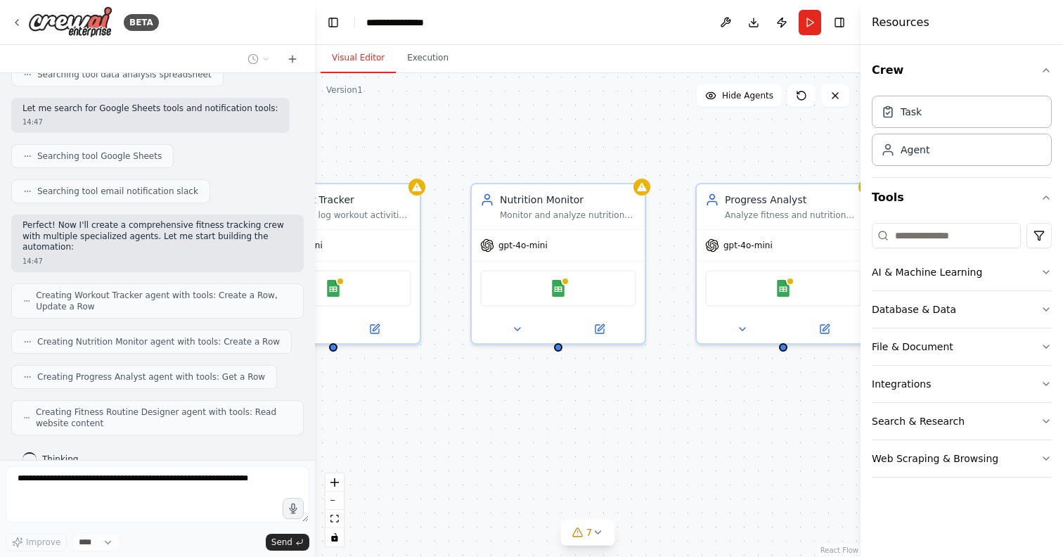
drag, startPoint x: 450, startPoint y: 409, endPoint x: 832, endPoint y: 404, distance: 382.3
click at [832, 404] on div "Workout Tracker Track and log workout activities, including exercise types, dur…" at bounding box center [587, 314] width 545 height 483
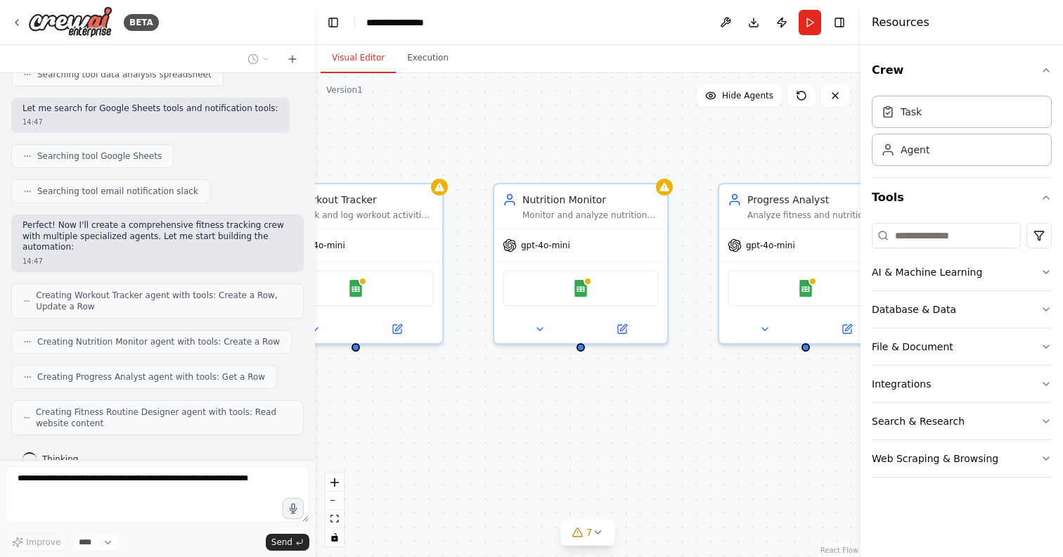
drag, startPoint x: 614, startPoint y: 427, endPoint x: 804, endPoint y: 423, distance: 189.8
click at [804, 423] on div "Workout Tracker Track and log workout activities, including exercise types, dur…" at bounding box center [587, 314] width 545 height 483
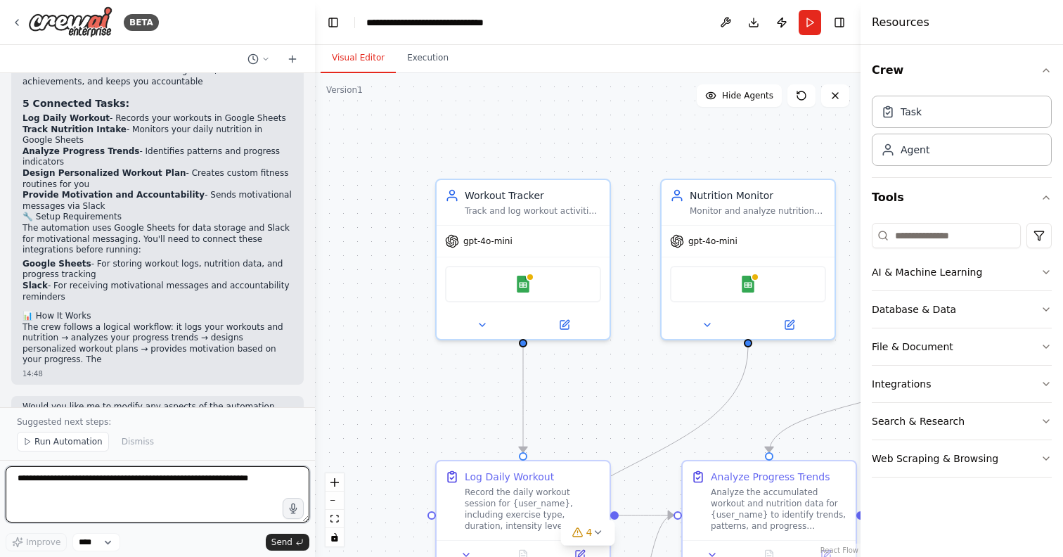
scroll to position [1410, 0]
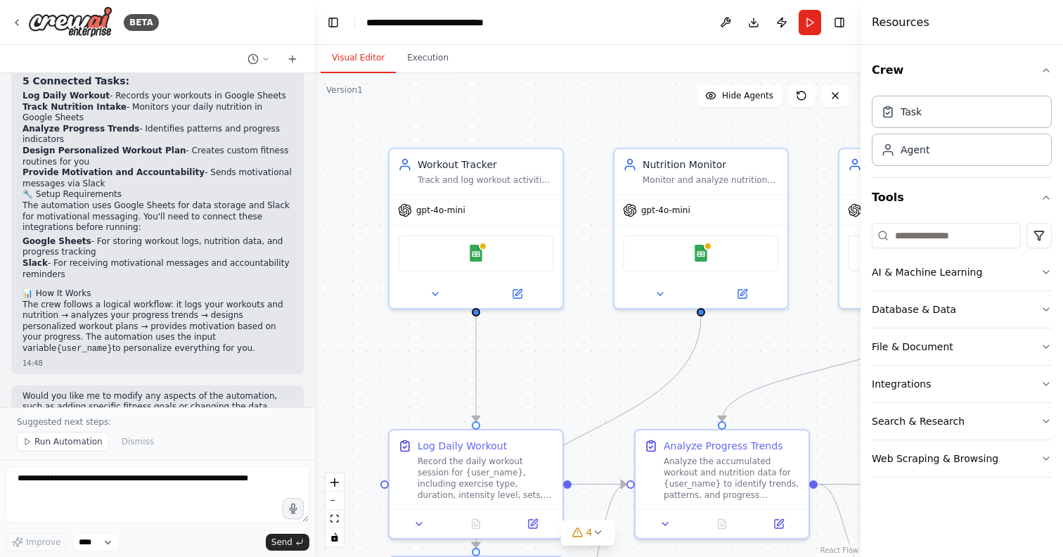
drag, startPoint x: 399, startPoint y: 434, endPoint x: 351, endPoint y: 399, distance: 59.5
click at [351, 399] on div ".deletable-edge-delete-btn { width: 20px; height: 20px; border: 0px solid #ffff…" at bounding box center [587, 314] width 545 height 483
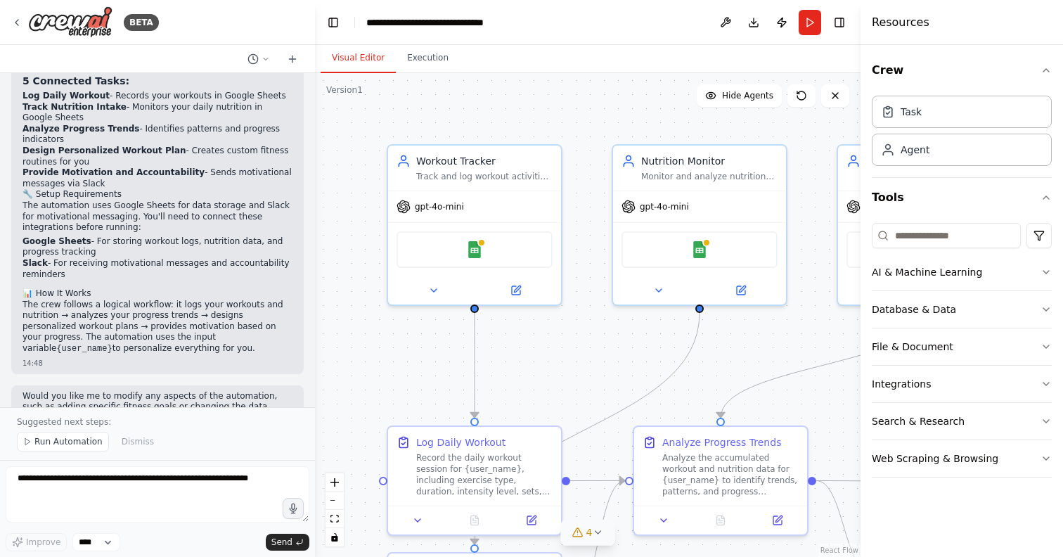
click at [587, 537] on span "4" at bounding box center [589, 532] width 6 height 14
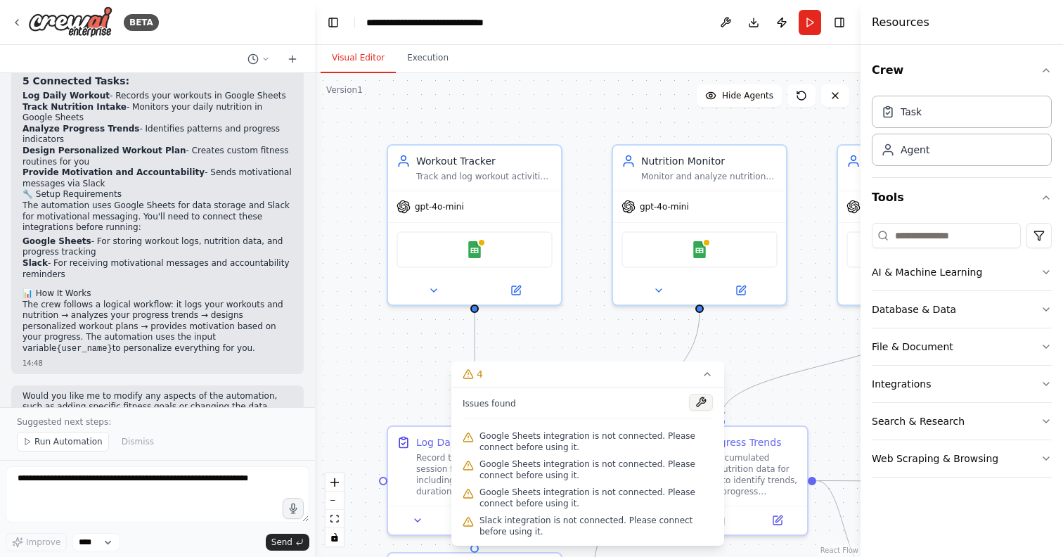
click at [700, 405] on button at bounding box center [701, 402] width 24 height 17
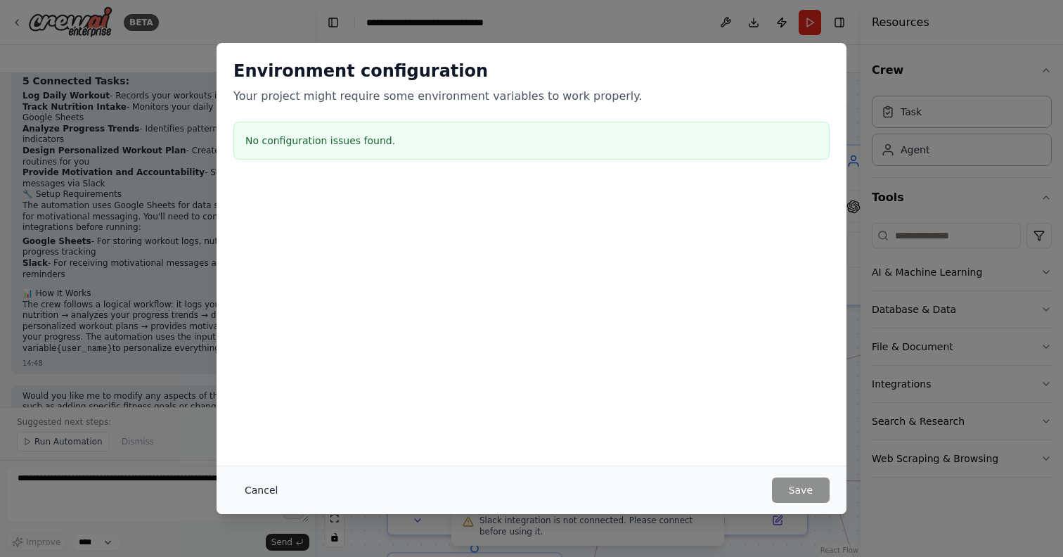
click at [266, 493] on button "Cancel" at bounding box center [261, 489] width 56 height 25
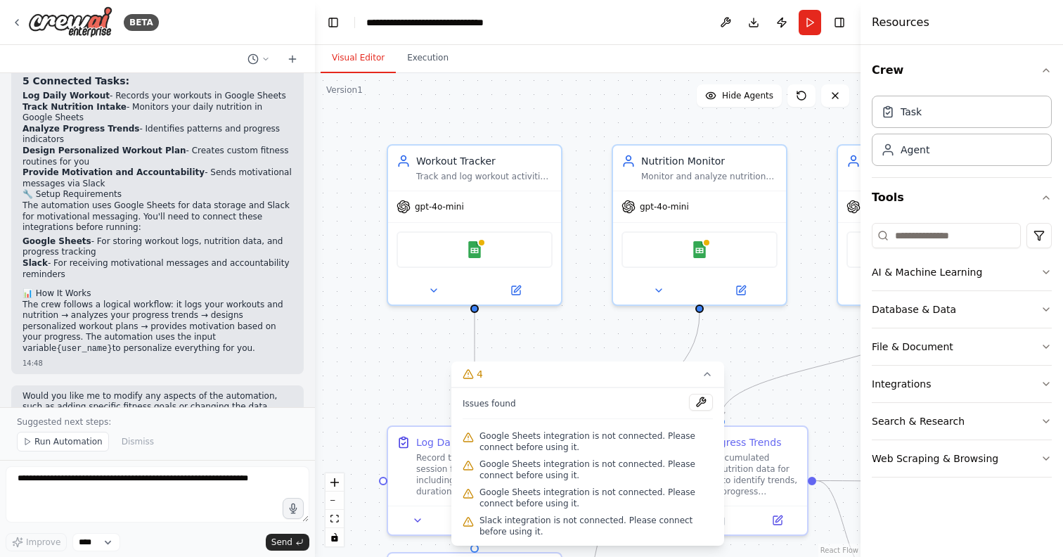
click at [576, 342] on div ".deletable-edge-delete-btn { width: 20px; height: 20px; border: 0px solid #ffff…" at bounding box center [587, 314] width 545 height 483
click at [483, 252] on div "Google Sheets" at bounding box center [474, 246] width 156 height 37
click at [809, 22] on button "Run" at bounding box center [809, 22] width 22 height 25
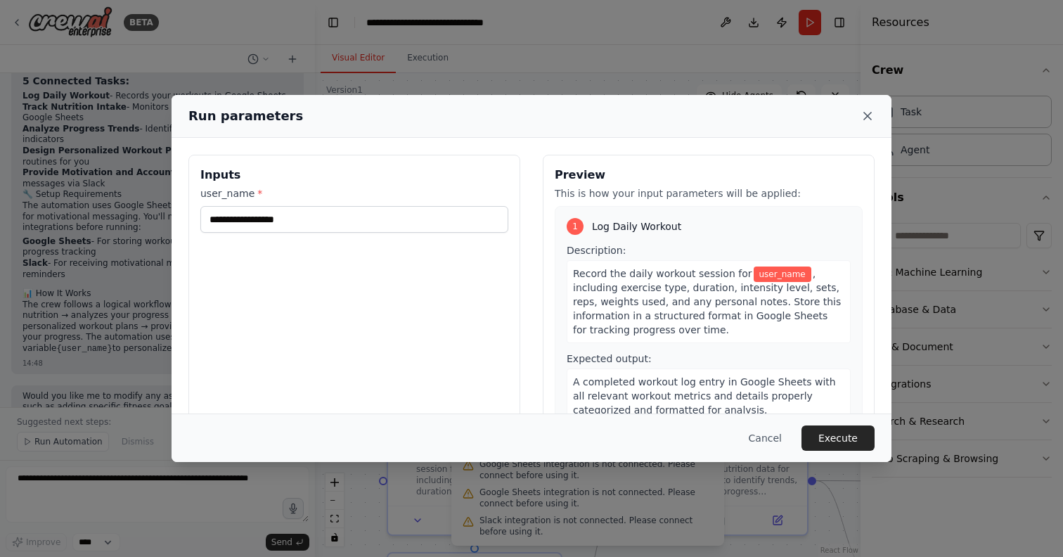
click at [865, 119] on icon at bounding box center [867, 116] width 14 height 14
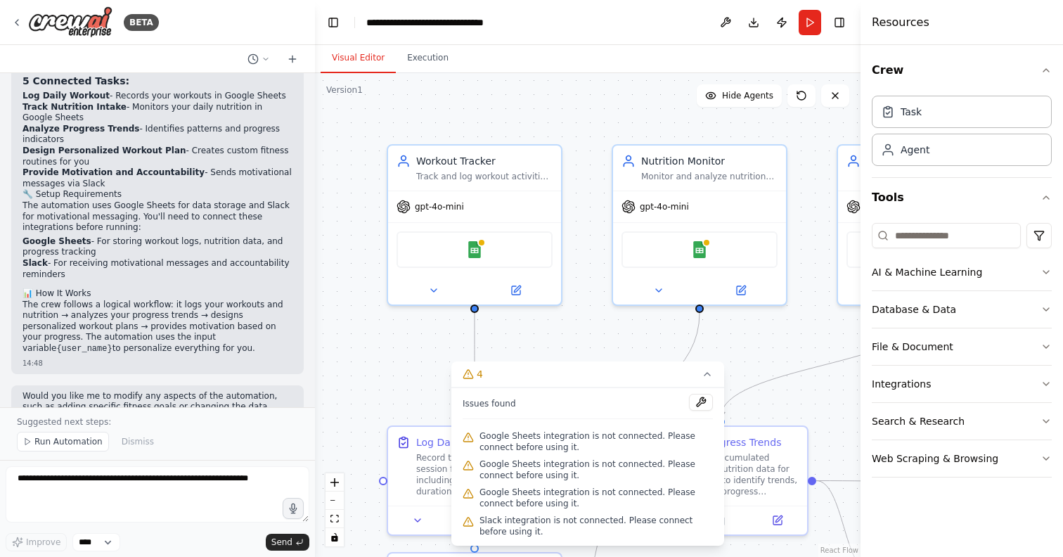
click at [756, 334] on div ".deletable-edge-delete-btn { width: 20px; height: 20px; border: 0px solid #ffff…" at bounding box center [587, 314] width 545 height 483
click at [709, 372] on icon at bounding box center [706, 373] width 11 height 11
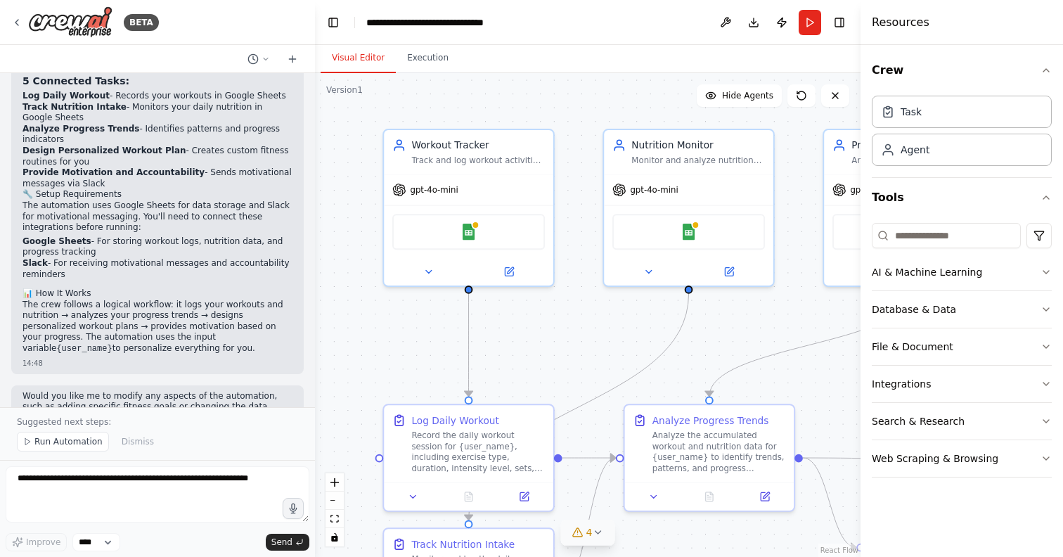
drag, startPoint x: 593, startPoint y: 384, endPoint x: 496, endPoint y: 290, distance: 135.2
click at [496, 290] on div ".deletable-edge-delete-btn { width: 20px; height: 20px; border: 0px solid #ffff…" at bounding box center [587, 314] width 545 height 483
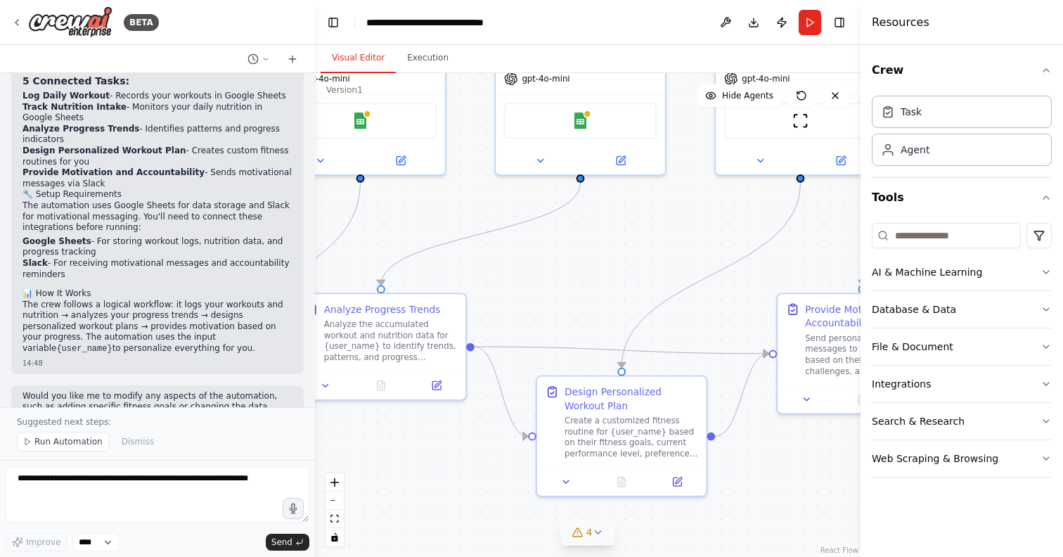
drag, startPoint x: 611, startPoint y: 507, endPoint x: 368, endPoint y: 471, distance: 245.1
click at [368, 471] on div ".deletable-edge-delete-btn { width: 20px; height: 20px; border: 0px solid #ffff…" at bounding box center [587, 314] width 545 height 483
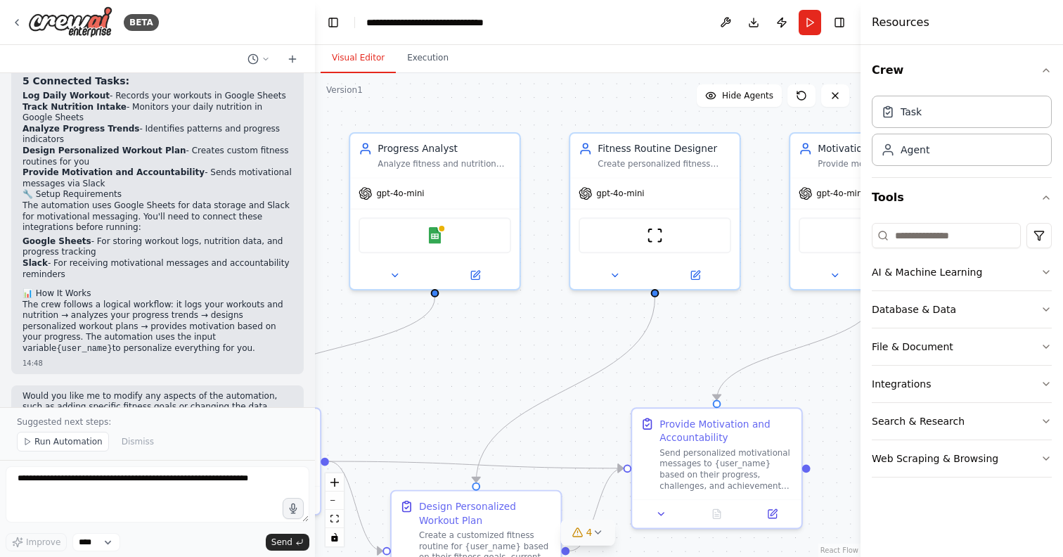
drag, startPoint x: 642, startPoint y: 266, endPoint x: 495, endPoint y: 381, distance: 186.3
click at [495, 381] on div ".deletable-edge-delete-btn { width: 20px; height: 20px; border: 0px solid #ffff…" at bounding box center [587, 314] width 545 height 483
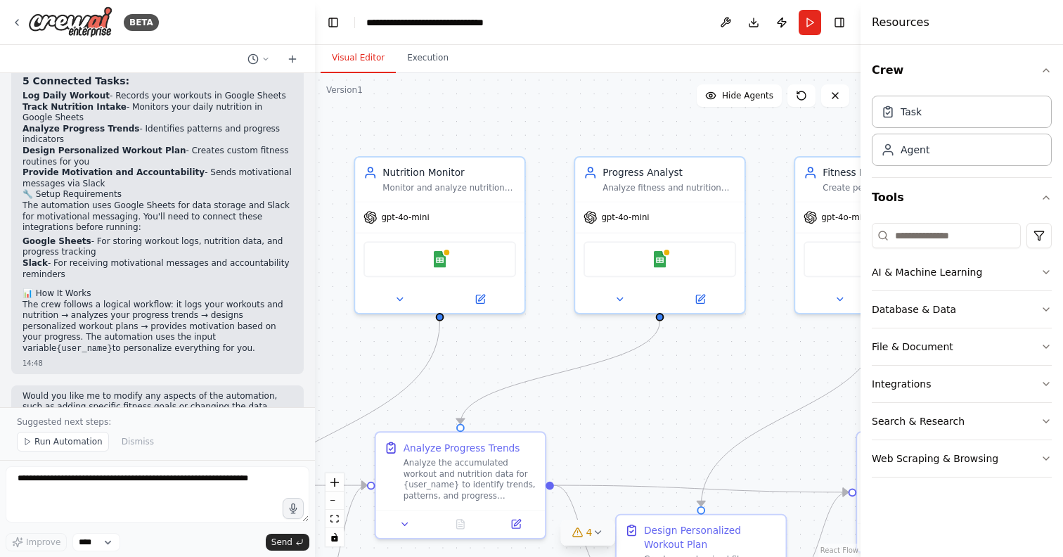
drag, startPoint x: 547, startPoint y: 337, endPoint x: 773, endPoint y: 361, distance: 227.5
click at [773, 361] on div ".deletable-edge-delete-btn { width: 20px; height: 20px; border: 0px solid #ffff…" at bounding box center [587, 314] width 545 height 483
click at [957, 150] on div "Agent" at bounding box center [961, 149] width 180 height 32
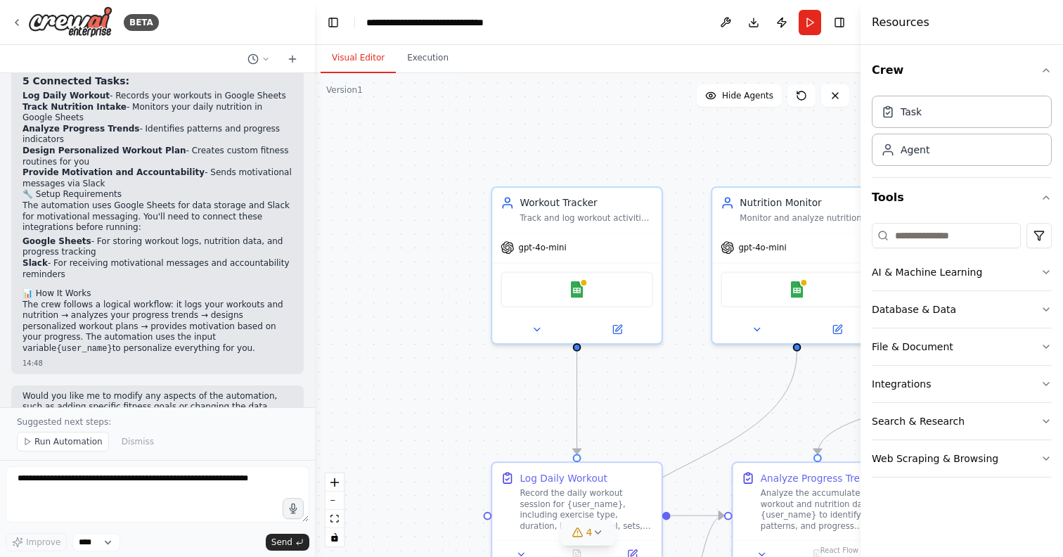
drag, startPoint x: 504, startPoint y: 365, endPoint x: 866, endPoint y: 398, distance: 363.4
click at [866, 398] on div "BETA Set up a crew that tracks your workouts, monitors nutrition intake, analyz…" at bounding box center [531, 278] width 1063 height 557
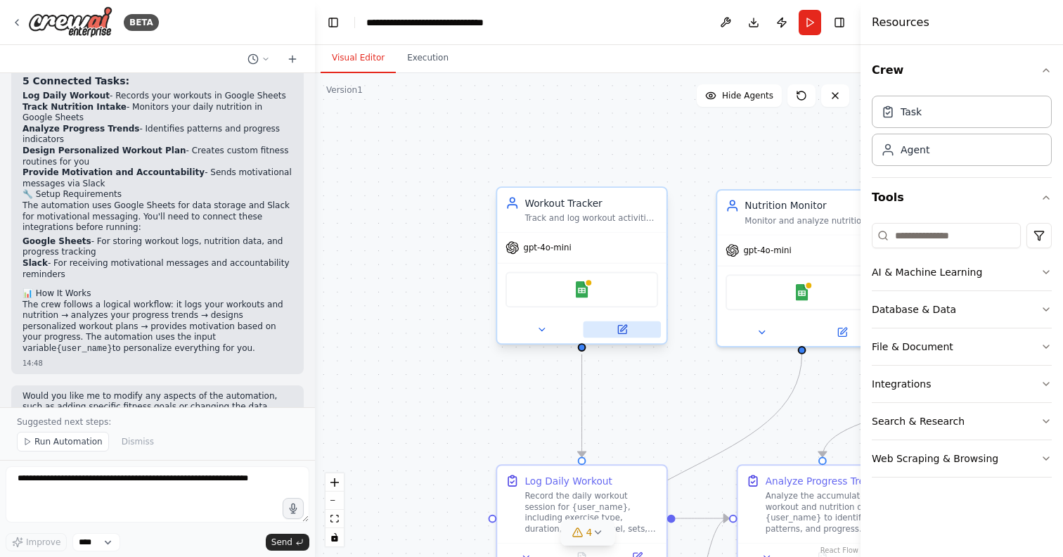
click at [623, 335] on button at bounding box center [622, 329] width 78 height 16
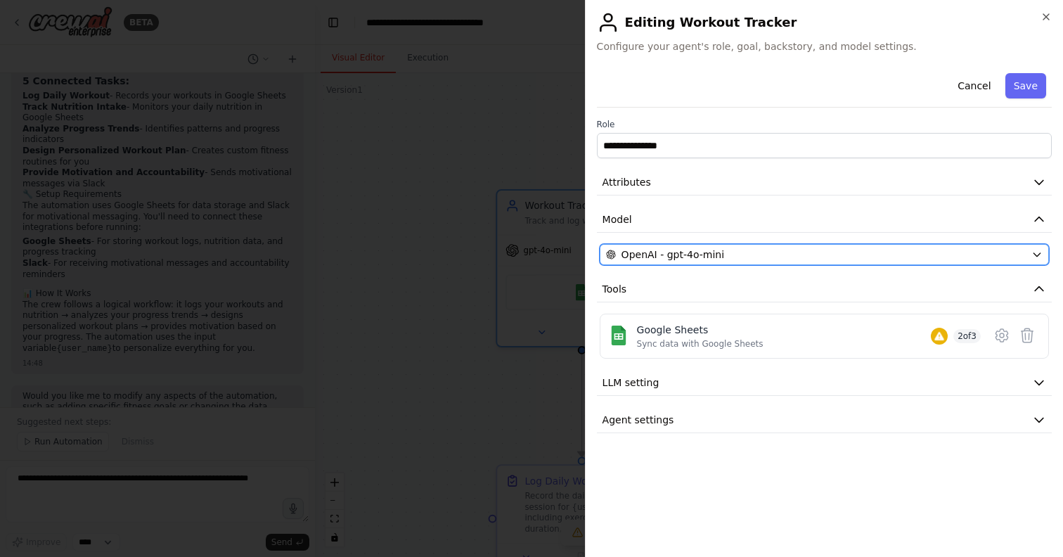
click at [779, 254] on div "OpenAI - gpt-4o-mini" at bounding box center [816, 254] width 420 height 14
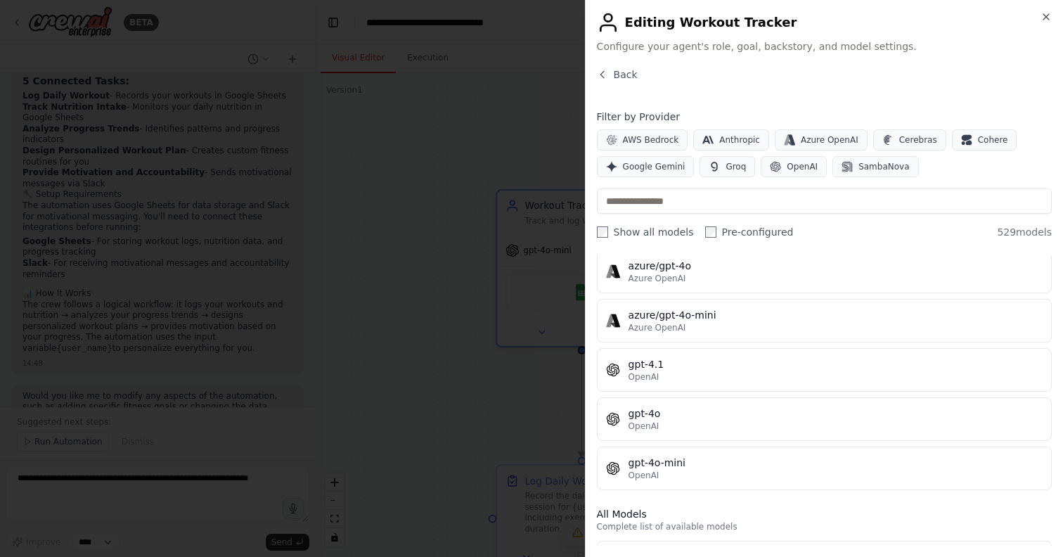
scroll to position [158, 0]
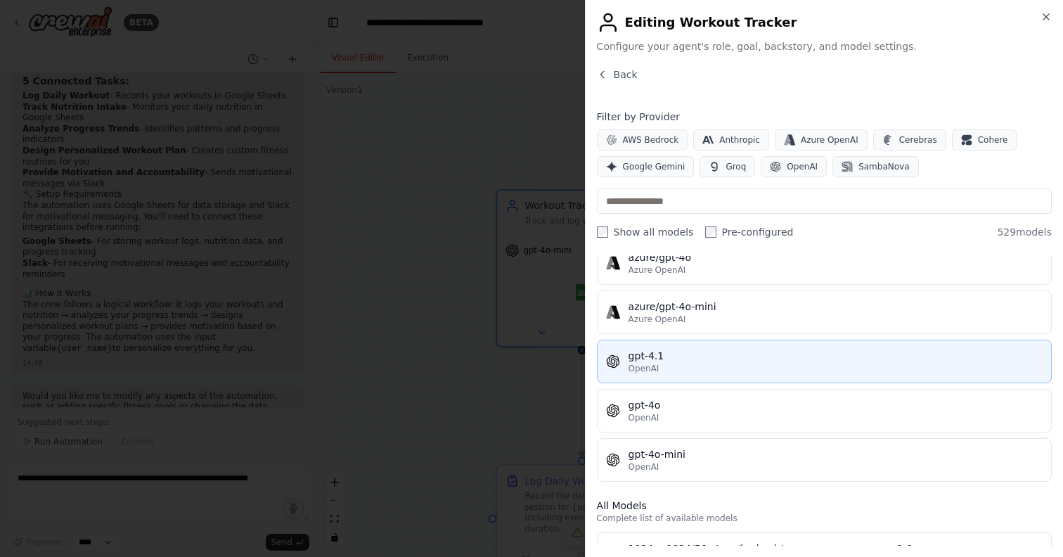
click at [714, 368] on div "OpenAI" at bounding box center [835, 368] width 414 height 11
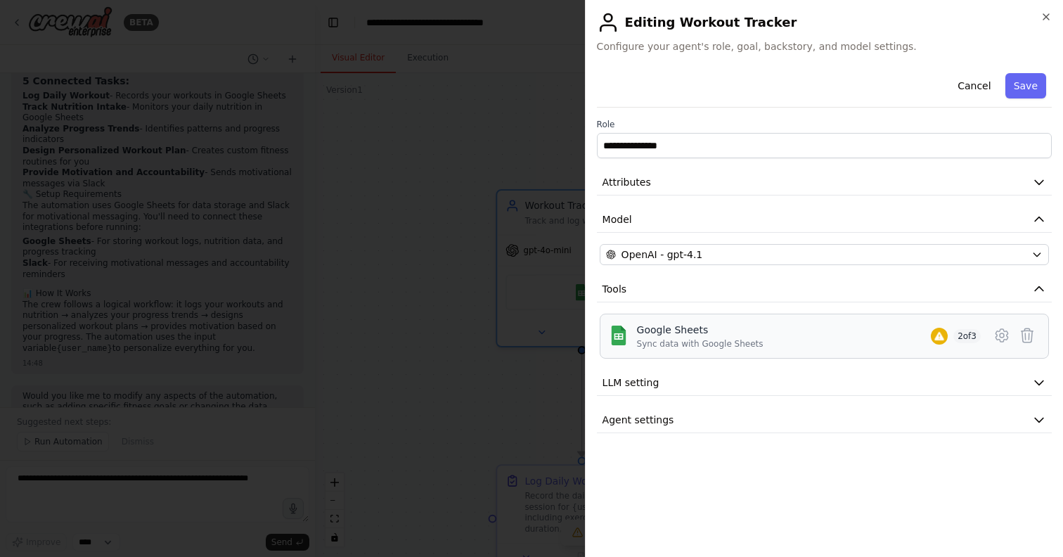
click at [860, 342] on div "Google Sheets Sync data with Google Sheets 2 of 3" at bounding box center [809, 336] width 344 height 27
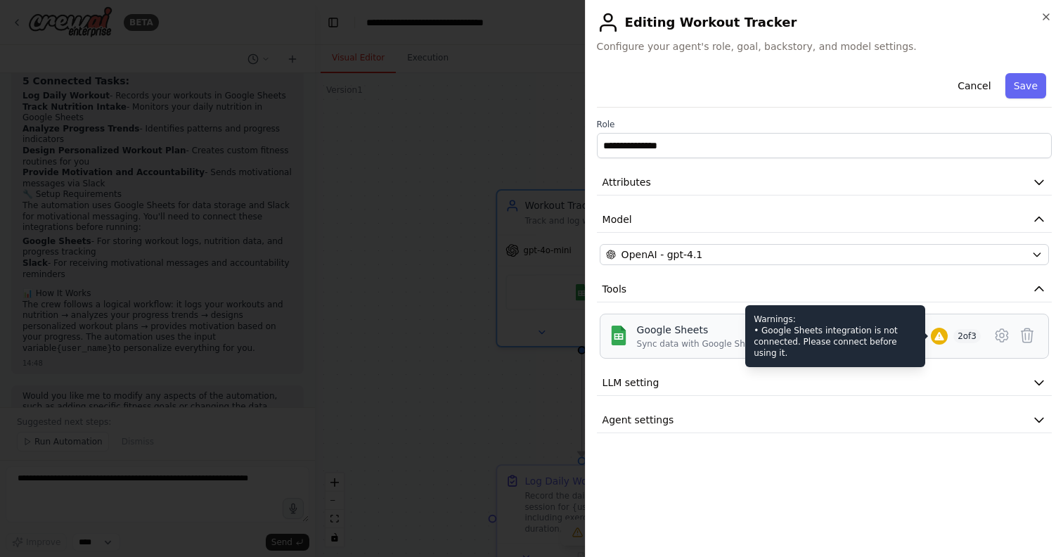
click at [935, 334] on icon at bounding box center [938, 336] width 9 height 8
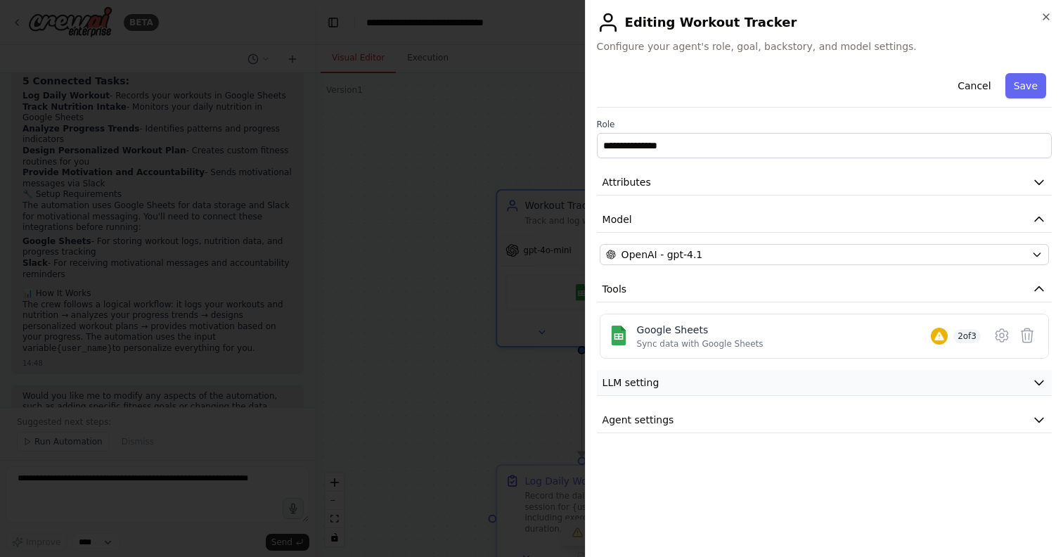
click at [943, 384] on button "LLM setting" at bounding box center [824, 383] width 455 height 26
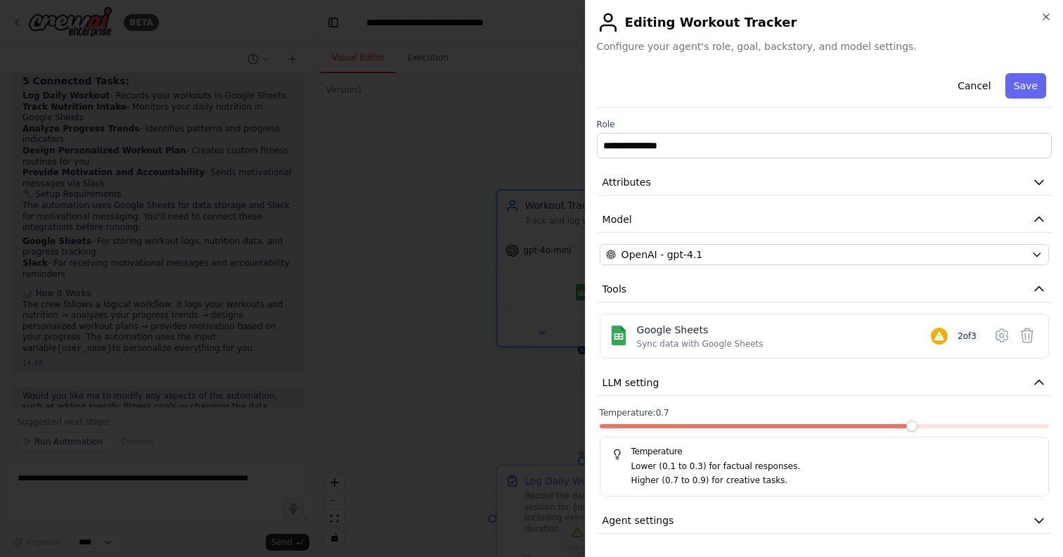
click at [917, 424] on span at bounding box center [911, 425] width 11 height 11
click at [944, 526] on button "Agent settings" at bounding box center [824, 520] width 455 height 26
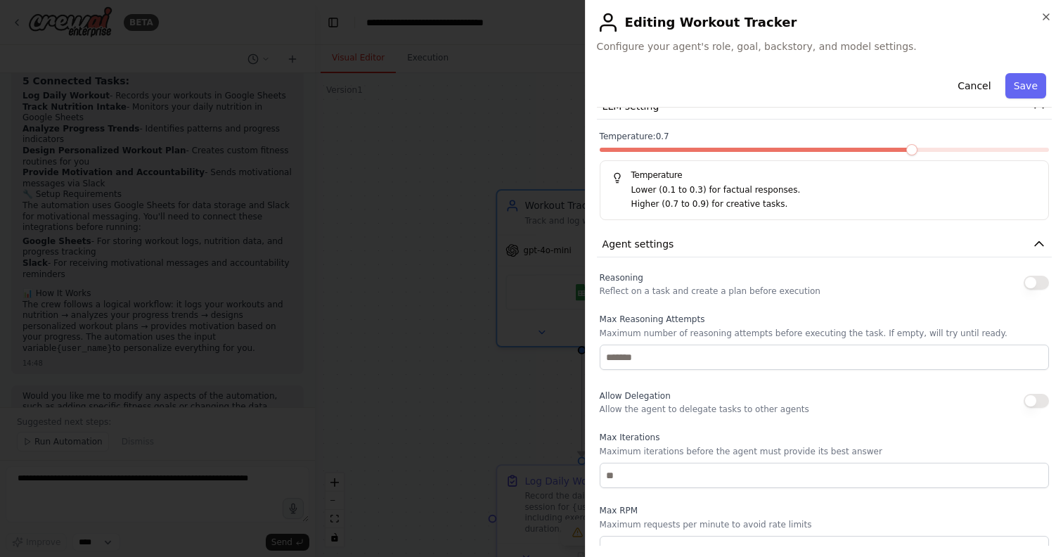
scroll to position [277, 0]
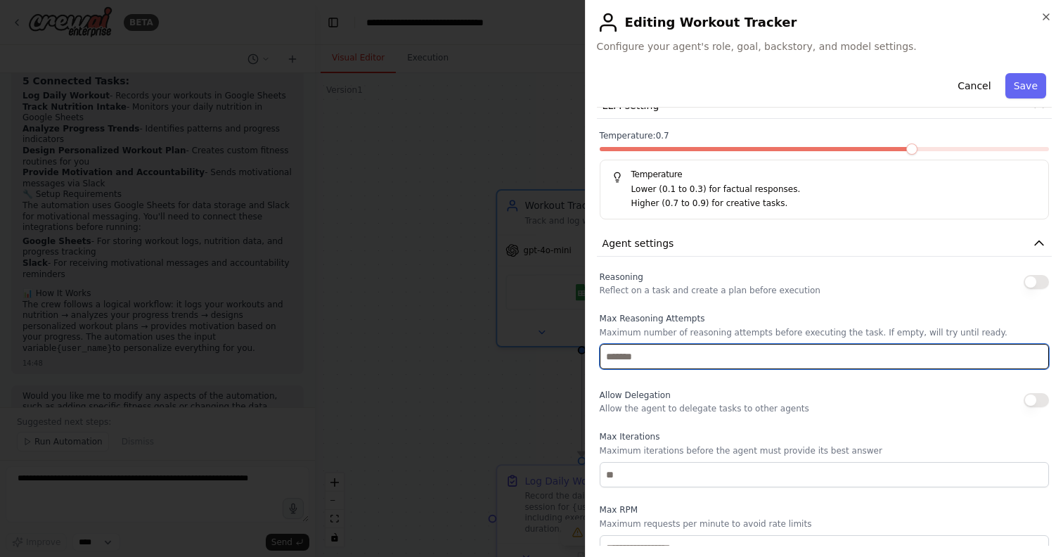
click at [911, 364] on input "number" at bounding box center [823, 356] width 449 height 25
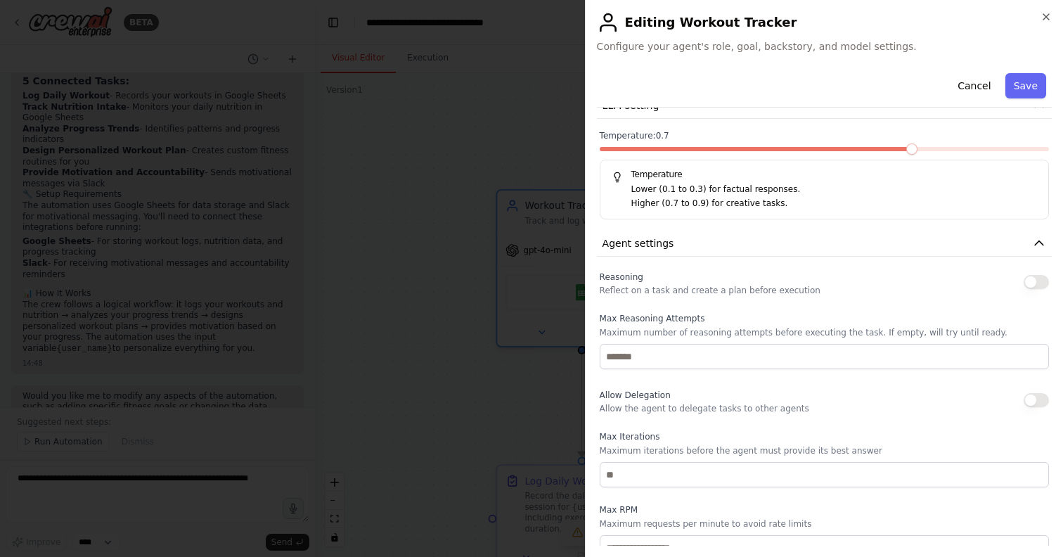
click at [908, 405] on div "Allow Delegation Allow the agent to delegate tasks to other agents" at bounding box center [823, 400] width 449 height 28
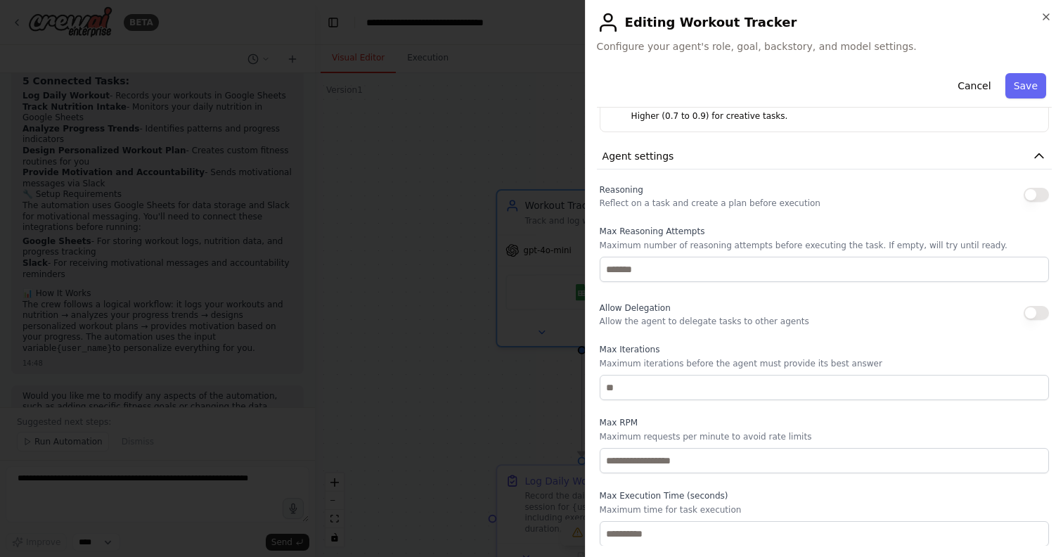
scroll to position [365, 0]
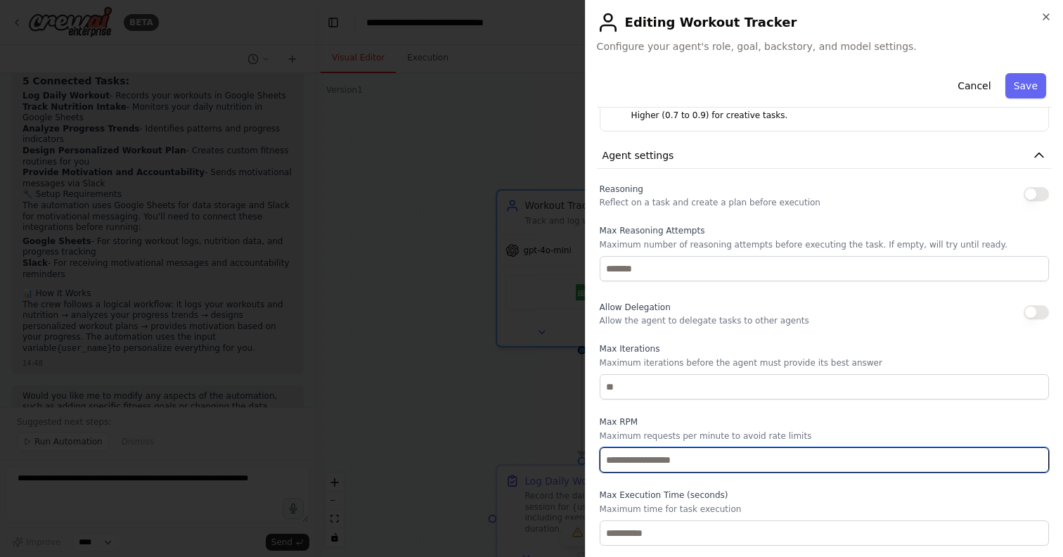
click at [814, 467] on input "number" at bounding box center [823, 459] width 449 height 25
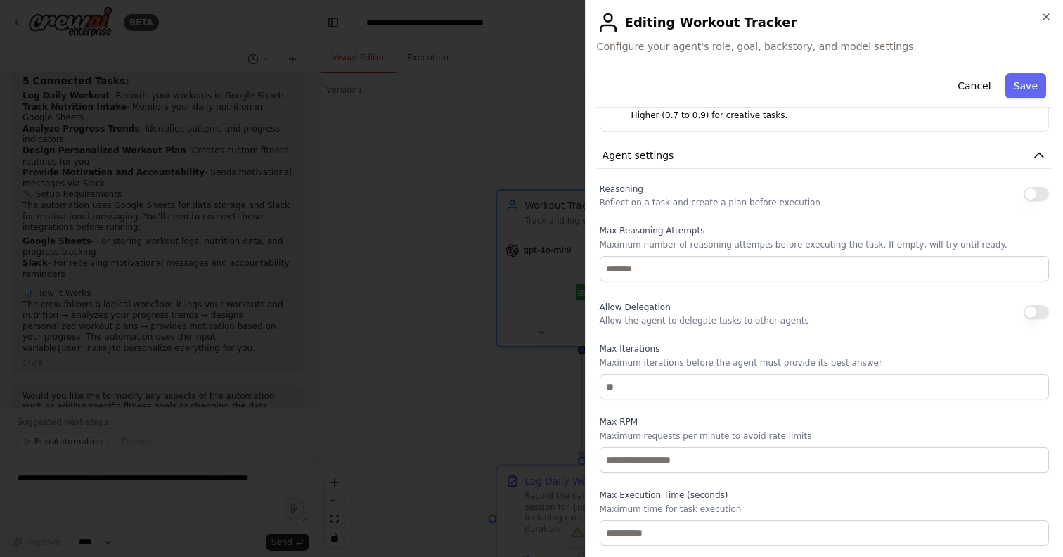
click at [869, 427] on label "Max RPM" at bounding box center [823, 421] width 449 height 11
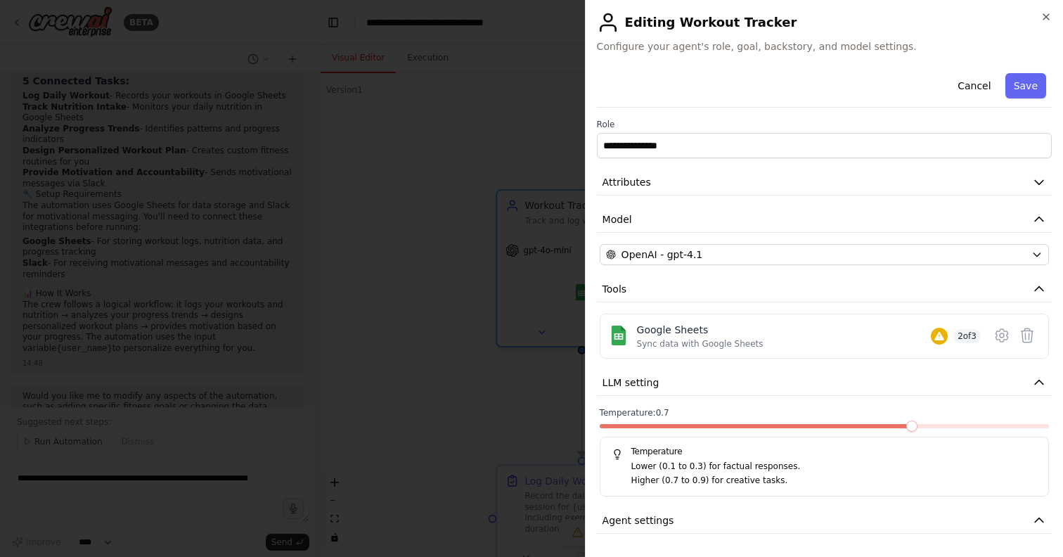
scroll to position [1, 0]
click at [985, 83] on button "Cancel" at bounding box center [974, 85] width 50 height 25
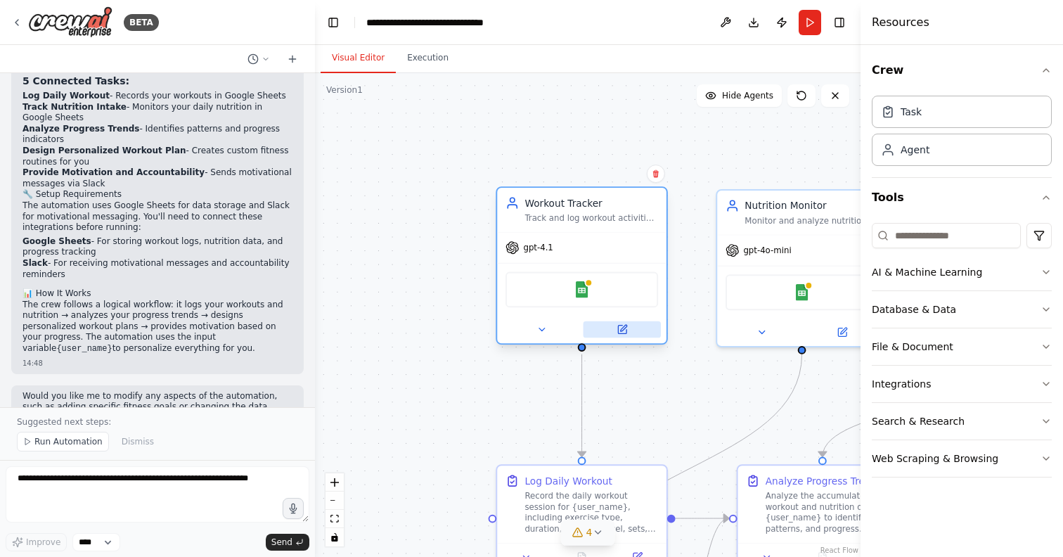
click at [615, 334] on button at bounding box center [622, 329] width 78 height 16
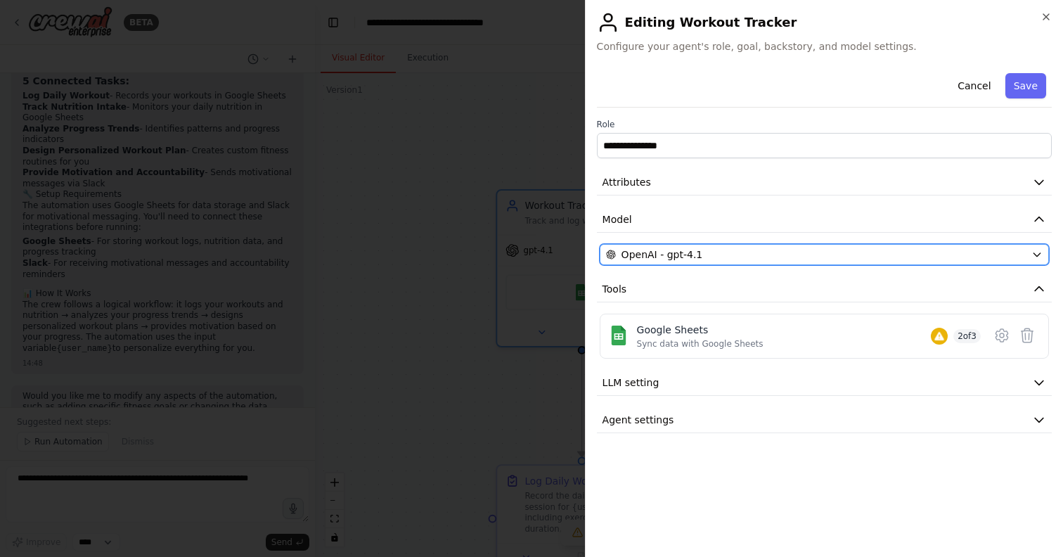
click at [684, 255] on span "OpenAI - gpt-4.1" at bounding box center [662, 254] width 82 height 14
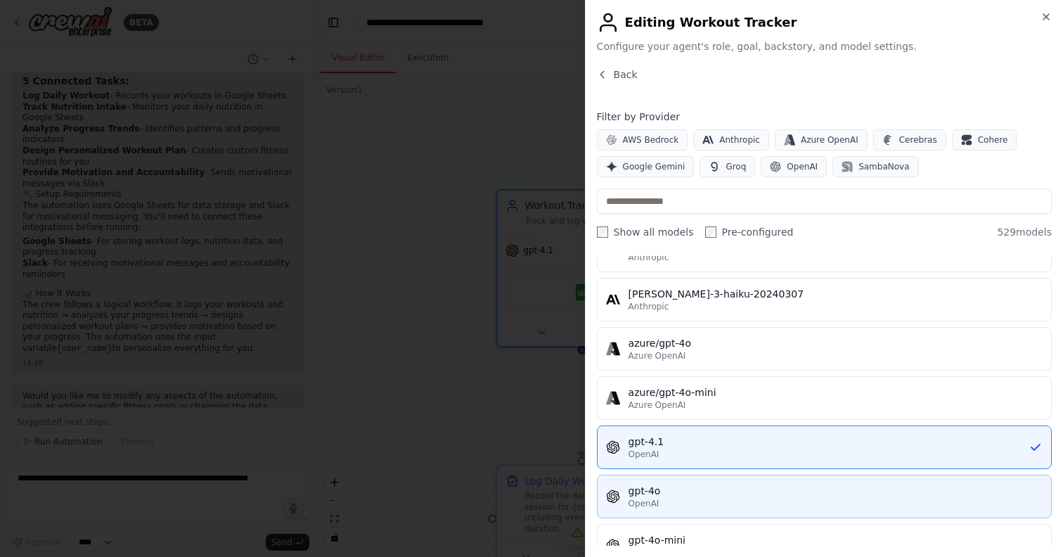
scroll to position [110, 0]
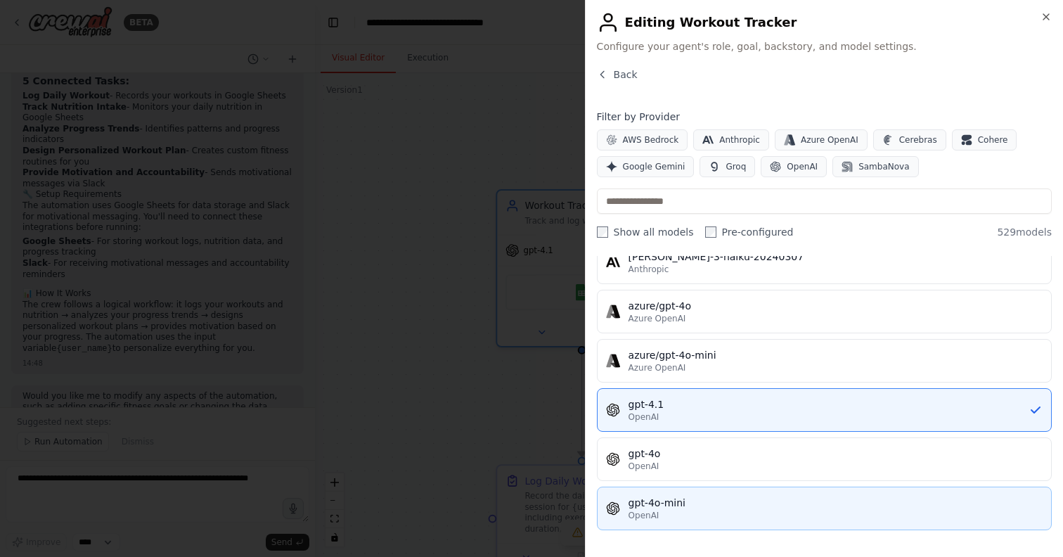
click at [645, 507] on div "gpt-4o-mini" at bounding box center [835, 502] width 414 height 14
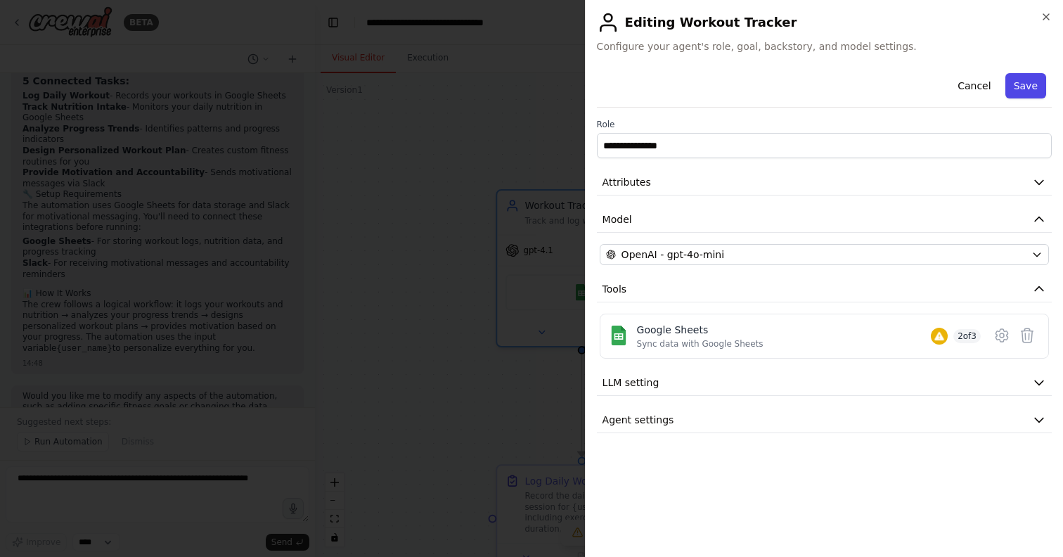
click at [1037, 83] on button "Save" at bounding box center [1025, 85] width 41 height 25
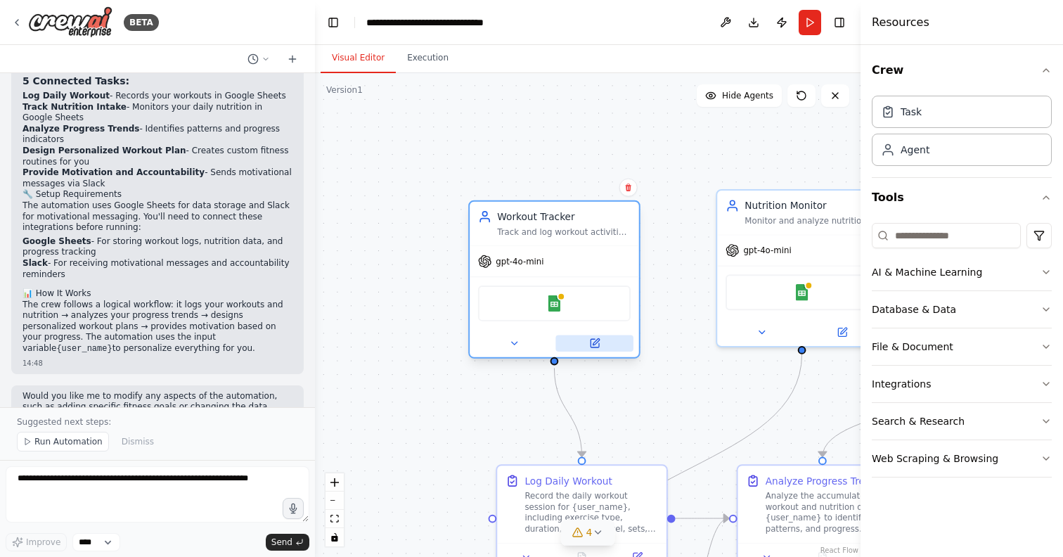
drag, startPoint x: 616, startPoint y: 327, endPoint x: 587, endPoint y: 338, distance: 30.7
click at [587, 338] on button at bounding box center [594, 343] width 78 height 16
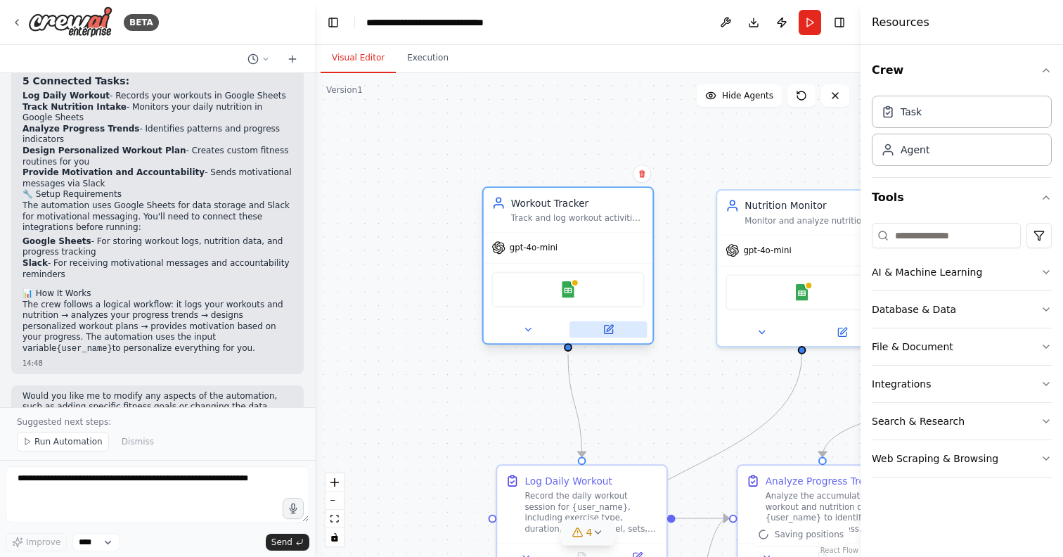
drag, startPoint x: 587, startPoint y: 338, endPoint x: 599, endPoint y: 327, distance: 15.4
click at [599, 327] on button at bounding box center [608, 329] width 78 height 16
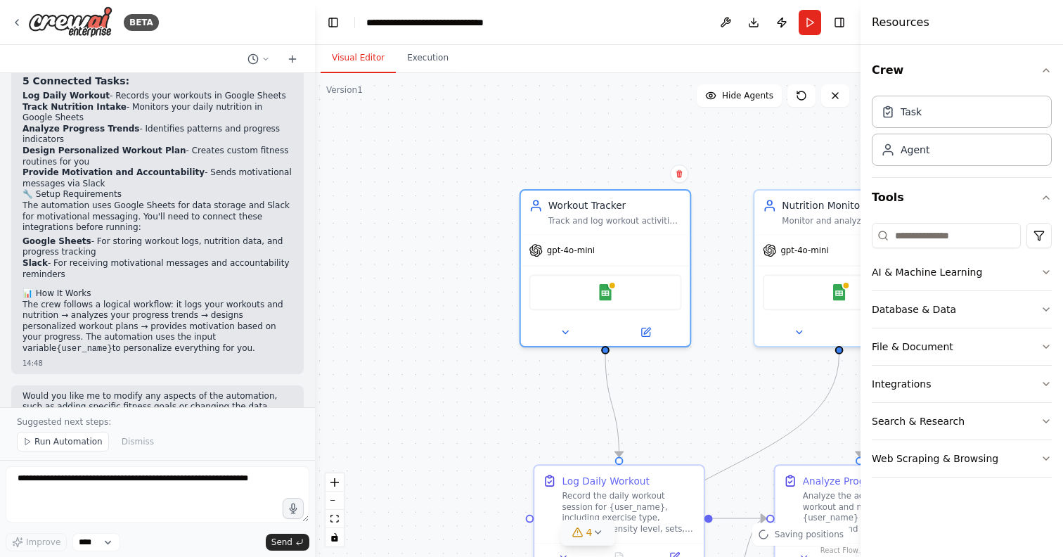
drag, startPoint x: 663, startPoint y: 275, endPoint x: 702, endPoint y: 275, distance: 39.4
click at [702, 275] on div ".deletable-edge-delete-btn { width: 20px; height: 20px; border: 0px solid #ffff…" at bounding box center [587, 314] width 545 height 483
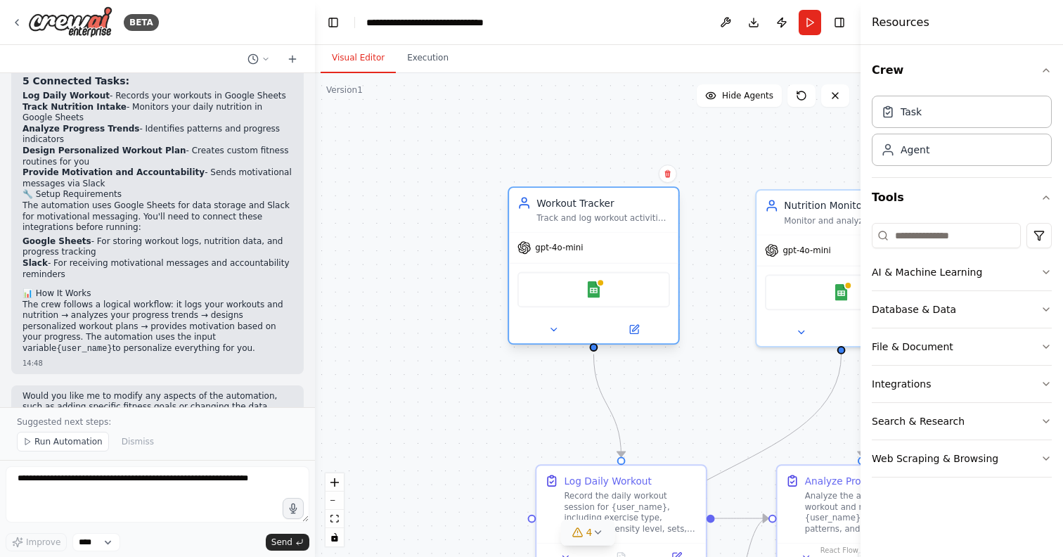
drag, startPoint x: 672, startPoint y: 265, endPoint x: 658, endPoint y: 261, distance: 13.8
click at [658, 261] on div "gpt-4o-mini Google Sheets" at bounding box center [593, 287] width 169 height 111
click at [811, 28] on button "Run" at bounding box center [809, 22] width 22 height 25
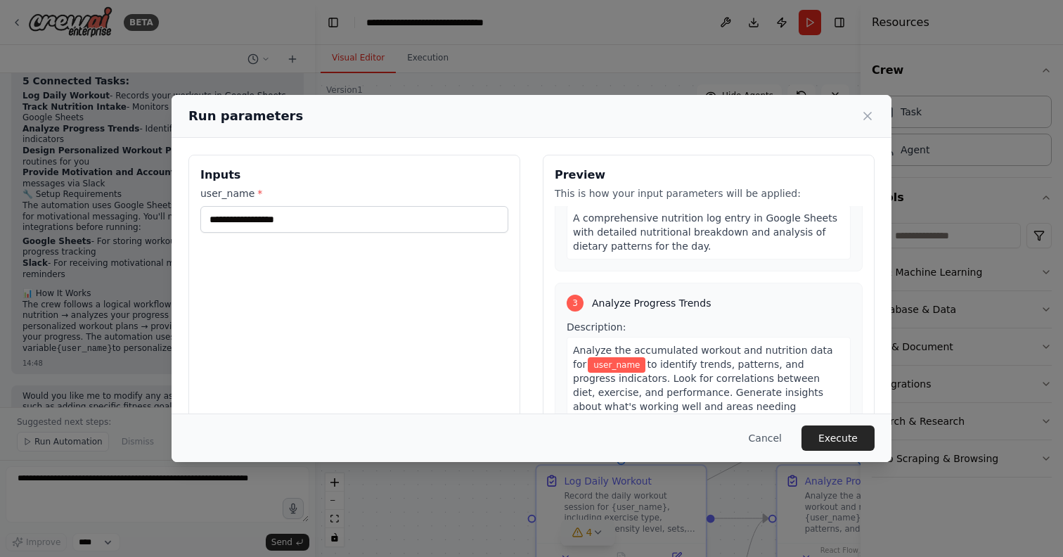
scroll to position [424, 0]
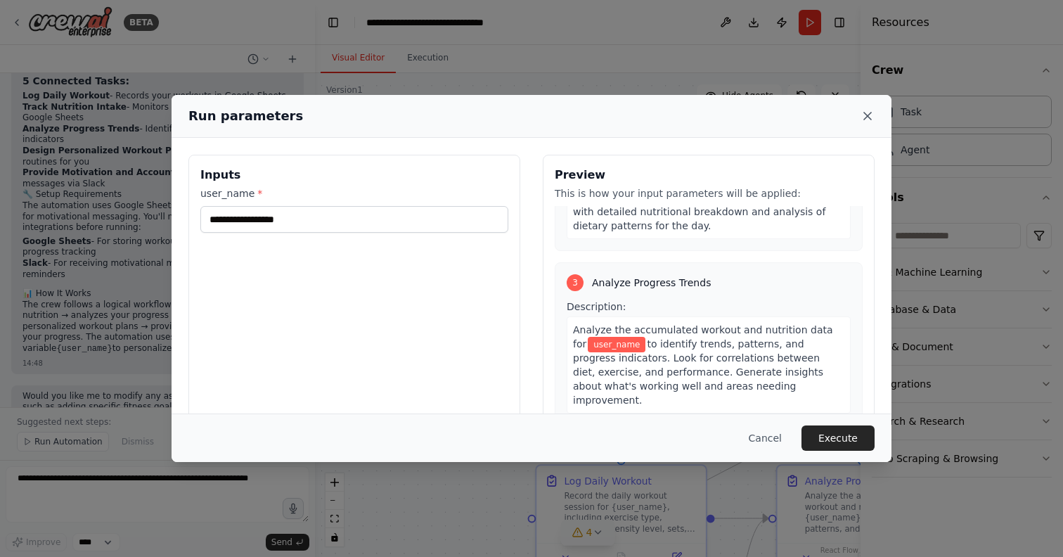
click at [869, 118] on icon at bounding box center [867, 115] width 7 height 7
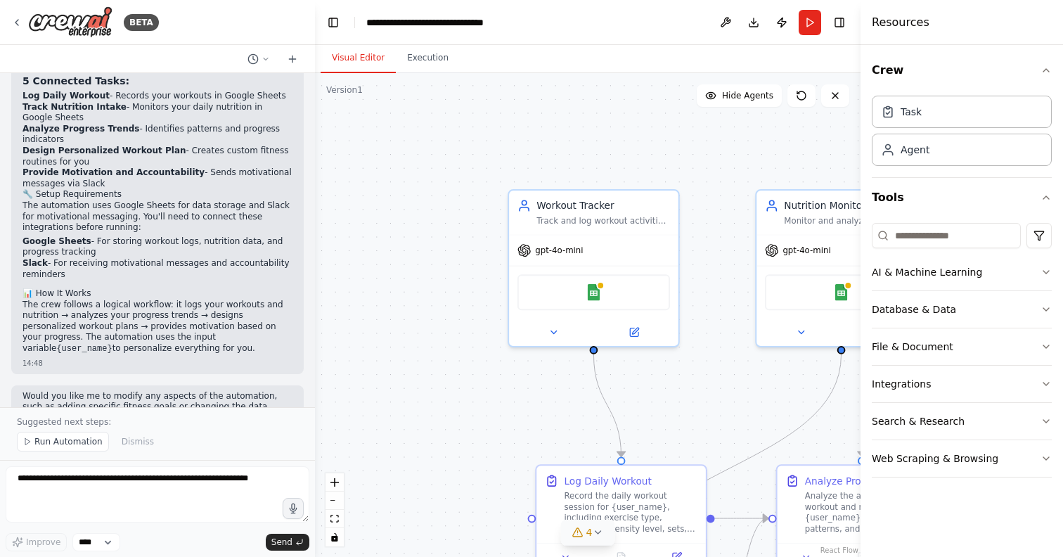
click at [589, 541] on button "4" at bounding box center [588, 532] width 54 height 26
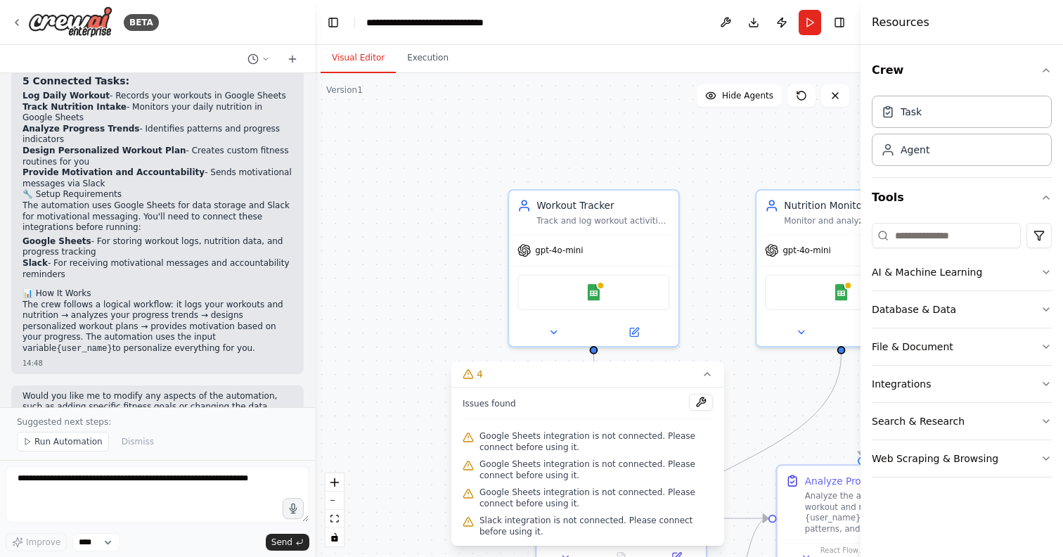
click at [519, 431] on span "Google Sheets integration is not connected. Please connect before using it." at bounding box center [595, 441] width 233 height 22
click at [519, 436] on span "Google Sheets integration is not connected. Please connect before using it." at bounding box center [595, 441] width 233 height 22
click at [523, 493] on span "Google Sheets integration is not connected. Please connect before using it." at bounding box center [595, 497] width 233 height 22
click at [396, 345] on div ".deletable-edge-delete-btn { width: 20px; height: 20px; border: 0px solid #ffff…" at bounding box center [587, 314] width 545 height 483
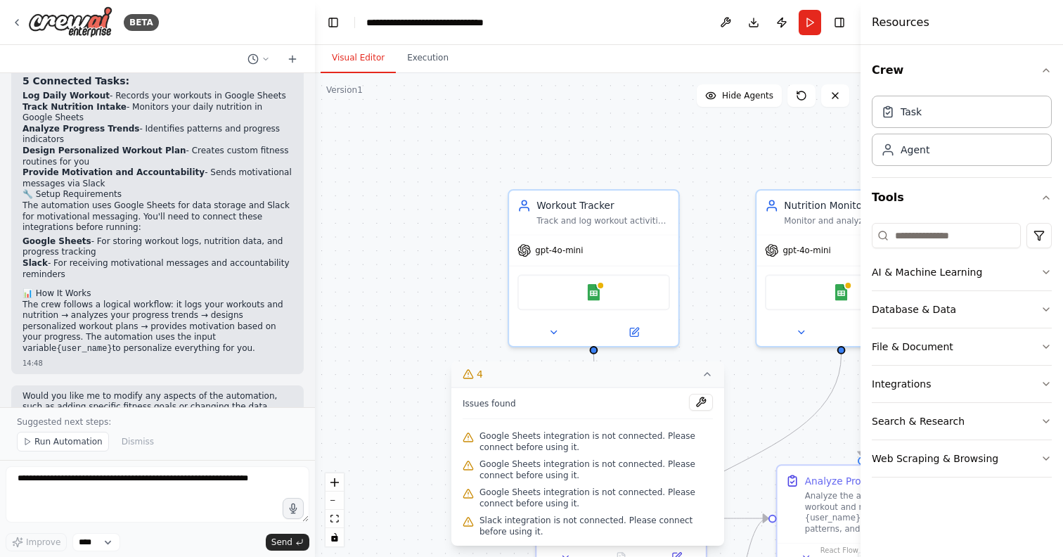
click at [710, 375] on icon at bounding box center [706, 373] width 11 height 11
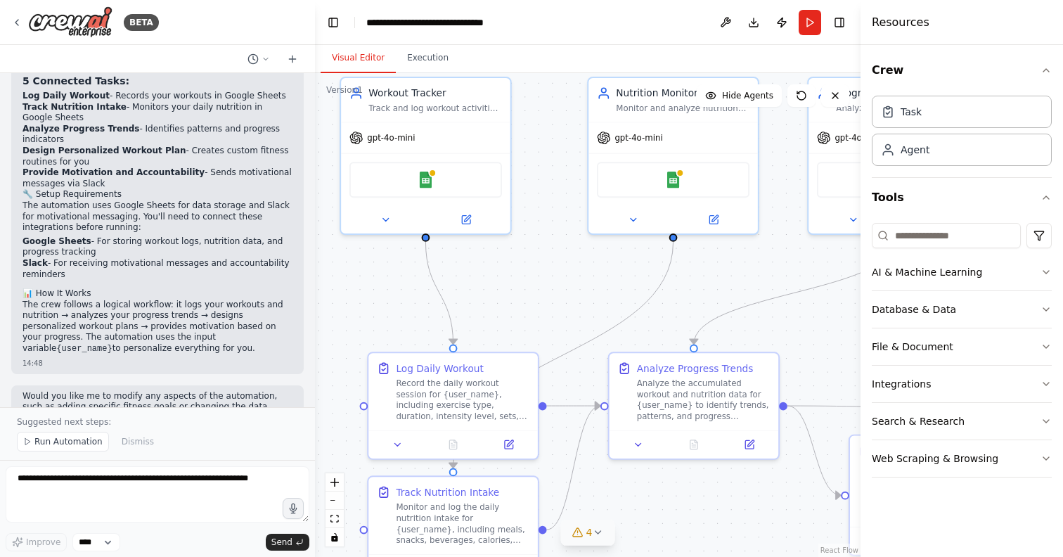
drag, startPoint x: 715, startPoint y: 381, endPoint x: 537, endPoint y: 257, distance: 217.2
click at [537, 257] on div ".deletable-edge-delete-btn { width: 20px; height: 20px; border: 0px solid #ffff…" at bounding box center [587, 314] width 545 height 483
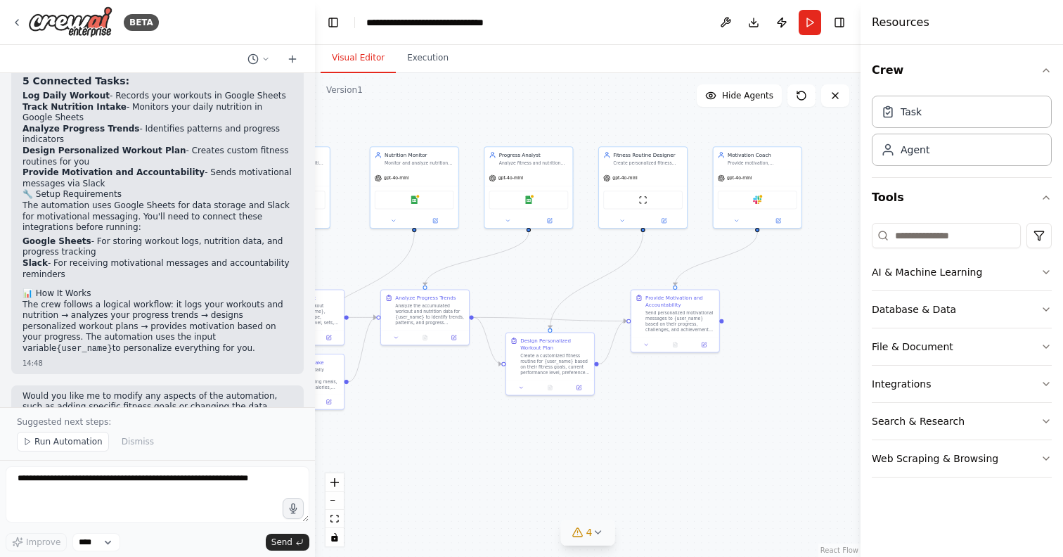
drag, startPoint x: 682, startPoint y: 440, endPoint x: 491, endPoint y: 427, distance: 191.6
click at [491, 427] on div ".deletable-edge-delete-btn { width: 20px; height: 20px; border: 0px solid #ffff…" at bounding box center [587, 314] width 545 height 483
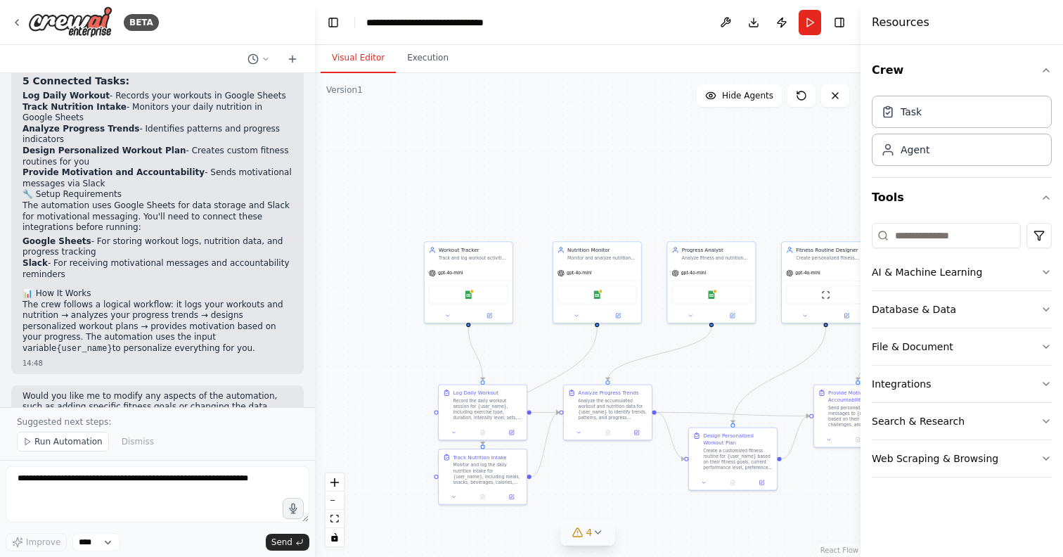
drag, startPoint x: 670, startPoint y: 249, endPoint x: 856, endPoint y: 346, distance: 210.0
click at [856, 346] on div "BETA Set up a crew that tracks your workouts, monitors nutrition intake, analyz…" at bounding box center [531, 278] width 1063 height 557
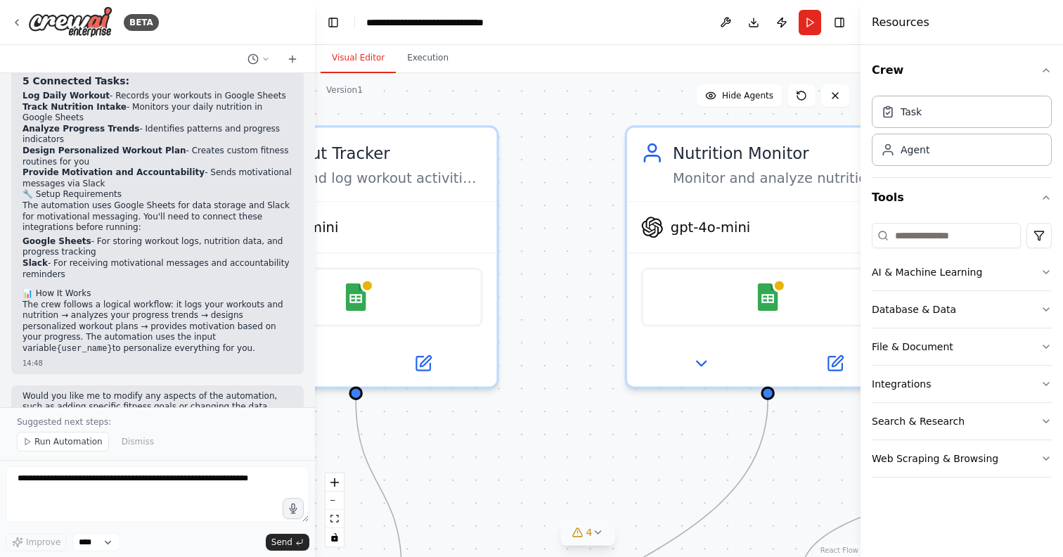
click at [313, 311] on div at bounding box center [312, 278] width 6 height 557
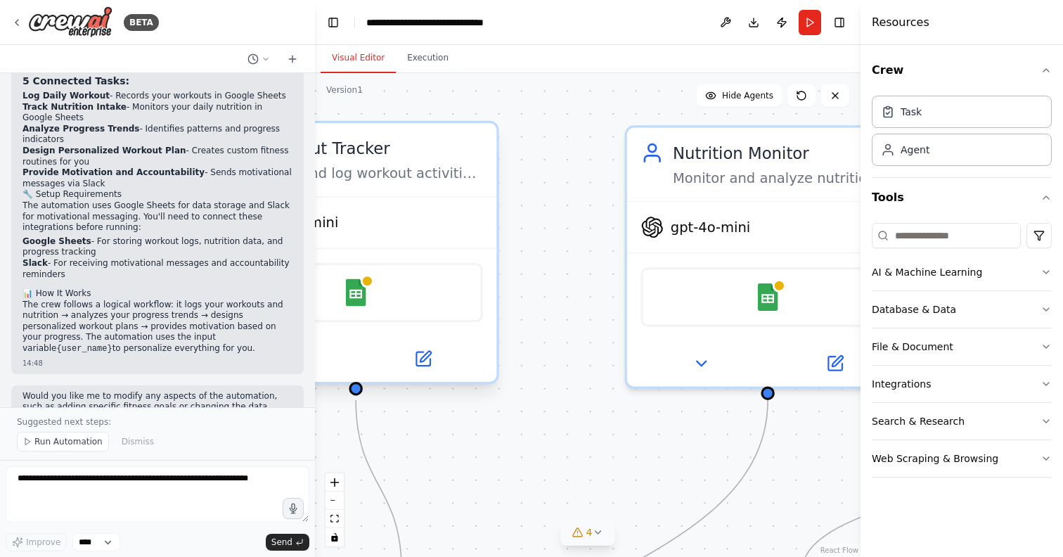
click at [379, 307] on div "Google Sheets" at bounding box center [355, 293] width 254 height 60
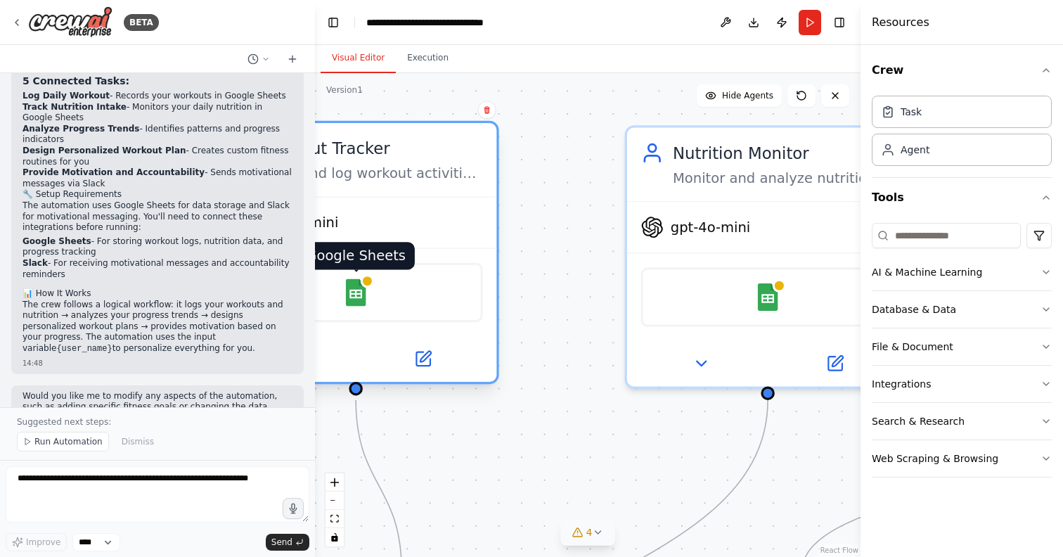
click at [365, 293] on img at bounding box center [355, 291] width 27 height 27
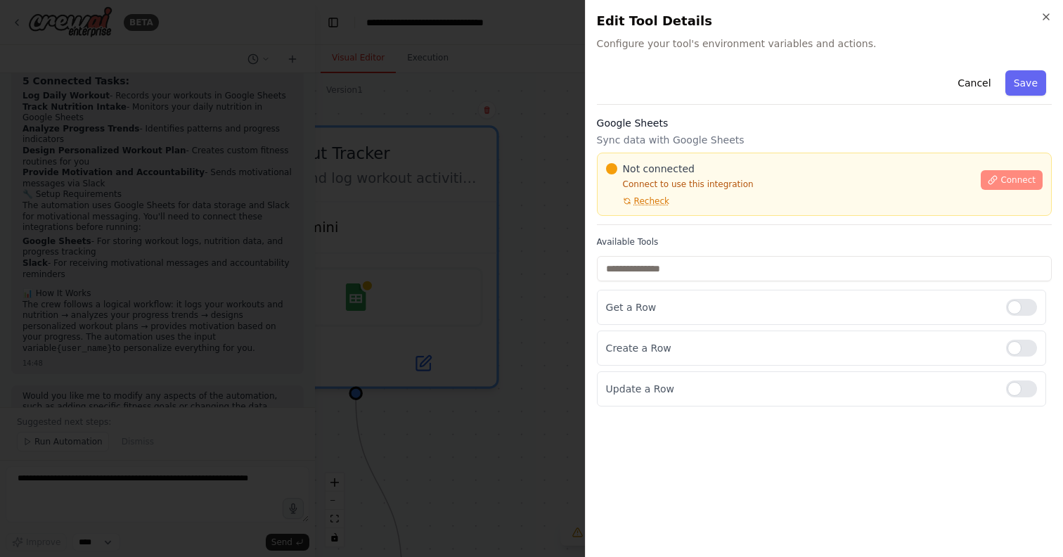
click at [996, 179] on icon at bounding box center [993, 180] width 8 height 8
click at [1001, 176] on span "Connect" at bounding box center [1017, 179] width 35 height 11
click at [644, 200] on span "Recheck" at bounding box center [651, 200] width 35 height 11
click at [1028, 180] on span "Connect" at bounding box center [1017, 179] width 35 height 11
click at [1017, 174] on span "Connect" at bounding box center [1017, 179] width 35 height 11
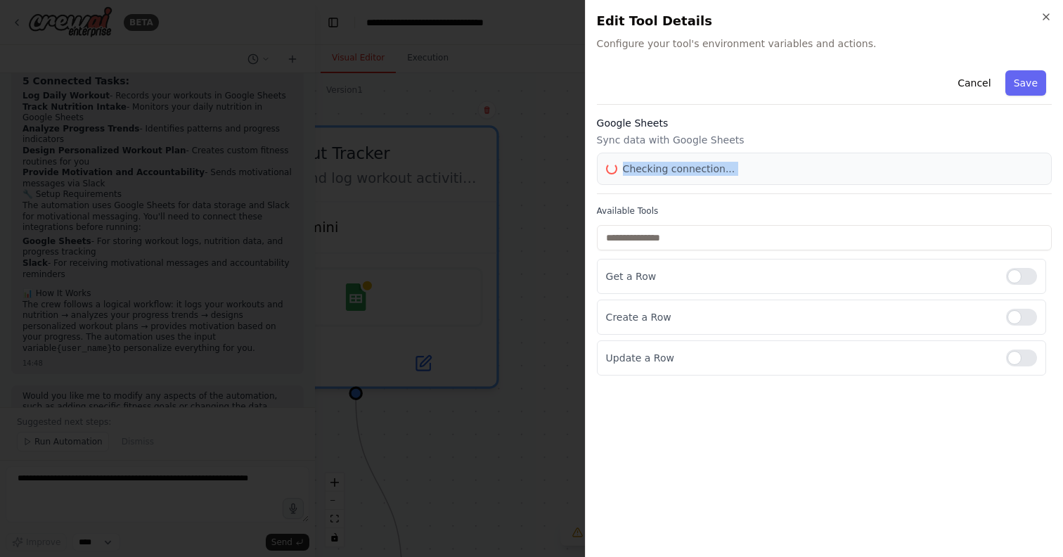
click at [1017, 174] on div "Checking connection..." at bounding box center [824, 169] width 436 height 14
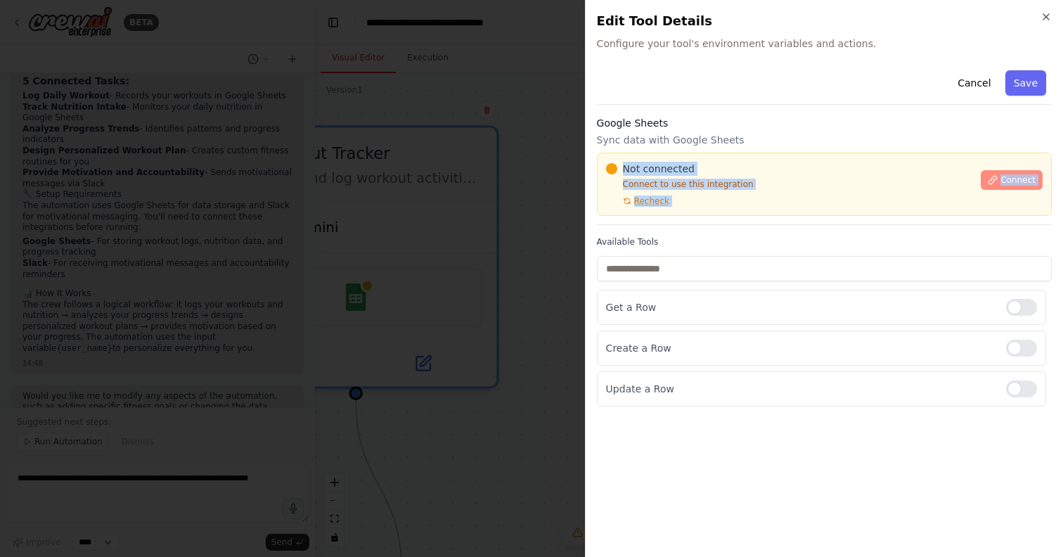
click at [1014, 177] on span "Connect" at bounding box center [1017, 179] width 35 height 11
click at [977, 216] on div "Google Sheets Sync data with Google Sheets Not connected Connect to use this in…" at bounding box center [824, 170] width 455 height 109
click at [1006, 182] on span "Connect" at bounding box center [1017, 179] width 35 height 11
click at [681, 165] on span "Not connected" at bounding box center [659, 169] width 72 height 14
click at [656, 155] on div "Not connected Connect to use this integration Recheck Connect" at bounding box center [824, 183] width 455 height 63
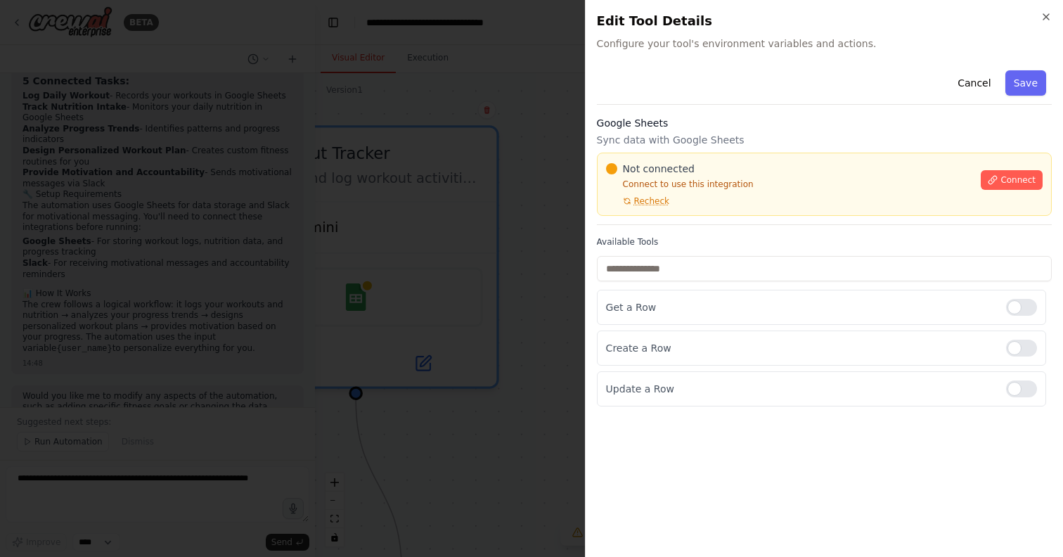
click at [643, 155] on div "Not connected Connect to use this integration Recheck Connect" at bounding box center [824, 183] width 455 height 63
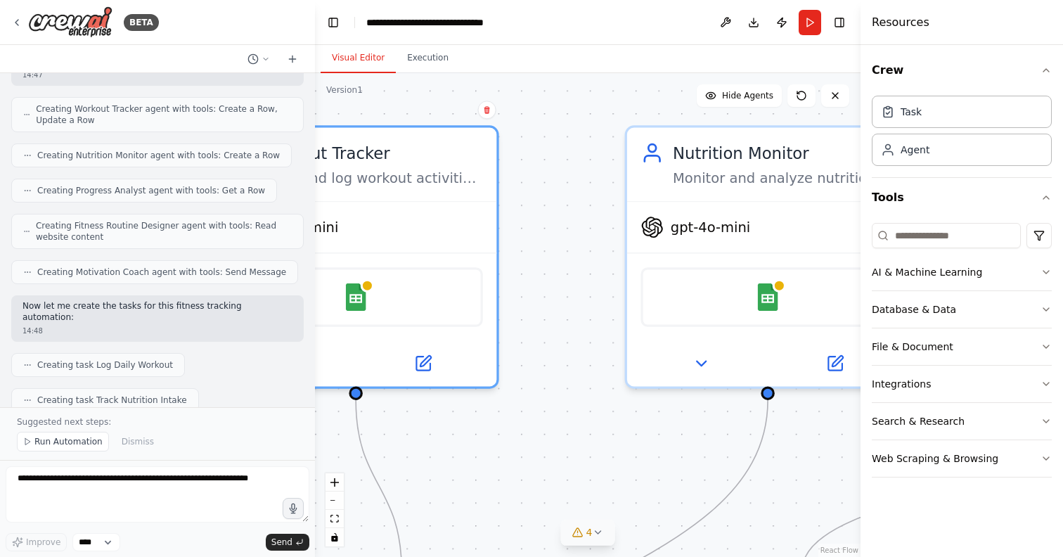
scroll to position [0, 0]
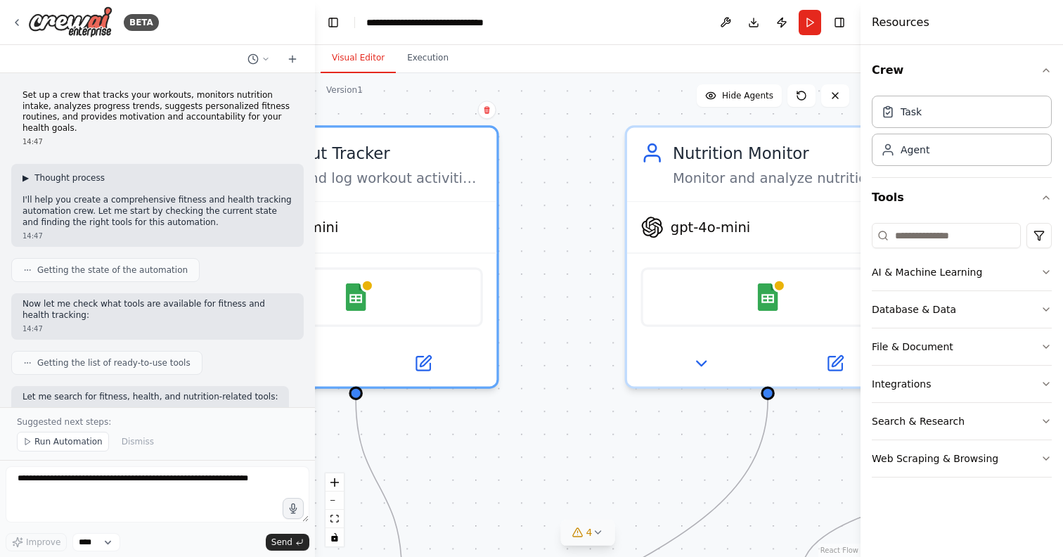
click at [48, 172] on span "Thought process" at bounding box center [69, 177] width 70 height 11
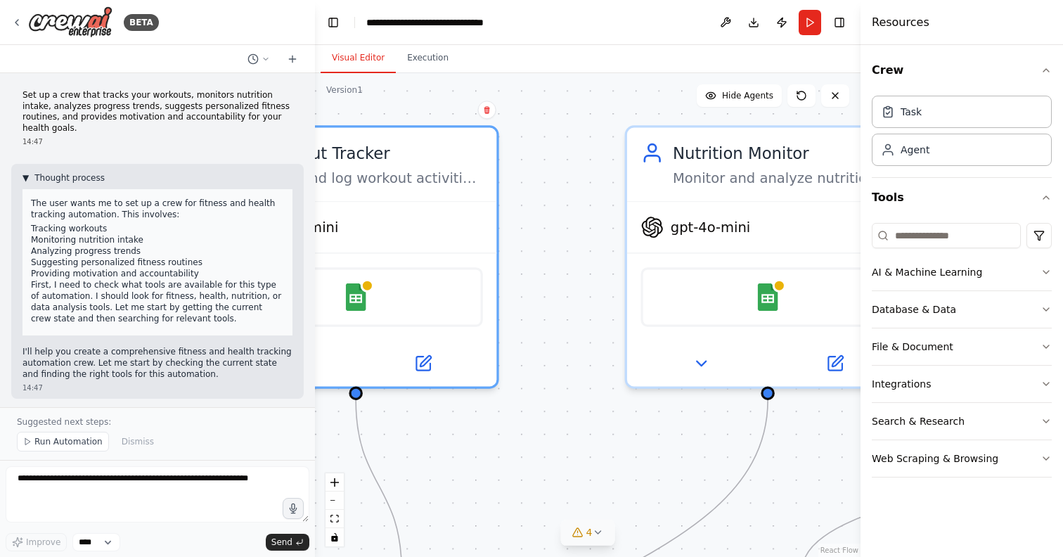
click at [48, 172] on span "Thought process" at bounding box center [69, 177] width 70 height 11
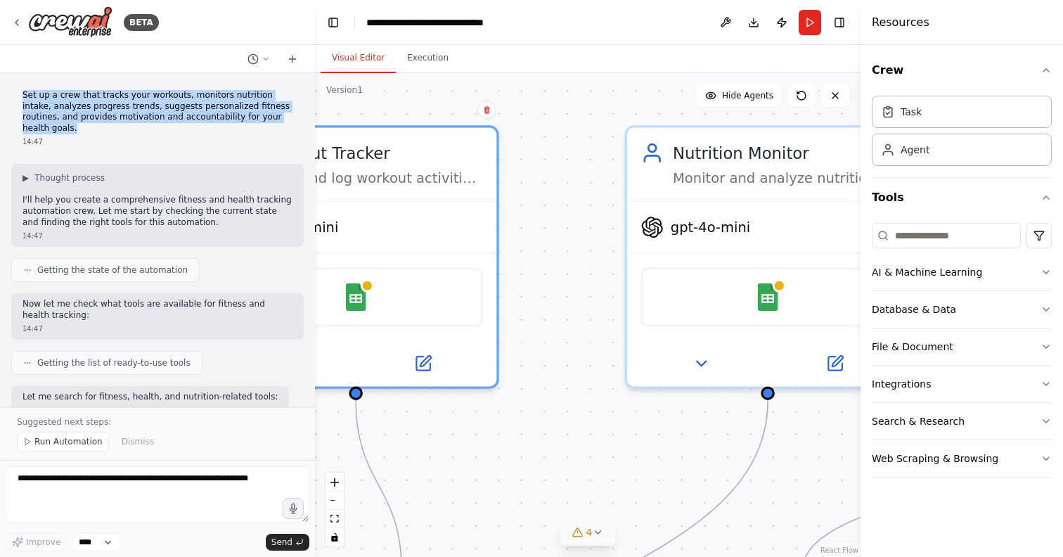
drag, startPoint x: 22, startPoint y: 96, endPoint x: 283, endPoint y: 121, distance: 261.9
click at [283, 121] on p "Set up a crew that tracks your workouts, monitors nutrition intake, analyzes pr…" at bounding box center [157, 112] width 270 height 44
copy p "Set up a crew that tracks your workouts, monitors nutrition intake, analyzes pr…"
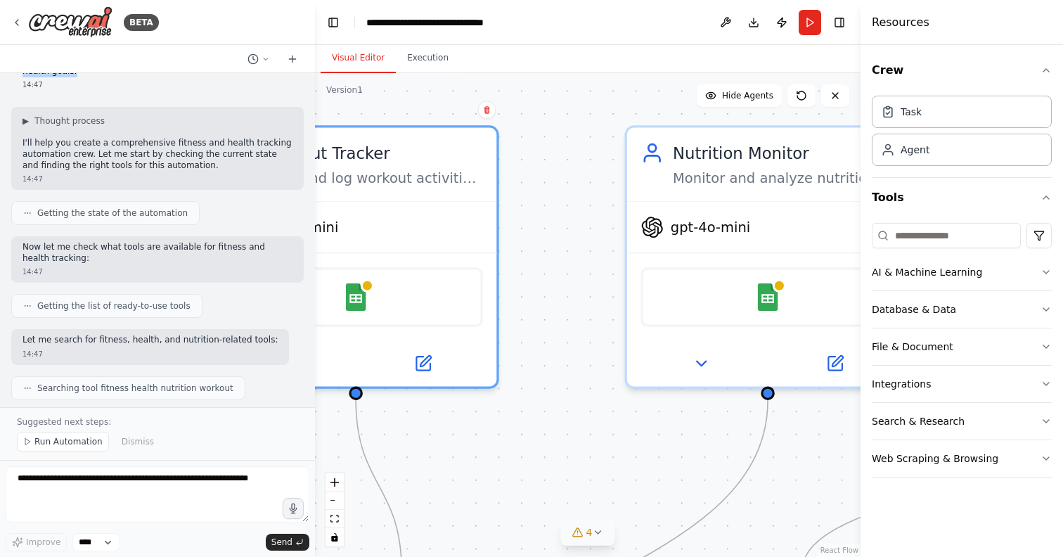
scroll to position [60, 0]
click at [79, 297] on span "Getting the list of ready-to-use tools" at bounding box center [113, 302] width 153 height 11
click at [31, 299] on icon at bounding box center [27, 303] width 8 height 8
drag, startPoint x: 20, startPoint y: 235, endPoint x: 79, endPoint y: 248, distance: 59.8
click at [79, 248] on div "Now let me check what tools are available for fitness and health tracking: 14:47" at bounding box center [157, 256] width 292 height 46
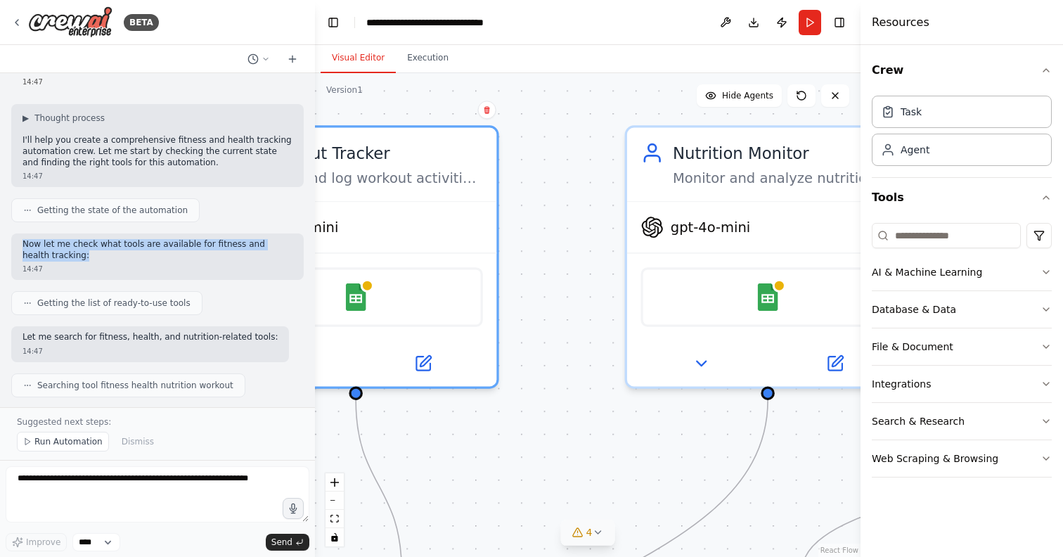
copy p "Now let me check what tools are available for fitness and health tracking:"
click at [45, 252] on div "Now let me check what tools are available for fitness and health tracking: 14:47" at bounding box center [157, 256] width 292 height 46
click at [291, 277] on div "Set up a crew that tracks your workouts, monitors nutrition intake, analyzes pr…" at bounding box center [157, 240] width 315 height 334
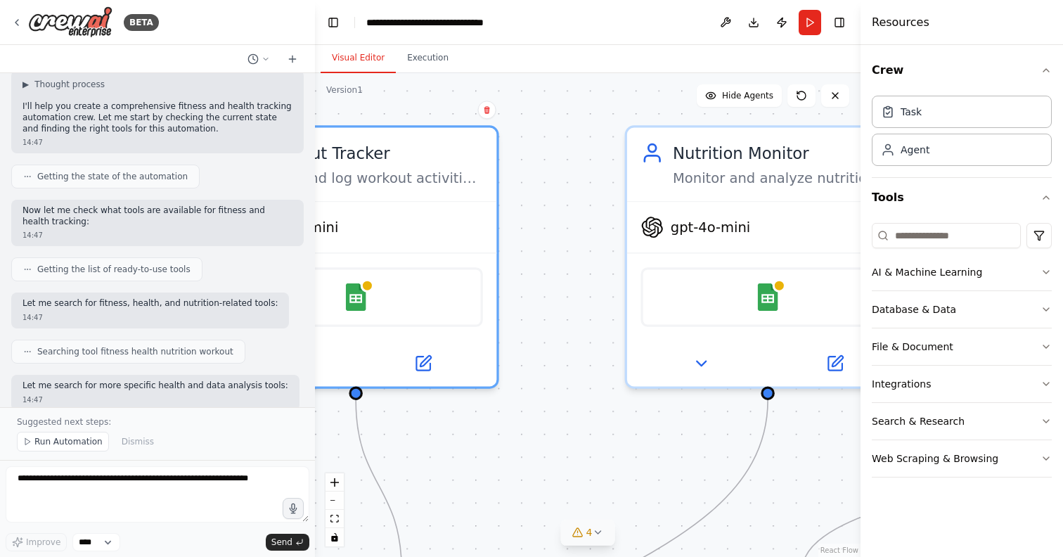
scroll to position [109, 0]
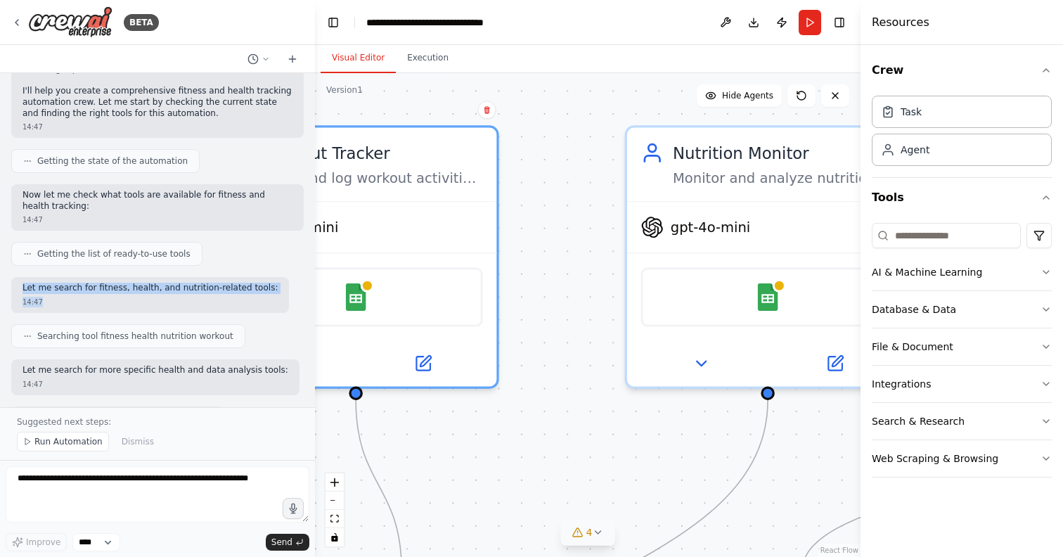
drag, startPoint x: 24, startPoint y: 280, endPoint x: 263, endPoint y: 286, distance: 239.0
click at [263, 286] on div "Let me search for fitness, health, and nutrition-related tools: 14:47" at bounding box center [150, 295] width 278 height 36
drag, startPoint x: 24, startPoint y: 278, endPoint x: 264, endPoint y: 273, distance: 239.7
click at [264, 277] on div "Let me search for fitness, health, and nutrition-related tools: 14:47" at bounding box center [150, 295] width 278 height 36
copy p "Let me search for fitness, health, and nutrition-related tools:"
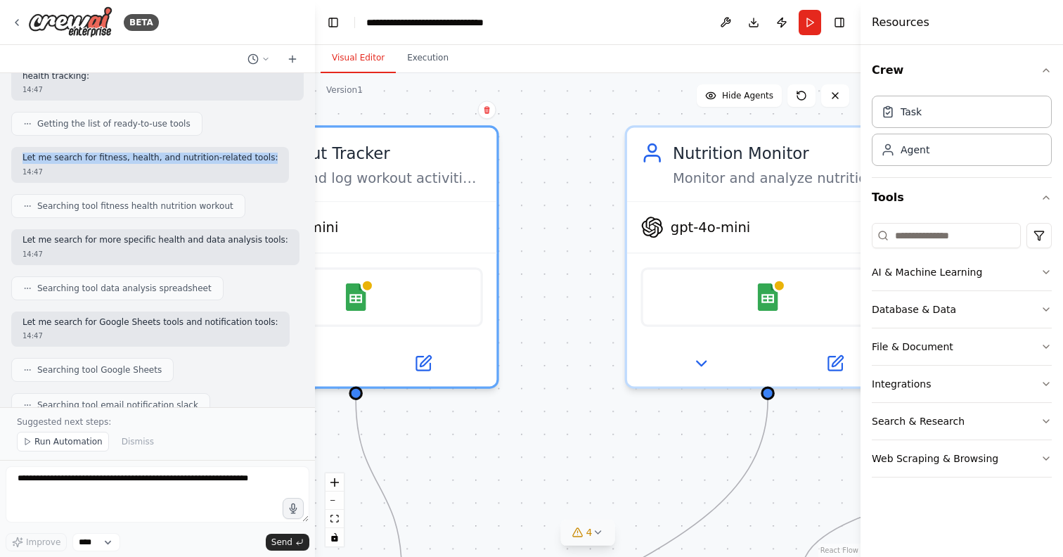
scroll to position [0, 0]
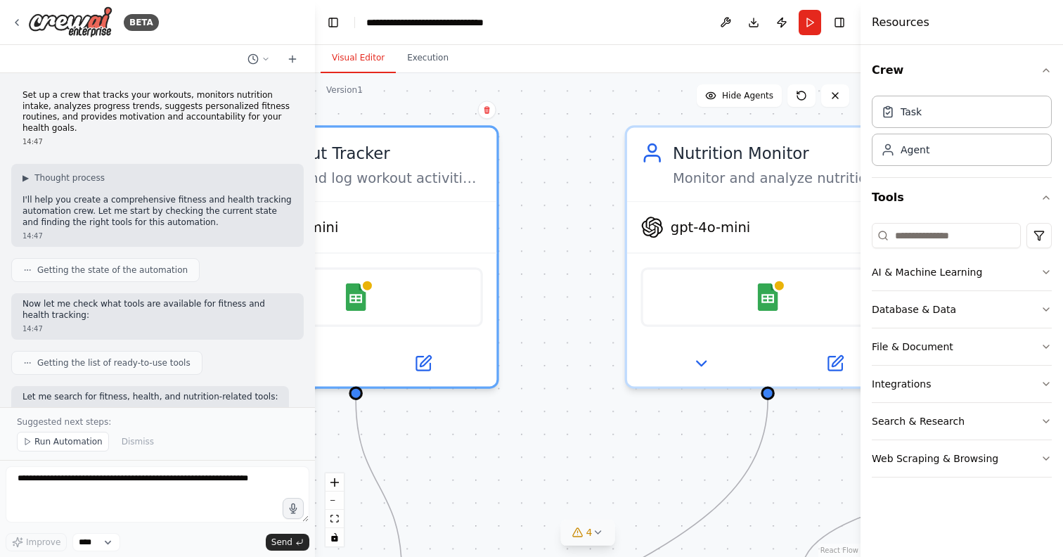
click at [119, 264] on span "Getting the state of the automation" at bounding box center [112, 269] width 150 height 11
click at [110, 357] on span "Getting the list of ready-to-use tools" at bounding box center [113, 362] width 153 height 11
click at [27, 358] on icon at bounding box center [27, 362] width 8 height 8
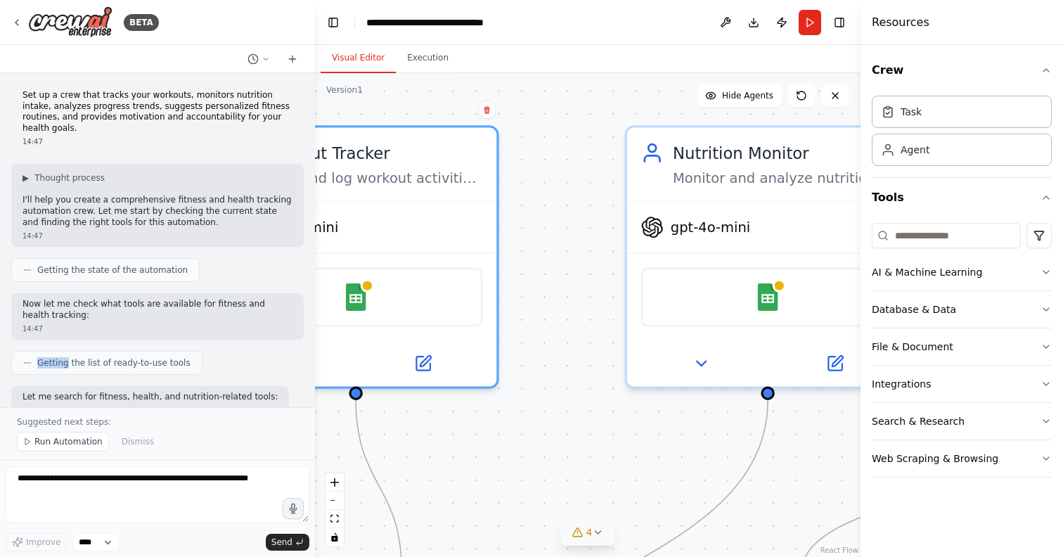
click at [27, 358] on icon at bounding box center [27, 362] width 8 height 8
click at [519, 399] on div ".deletable-edge-delete-btn { width: 20px; height: 20px; border: 0px solid #ffff…" at bounding box center [587, 314] width 545 height 483
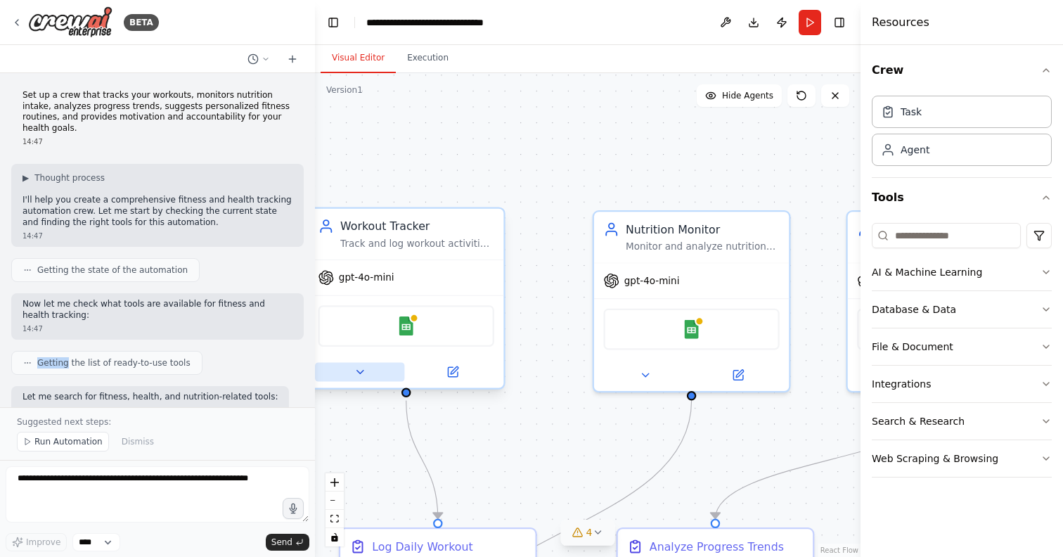
click at [358, 368] on icon at bounding box center [359, 371] width 13 height 13
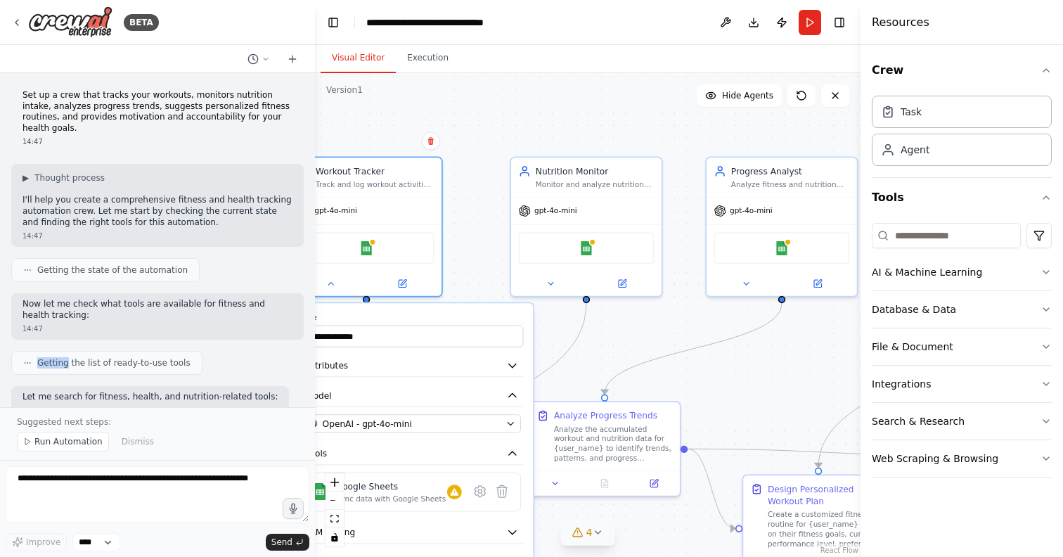
drag, startPoint x: 522, startPoint y: 358, endPoint x: 493, endPoint y: 268, distance: 94.5
click at [493, 268] on div "**********" at bounding box center [587, 314] width 545 height 483
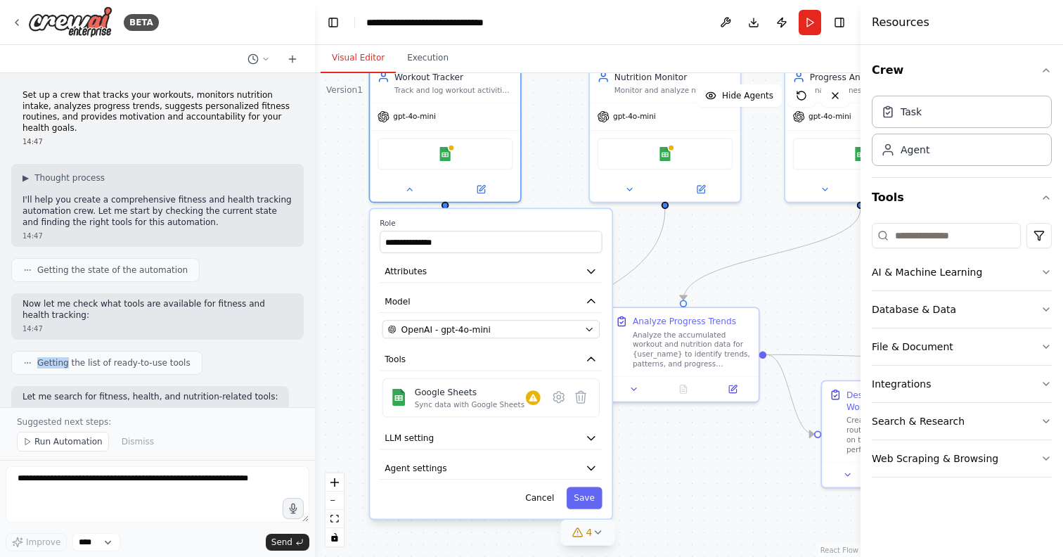
drag, startPoint x: 588, startPoint y: 358, endPoint x: 665, endPoint y: 261, distance: 124.6
click at [665, 261] on div "**********" at bounding box center [587, 314] width 545 height 483
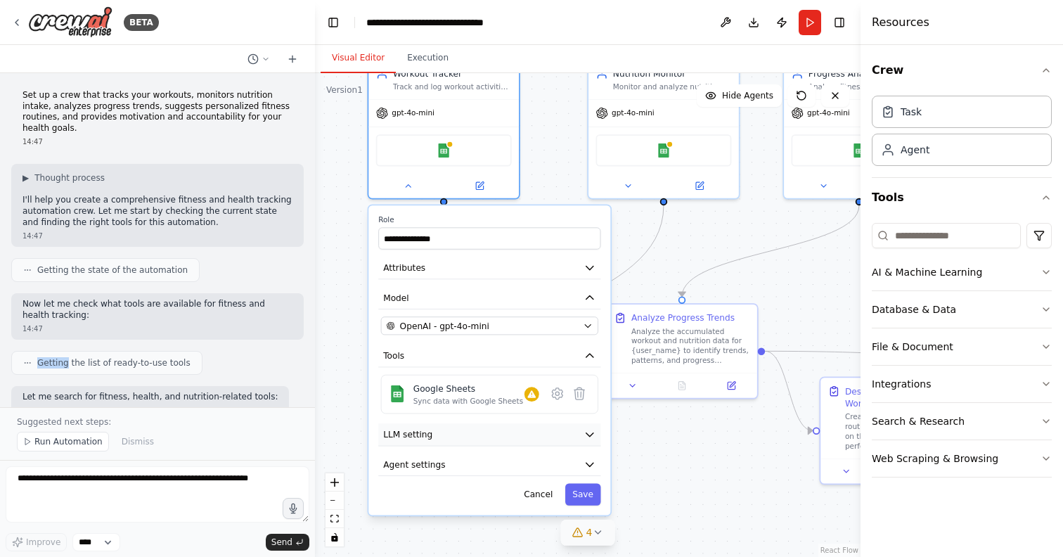
click at [465, 439] on button "LLM setting" at bounding box center [489, 434] width 222 height 22
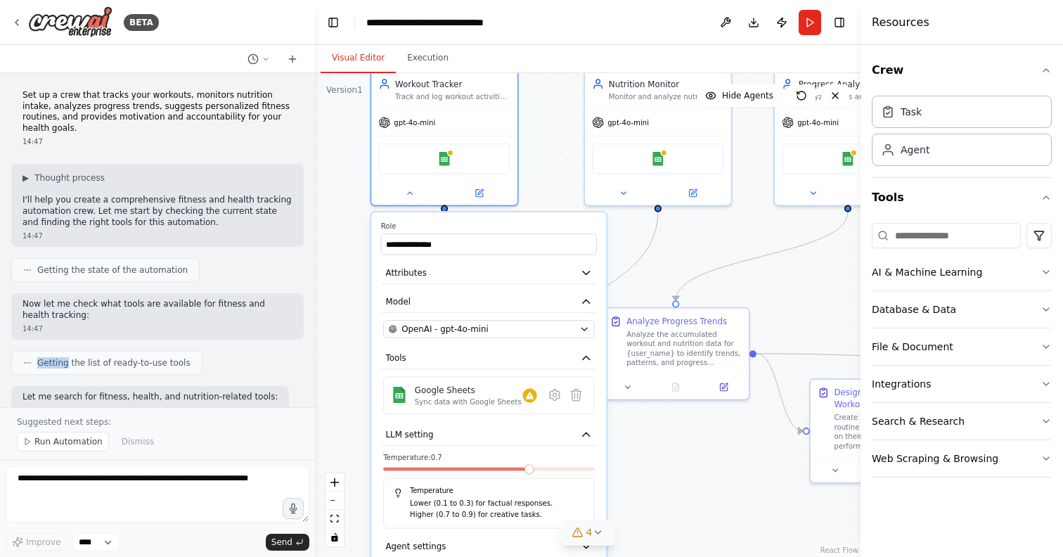
click at [347, 296] on div "**********" at bounding box center [587, 314] width 545 height 483
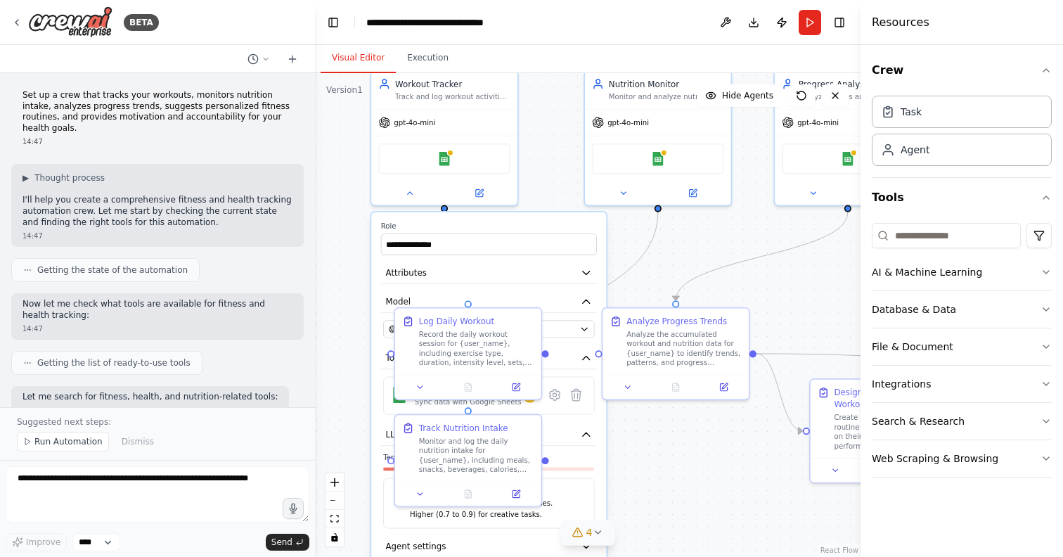
click at [160, 323] on div "14:47" at bounding box center [157, 328] width 270 height 11
click at [75, 361] on div "Getting the list of ready-to-use tools" at bounding box center [106, 363] width 191 height 24
click at [536, 176] on div "**********" at bounding box center [587, 314] width 545 height 483
click at [411, 200] on div at bounding box center [444, 190] width 146 height 24
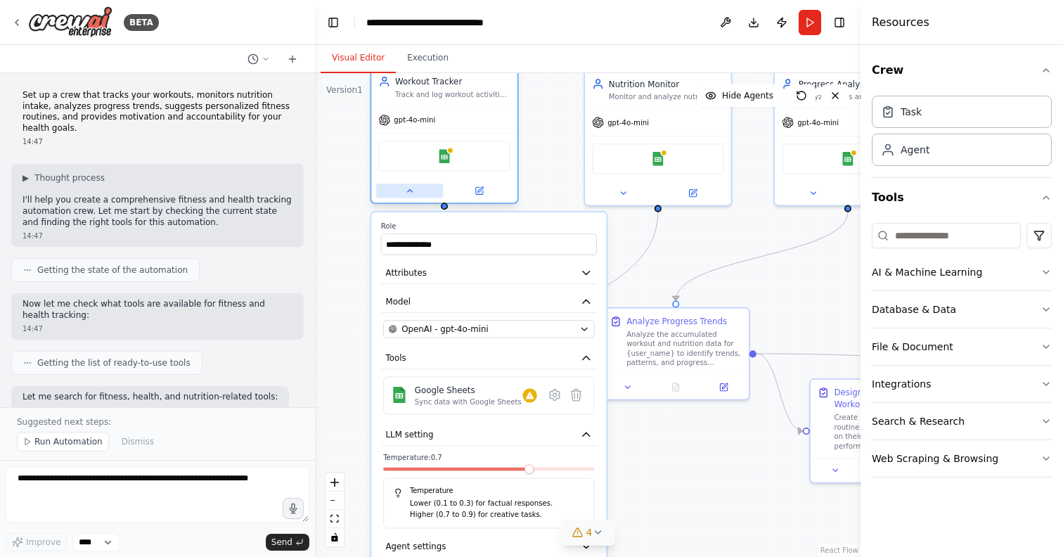
click at [408, 193] on icon at bounding box center [410, 191] width 10 height 10
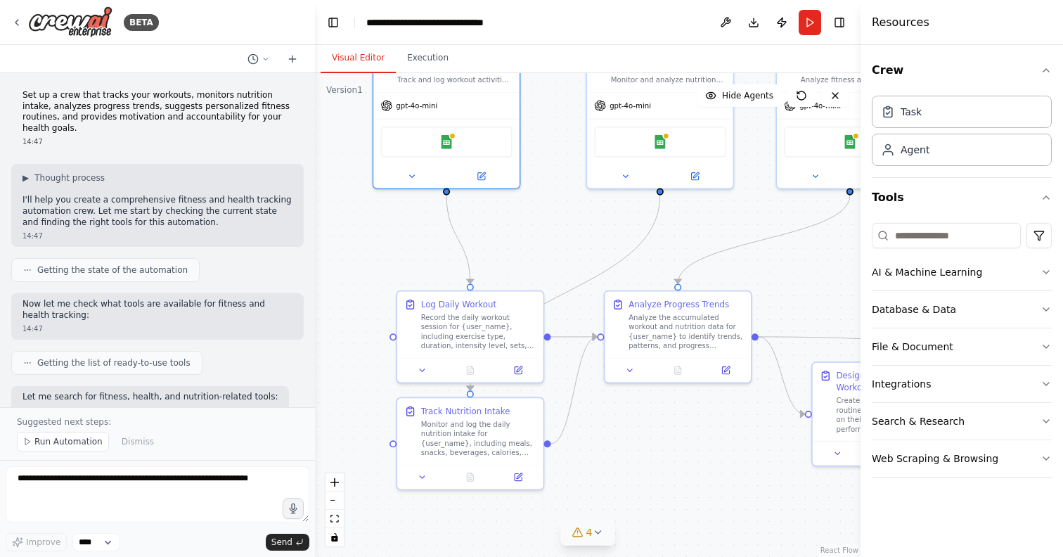
drag, startPoint x: 578, startPoint y: 229, endPoint x: 639, endPoint y: 202, distance: 66.7
click at [639, 202] on div ".deletable-edge-delete-btn { width: 20px; height: 20px; border: 0px solid #ffff…" at bounding box center [587, 314] width 545 height 483
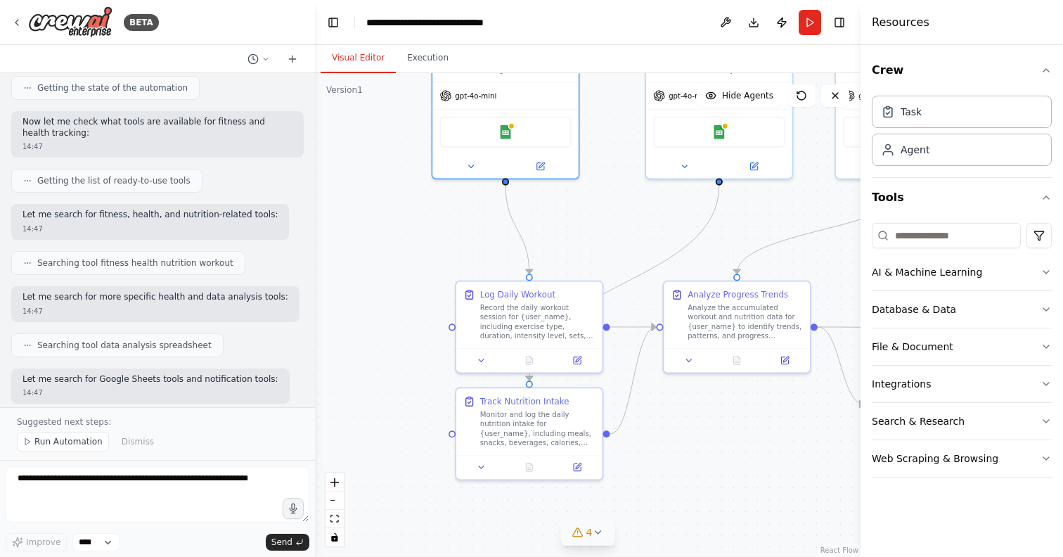
scroll to position [186, 0]
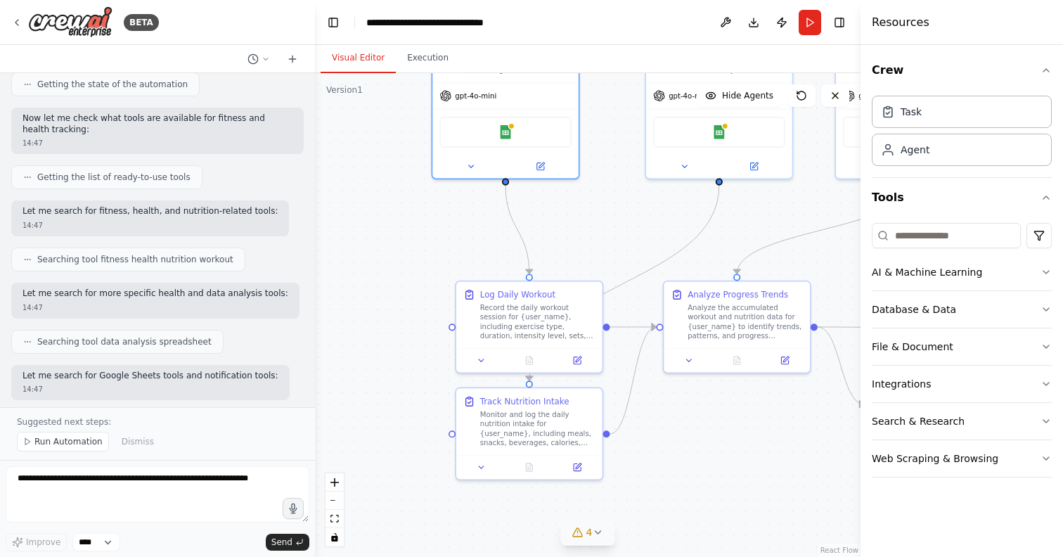
click at [83, 336] on span "Searching tool data analysis spreadsheet" at bounding box center [124, 341] width 174 height 11
click at [84, 336] on span "Searching tool data analysis spreadsheet" at bounding box center [124, 341] width 174 height 11
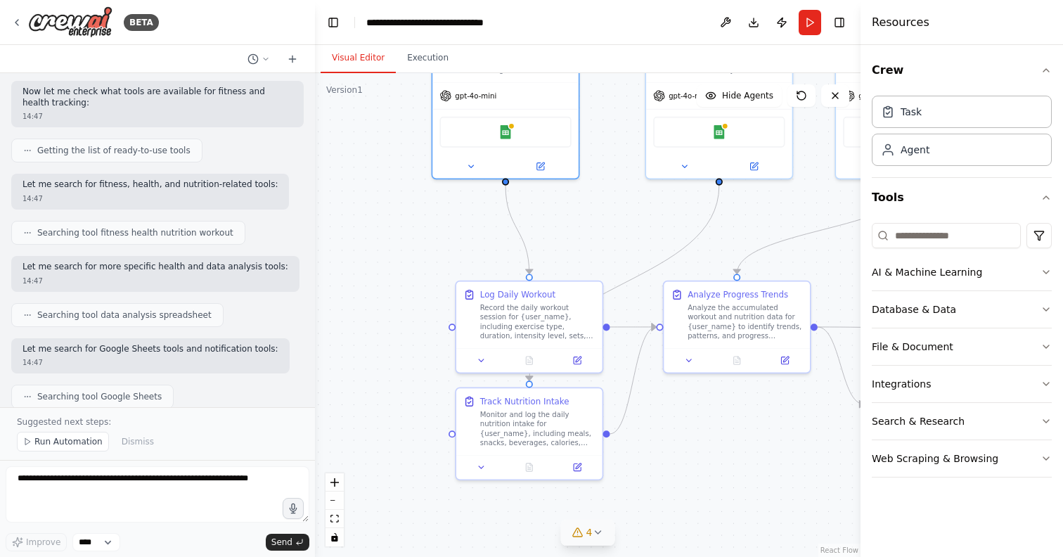
scroll to position [227, 0]
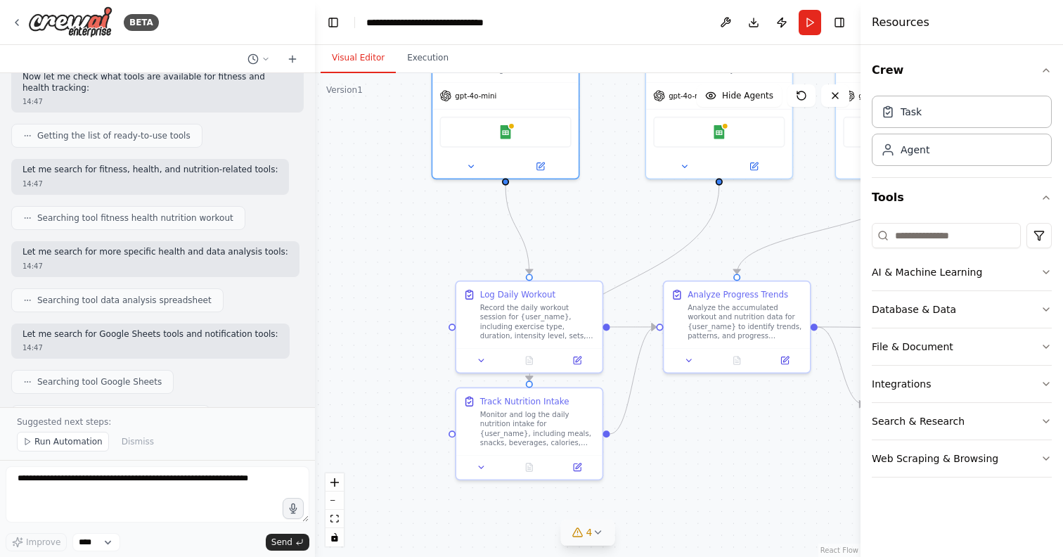
click at [134, 212] on span "Searching tool fitness health nutrition workout" at bounding box center [135, 217] width 196 height 11
drag, startPoint x: 22, startPoint y: 239, endPoint x: 275, endPoint y: 242, distance: 253.7
click at [275, 242] on div "Let me search for more specific health and data analysis tools: 14:47" at bounding box center [155, 259] width 288 height 36
copy p "Let me search for more specific health and data analysis tools:"
click at [233, 288] on div "Searching tool data analysis spreadsheet" at bounding box center [157, 300] width 292 height 24
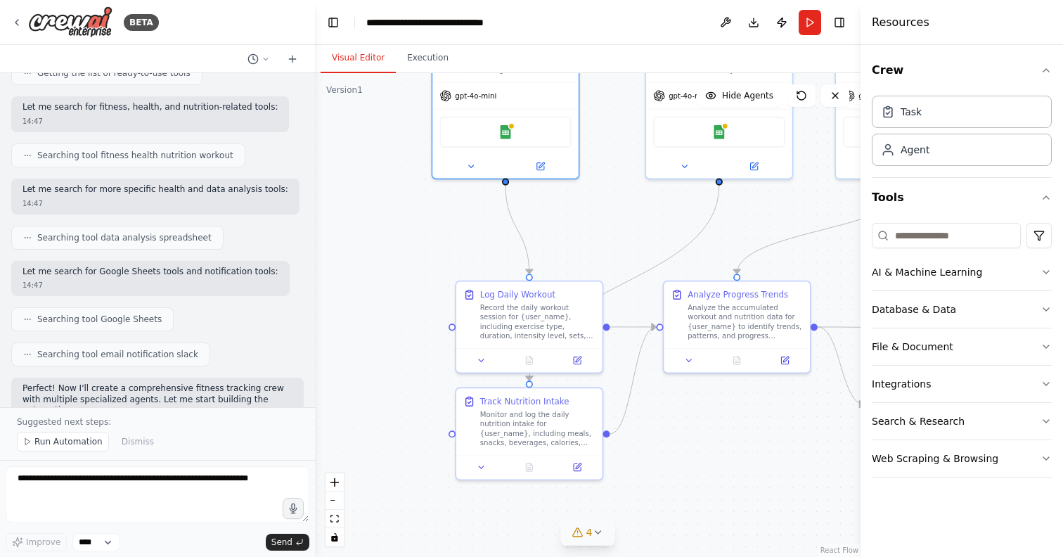
scroll to position [295, 0]
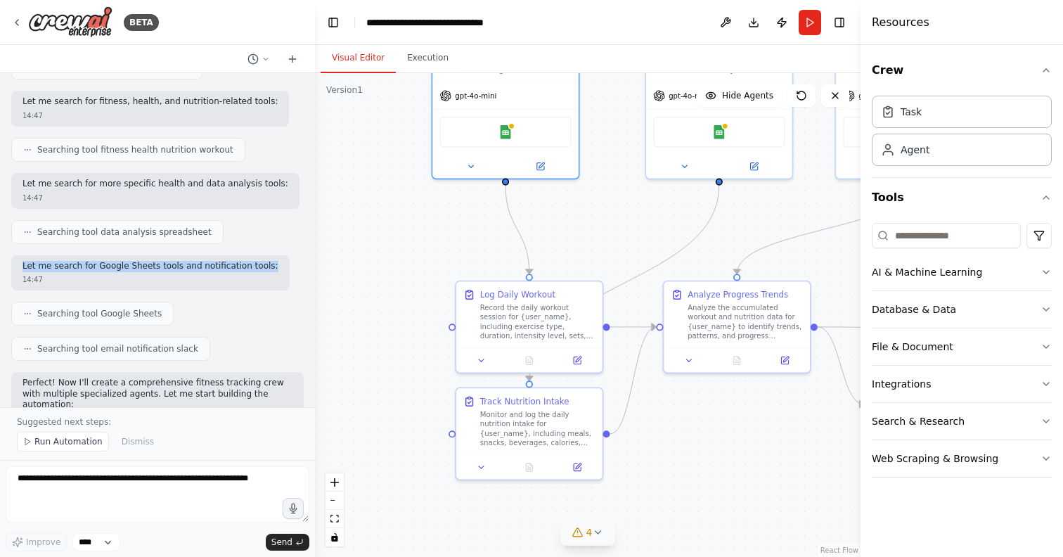
drag, startPoint x: 22, startPoint y: 255, endPoint x: 270, endPoint y: 259, distance: 248.1
click at [270, 259] on div "Let me search for Google Sheets tools and notification tools: 14:47" at bounding box center [150, 273] width 278 height 36
copy p "Let me search for Google Sheets tools and notification tools:"
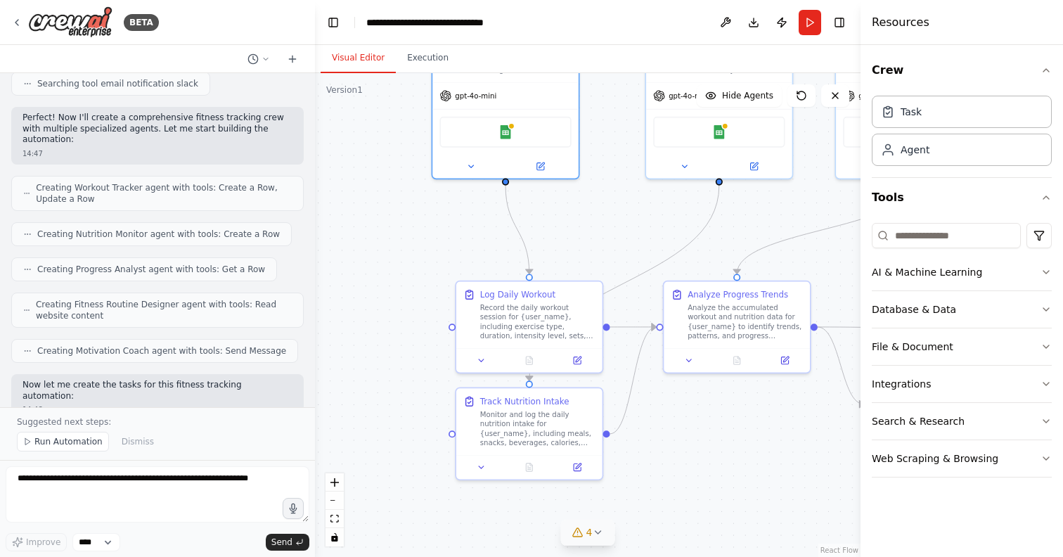
scroll to position [528, 0]
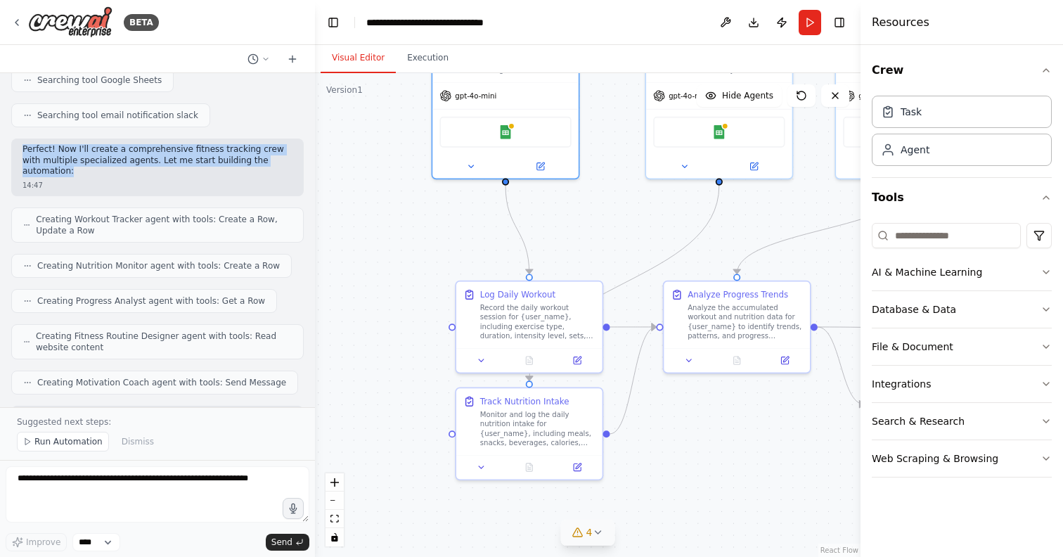
drag, startPoint x: 22, startPoint y: 138, endPoint x: 291, endPoint y: 150, distance: 268.7
click at [291, 150] on p "Perfect! Now I'll create a comprehensive fitness tracking crew with multiple sp…" at bounding box center [157, 160] width 270 height 33
copy p "Perfect! Now I'll create a comprehensive fitness tracking crew with multiple sp…"
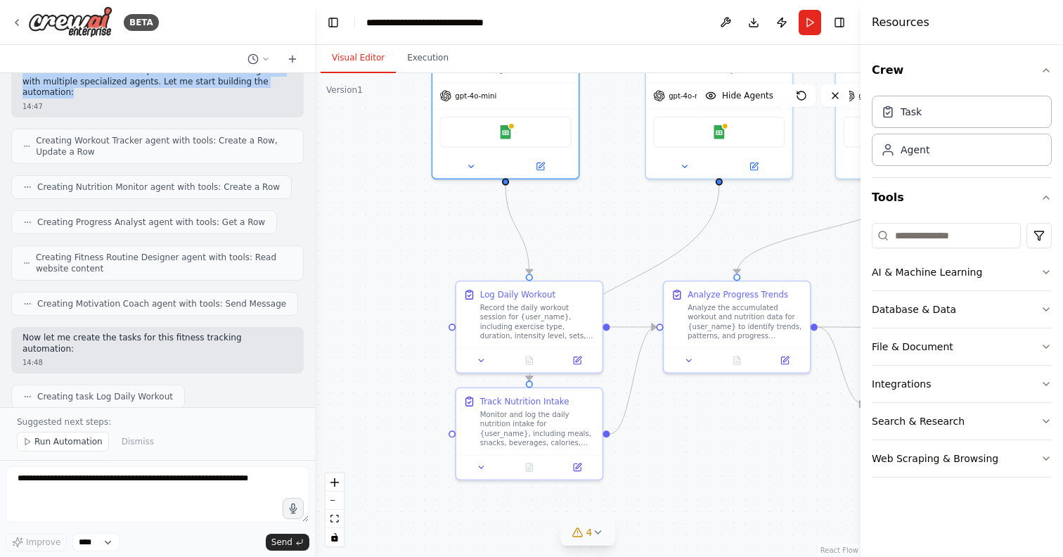
scroll to position [625, 0]
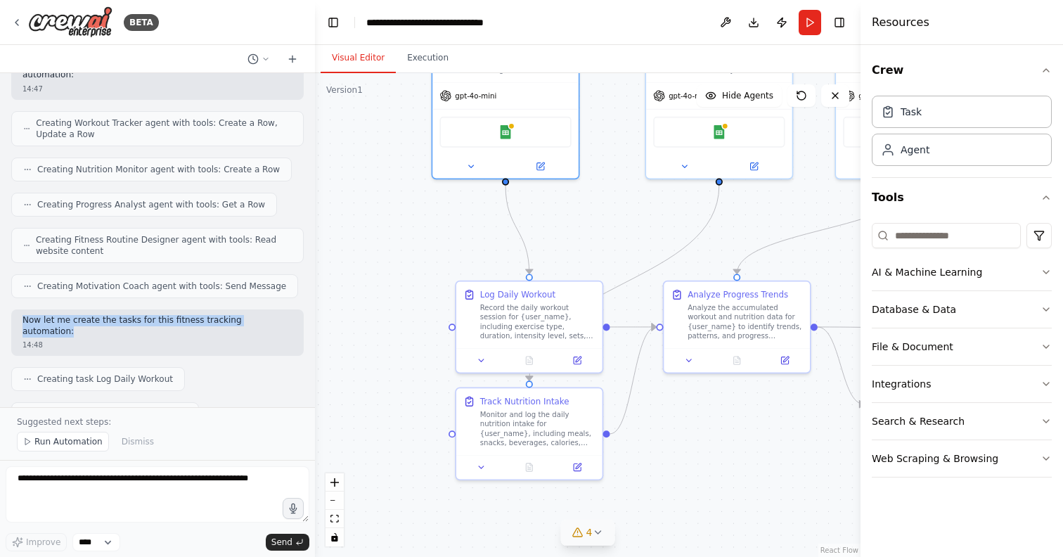
drag, startPoint x: 22, startPoint y: 297, endPoint x: 278, endPoint y: 297, distance: 256.5
click at [278, 309] on div "Now let me create the tasks for this fitness tracking automation: 14:48" at bounding box center [157, 332] width 292 height 46
copy p "Now let me create the tasks for this fitness tracking automation:"
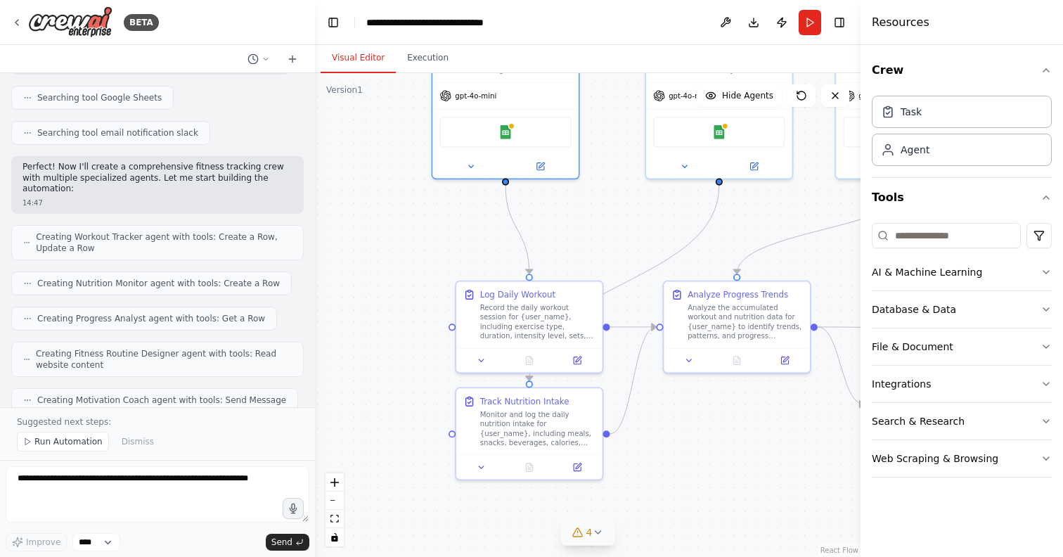
scroll to position [502, 0]
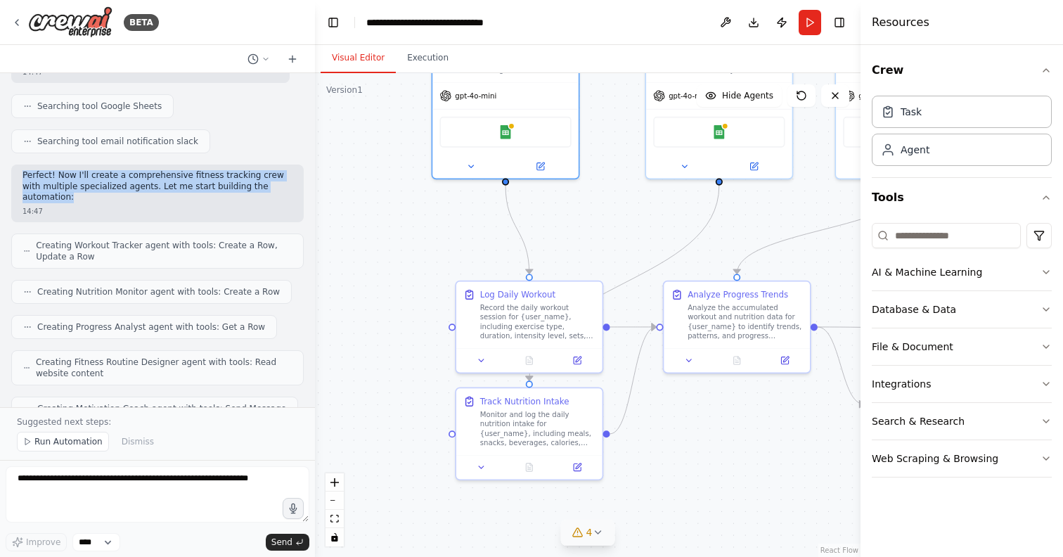
drag, startPoint x: 24, startPoint y: 167, endPoint x: 285, endPoint y: 176, distance: 260.9
click at [285, 176] on p "Perfect! Now I'll create a comprehensive fitness tracking crew with multiple sp…" at bounding box center [157, 186] width 270 height 33
copy p "Perfect! Now I'll create a comprehensive fitness tracking crew with multiple sp…"
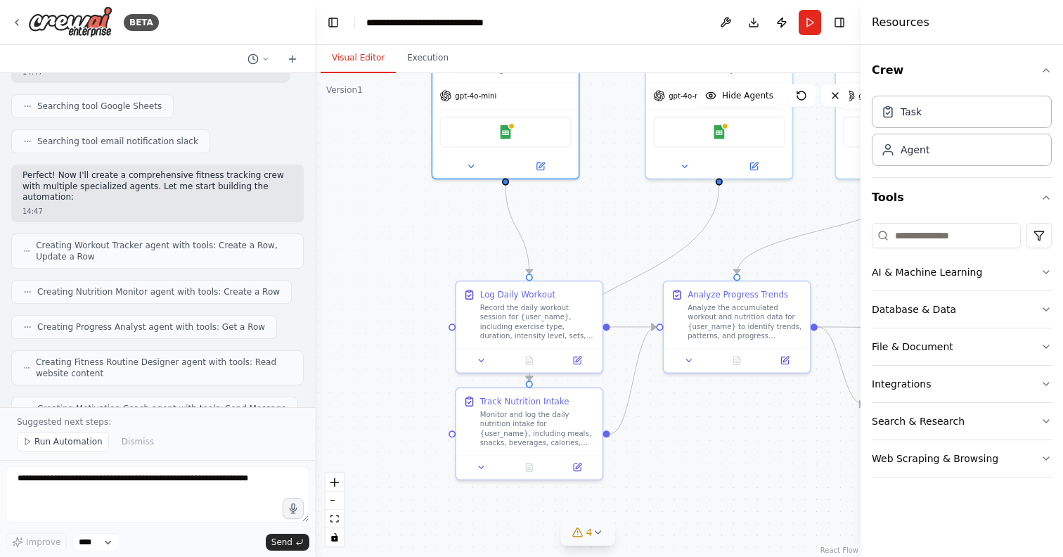
click at [72, 241] on div "Creating Workout Tracker agent with tools: Create a Row, Update a Row" at bounding box center [157, 250] width 292 height 35
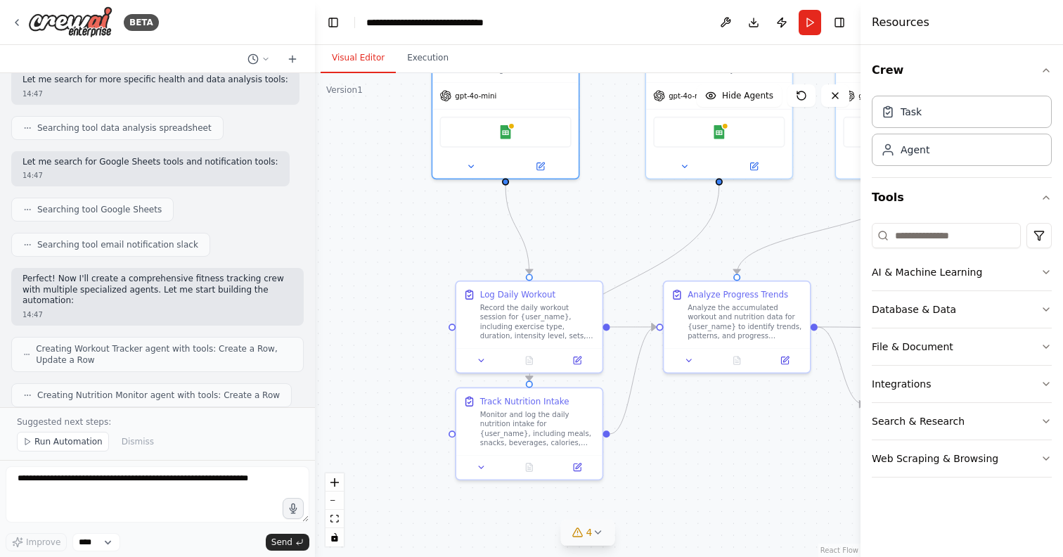
scroll to position [386, 0]
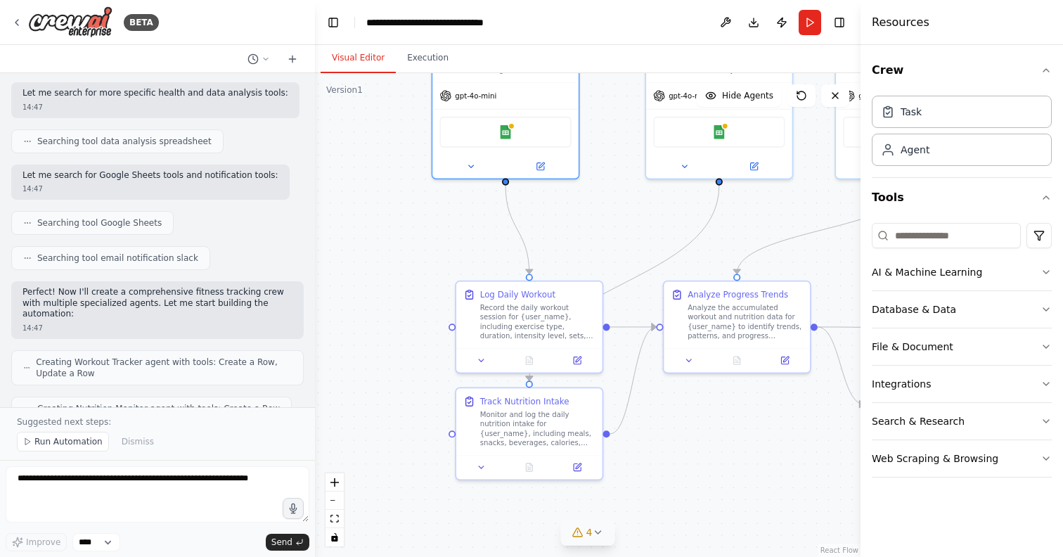
click at [71, 217] on span "Searching tool Google Sheets" at bounding box center [99, 222] width 124 height 11
click at [18, 211] on div "Searching tool Google Sheets" at bounding box center [92, 223] width 162 height 24
click at [96, 170] on p "Let me search for Google Sheets tools and notification tools:" at bounding box center [150, 175] width 256 height 11
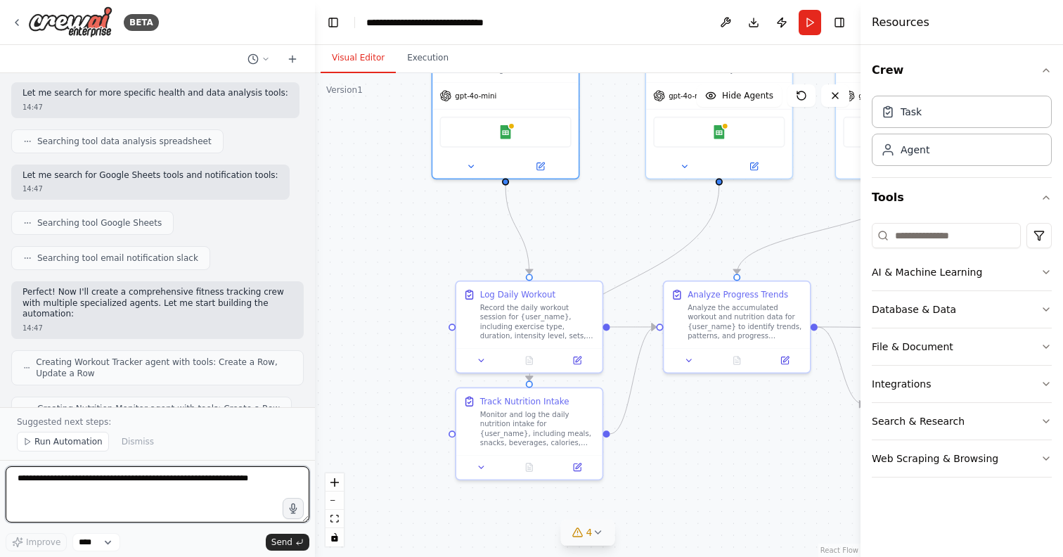
click at [108, 482] on textarea at bounding box center [158, 494] width 304 height 56
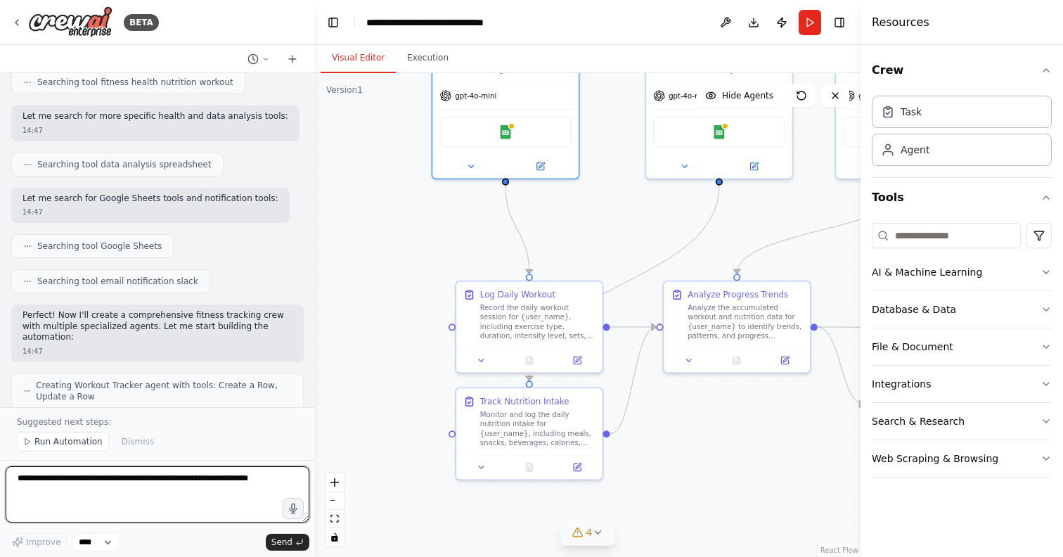
scroll to position [0, 0]
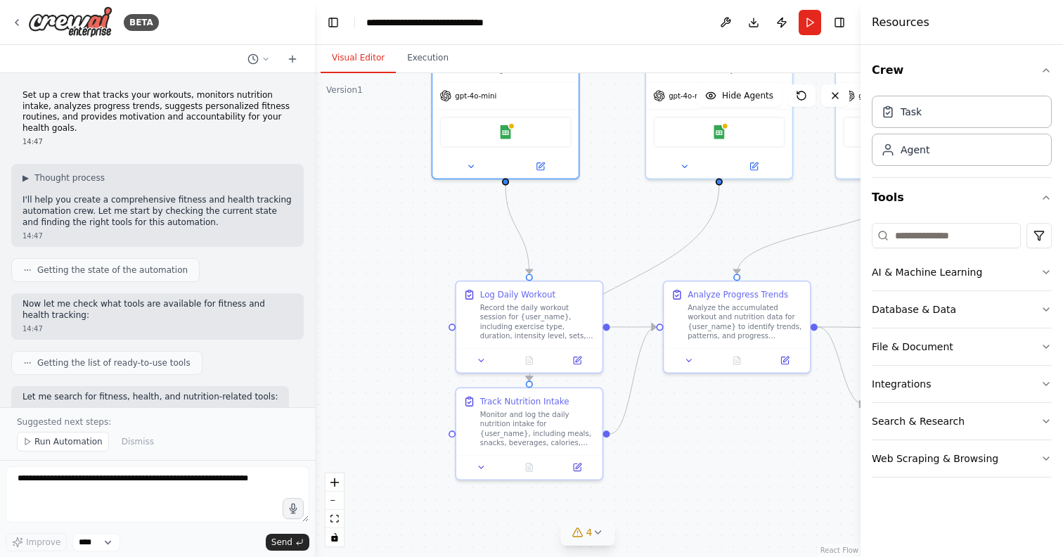
click at [118, 195] on p "I'll help you create a comprehensive fitness and health tracking automation cre…" at bounding box center [157, 211] width 270 height 33
click at [79, 172] on span "Thought process" at bounding box center [69, 177] width 70 height 11
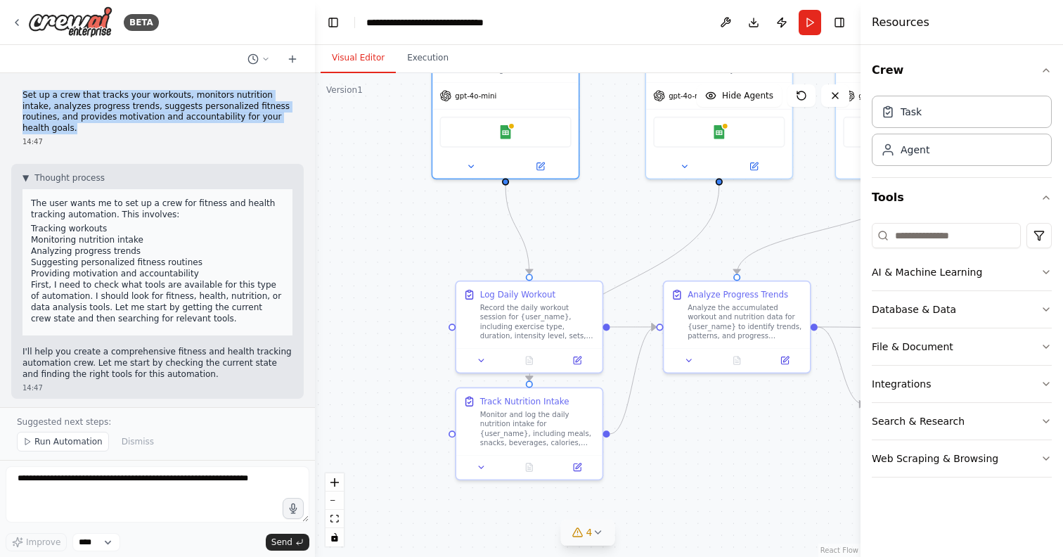
drag, startPoint x: 23, startPoint y: 92, endPoint x: 292, endPoint y: 119, distance: 269.8
click at [293, 120] on div "Set up a crew that tracks your workouts, monitors nutrition intake, analyzes pr…" at bounding box center [157, 118] width 292 height 68
copy p "Set up a crew that tracks your workouts, monitors nutrition intake, analyzes pr…"
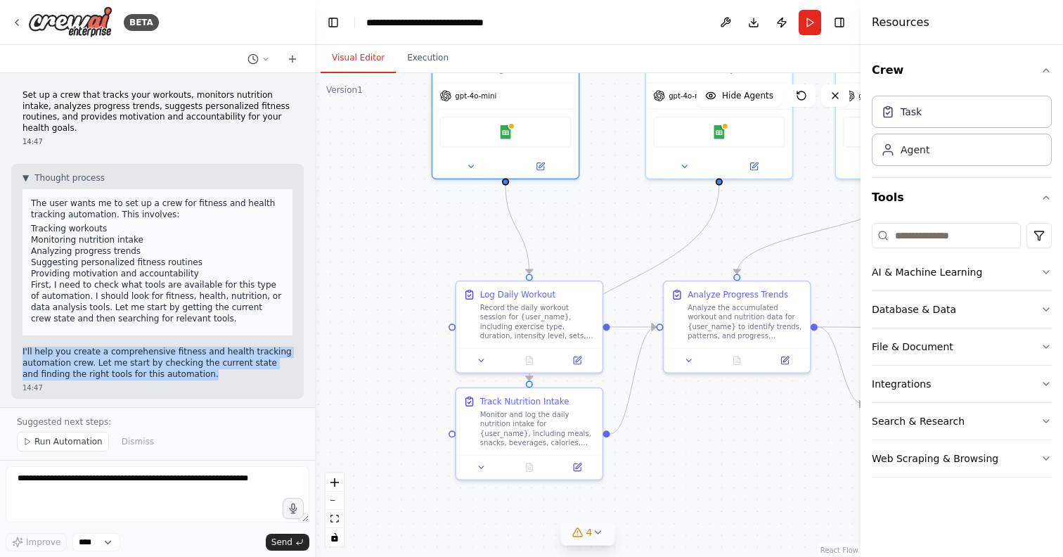
drag, startPoint x: 22, startPoint y: 344, endPoint x: 202, endPoint y: 361, distance: 181.5
click at [204, 362] on div "▼ Thought process The user wants me to set up a crew for fitness and health tra…" at bounding box center [157, 281] width 292 height 235
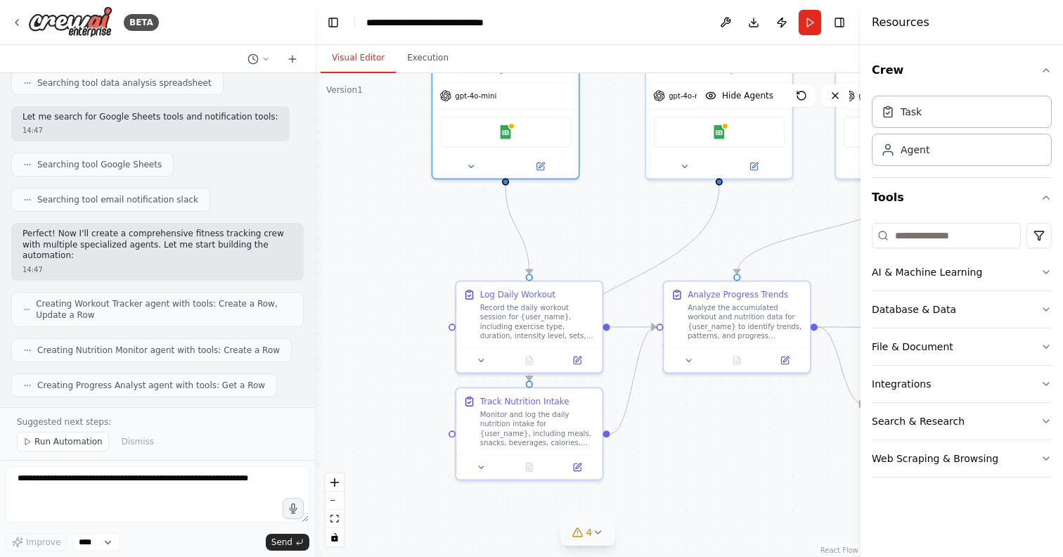
scroll to position [597, 0]
copy p "I'll help you create a comprehensive fitness and health tracking automation cre…"
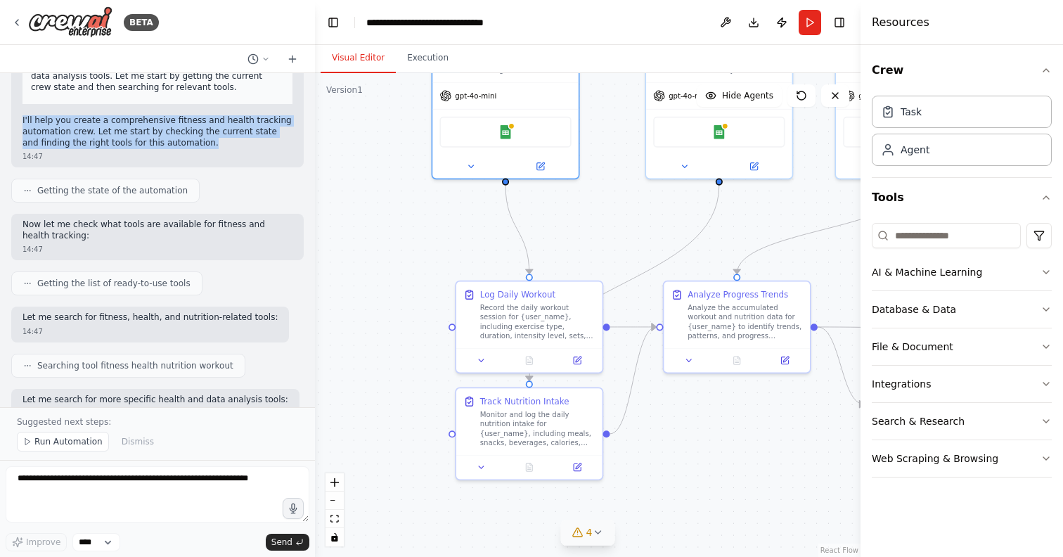
scroll to position [238, 0]
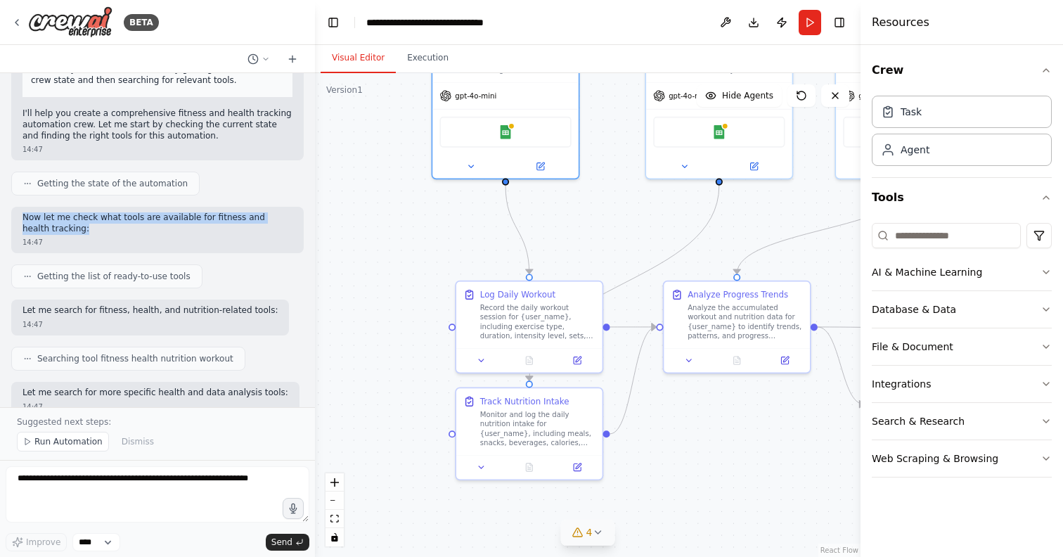
drag, startPoint x: 23, startPoint y: 209, endPoint x: 63, endPoint y: 216, distance: 40.0
click at [63, 216] on p "Now let me check what tools are available for fitness and health tracking:" at bounding box center [157, 223] width 270 height 22
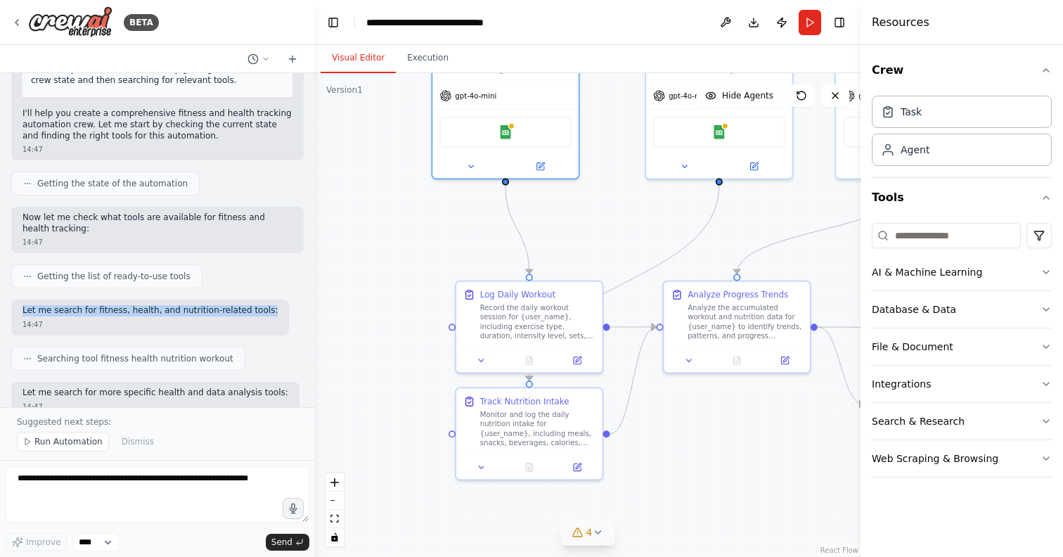
drag, startPoint x: 22, startPoint y: 299, endPoint x: 269, endPoint y: 297, distance: 247.4
click at [269, 299] on div "Let me search for fitness, health, and nutrition-related tools: 14:47" at bounding box center [150, 317] width 278 height 36
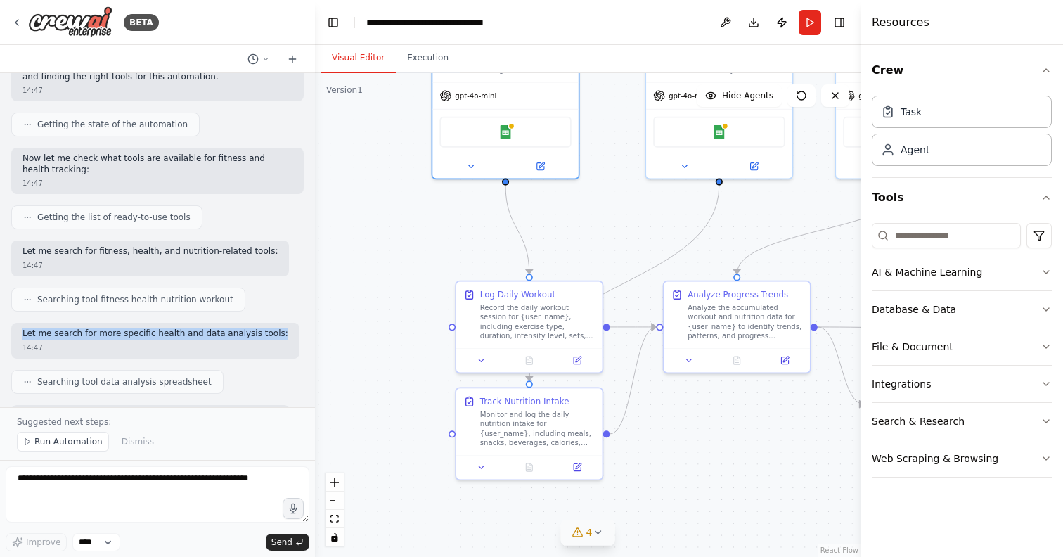
drag, startPoint x: 20, startPoint y: 325, endPoint x: 275, endPoint y: 324, distance: 254.4
click at [275, 324] on div "Let me search for more specific health and data analysis tools: 14:47" at bounding box center [155, 341] width 288 height 36
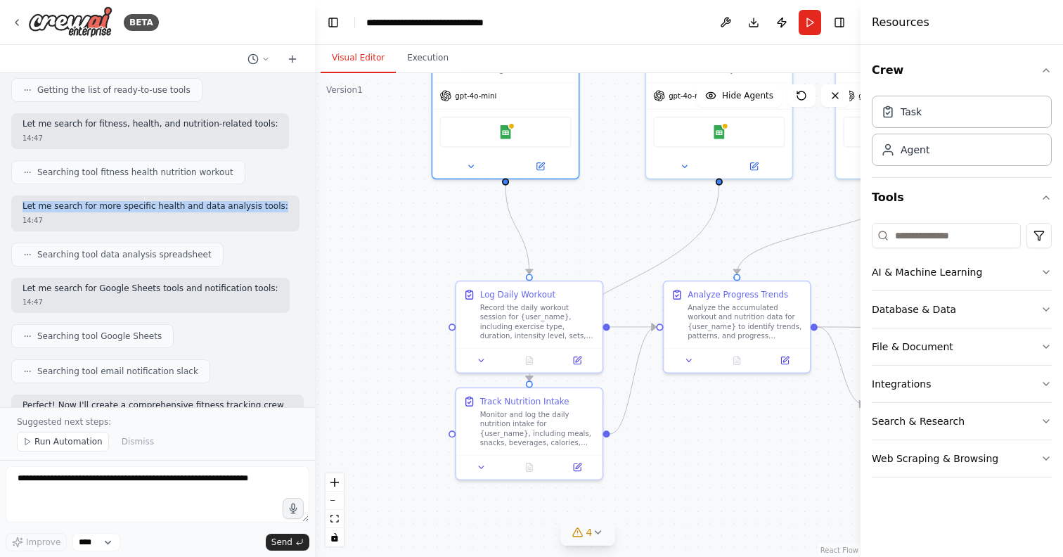
scroll to position [446, 0]
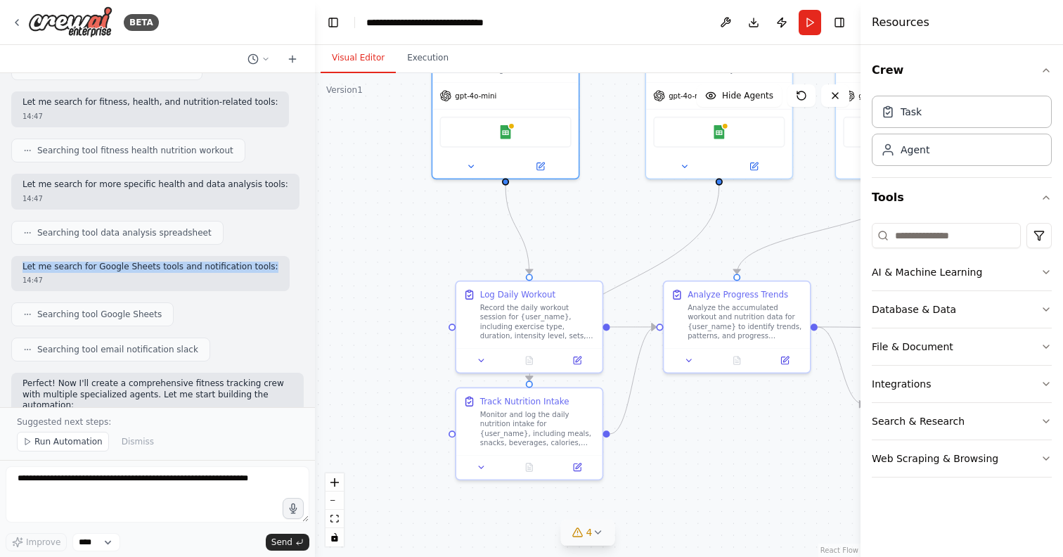
drag, startPoint x: 22, startPoint y: 257, endPoint x: 290, endPoint y: 257, distance: 267.0
click at [290, 257] on div "Let me search for Google Sheets tools and notification tools: 14:47" at bounding box center [157, 274] width 292 height 36
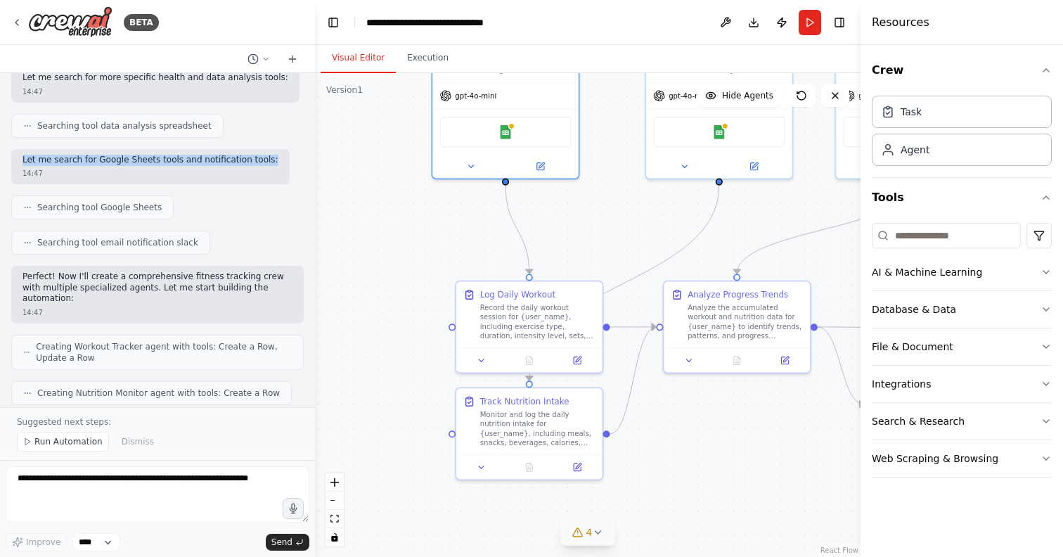
scroll to position [557, 0]
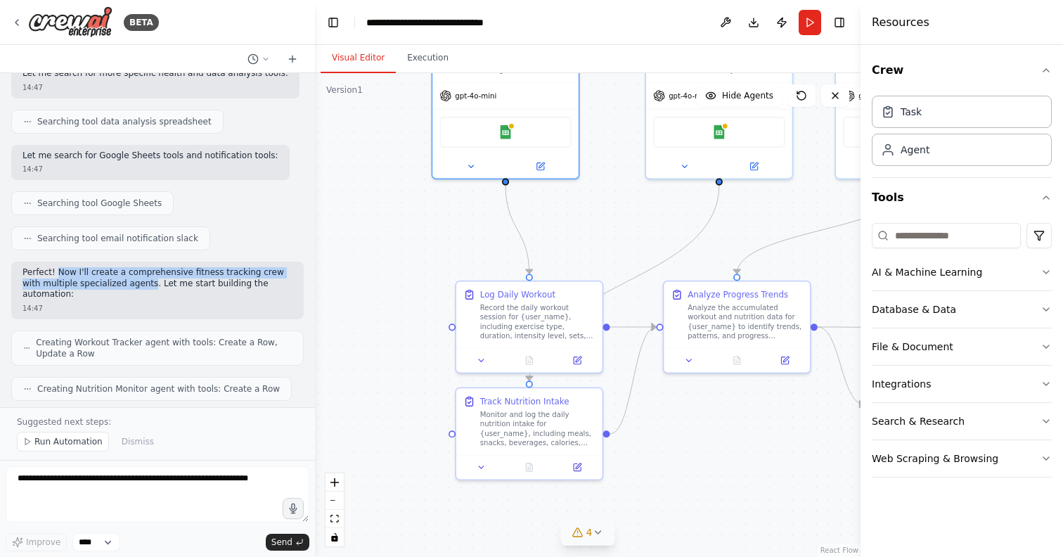
drag, startPoint x: 56, startPoint y: 262, endPoint x: 131, endPoint y: 270, distance: 75.6
click at [131, 270] on p "Perfect! Now I'll create a comprehensive fitness tracking crew with multiple sp…" at bounding box center [157, 283] width 270 height 33
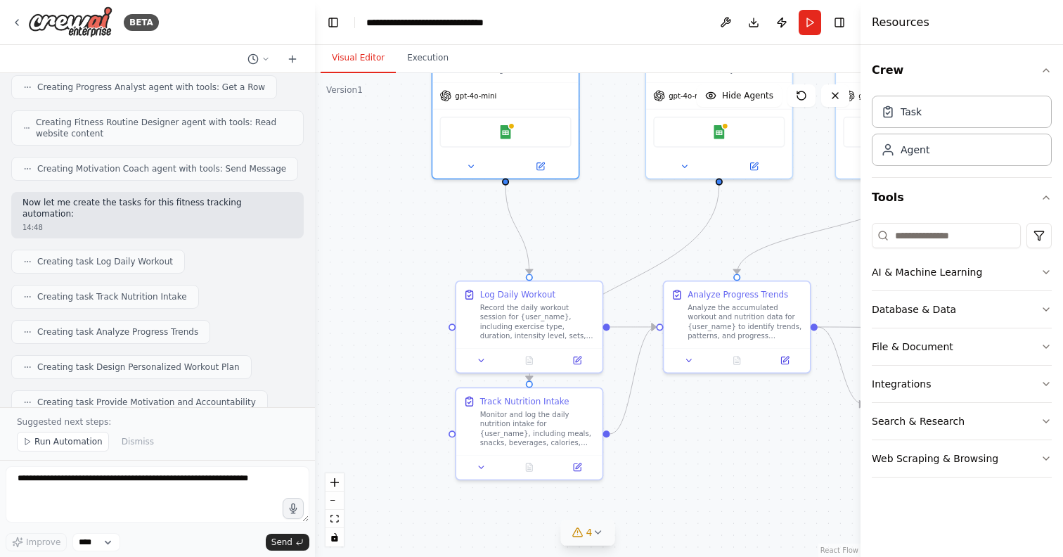
scroll to position [892, 0]
drag, startPoint x: 23, startPoint y: 183, endPoint x: 283, endPoint y: 186, distance: 259.3
click at [283, 194] on div "Now let me create the tasks for this fitness tracking automation: 14:48" at bounding box center [157, 217] width 292 height 46
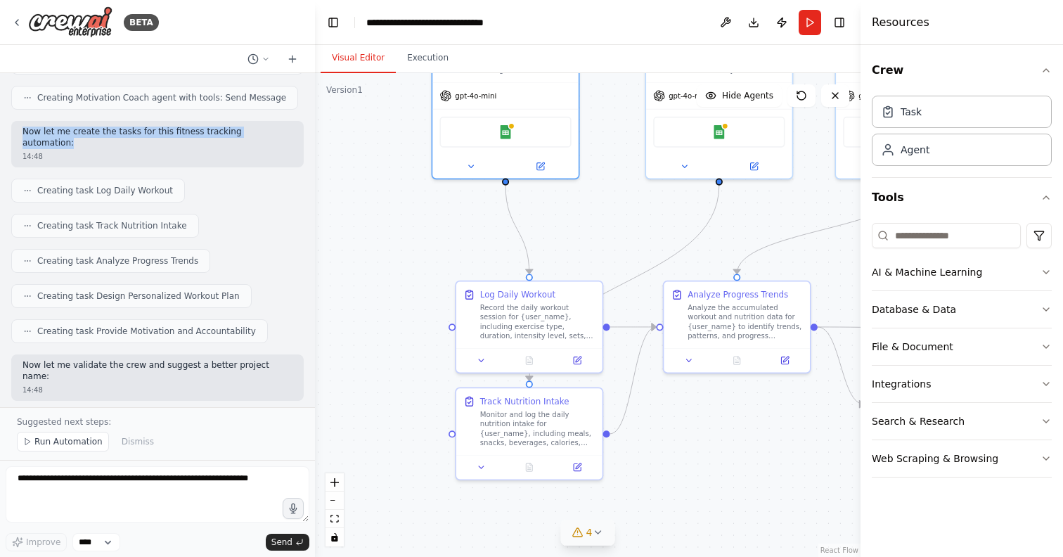
scroll to position [966, 0]
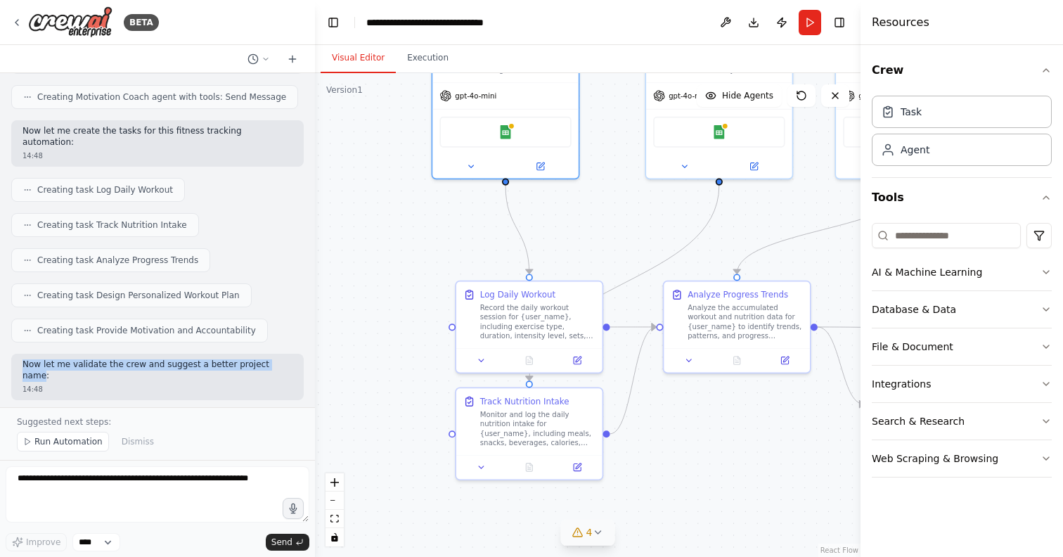
drag, startPoint x: 24, startPoint y: 330, endPoint x: 275, endPoint y: 332, distance: 251.6
click at [275, 359] on p "Now let me validate the crew and suggest a better project name:" at bounding box center [157, 370] width 270 height 22
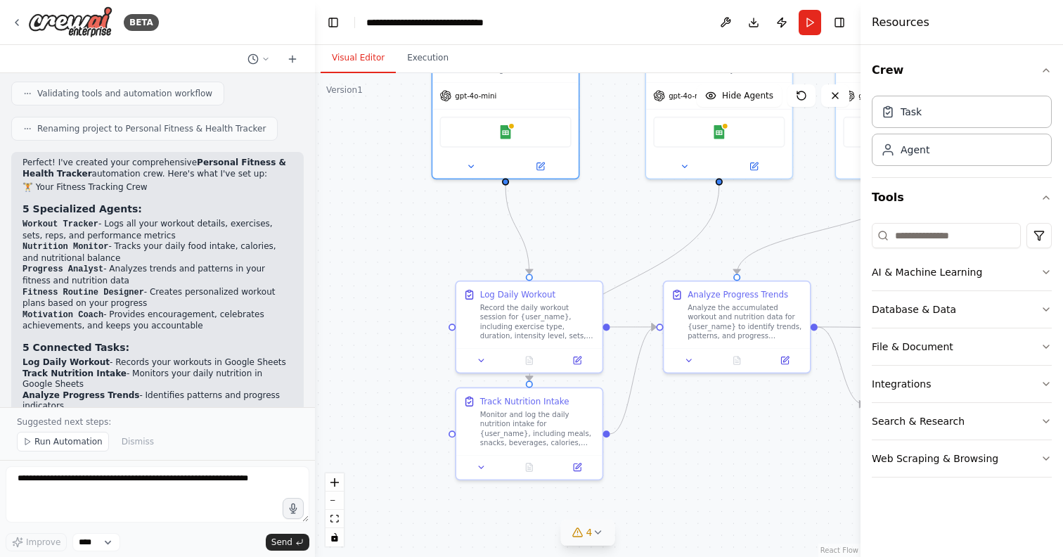
scroll to position [1281, 0]
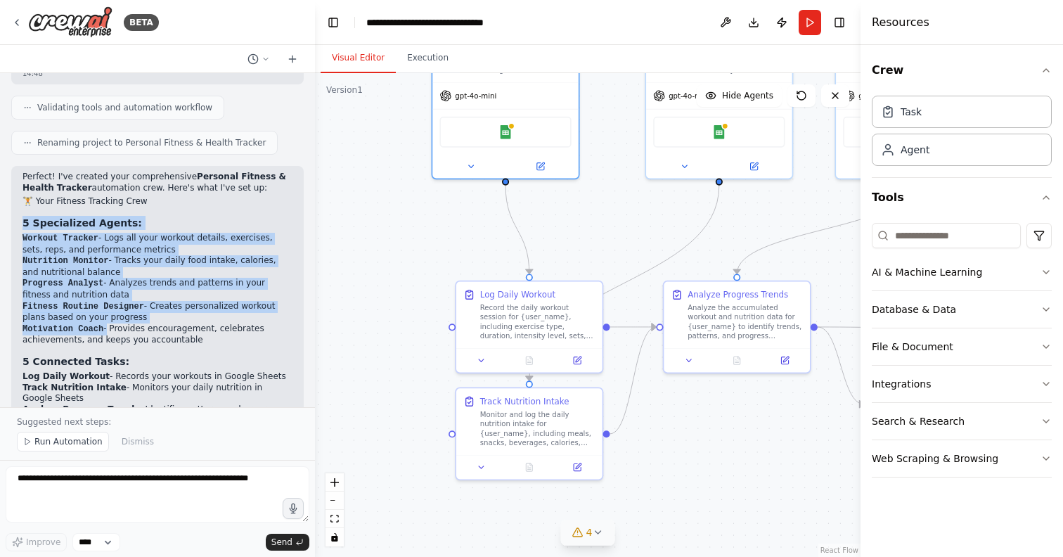
drag, startPoint x: 24, startPoint y: 178, endPoint x: 105, endPoint y: 280, distance: 129.5
click at [105, 280] on div "Perfect! I've created your comprehensive Personal Fitness & Health Tracker auto…" at bounding box center [157, 402] width 270 height 463
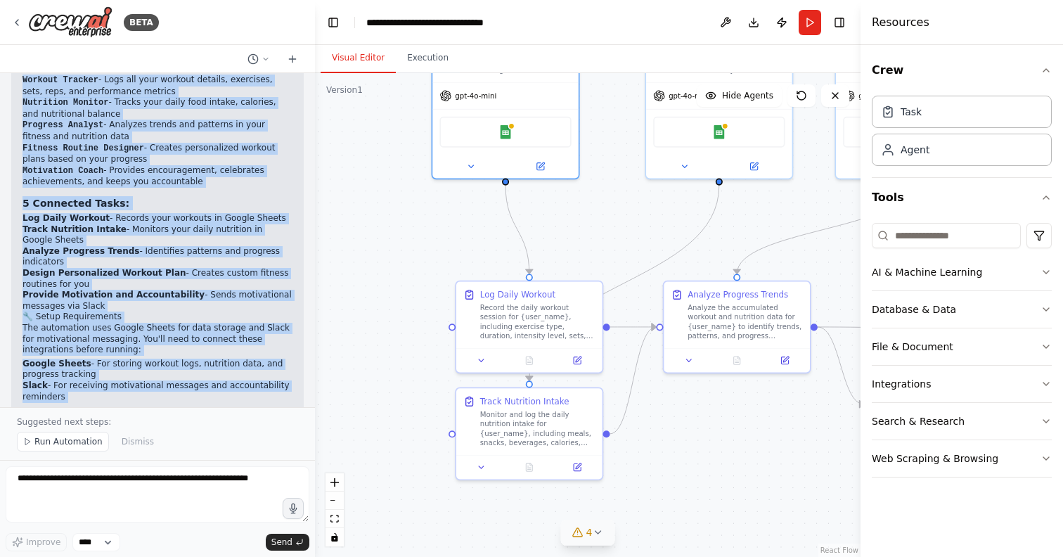
scroll to position [1561, 0]
